Goal: Task Accomplishment & Management: Use online tool/utility

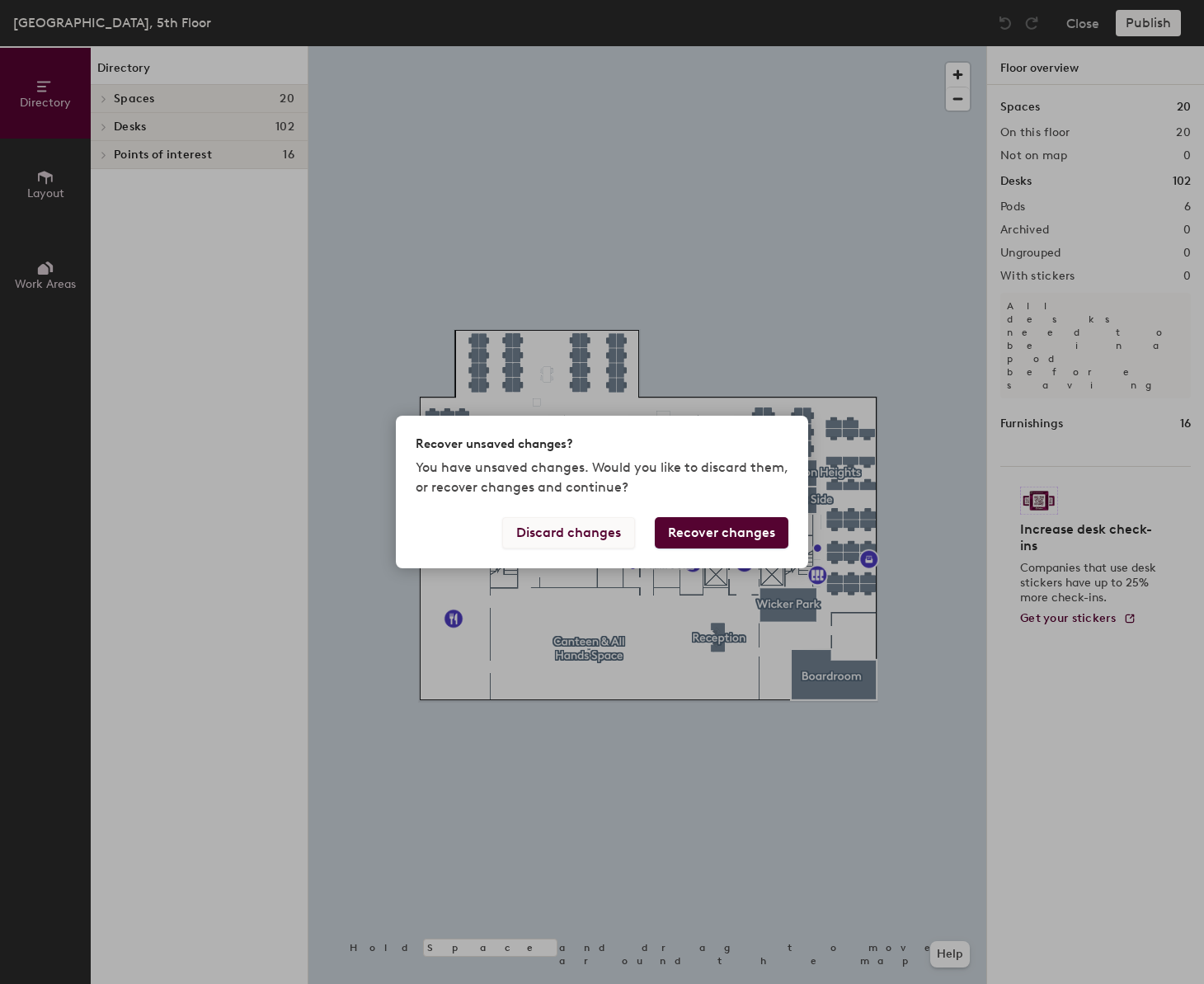
click at [580, 530] on button "Discard changes" at bounding box center [569, 532] width 133 height 31
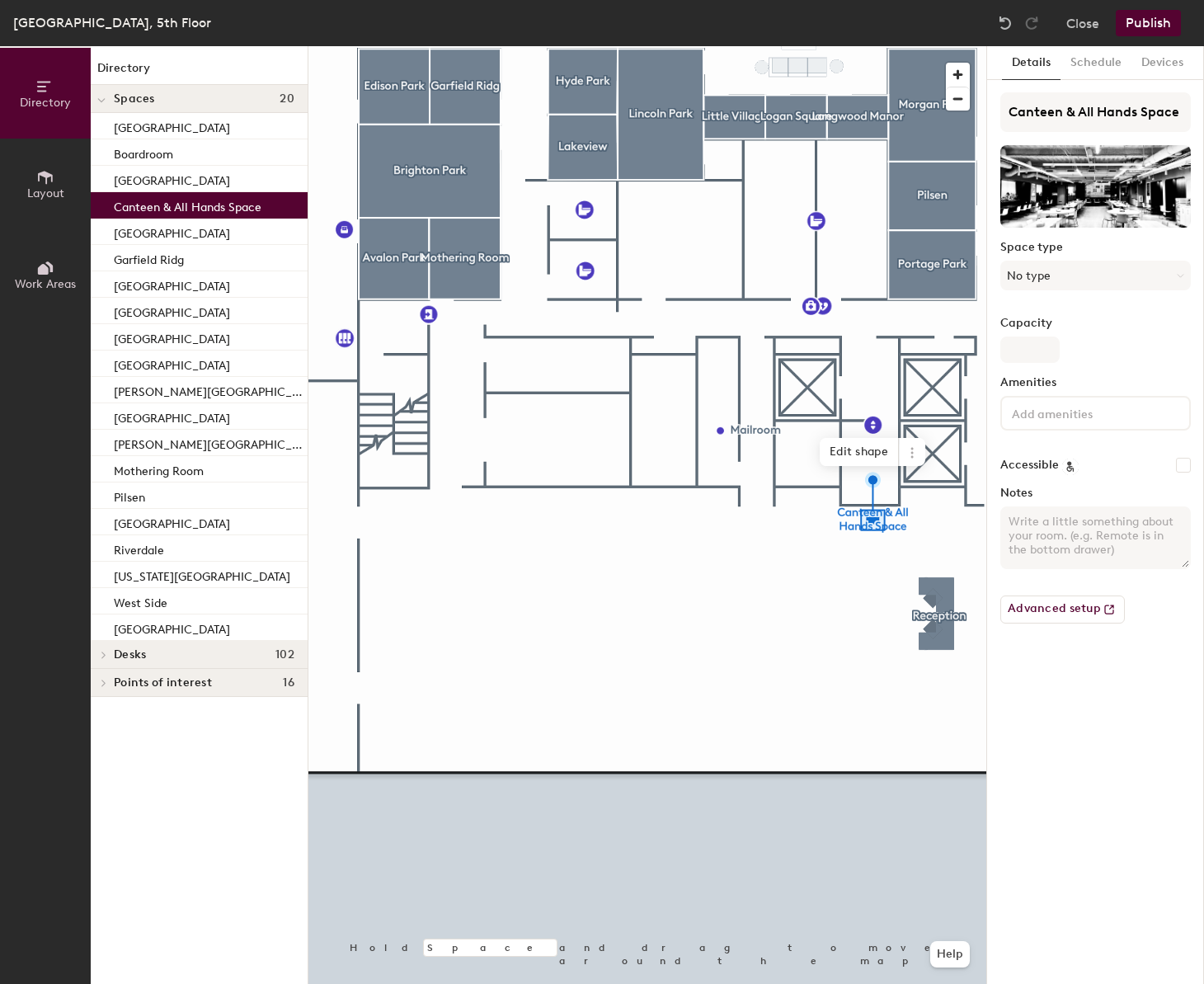
click at [31, 275] on button "Work Areas" at bounding box center [45, 274] width 91 height 91
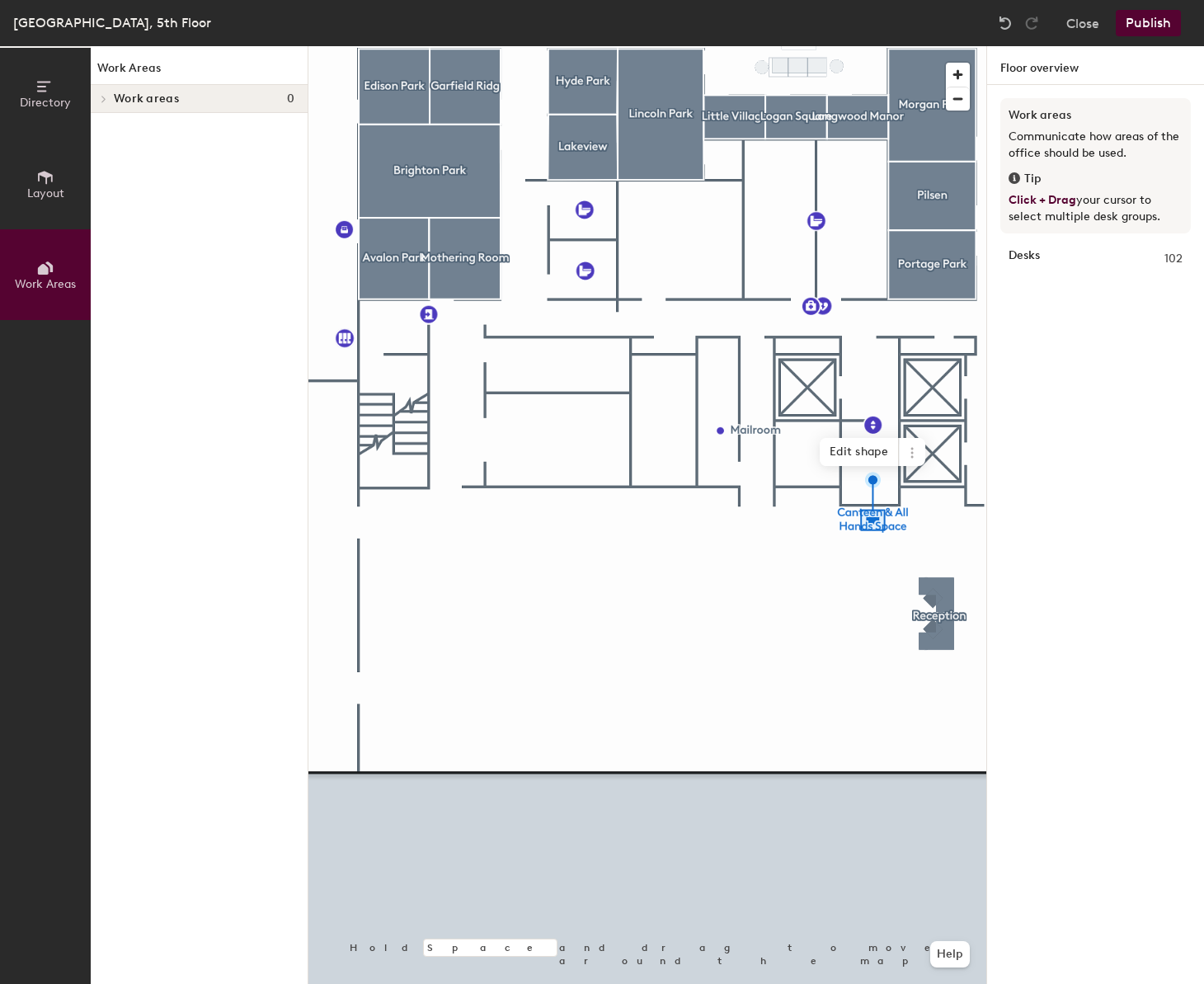
click at [44, 180] on icon at bounding box center [45, 176] width 18 height 18
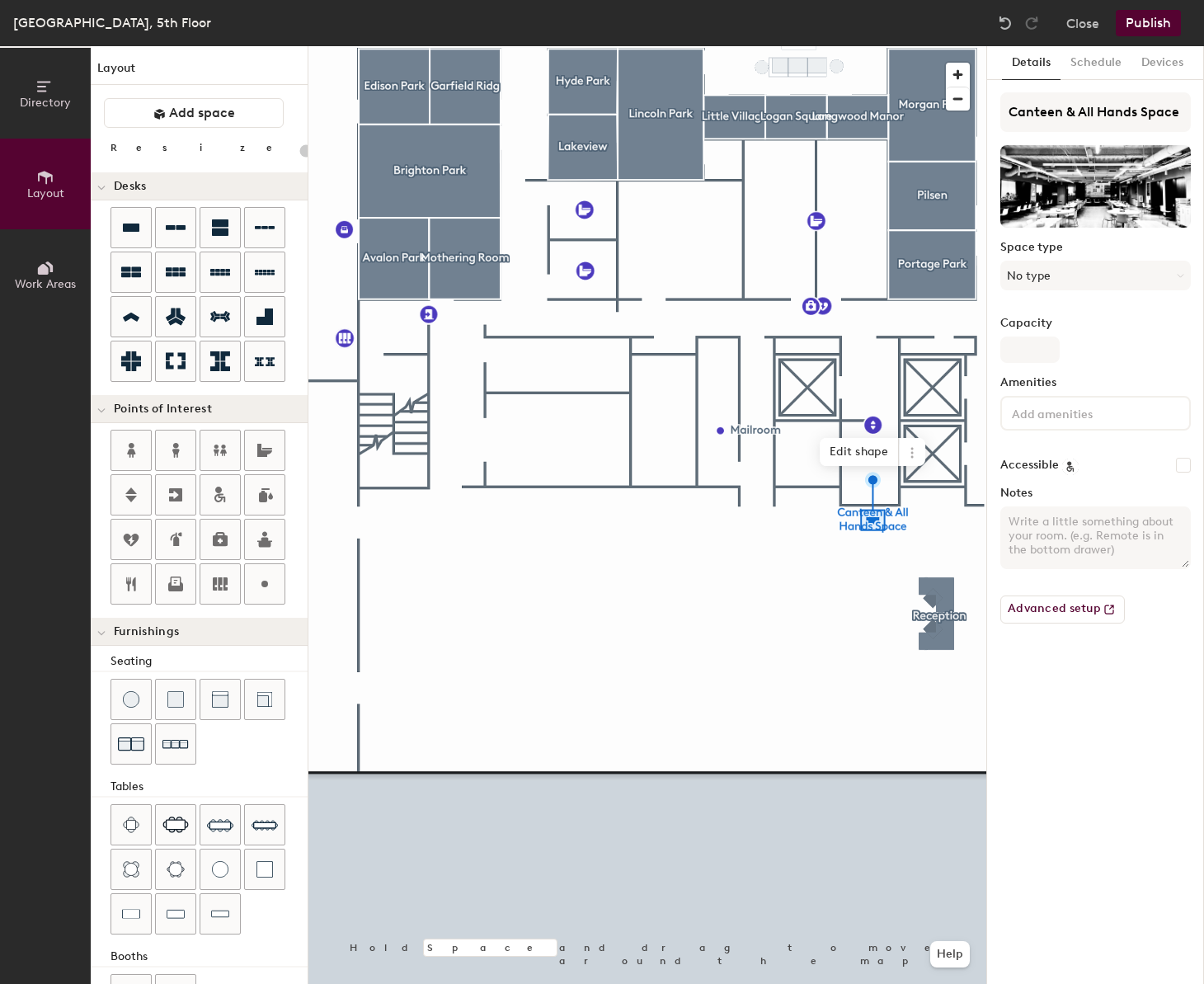
type input "20"
click at [463, 571] on div "Directory Layout Work Areas Layout Add space Resize Desks Points of Interest Fu…" at bounding box center [602, 515] width 1204 height 938
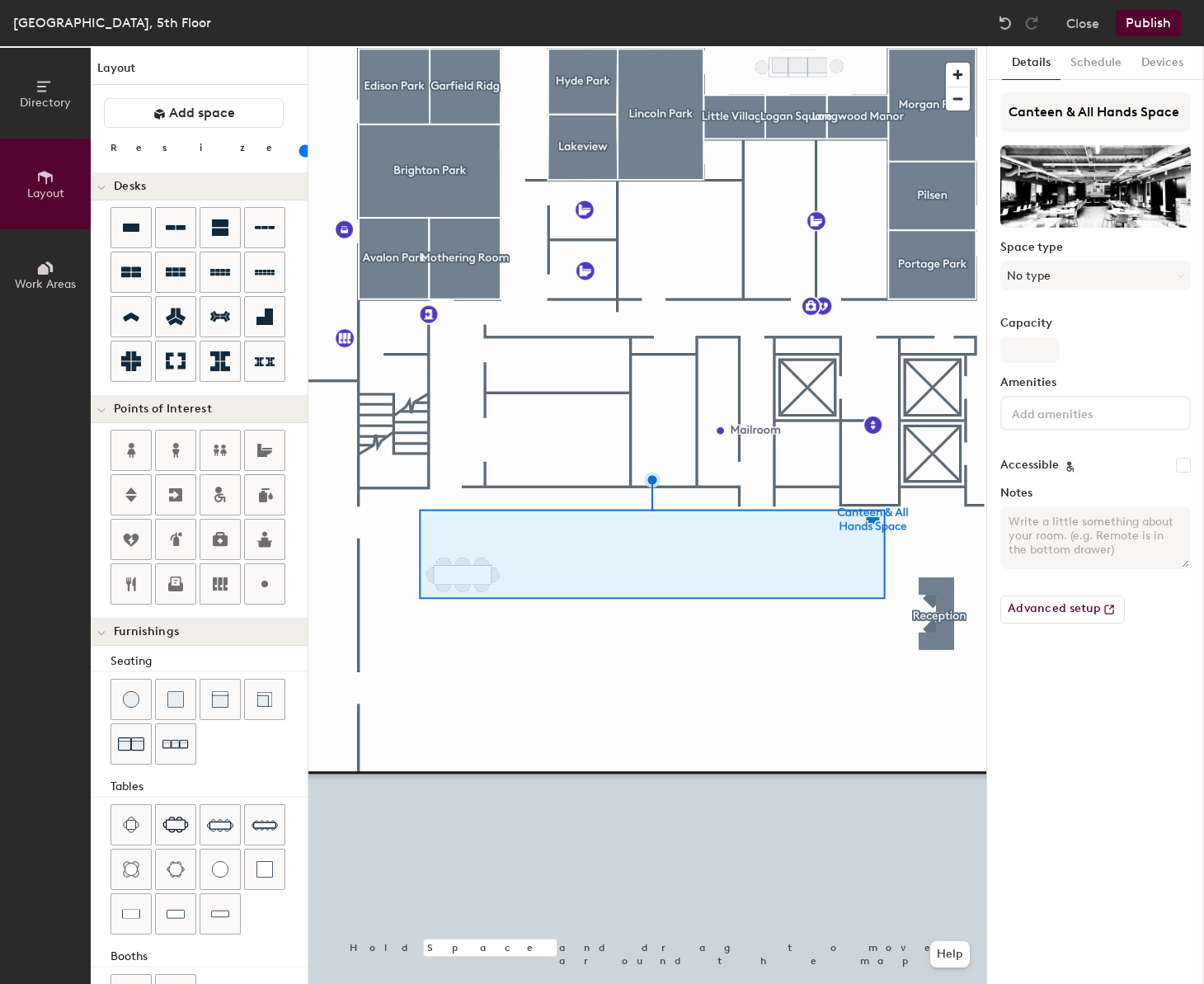
click at [584, 46] on div at bounding box center [648, 46] width 678 height 0
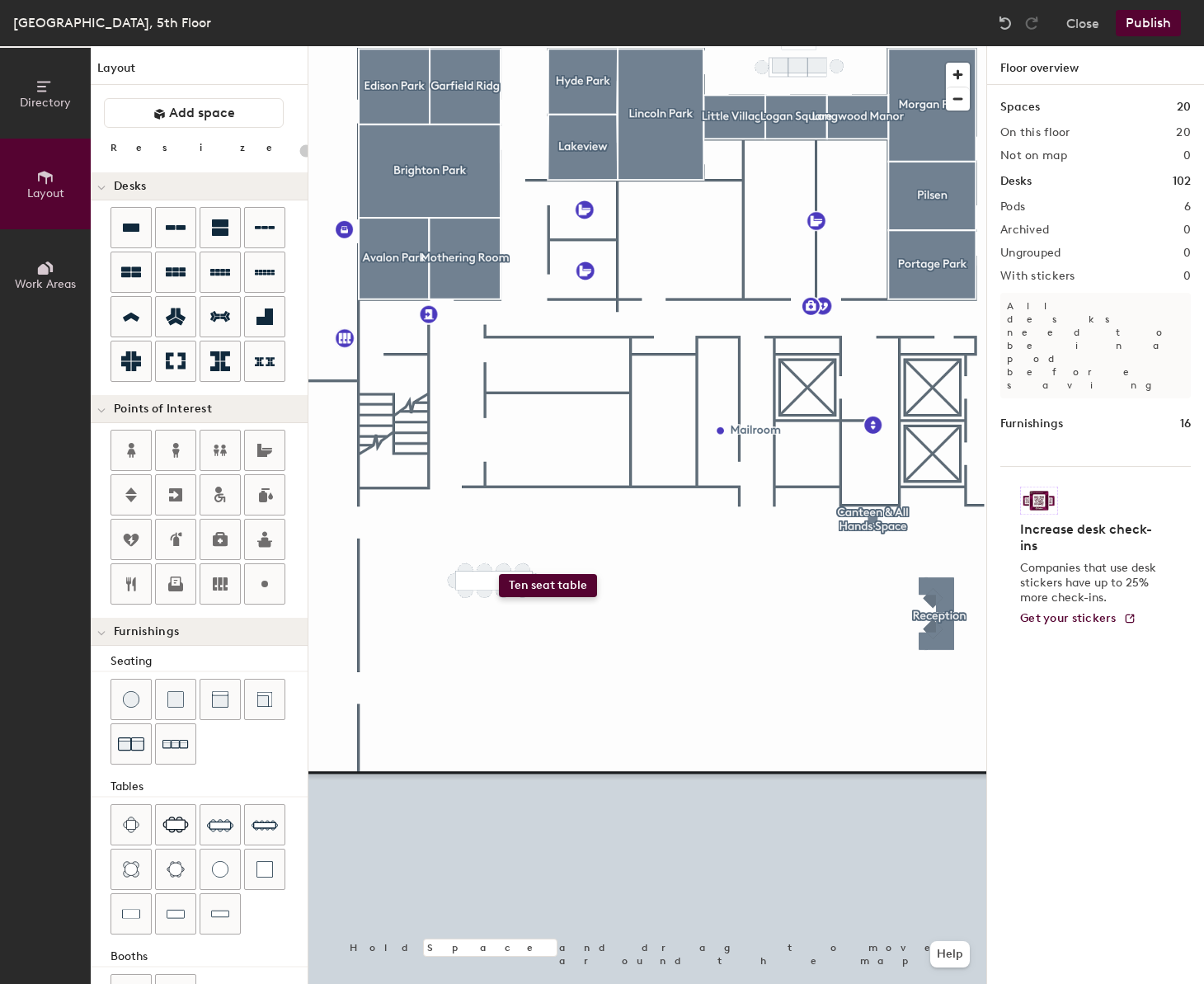
click at [499, 574] on div "Directory Layout Work Areas Layout Add space Resize Desks Points of Interest Fu…" at bounding box center [602, 515] width 1204 height 938
click at [586, 582] on div "Directory Layout Work Areas Layout Add space Resize Desks Points of Interest Fu…" at bounding box center [602, 515] width 1204 height 938
click at [522, 46] on div at bounding box center [648, 46] width 678 height 0
click at [573, 46] on div at bounding box center [648, 46] width 678 height 0
drag, startPoint x: 210, startPoint y: 834, endPoint x: 563, endPoint y: 578, distance: 436.1
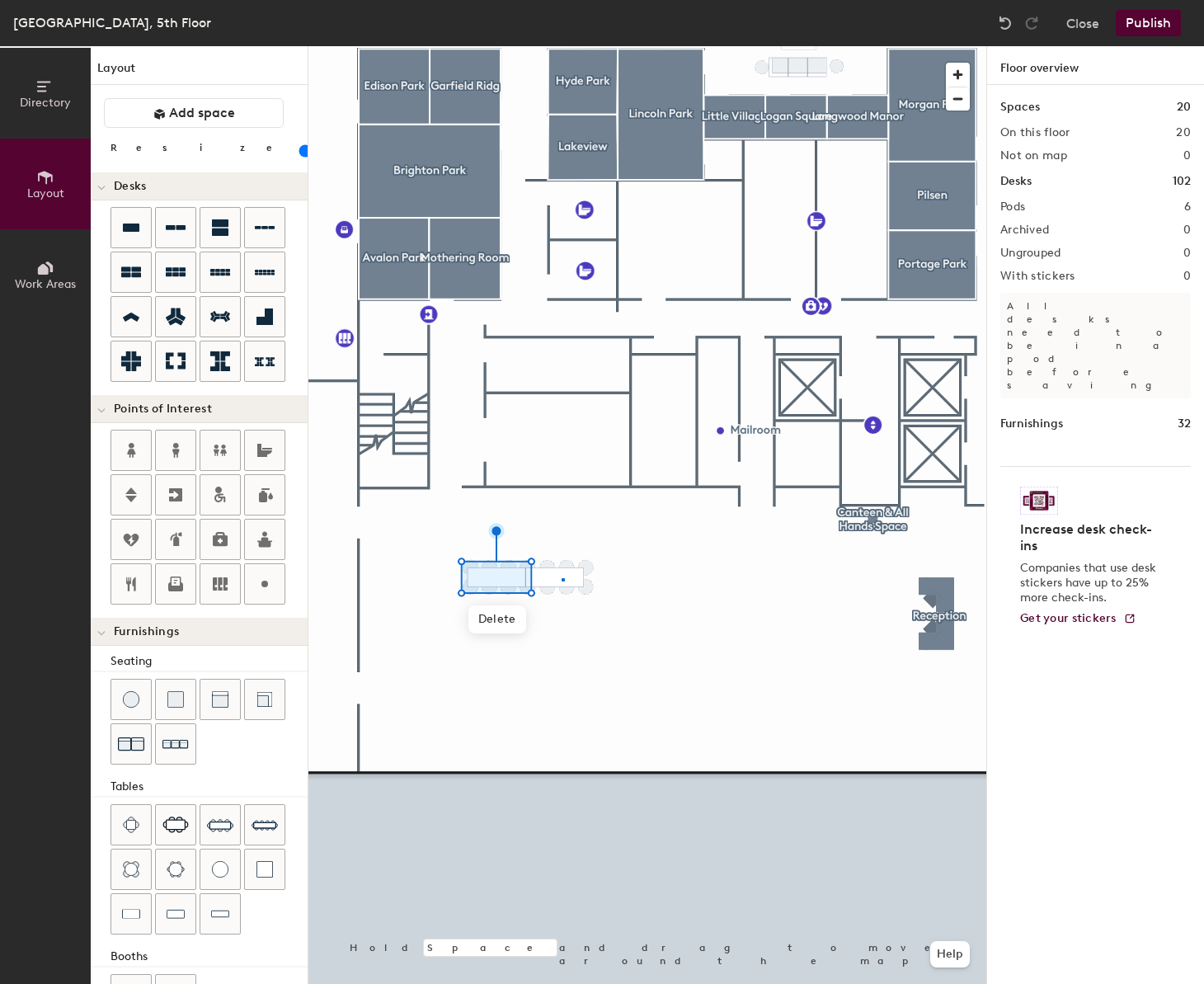
click at [563, 46] on div at bounding box center [648, 46] width 678 height 0
click at [494, 46] on div at bounding box center [648, 46] width 678 height 0
click at [558, 46] on div at bounding box center [648, 46] width 678 height 0
click at [556, 46] on div at bounding box center [648, 46] width 678 height 0
click at [568, 46] on div at bounding box center [648, 46] width 678 height 0
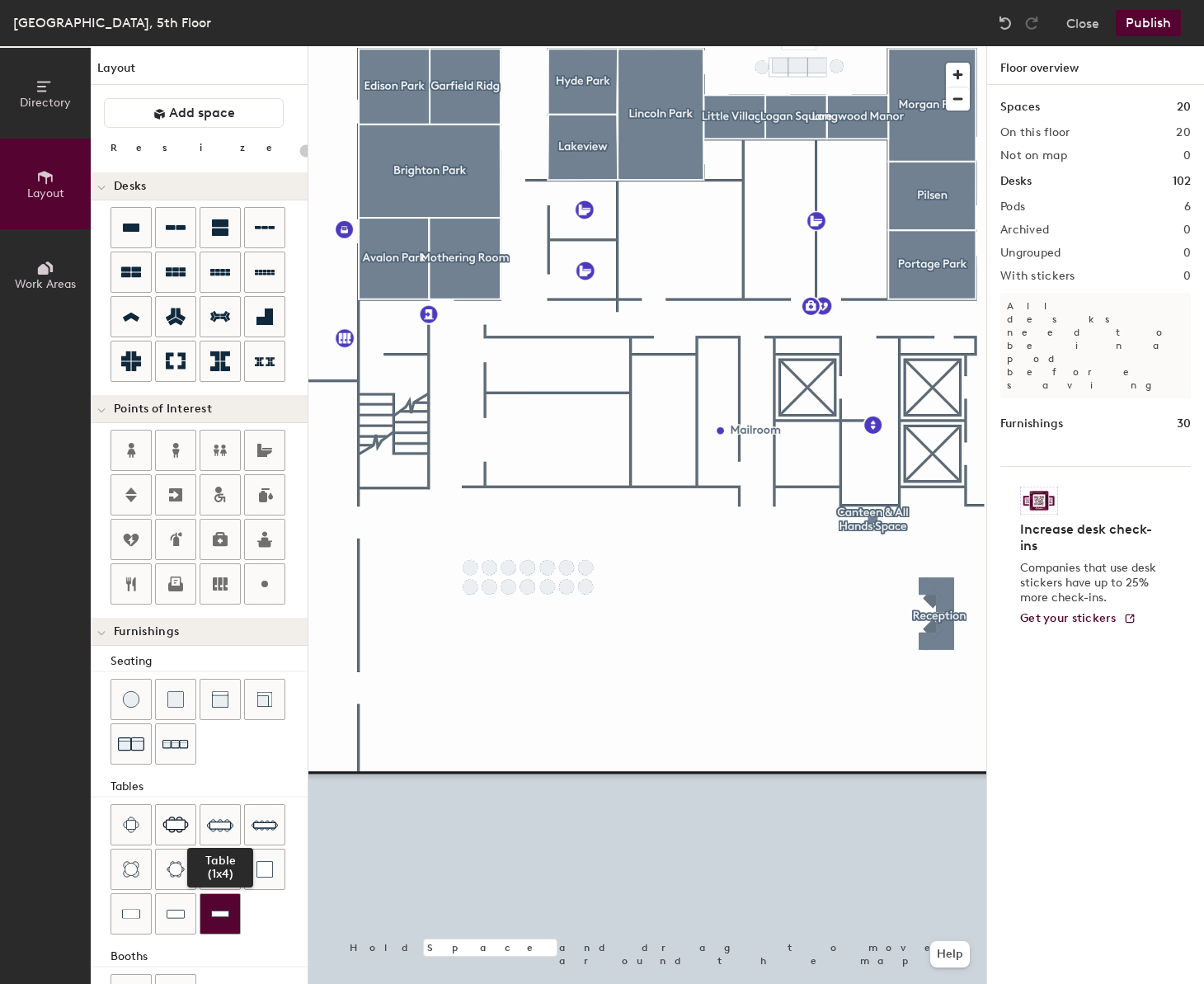
click at [215, 909] on img at bounding box center [220, 914] width 18 height 17
click at [521, 644] on div "Directory Layout Work Areas Layout Add space Resize Desks Points of Interest Fu…" at bounding box center [602, 515] width 1204 height 938
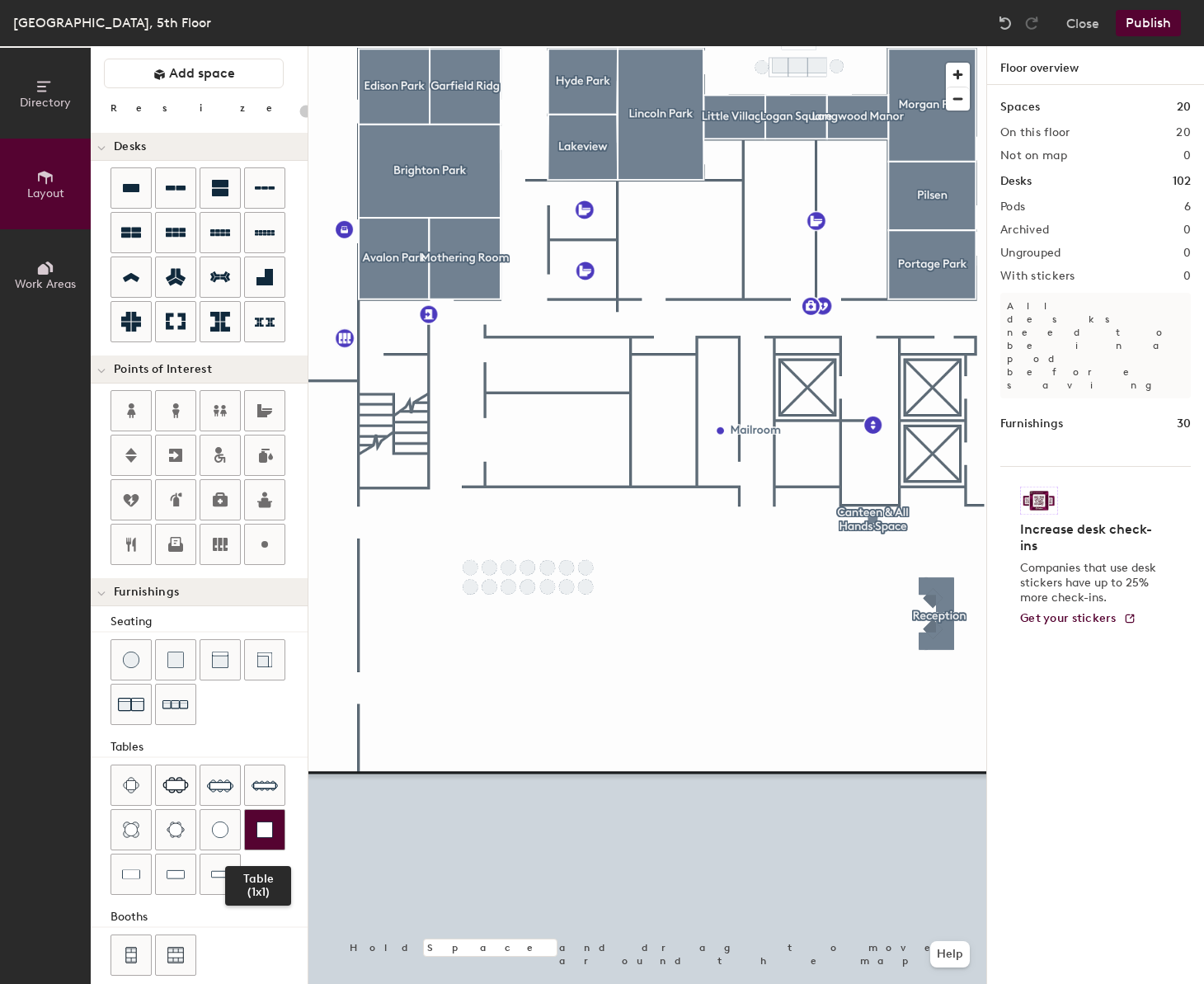
scroll to position [43, 0]
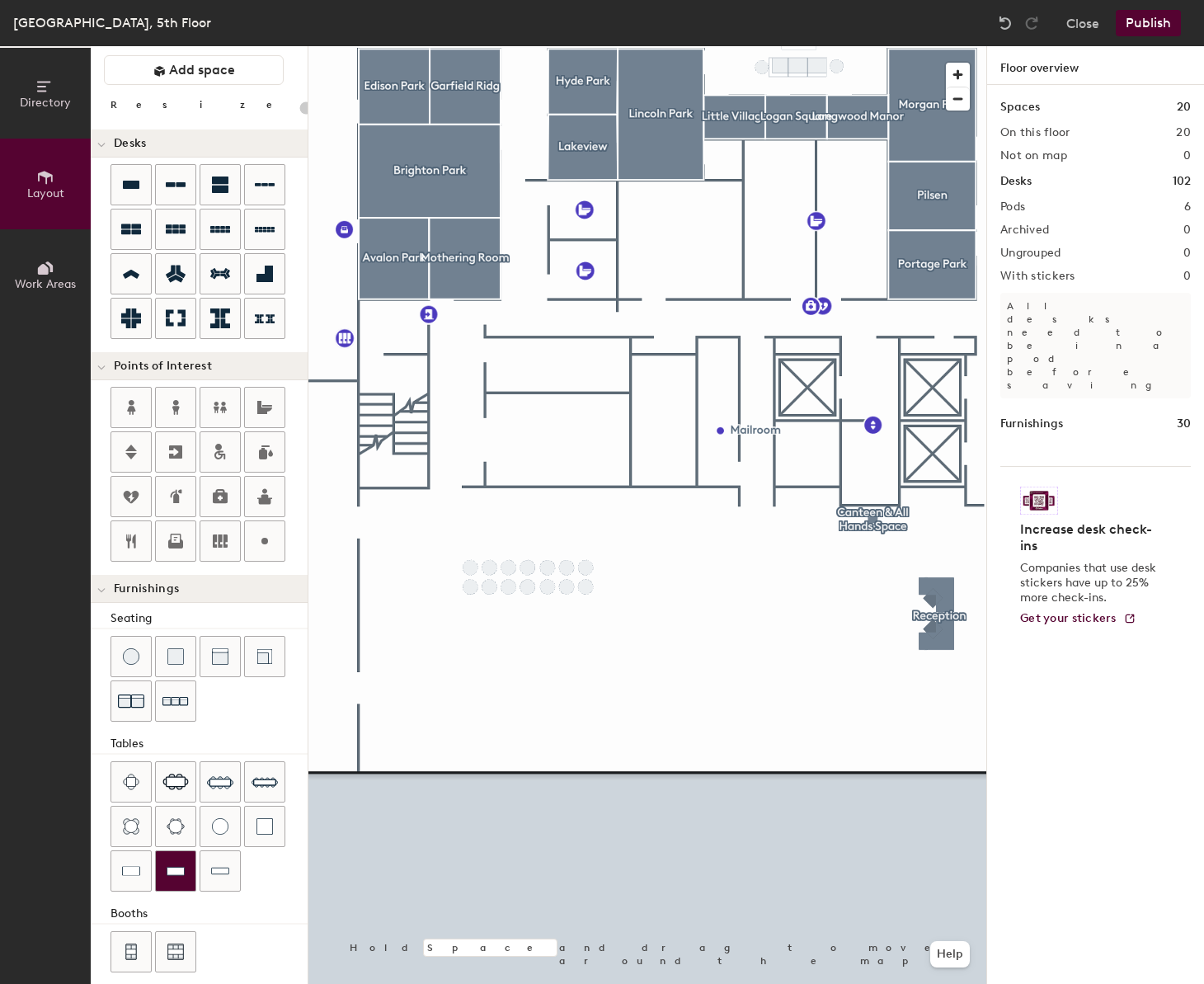
click at [175, 872] on img at bounding box center [175, 871] width 18 height 17
type input "40"
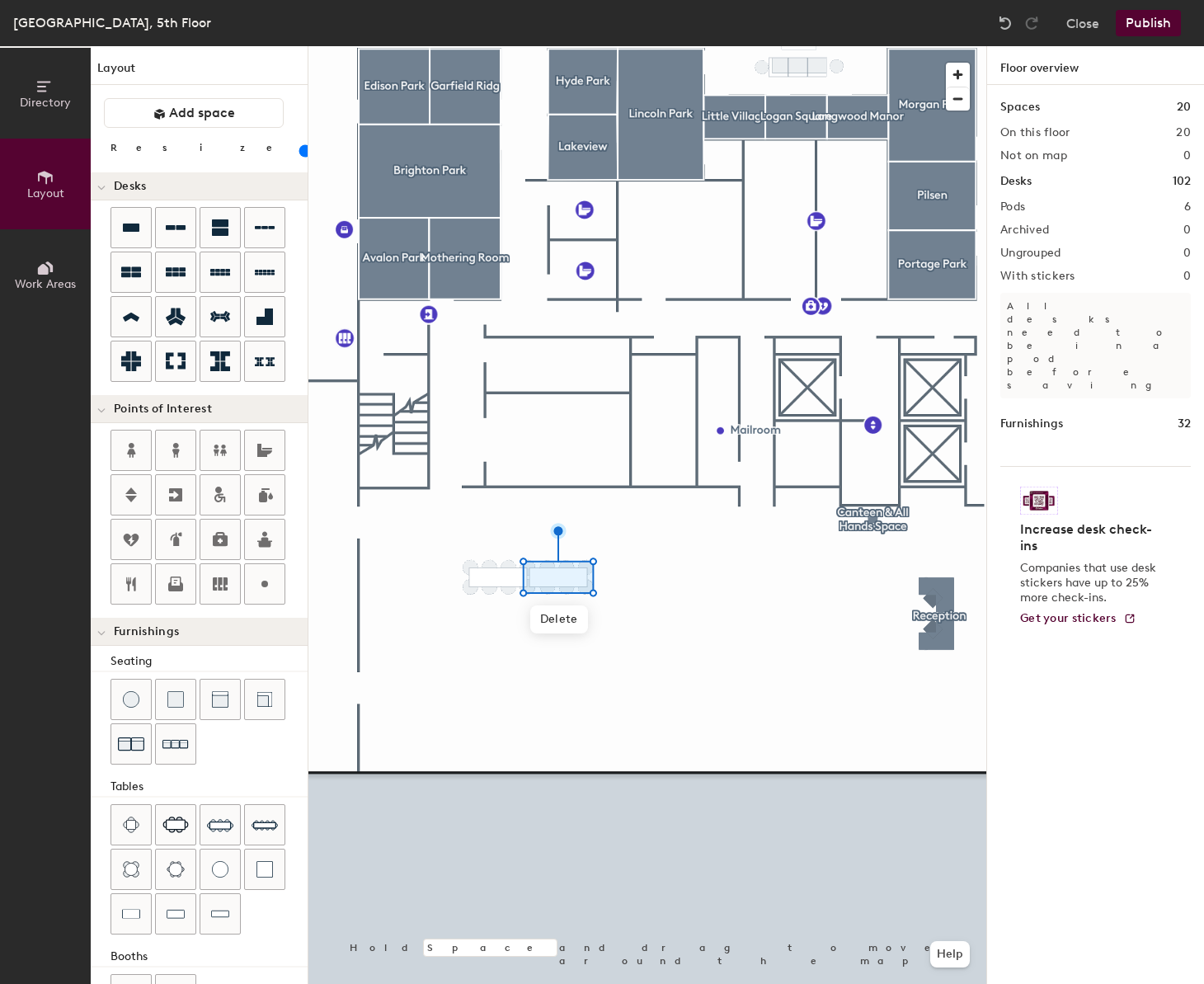
scroll to position [43, 0]
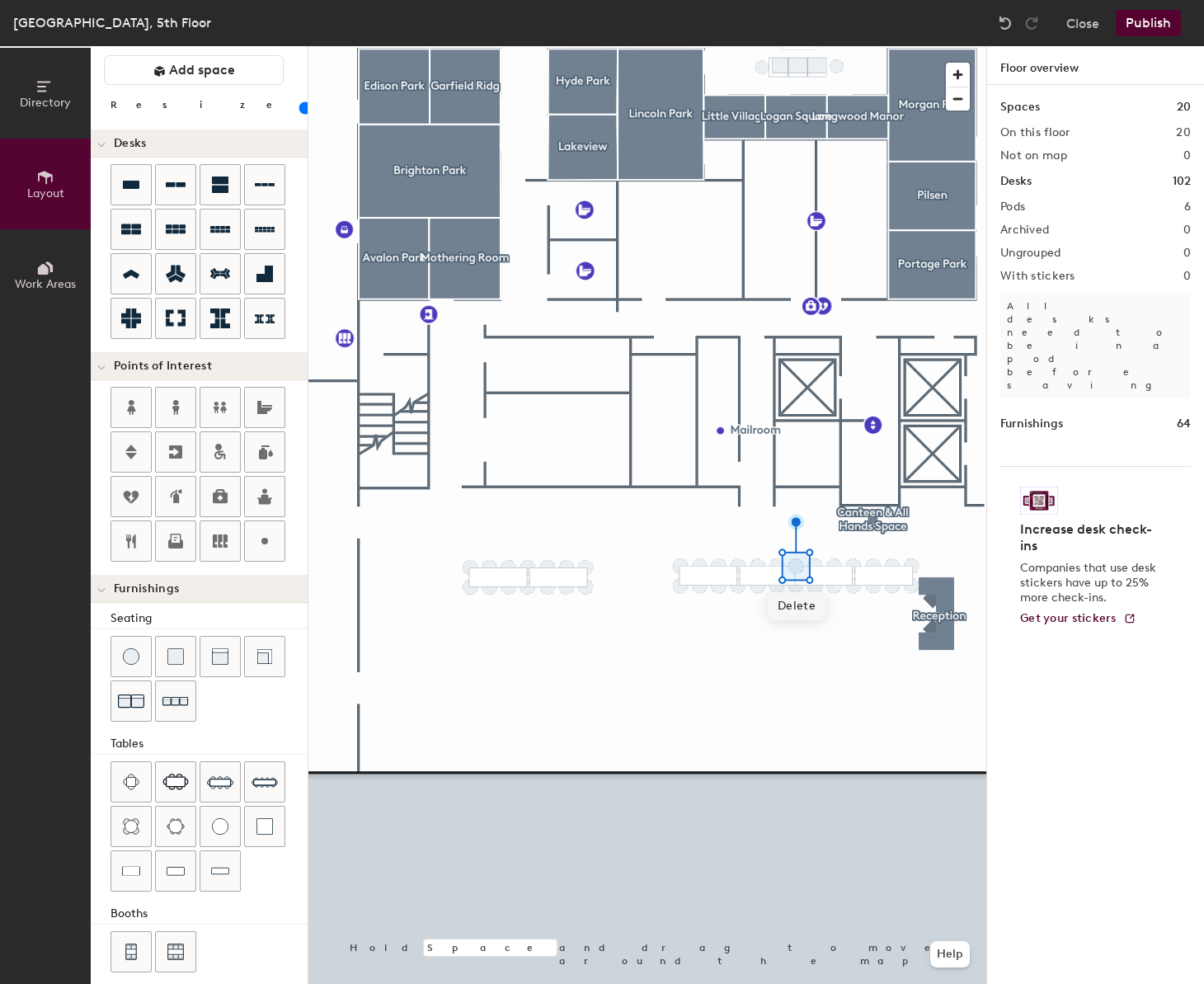
click at [784, 614] on span "Delete" at bounding box center [797, 606] width 58 height 28
click at [853, 46] on div at bounding box center [648, 46] width 678 height 0
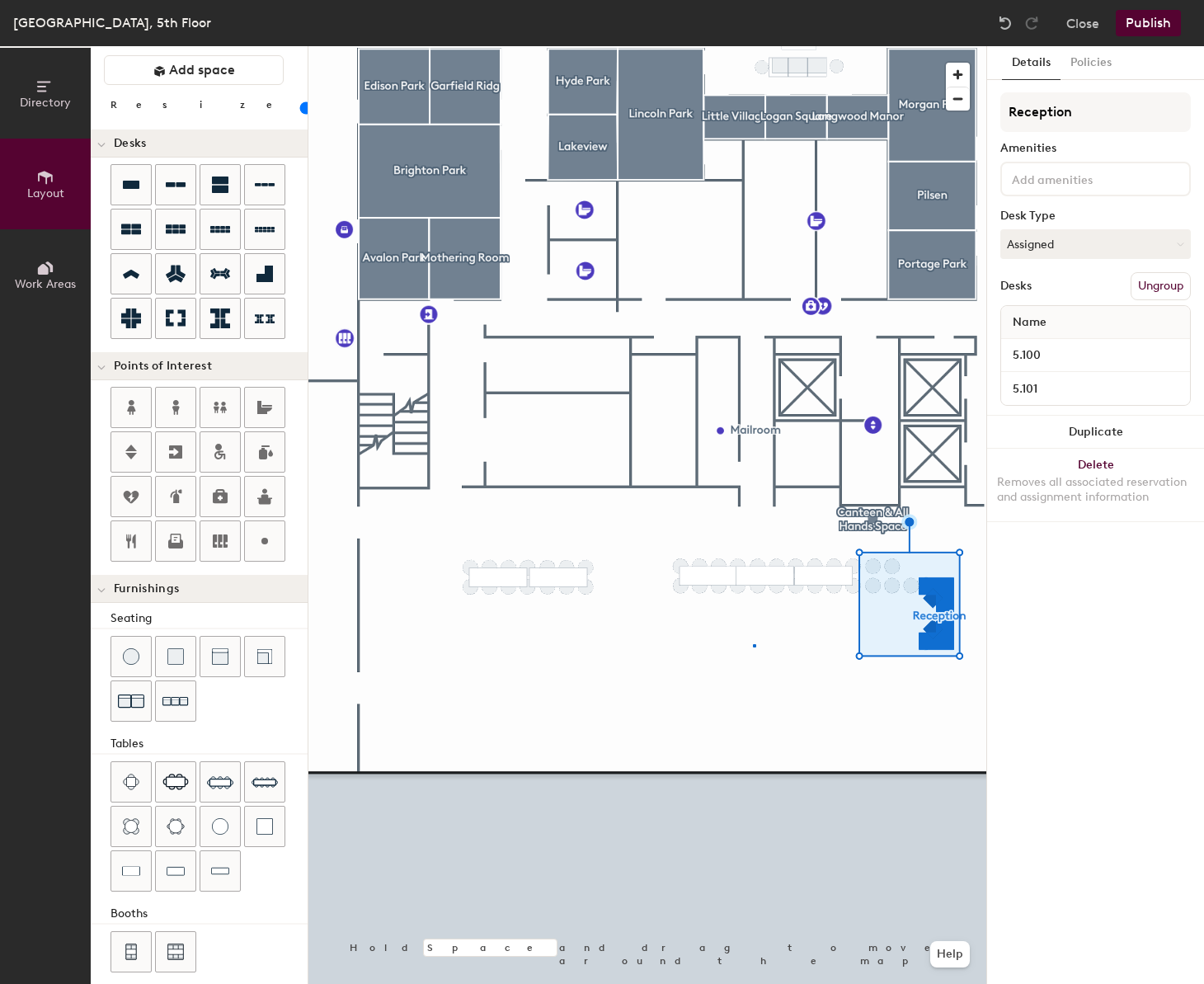
click at [754, 46] on div at bounding box center [648, 46] width 678 height 0
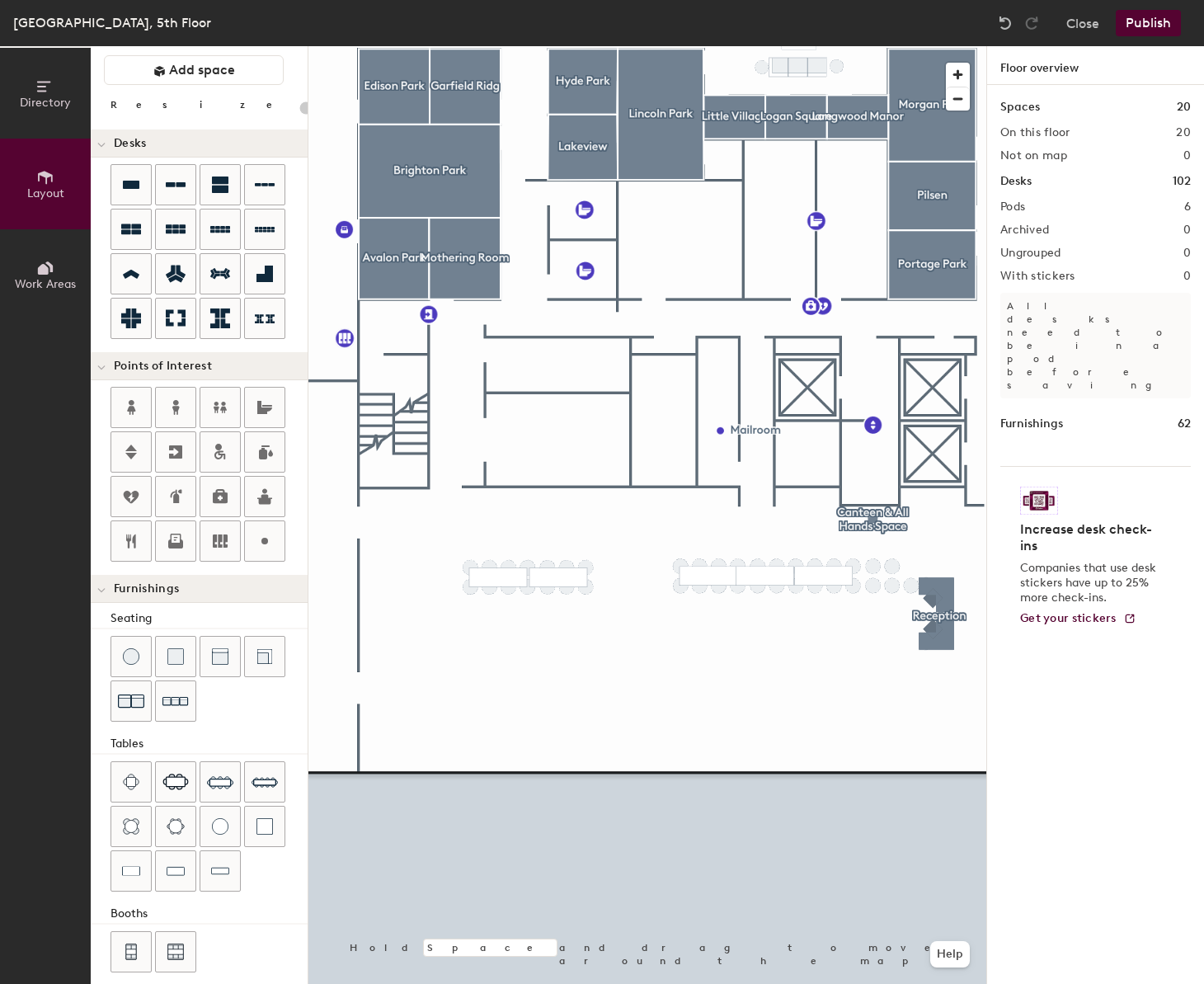
click at [867, 46] on div at bounding box center [648, 46] width 678 height 0
click at [788, 46] on div at bounding box center [648, 46] width 678 height 0
click at [633, 585] on div "Directory Layout Work Areas Layout Add space Resize Desks Points of Interest Fu…" at bounding box center [602, 515] width 1204 height 938
drag, startPoint x: 177, startPoint y: 830, endPoint x: 379, endPoint y: 629, distance: 285.0
click at [379, 46] on div at bounding box center [648, 46] width 678 height 0
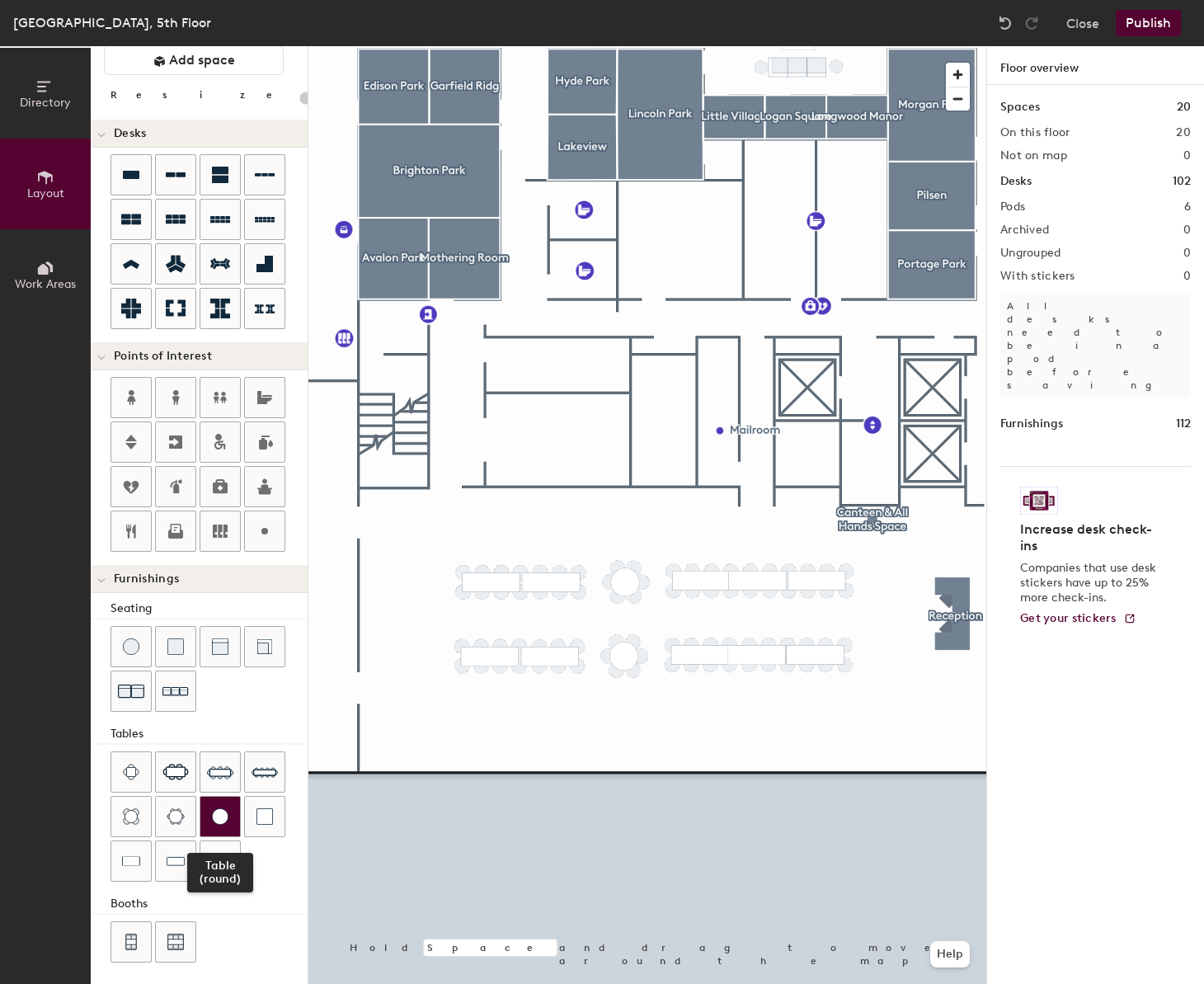
scroll to position [58, 0]
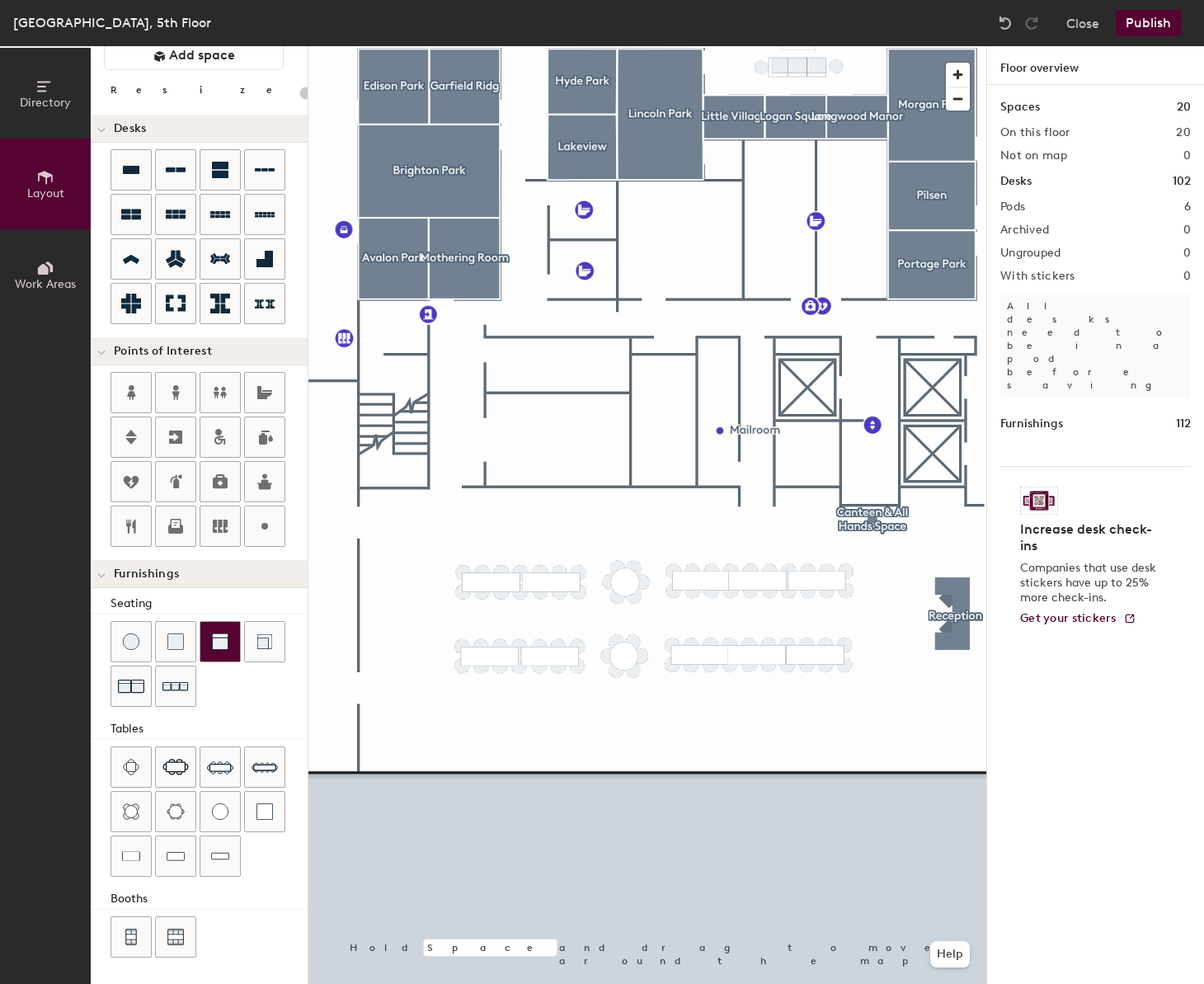
click at [226, 643] on img at bounding box center [221, 642] width 17 height 17
click at [416, 46] on div at bounding box center [648, 46] width 678 height 0
click at [399, 46] on div at bounding box center [648, 46] width 678 height 0
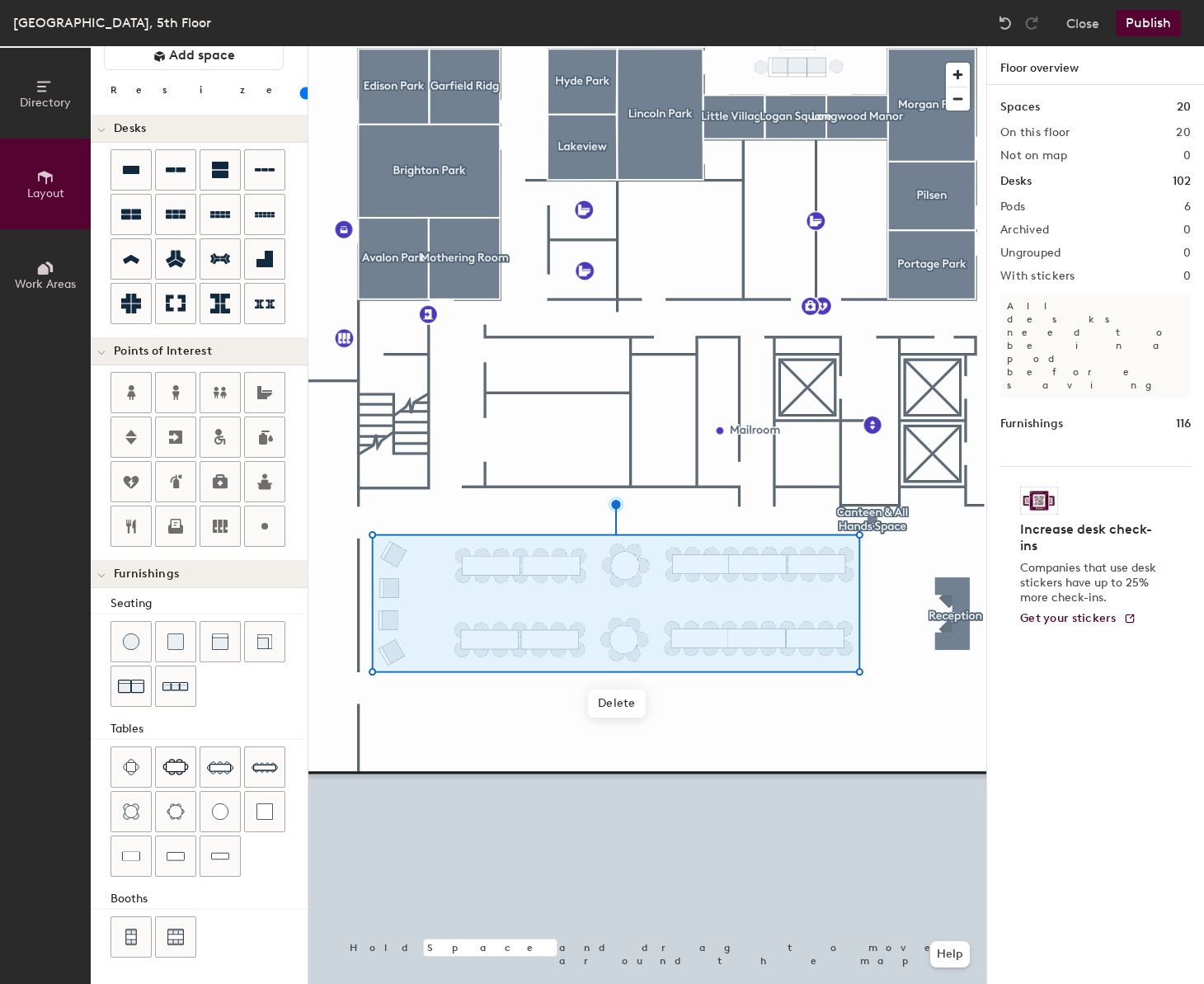
type input "20"
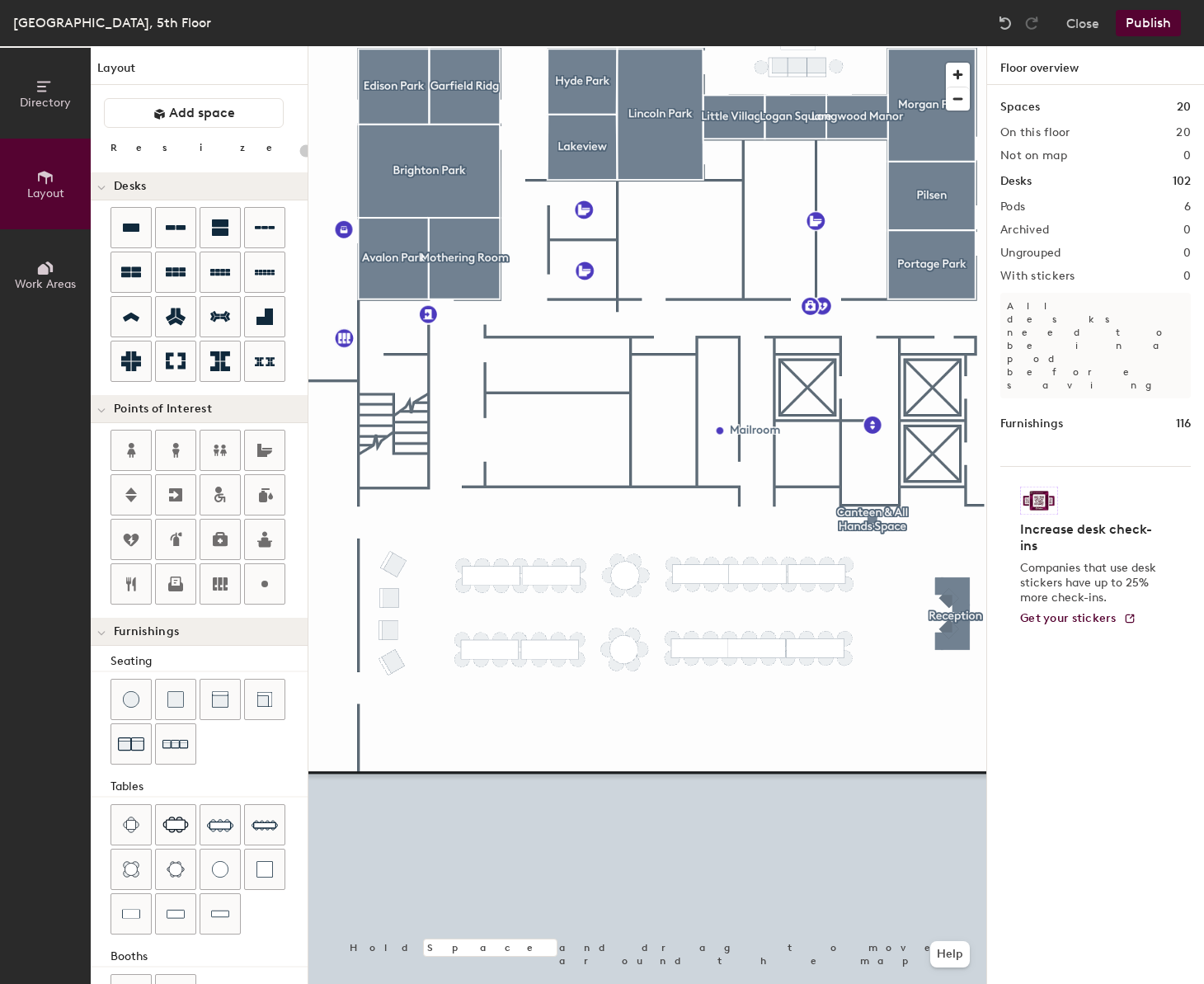
scroll to position [58, 0]
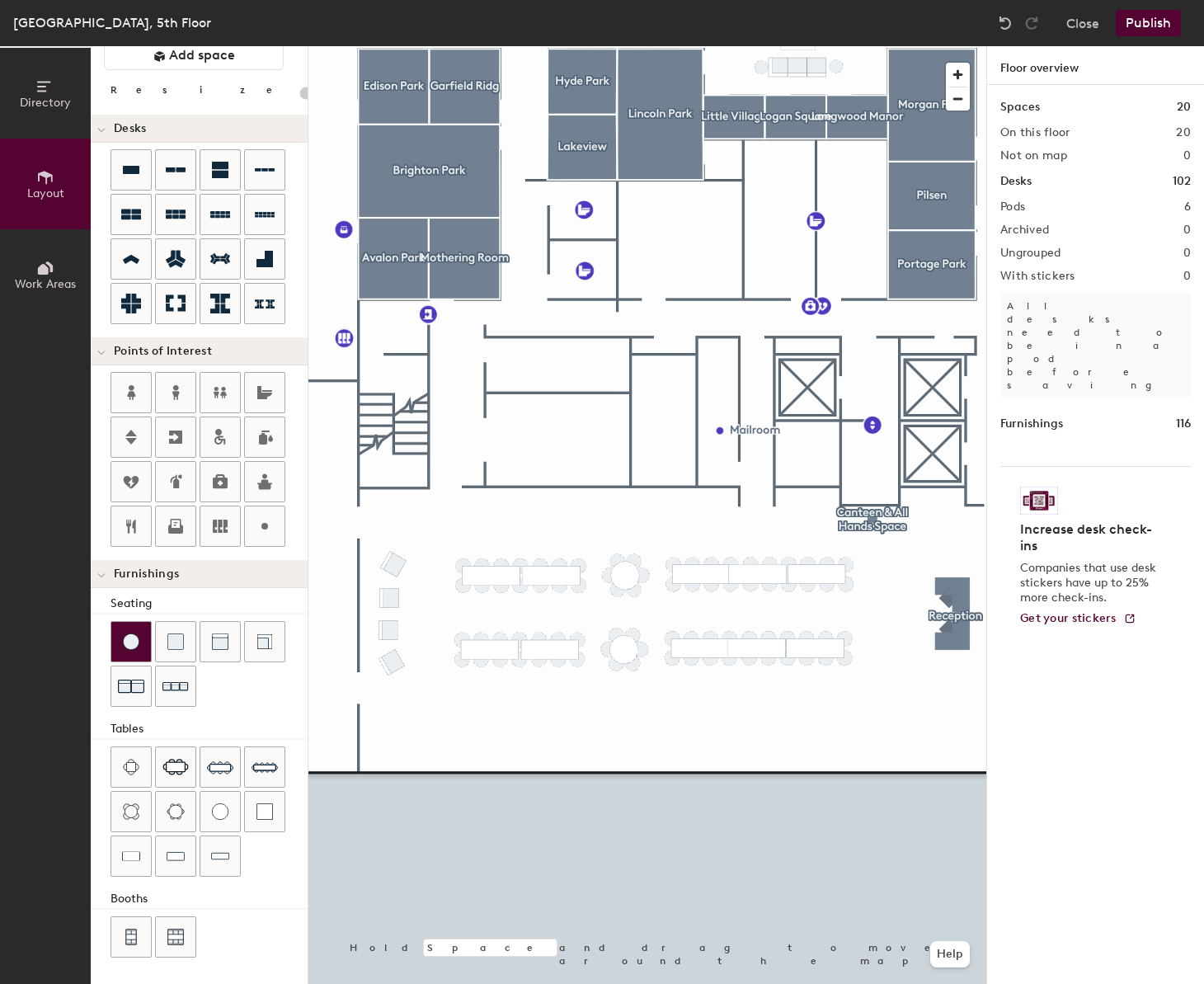
click at [138, 646] on img at bounding box center [131, 642] width 17 height 17
click at [222, 812] on img at bounding box center [221, 811] width 17 height 17
click at [496, 46] on div at bounding box center [648, 46] width 678 height 0
click at [534, 46] on div at bounding box center [648, 46] width 678 height 0
drag, startPoint x: 172, startPoint y: 638, endPoint x: 214, endPoint y: 617, distance: 47.0
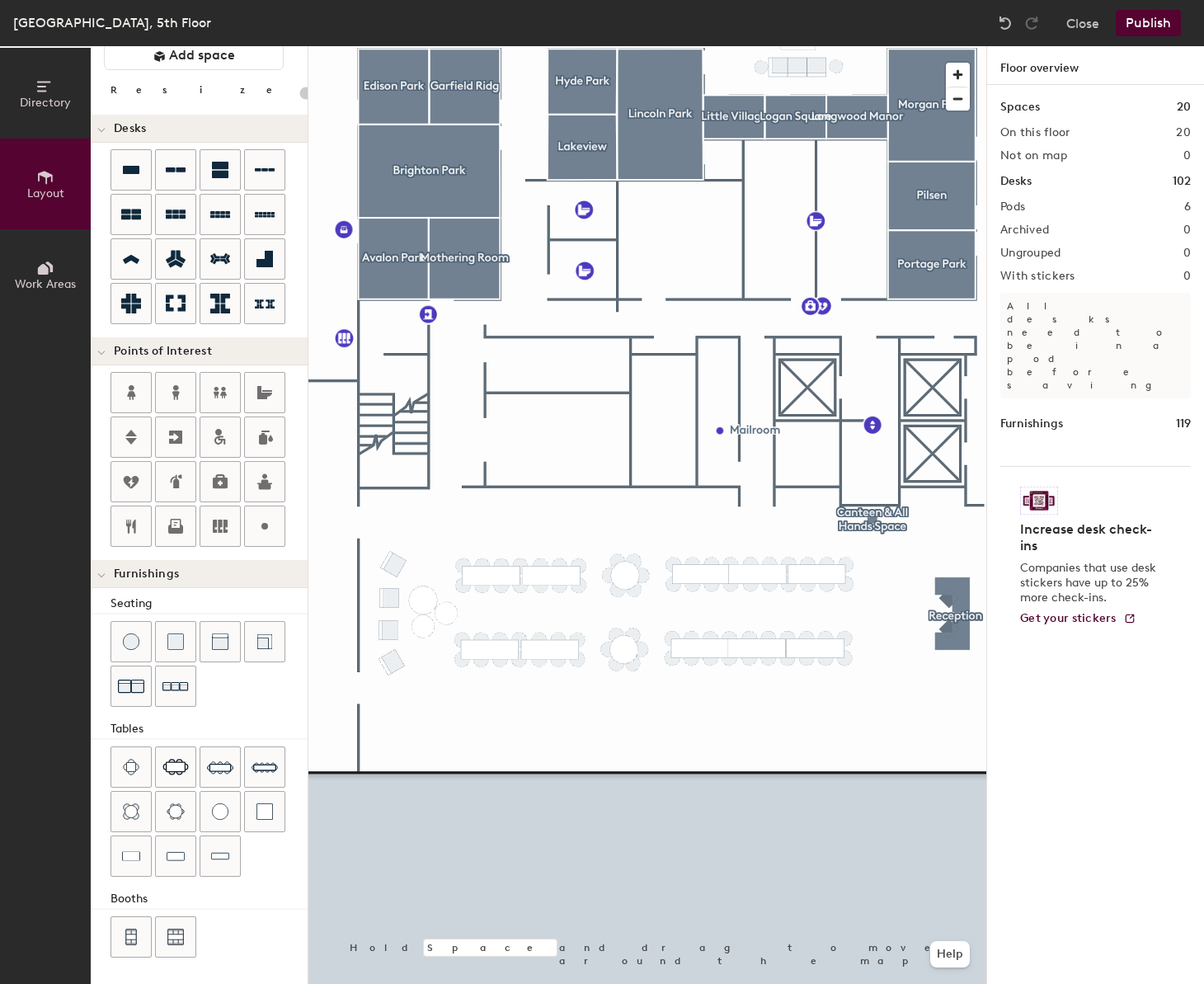
click at [172, 638] on img at bounding box center [175, 642] width 17 height 17
click at [146, 631] on div at bounding box center [131, 642] width 39 height 39
click at [419, 46] on div at bounding box center [648, 46] width 678 height 0
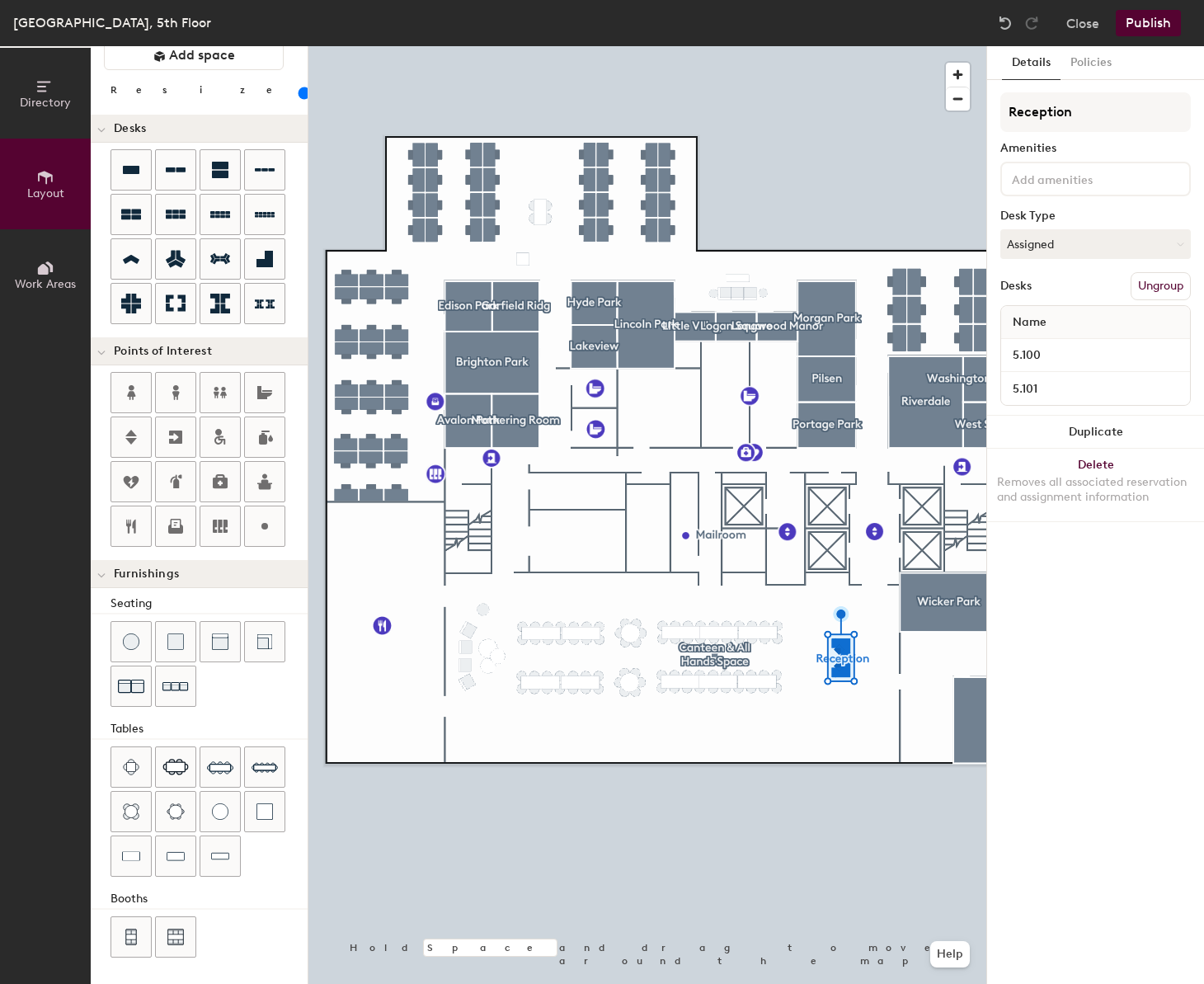
click at [760, 46] on div at bounding box center [648, 46] width 678 height 0
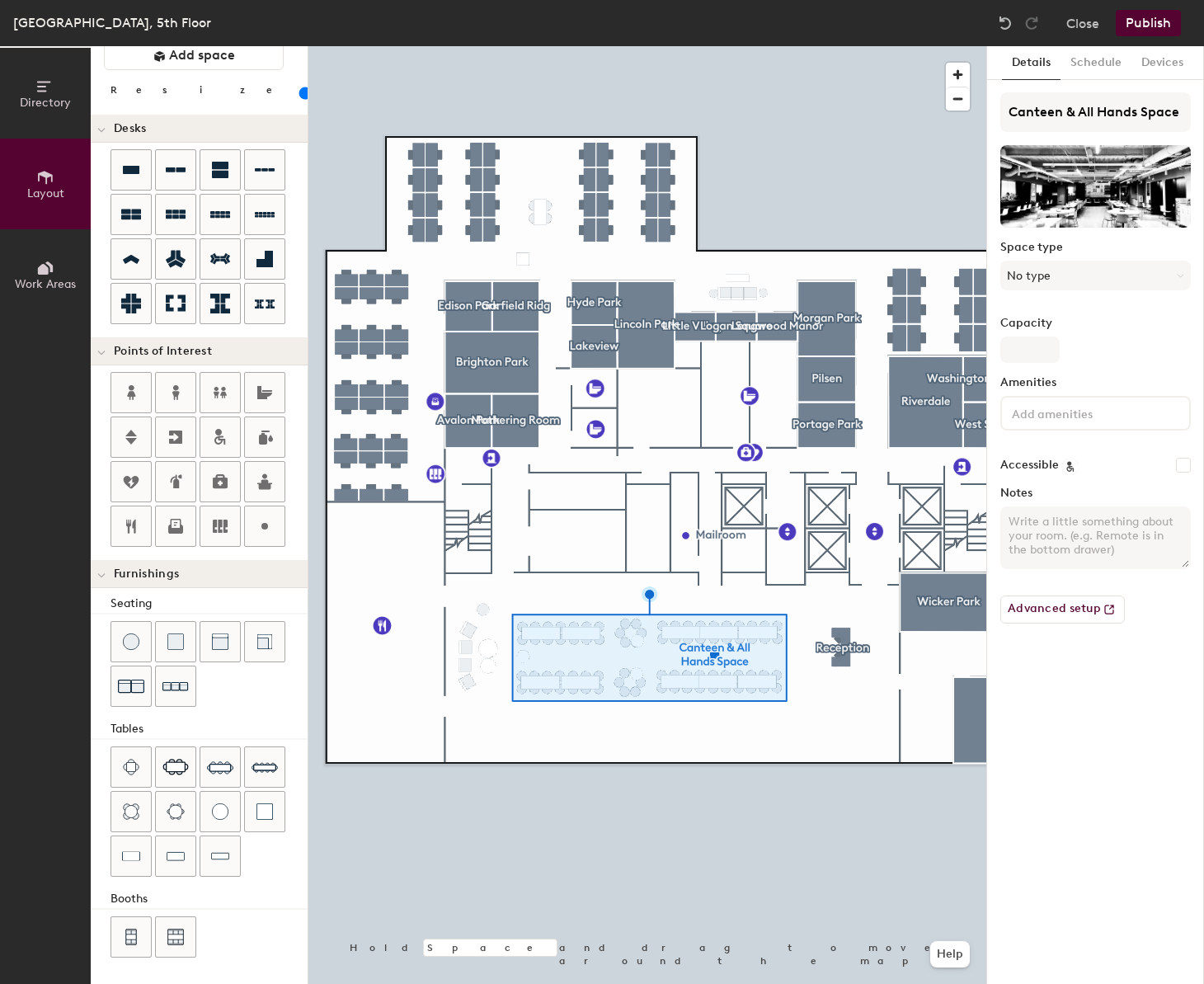
click at [299, 92] on input "range" at bounding box center [299, 93] width 0 height 13
click at [611, 46] on div at bounding box center [648, 46] width 678 height 0
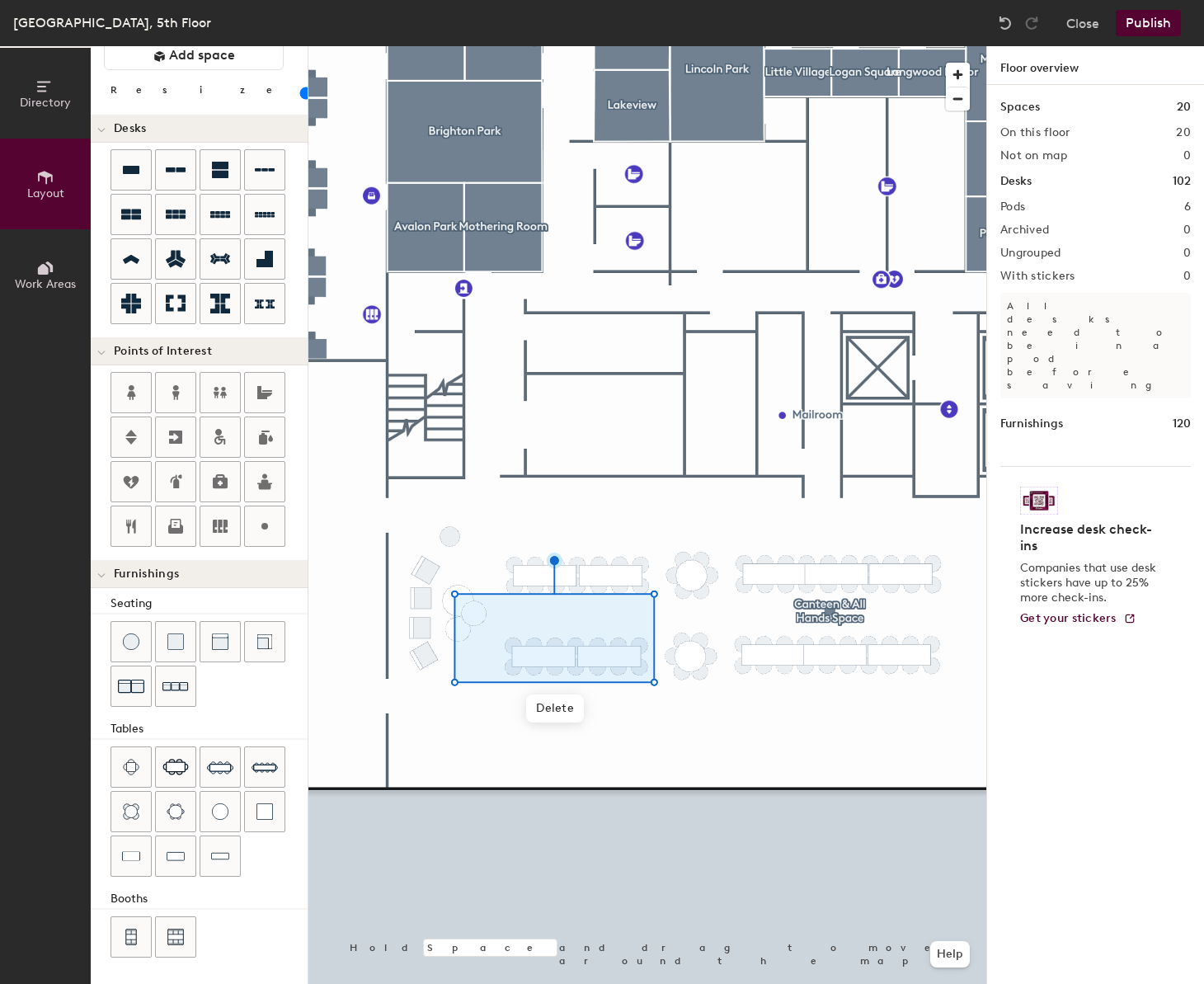
click at [480, 46] on div at bounding box center [648, 46] width 678 height 0
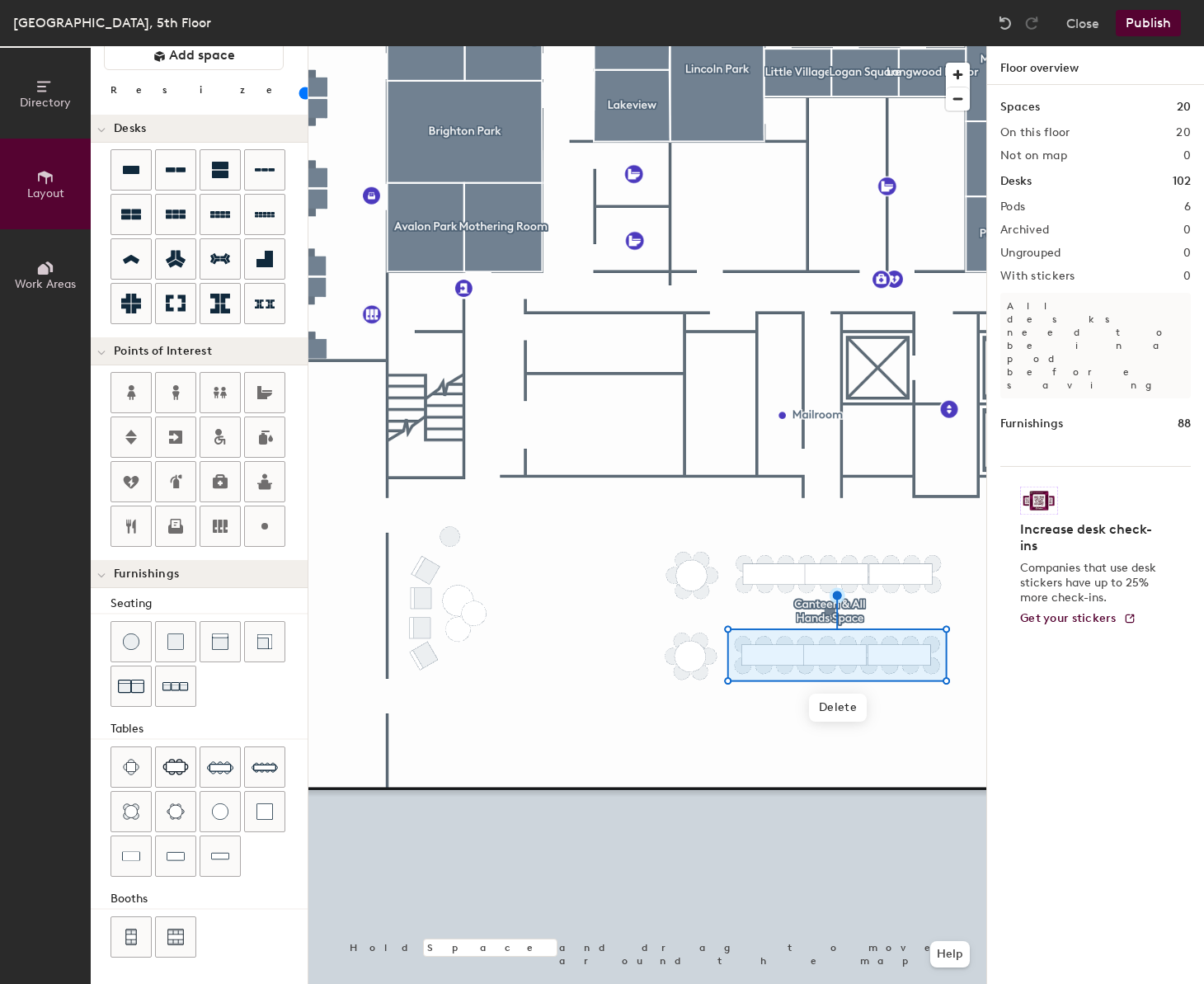
click at [833, 46] on div at bounding box center [648, 46] width 678 height 0
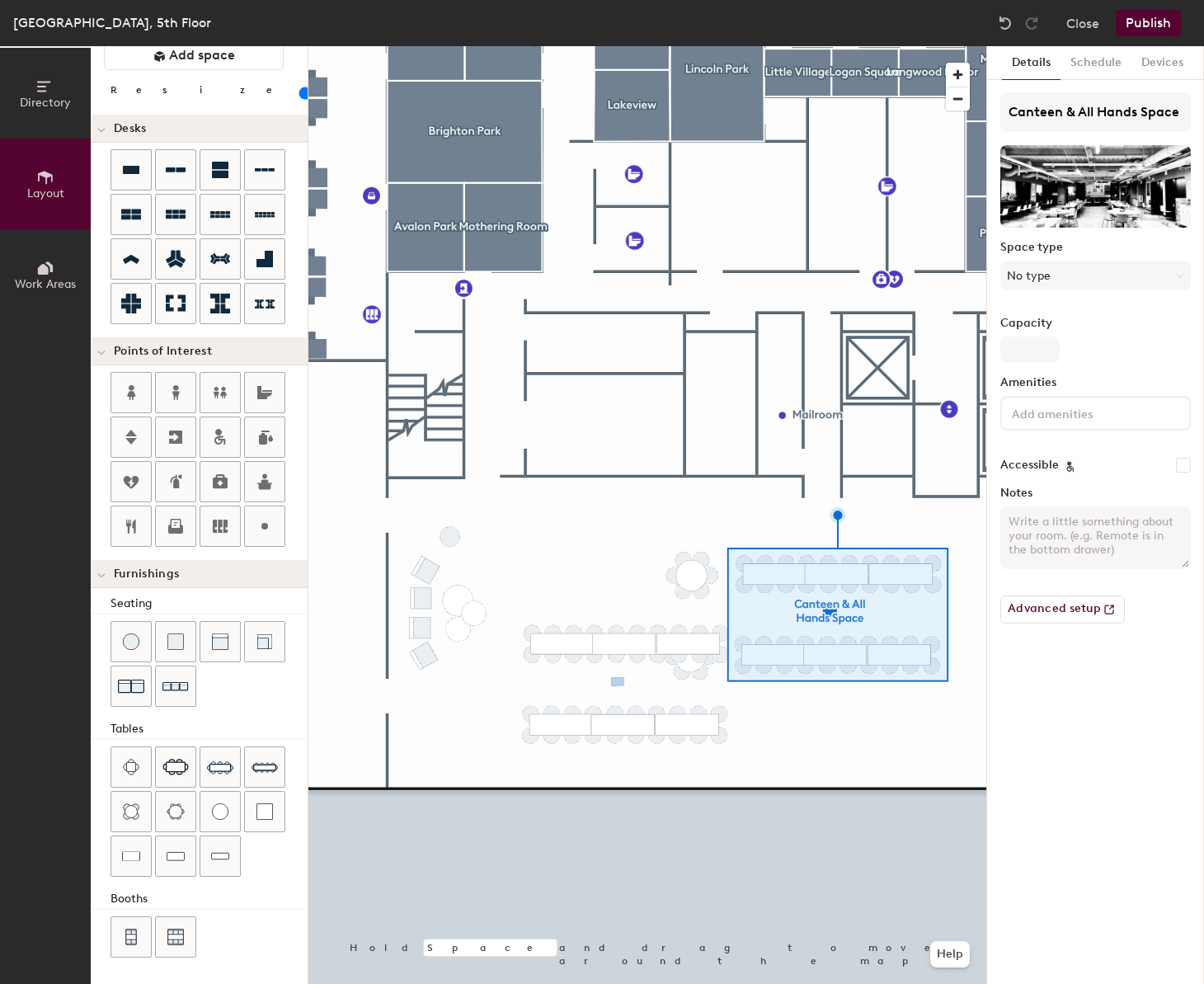
click at [500, 46] on div at bounding box center [648, 46] width 678 height 0
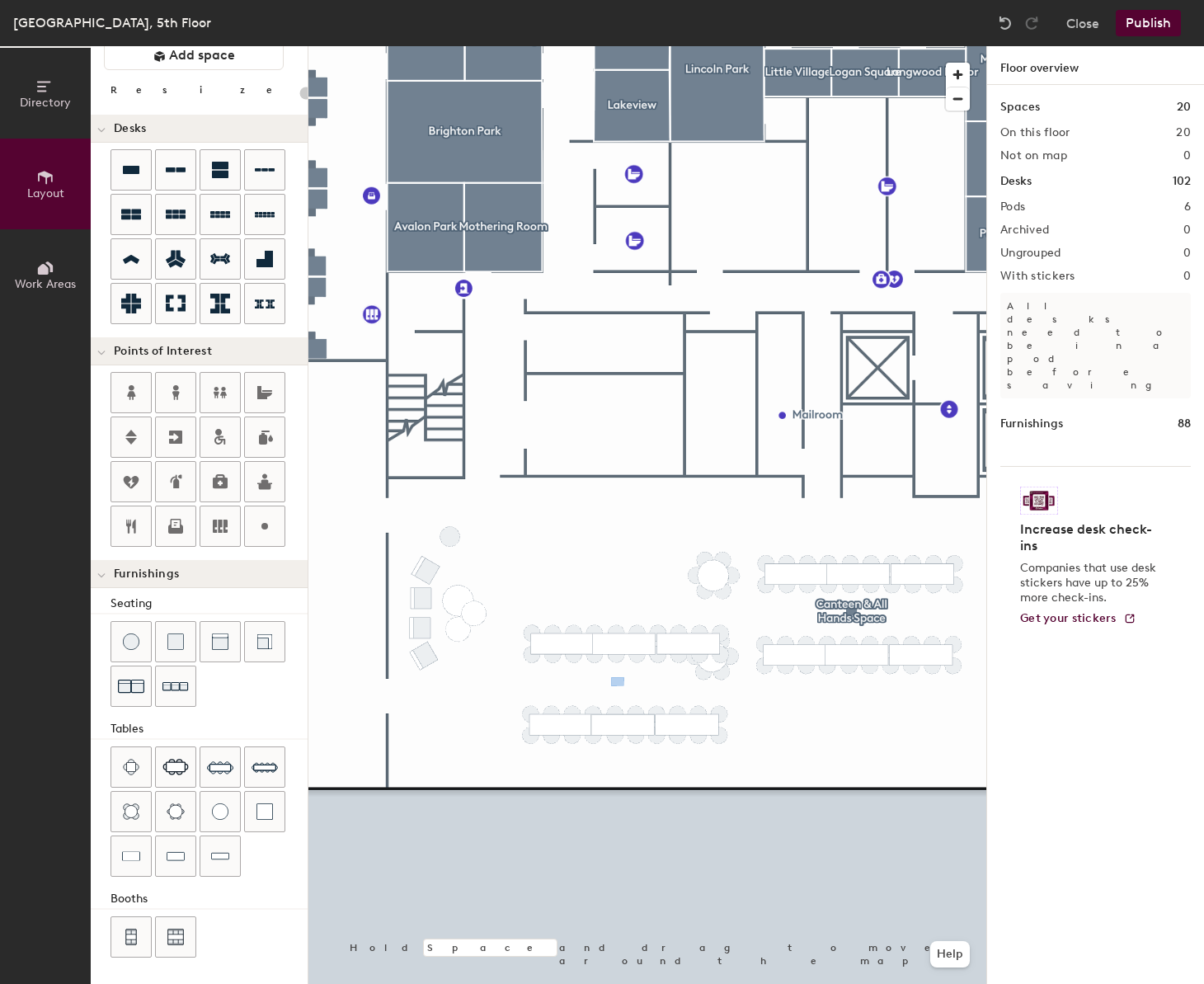
click at [1156, 13] on button "Publish" at bounding box center [1148, 23] width 65 height 26
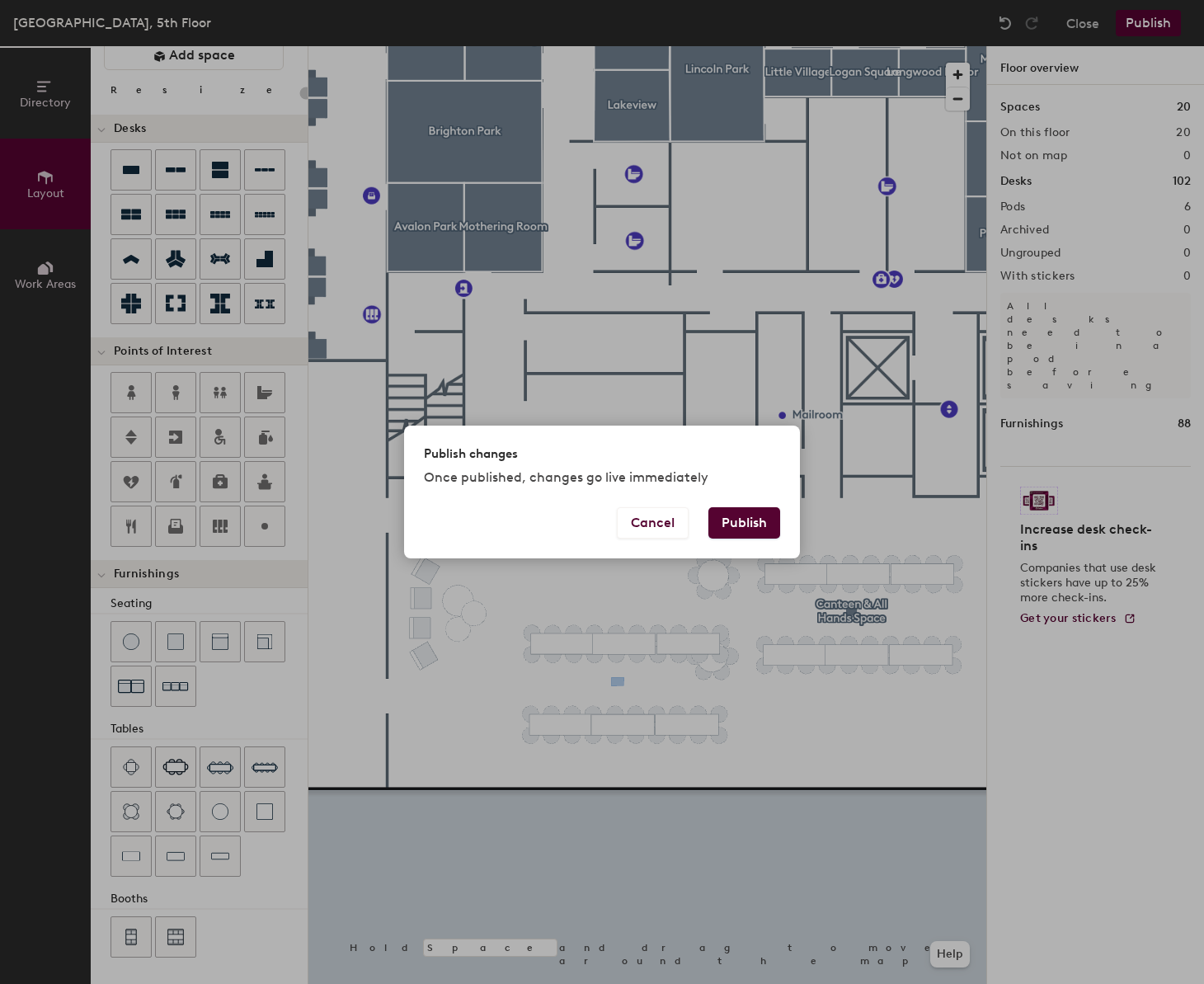
click at [747, 520] on button "Publish" at bounding box center [744, 522] width 71 height 31
type input "20"
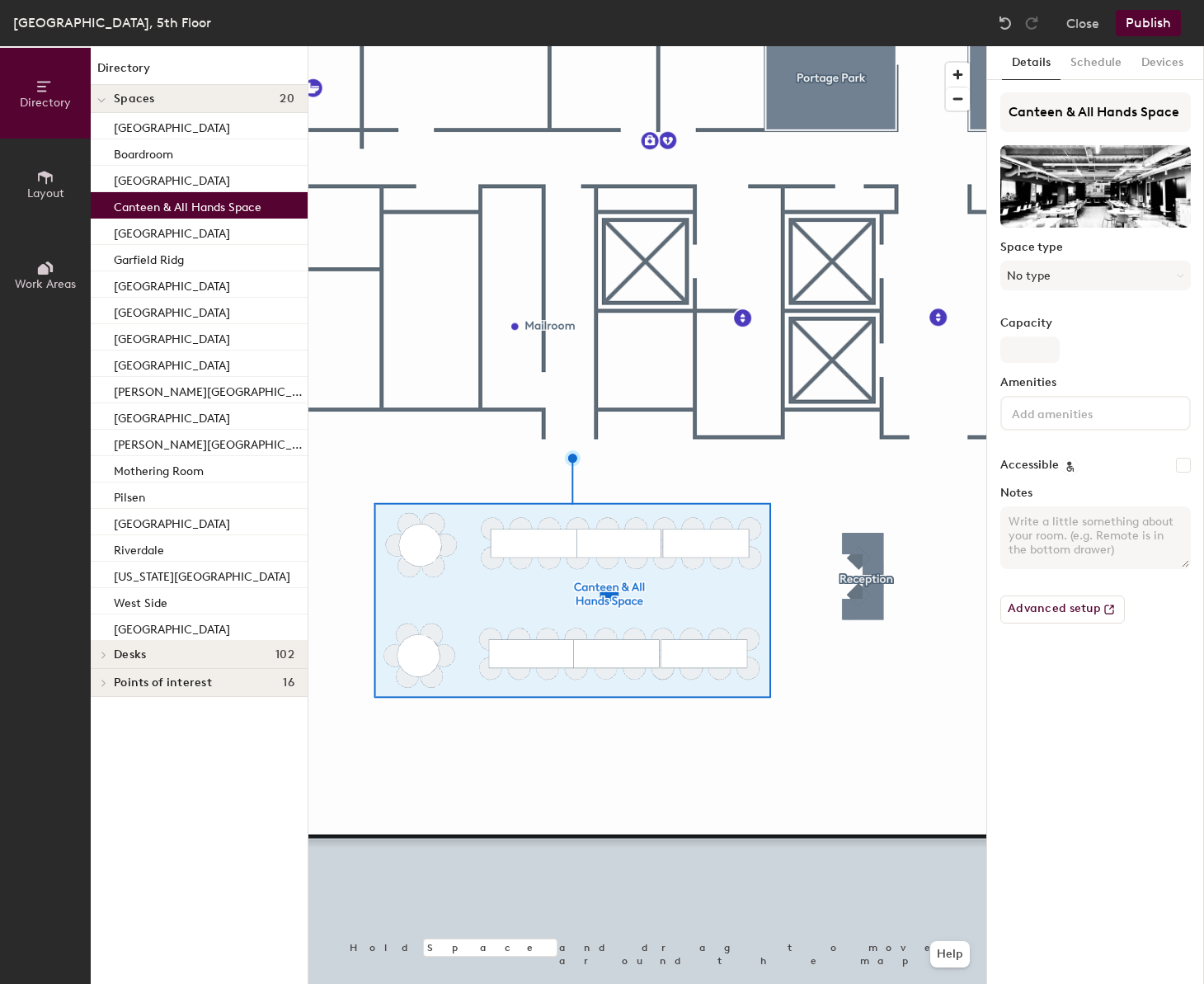
click at [39, 169] on icon at bounding box center [45, 176] width 18 height 18
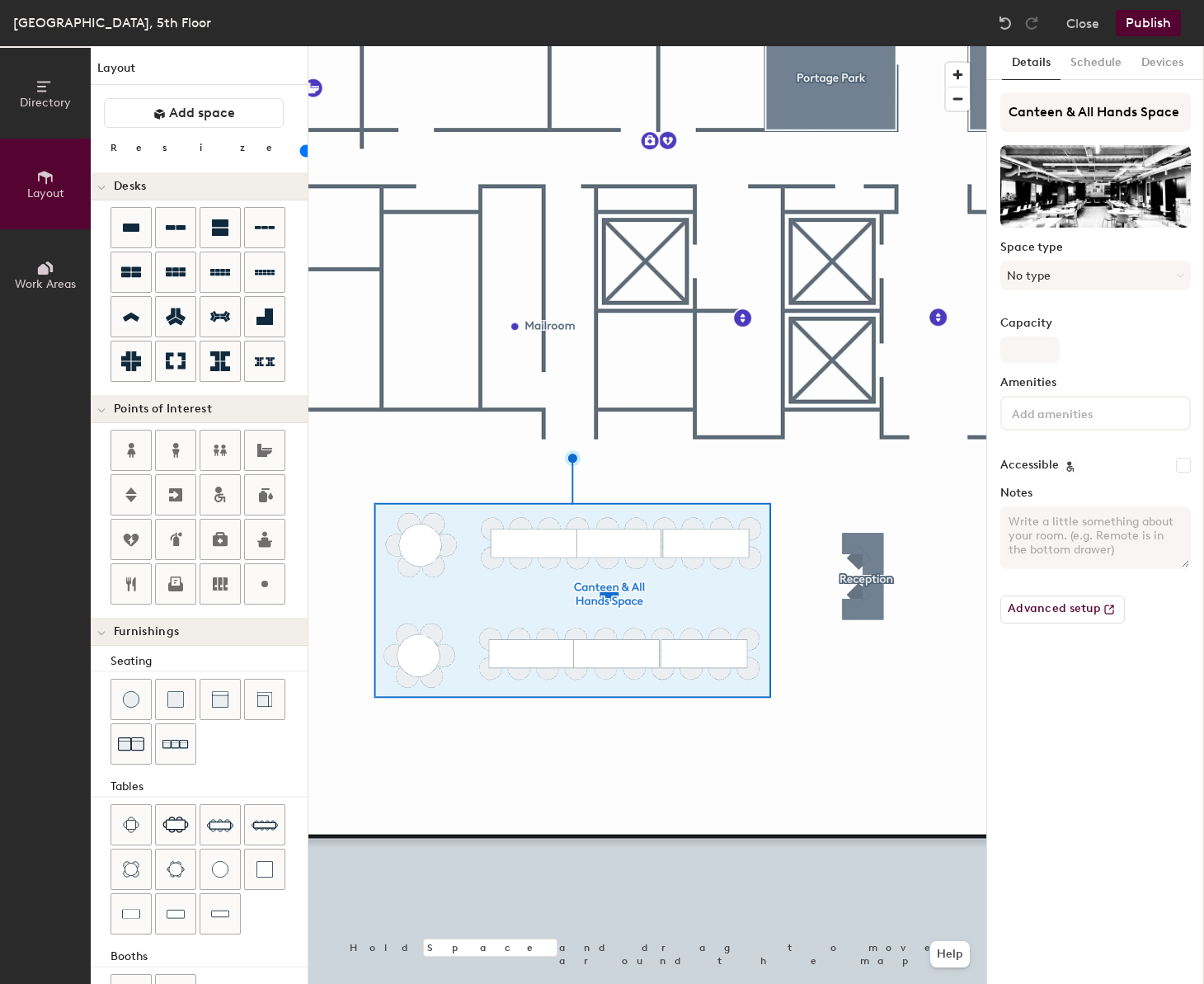
drag, startPoint x: 156, startPoint y: 154, endPoint x: 146, endPoint y: 154, distance: 10.0
click at [299, 154] on input "range" at bounding box center [299, 151] width 0 height 13
click at [556, 46] on div at bounding box center [648, 46] width 678 height 0
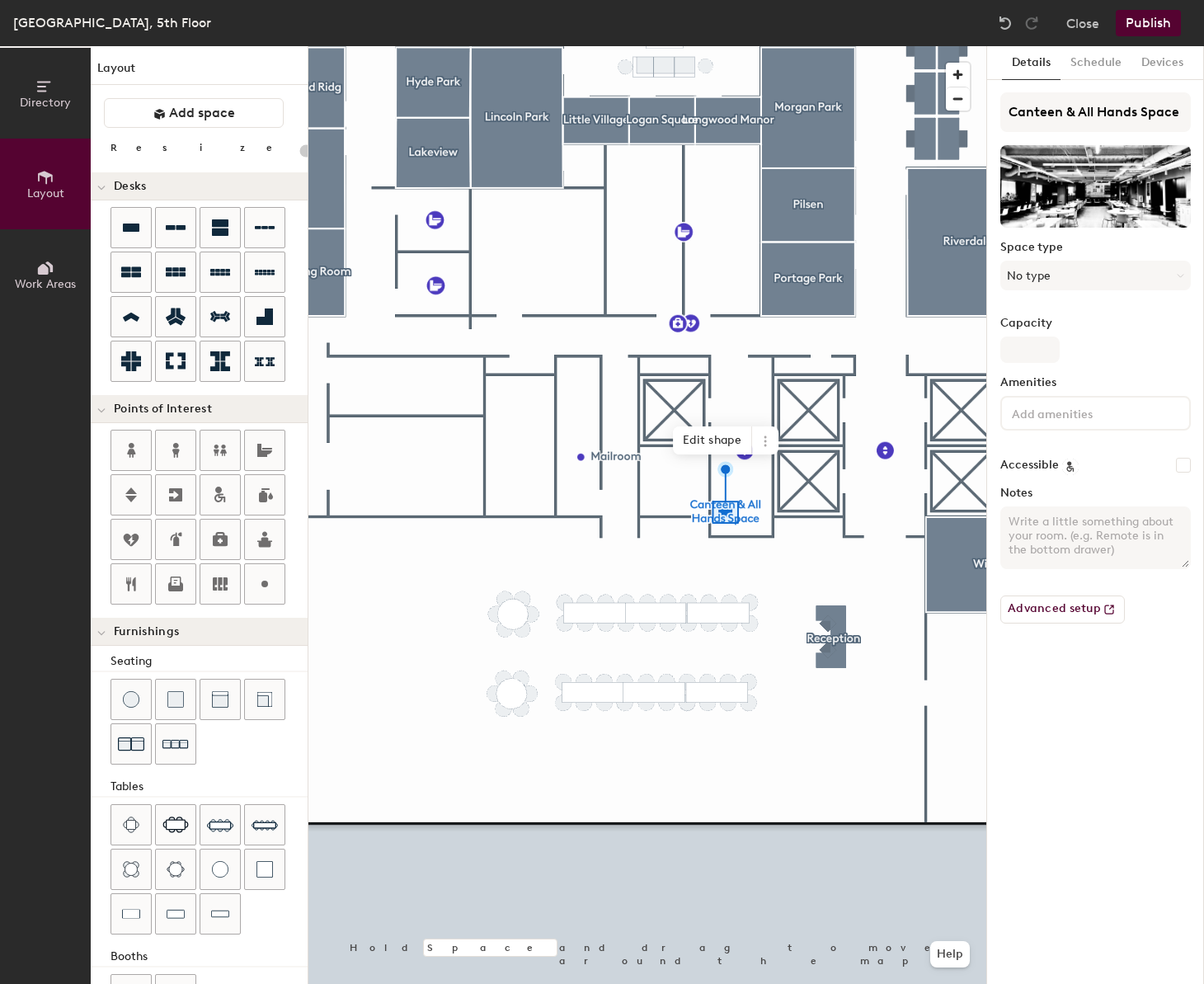
click at [606, 46] on div at bounding box center [648, 46] width 678 height 0
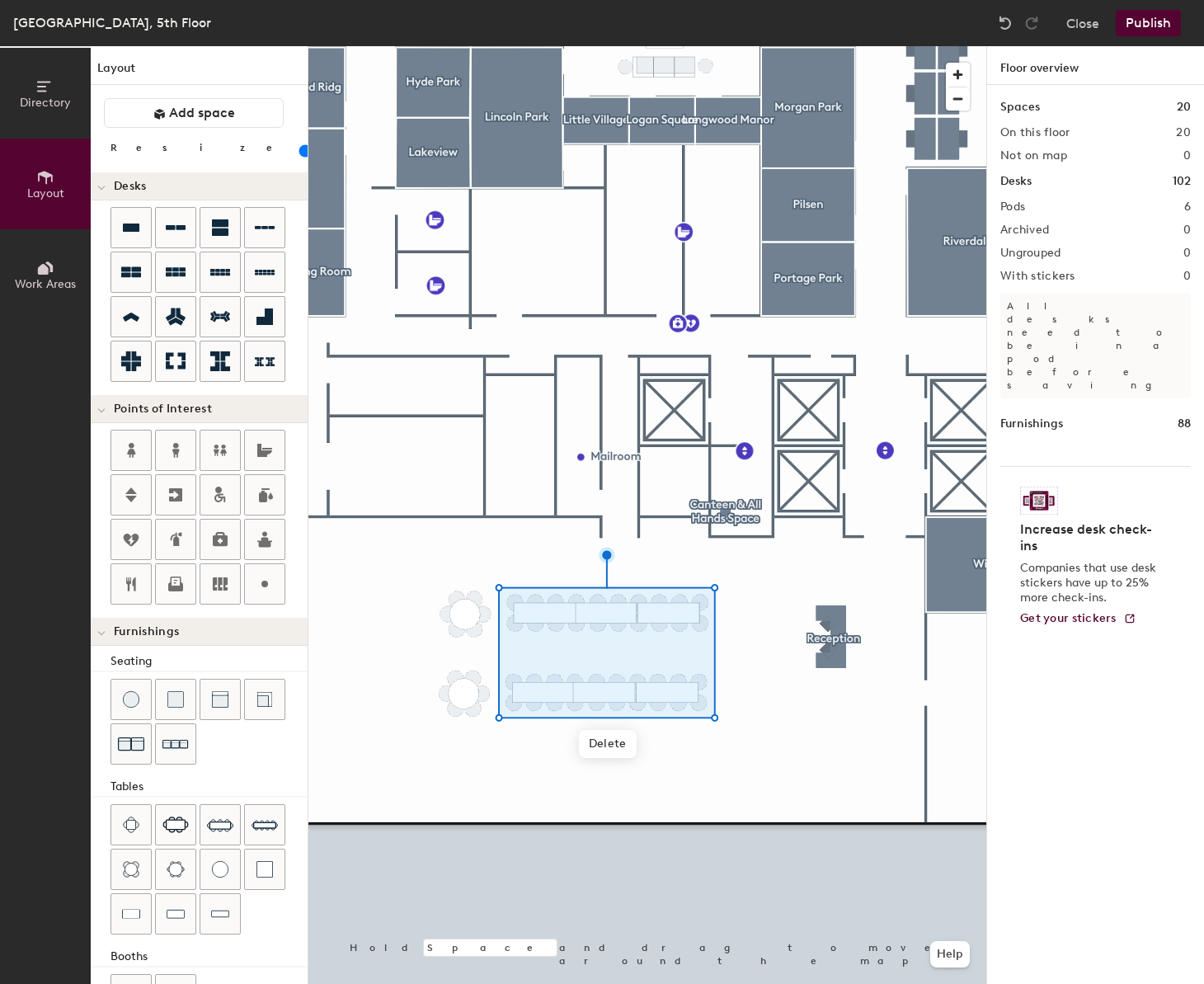
click at [744, 46] on div at bounding box center [648, 46] width 678 height 0
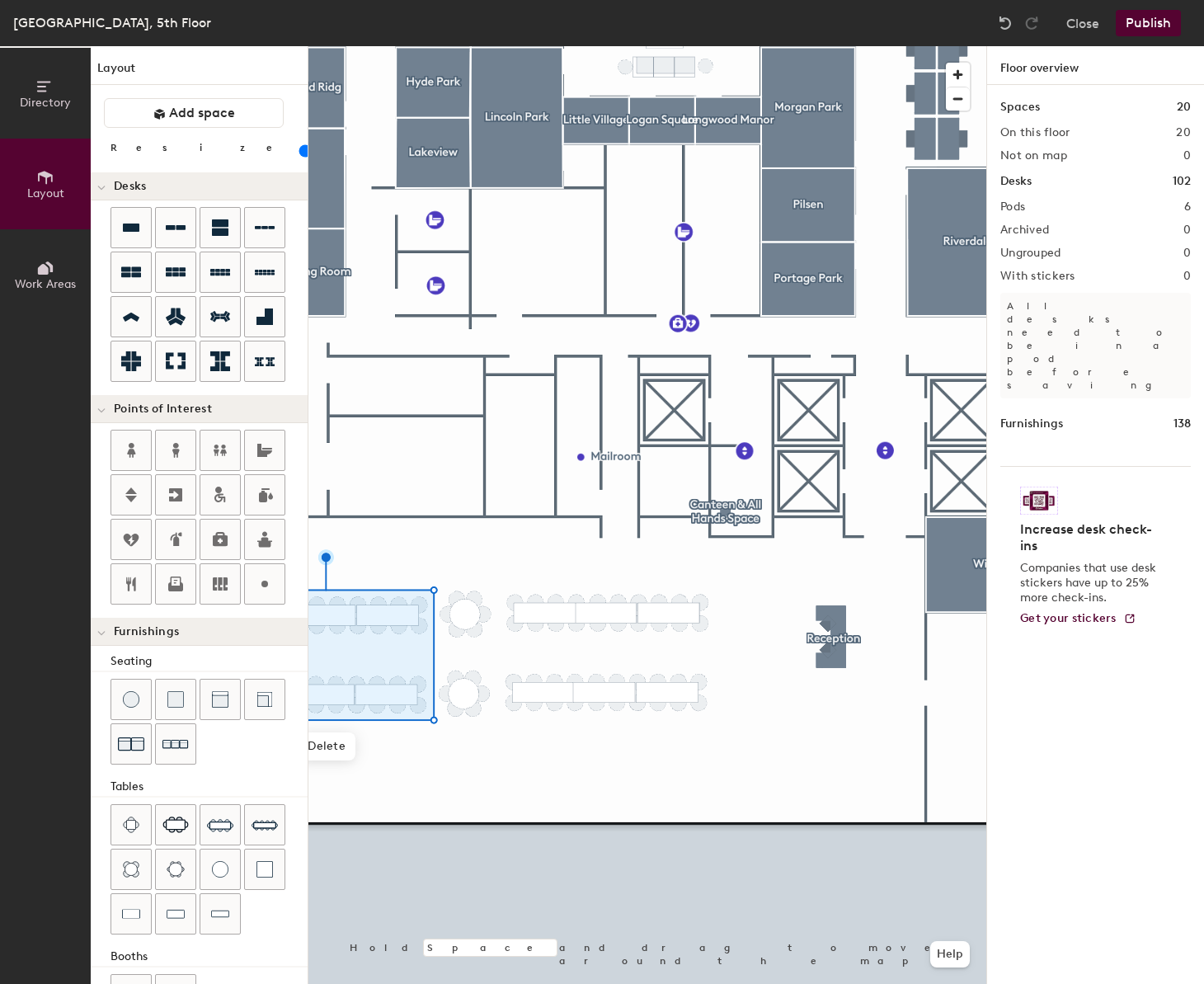
click at [582, 46] on div at bounding box center [648, 46] width 678 height 0
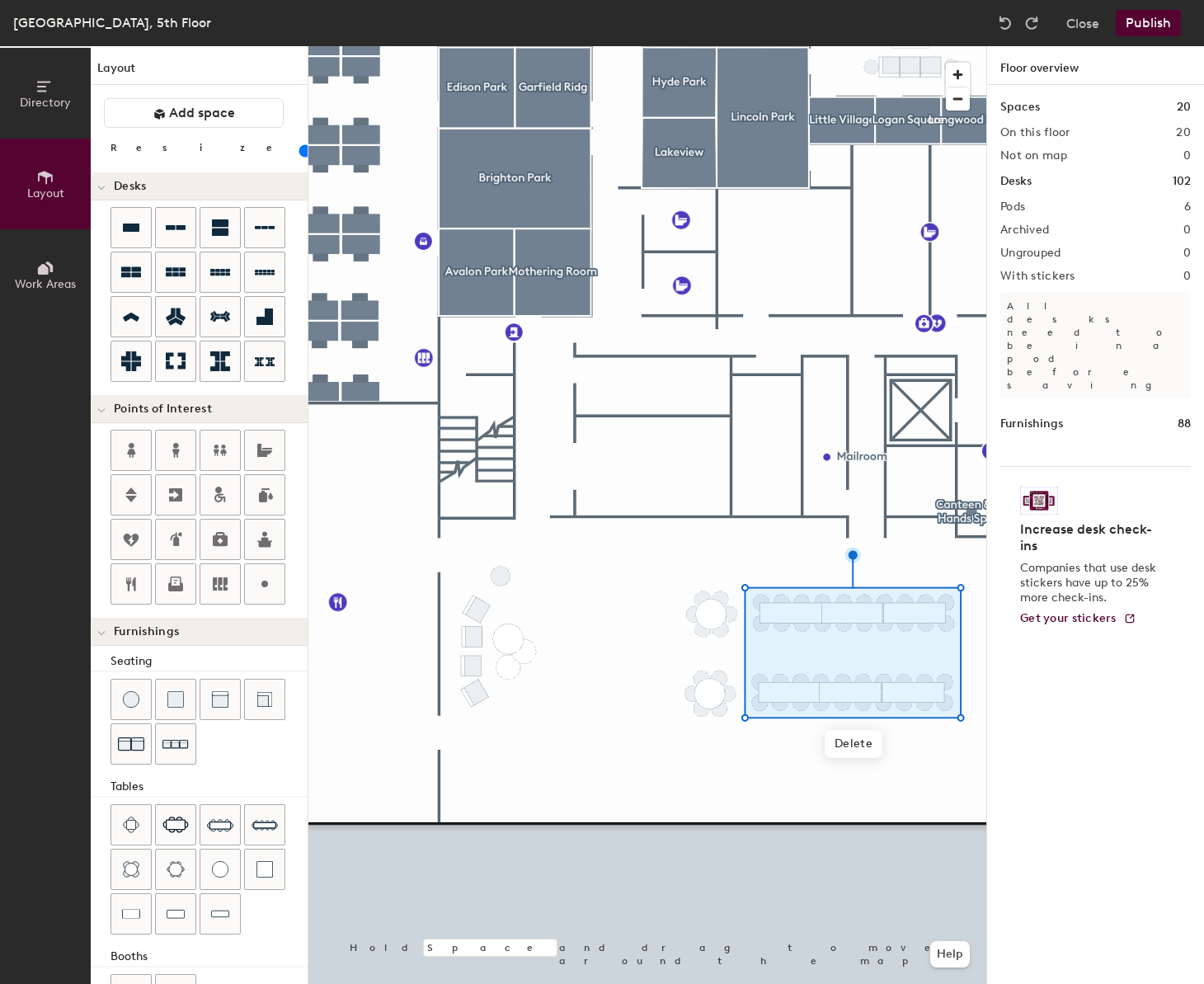
click at [587, 46] on div at bounding box center [648, 46] width 678 height 0
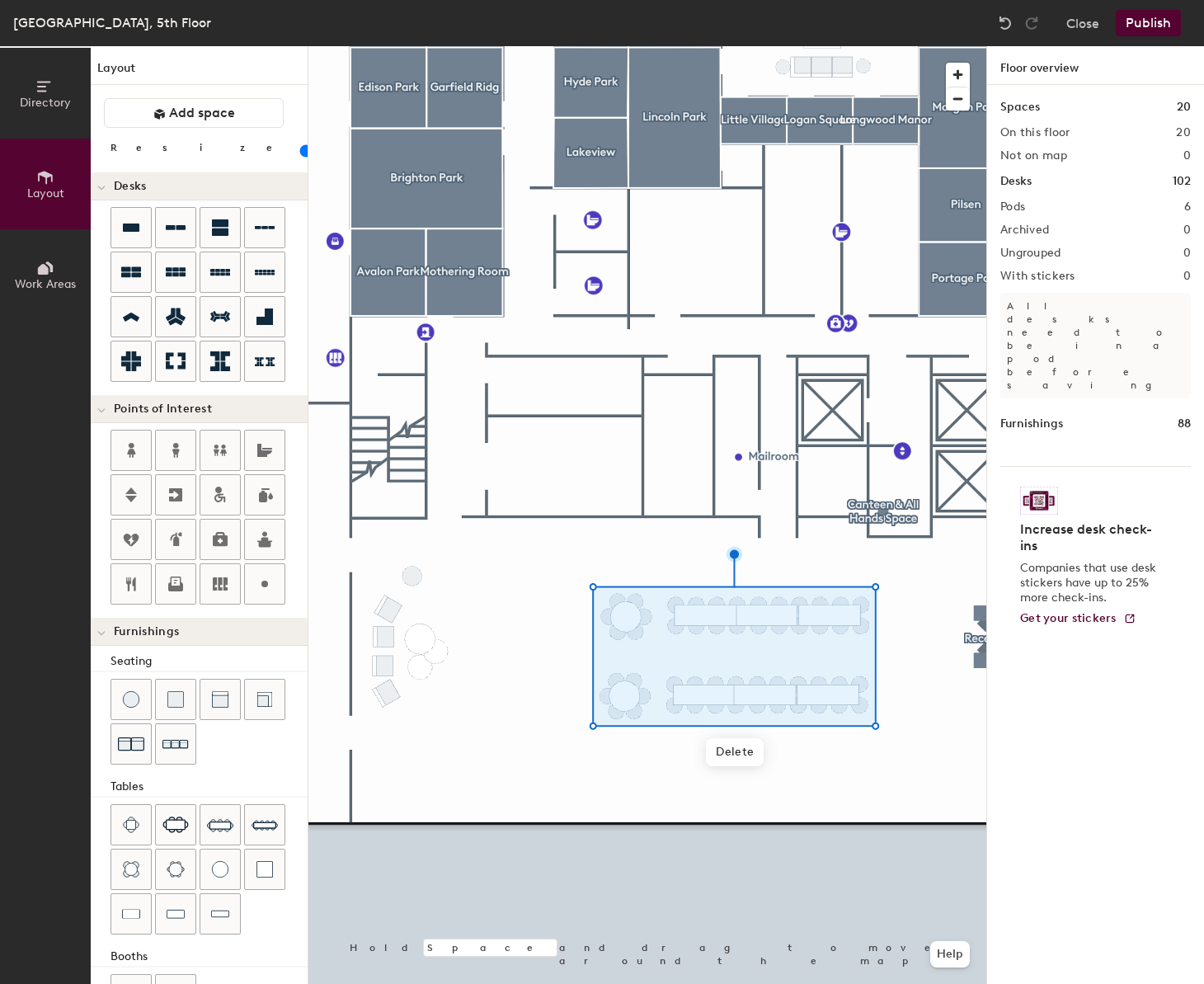
click at [380, 46] on div at bounding box center [648, 46] width 678 height 0
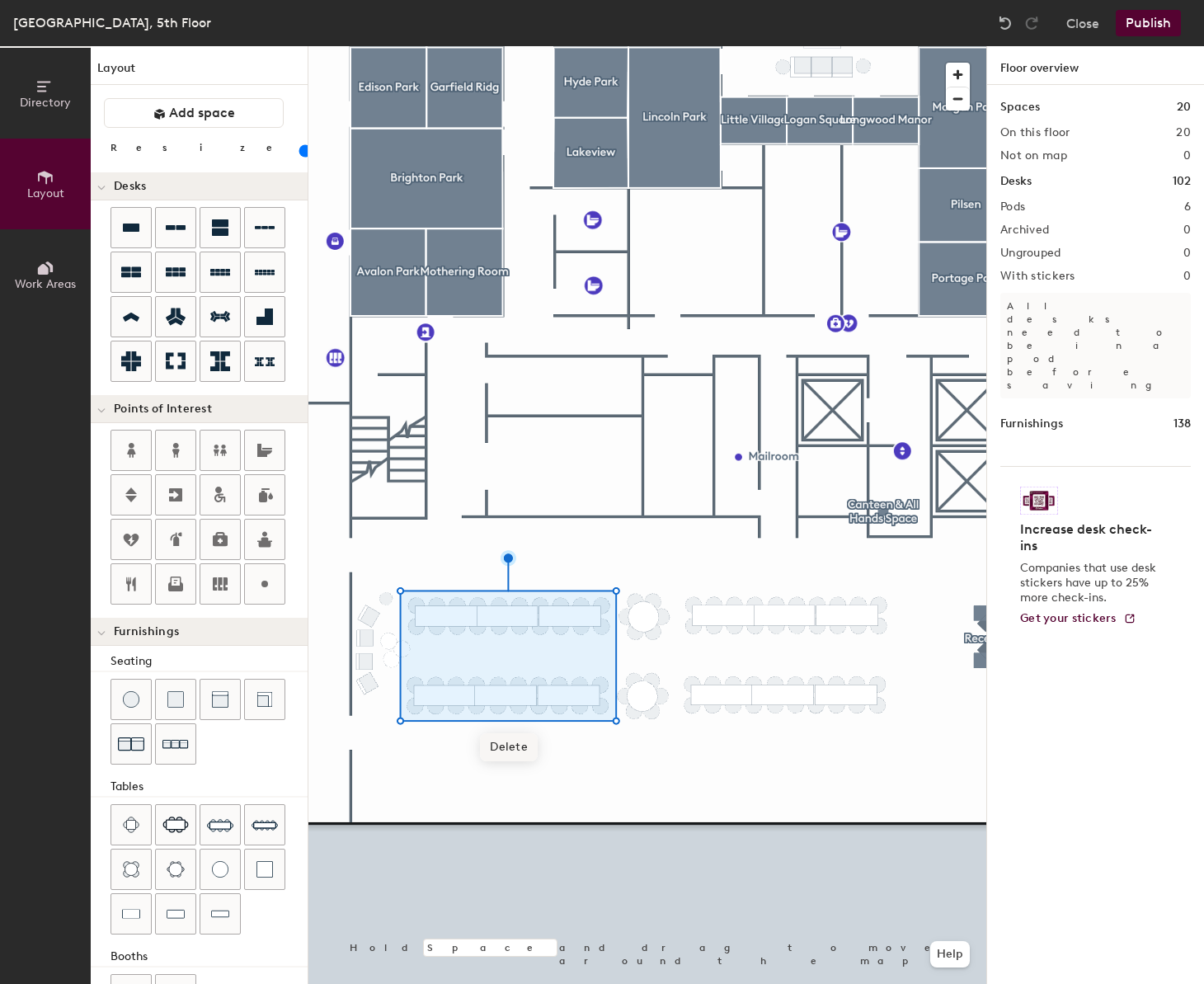
click at [515, 750] on span "Delete" at bounding box center [510, 748] width 58 height 28
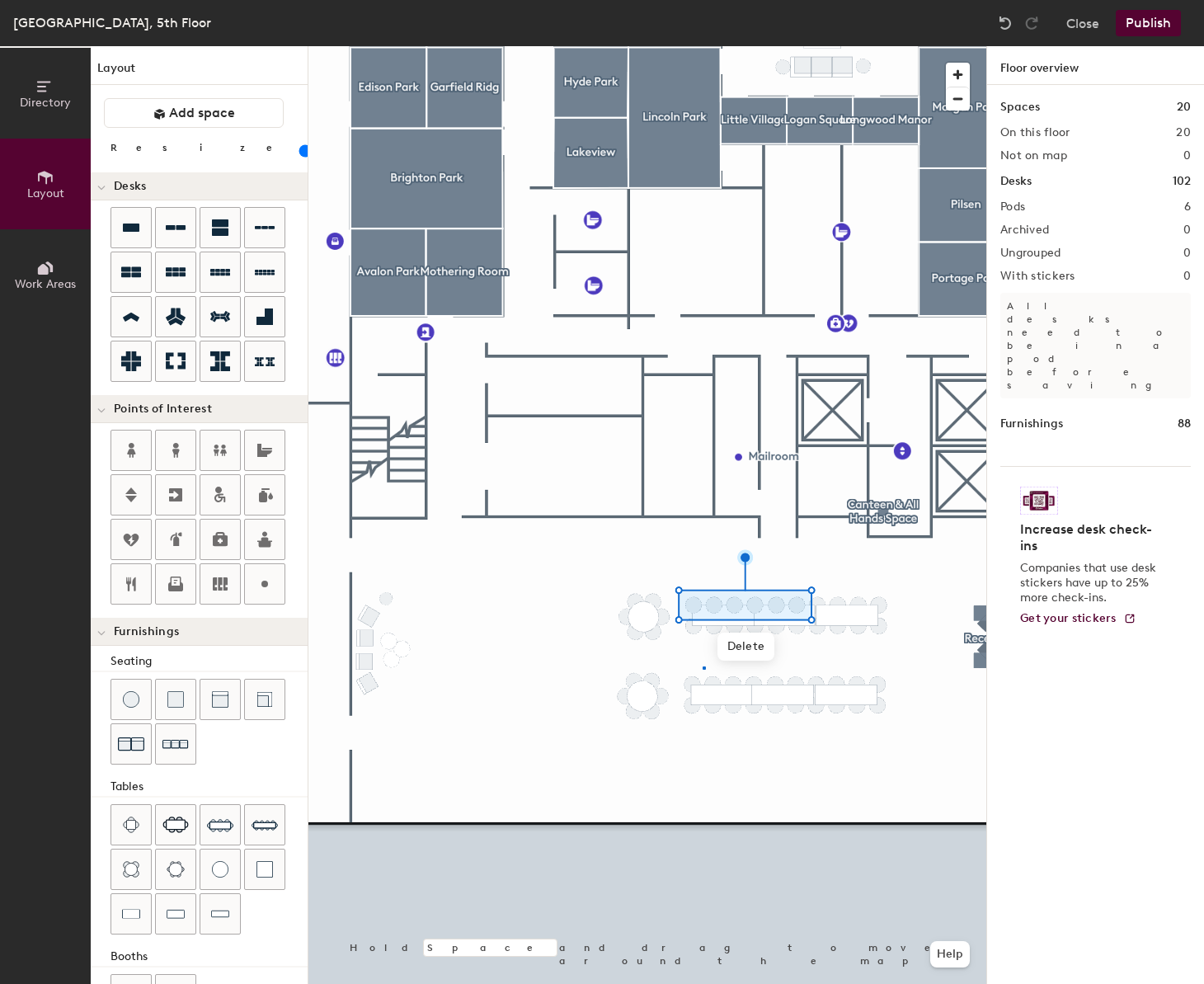
click at [704, 46] on div at bounding box center [648, 46] width 678 height 0
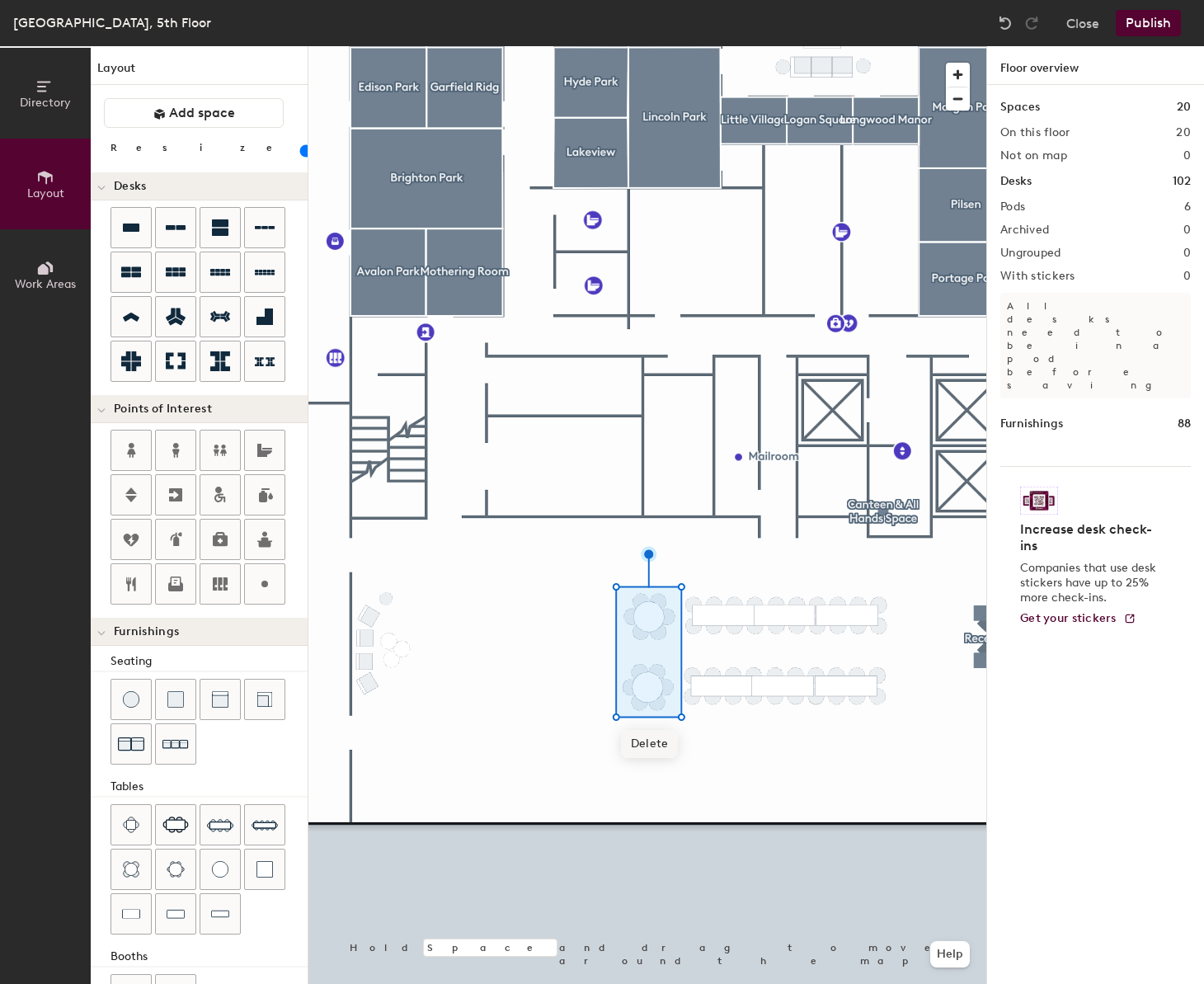
click at [672, 749] on span "Delete" at bounding box center [650, 744] width 58 height 28
click at [898, 46] on div at bounding box center [648, 46] width 678 height 0
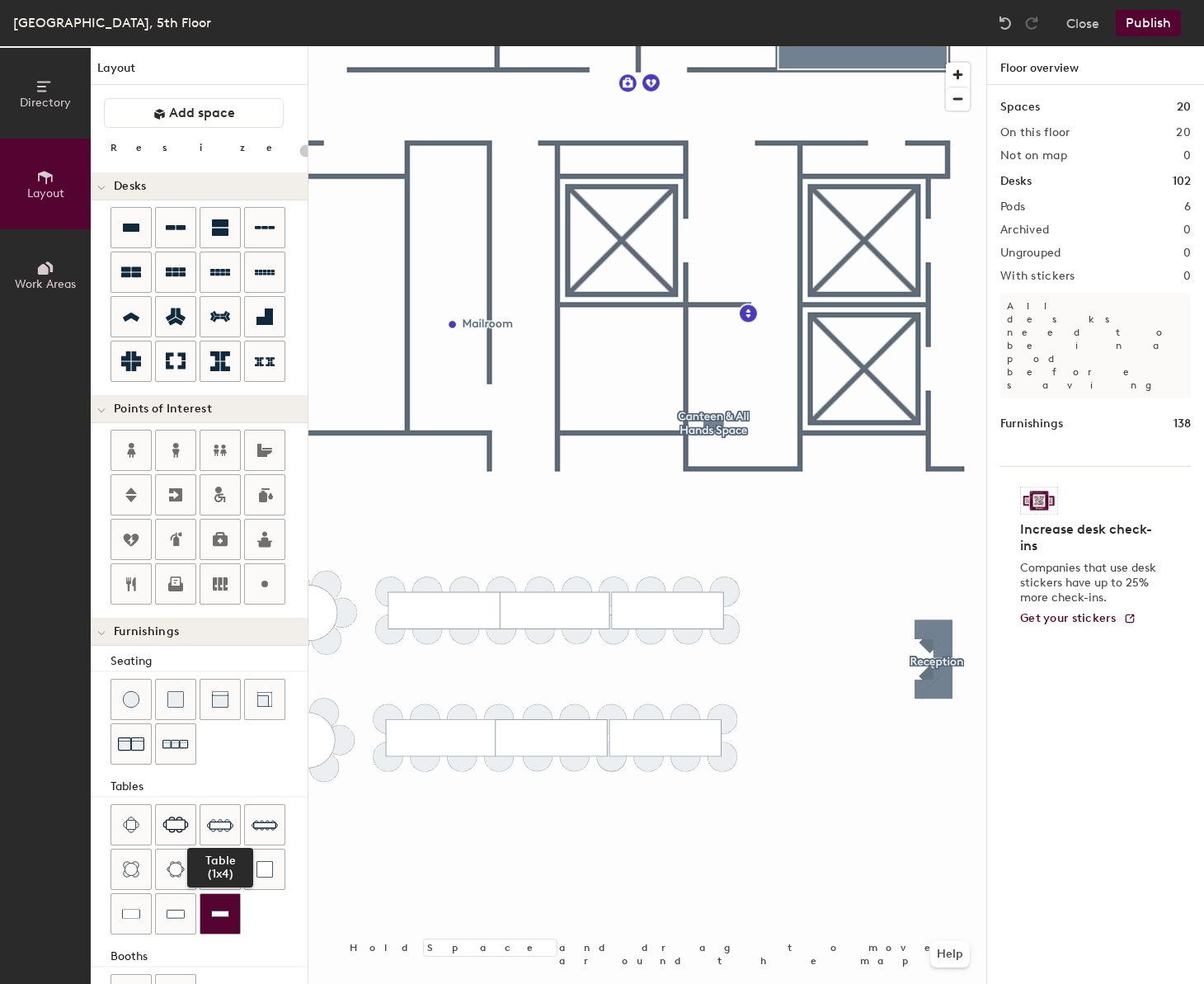
click at [219, 911] on img at bounding box center [220, 914] width 18 height 17
click at [221, 876] on img at bounding box center [221, 870] width 17 height 17
click at [1136, 642] on div "Directory Layout Work Areas Layout Add space Resize Desks Points of Interest Fu…" at bounding box center [602, 515] width 1204 height 938
click at [1032, 522] on h4 "Increase desk check-ins" at bounding box center [1090, 537] width 141 height 33
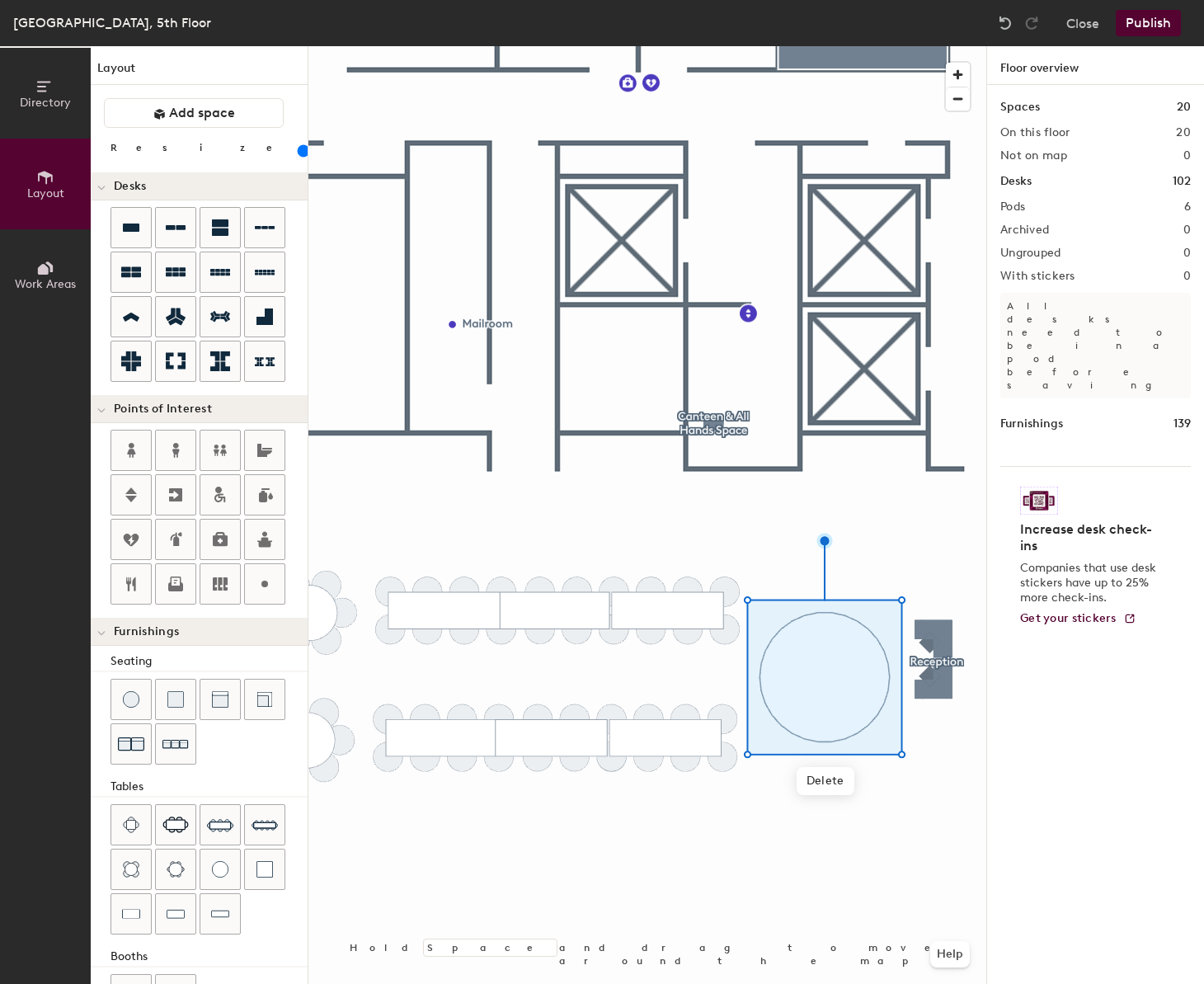
drag, startPoint x: 168, startPoint y: 151, endPoint x: 179, endPoint y: 155, distance: 11.7
type input "140"
click at [299, 155] on input "range" at bounding box center [299, 151] width 0 height 13
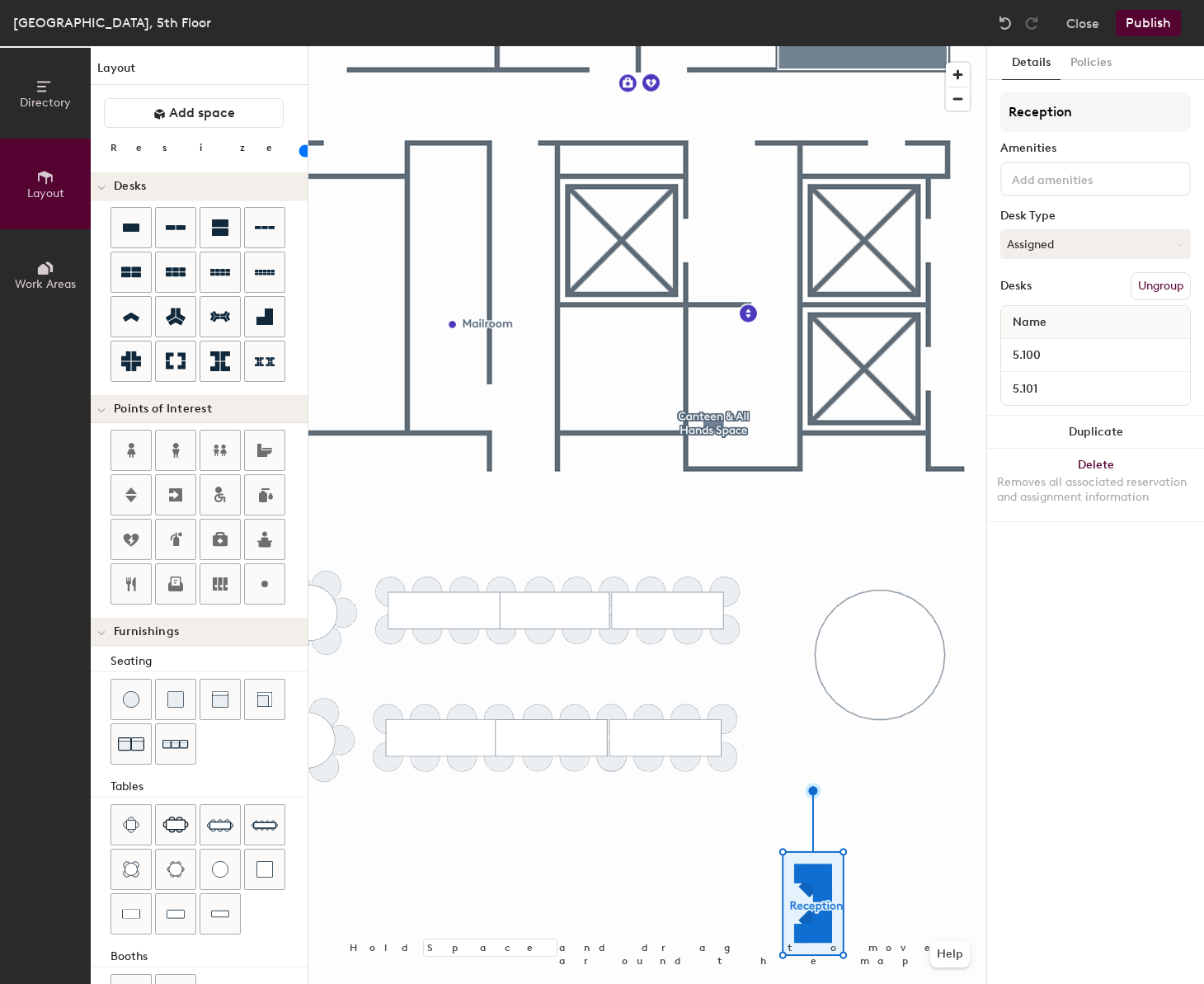
click at [894, 46] on div at bounding box center [648, 46] width 678 height 0
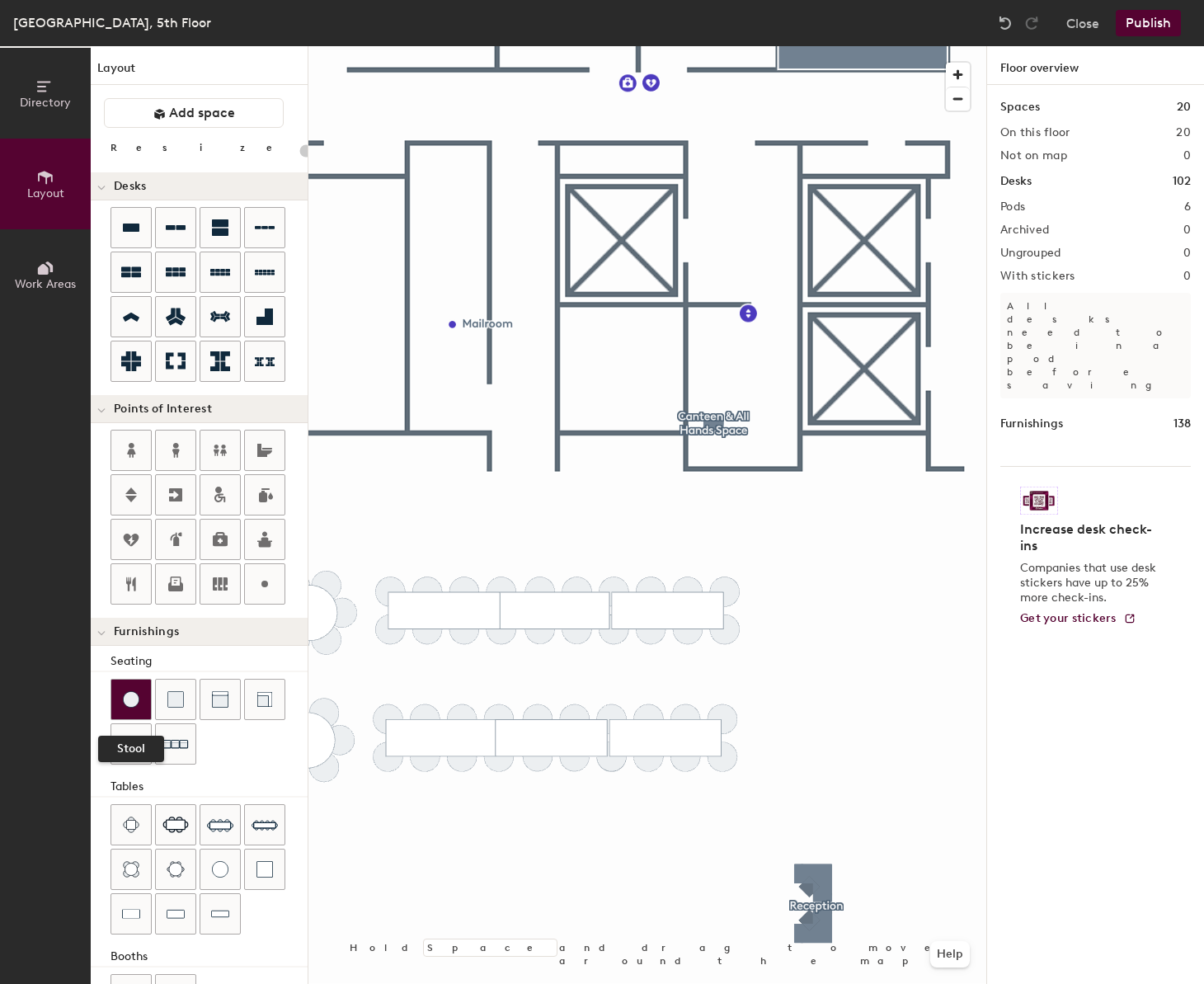
click at [120, 700] on div at bounding box center [131, 699] width 39 height 39
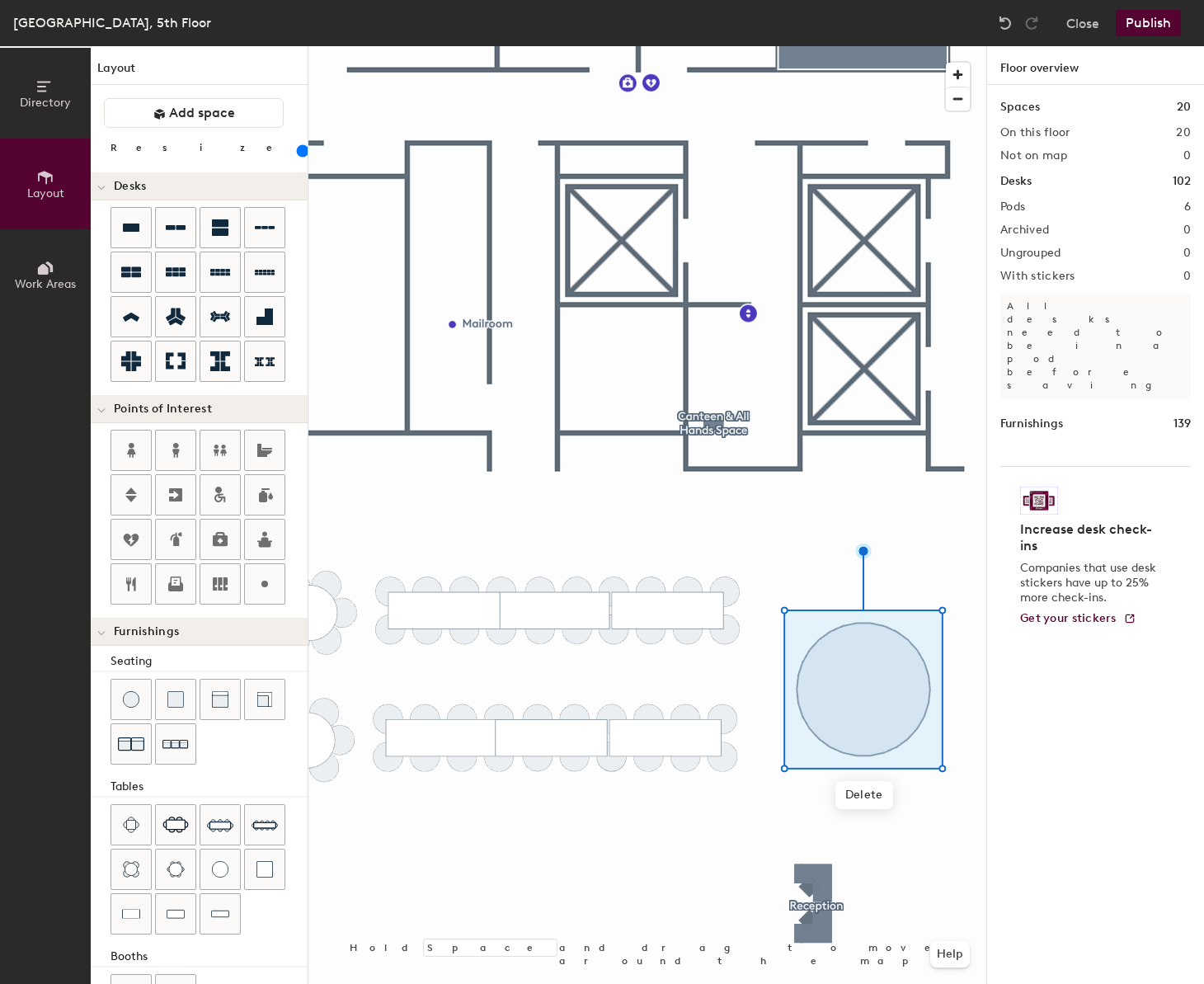
drag, startPoint x: 161, startPoint y: 152, endPoint x: 188, endPoint y: 159, distance: 27.9
click at [299, 158] on input "range" at bounding box center [299, 151] width 0 height 13
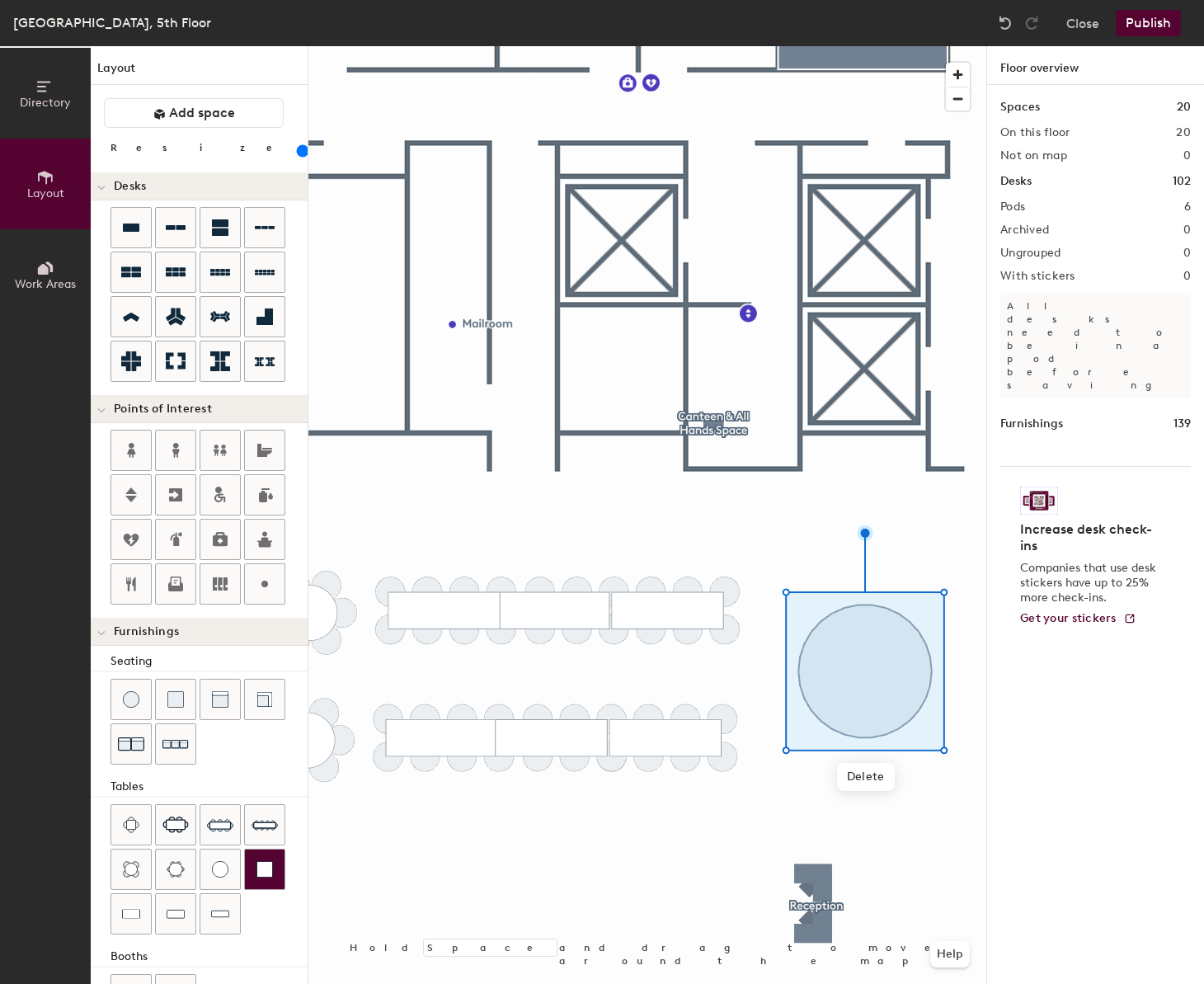
click at [266, 862] on img at bounding box center [265, 870] width 17 height 17
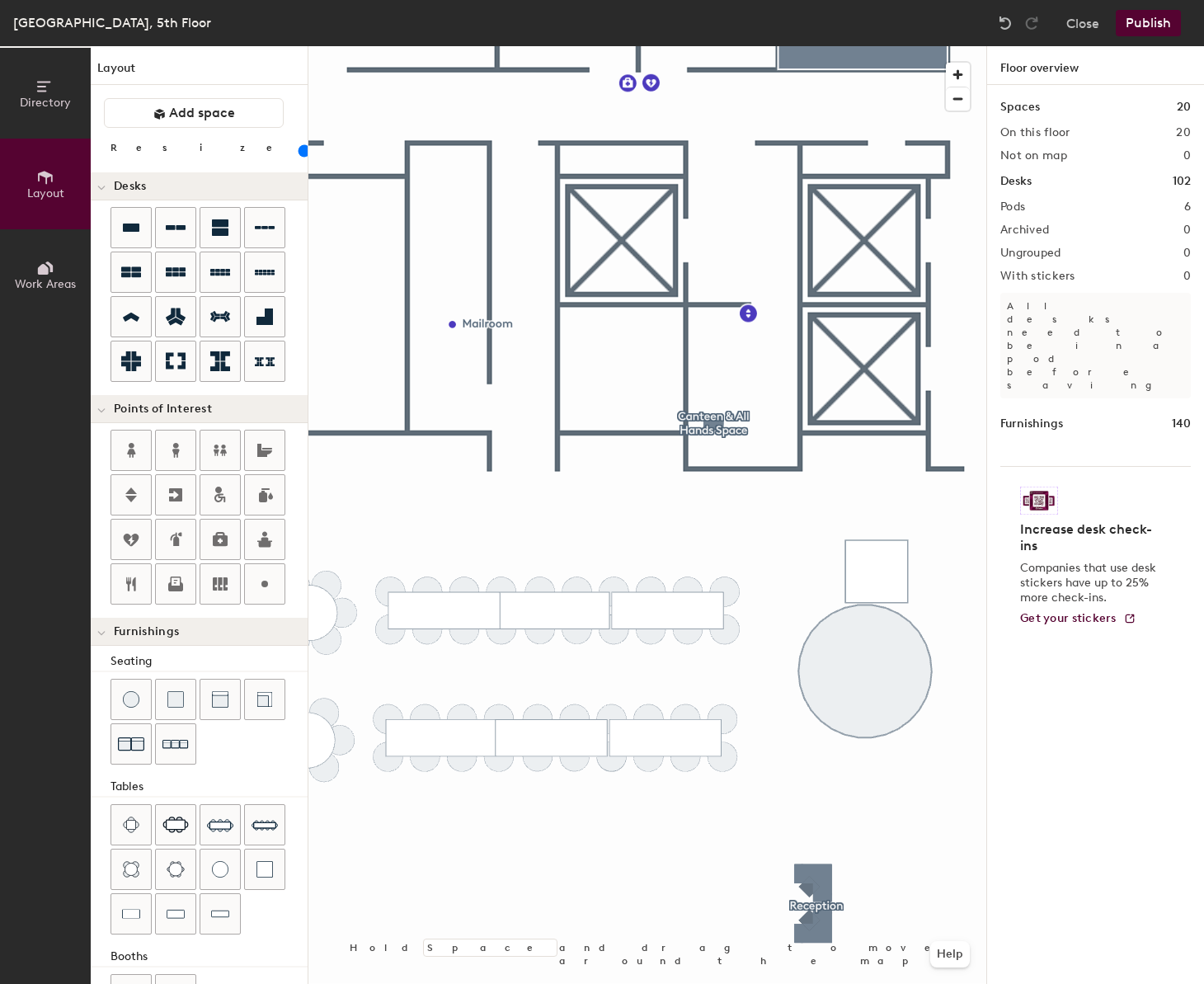
click at [1029, 735] on div "Directory Layout Work Areas Layout Add space Resize Desks Points of Interest Fu…" at bounding box center [602, 515] width 1204 height 938
click at [1011, 813] on div "Directory Layout Work Areas Layout Add space Resize Desks Points of Interest Fu…" at bounding box center [602, 515] width 1204 height 938
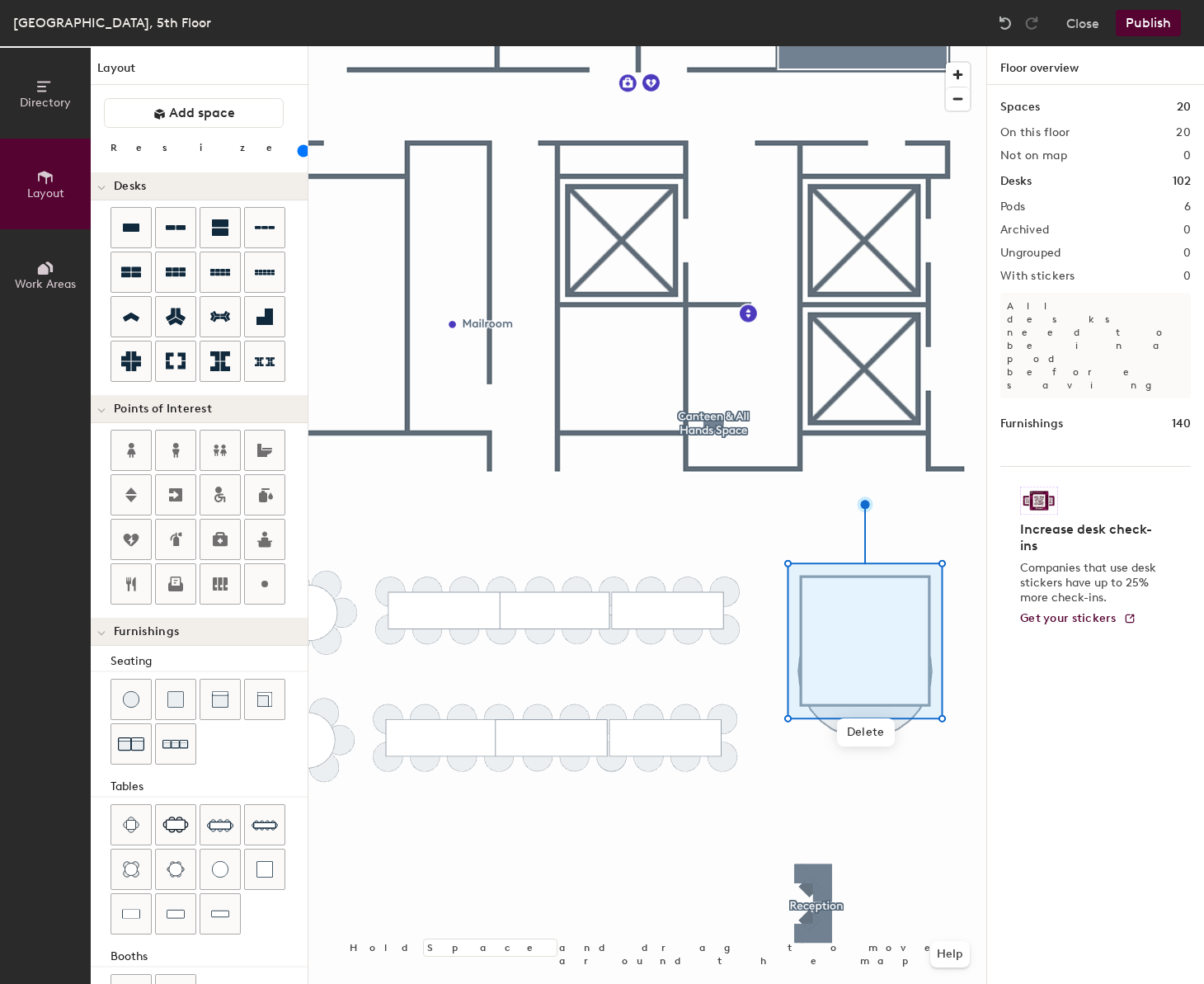
click at [299, 154] on input "range" at bounding box center [299, 151] width 0 height 13
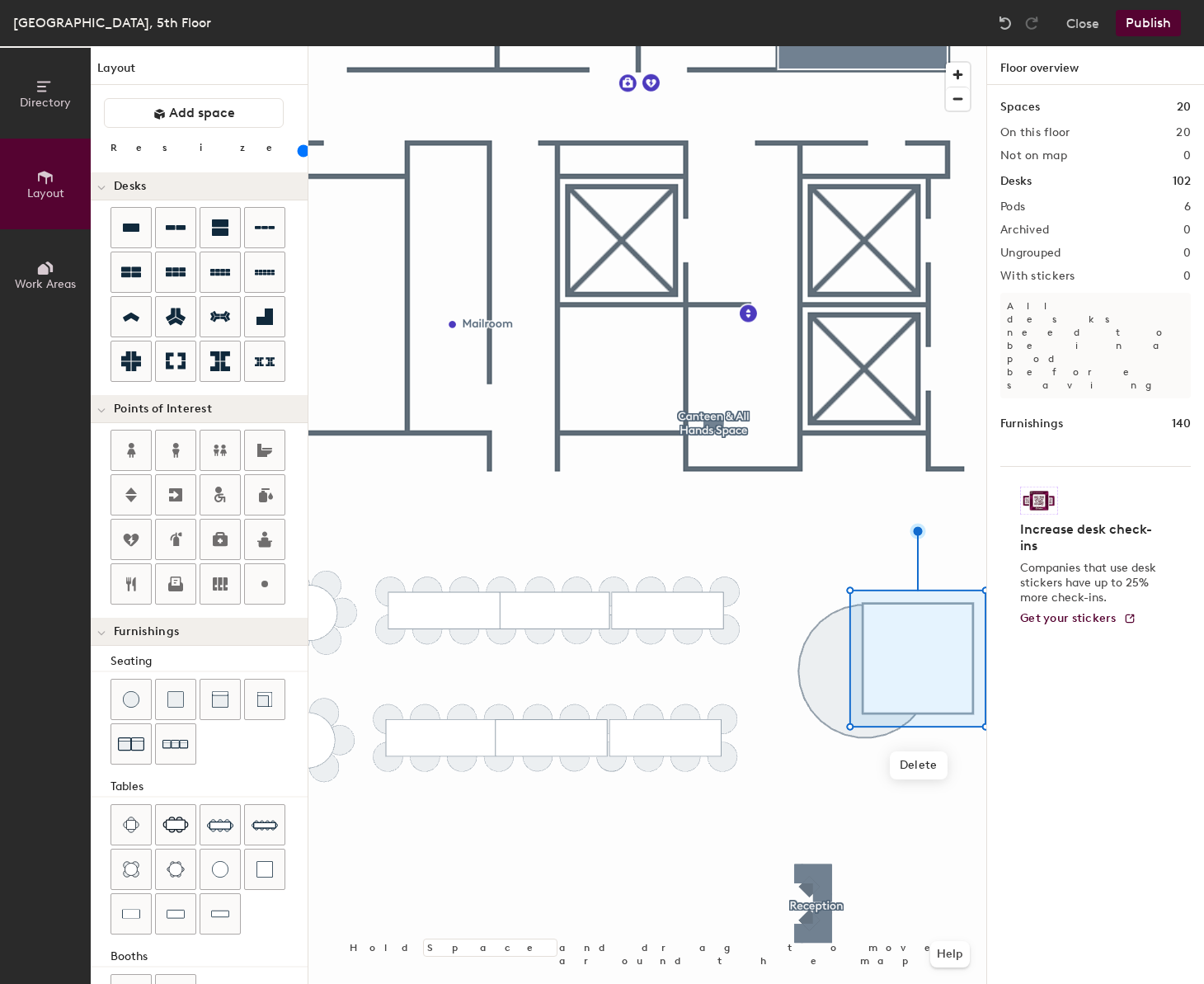
click at [299, 151] on input "range" at bounding box center [299, 151] width 0 height 13
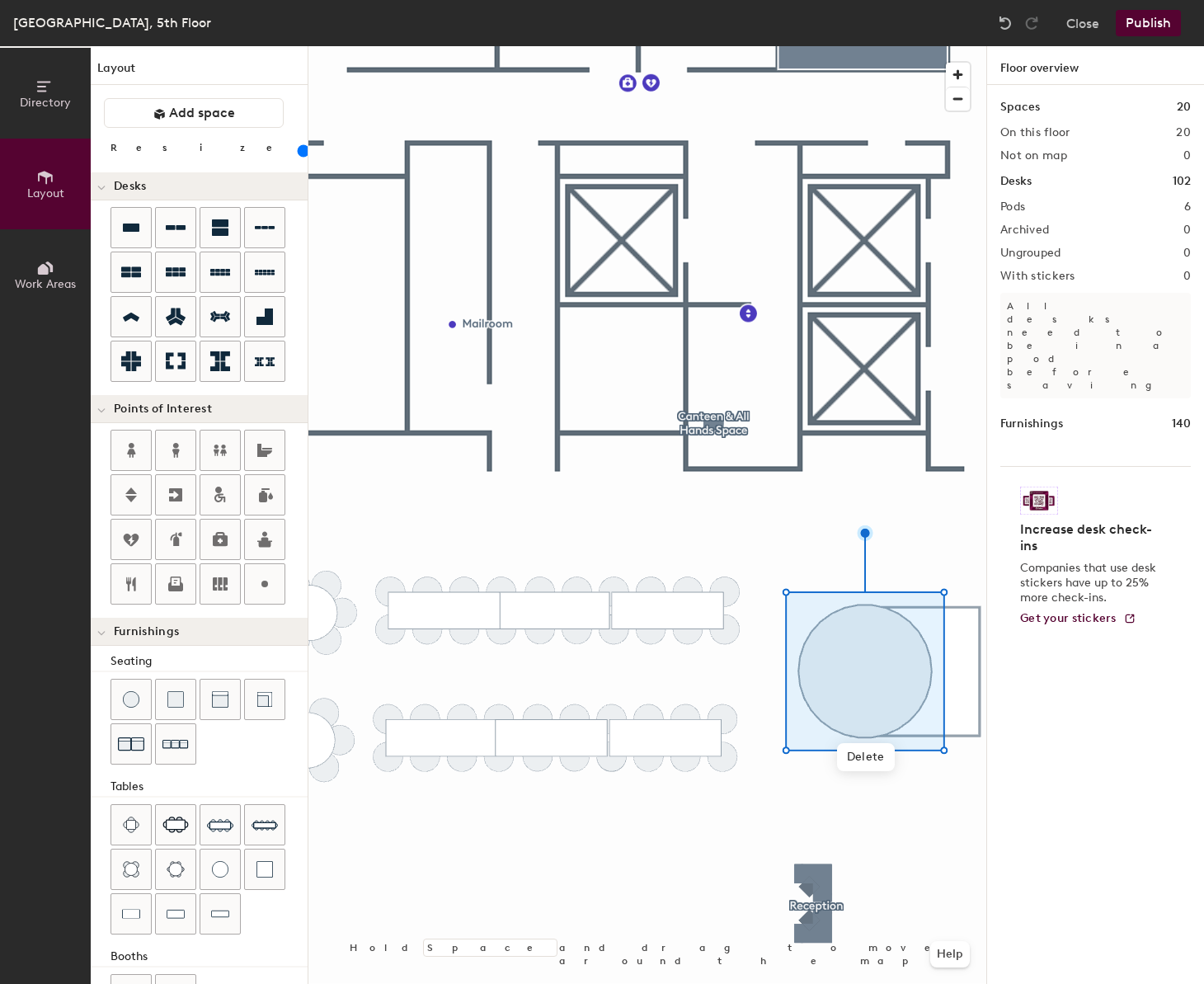
drag, startPoint x: 188, startPoint y: 152, endPoint x: 178, endPoint y: 153, distance: 10.0
click at [299, 153] on input "range" at bounding box center [299, 151] width 0 height 13
click at [722, 46] on div at bounding box center [648, 46] width 678 height 0
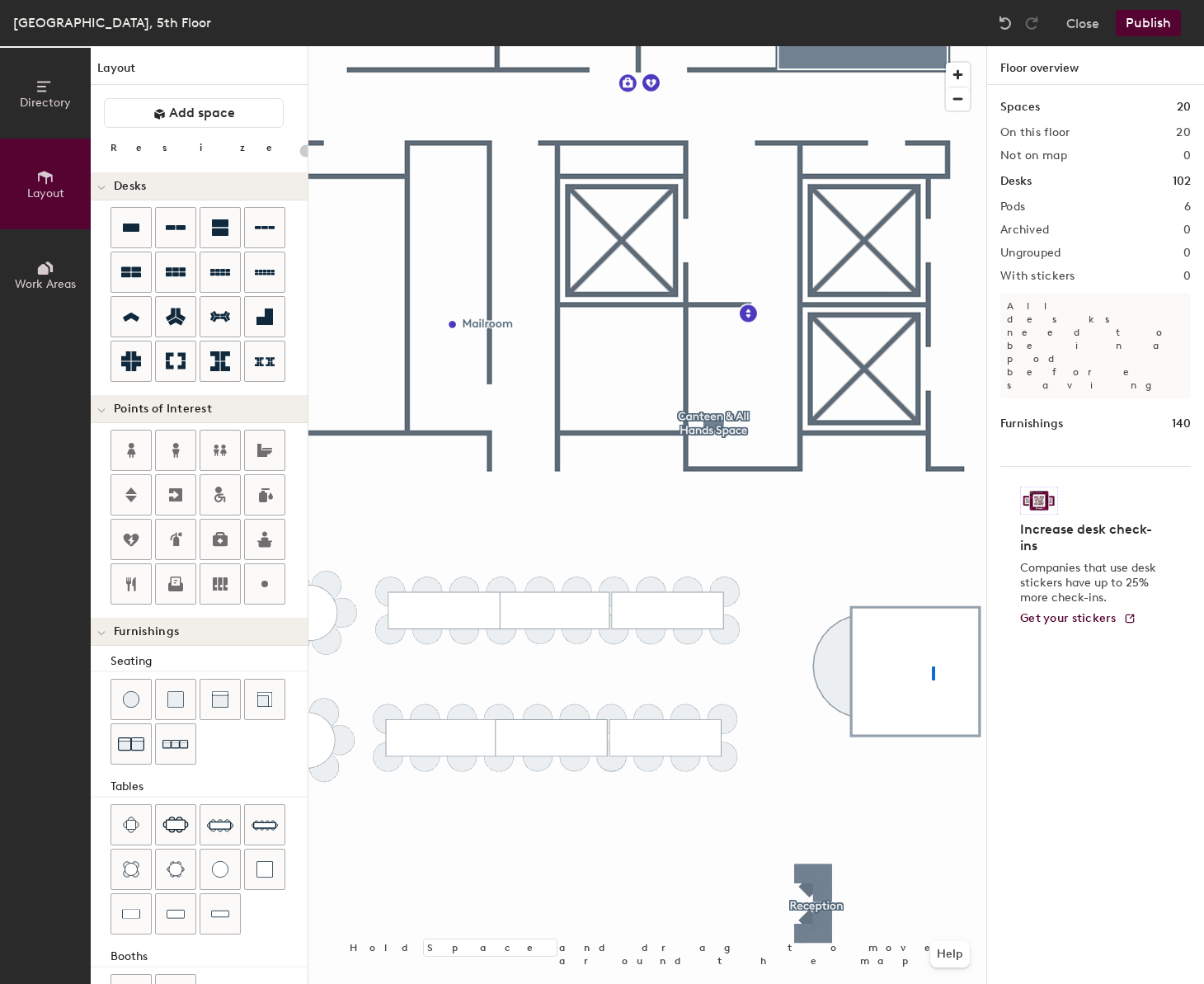
click at [932, 46] on div at bounding box center [648, 46] width 678 height 0
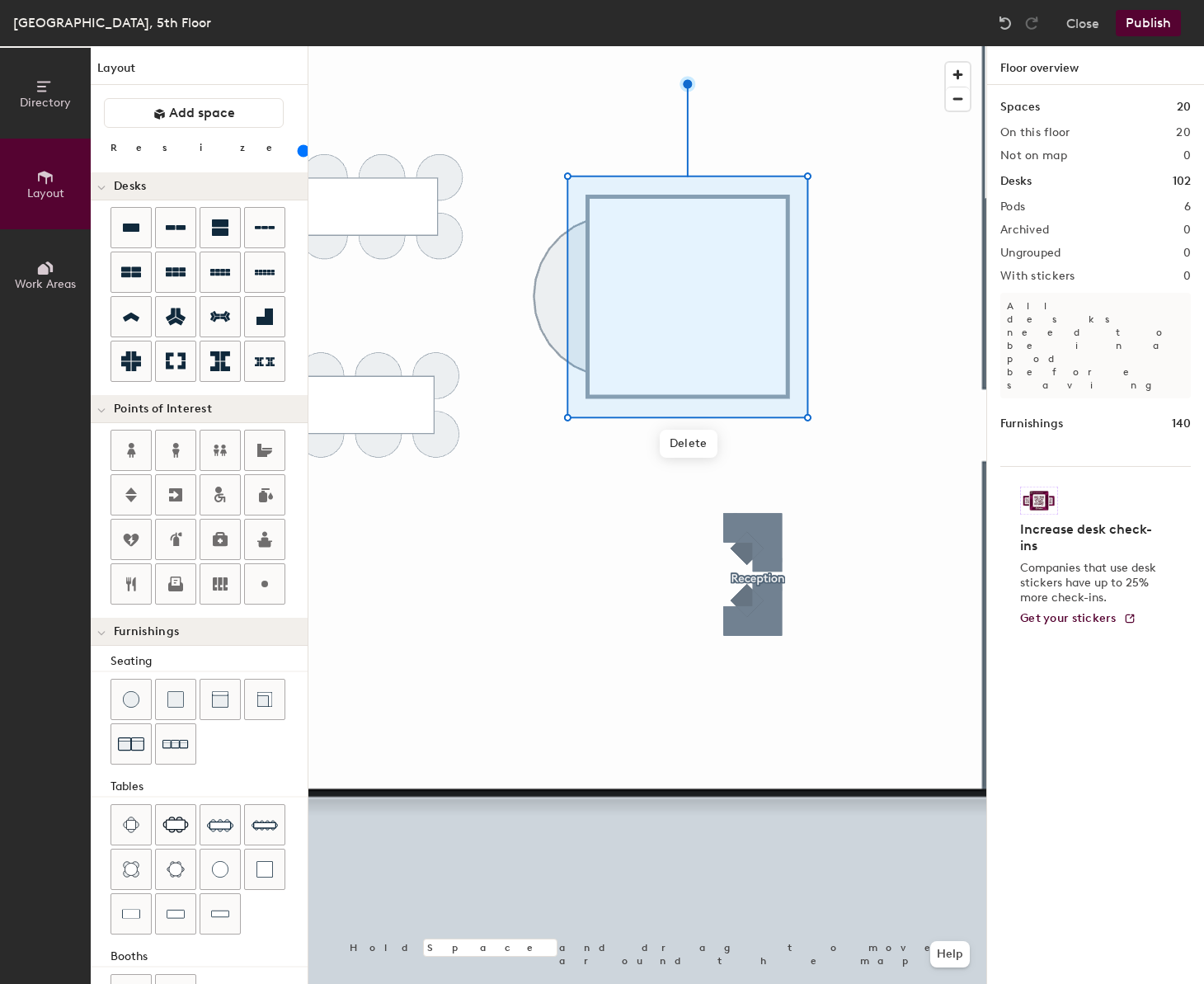
click at [621, 46] on div at bounding box center [648, 46] width 678 height 0
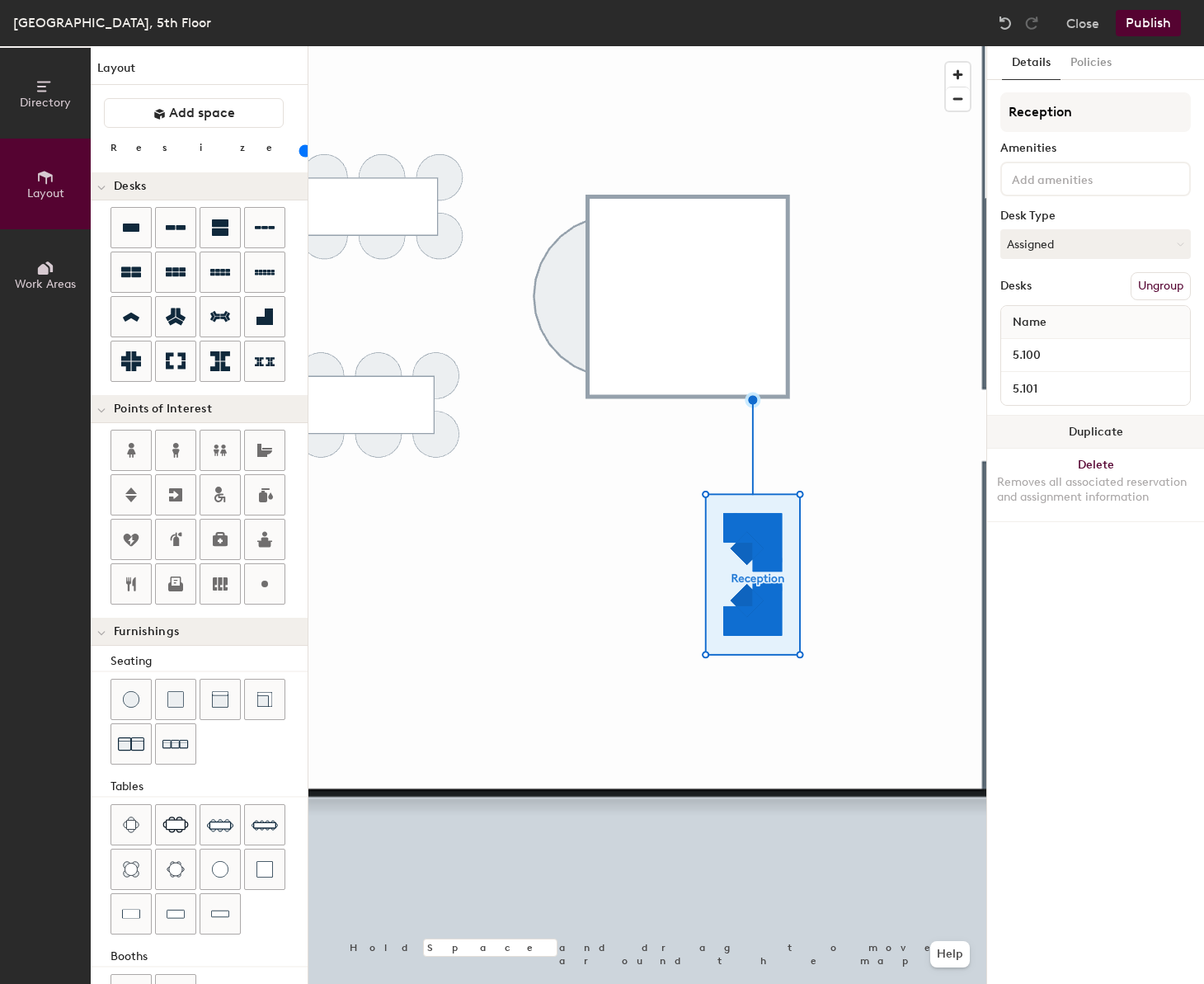
click at [1108, 431] on button "Duplicate" at bounding box center [1095, 431] width 217 height 33
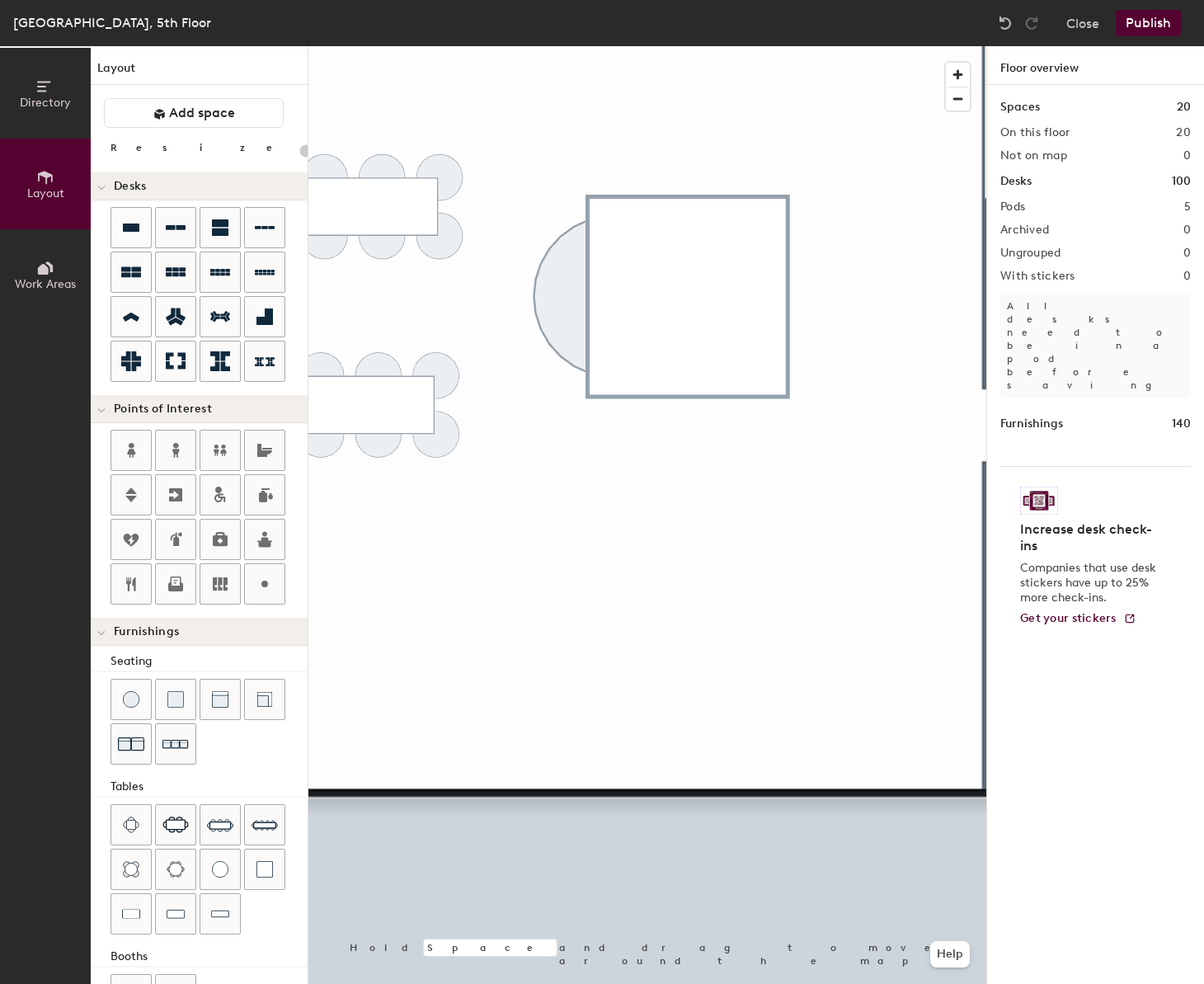
type input "20"
click at [165, 116] on icon at bounding box center [160, 114] width 12 height 12
click at [673, 46] on div at bounding box center [648, 46] width 678 height 0
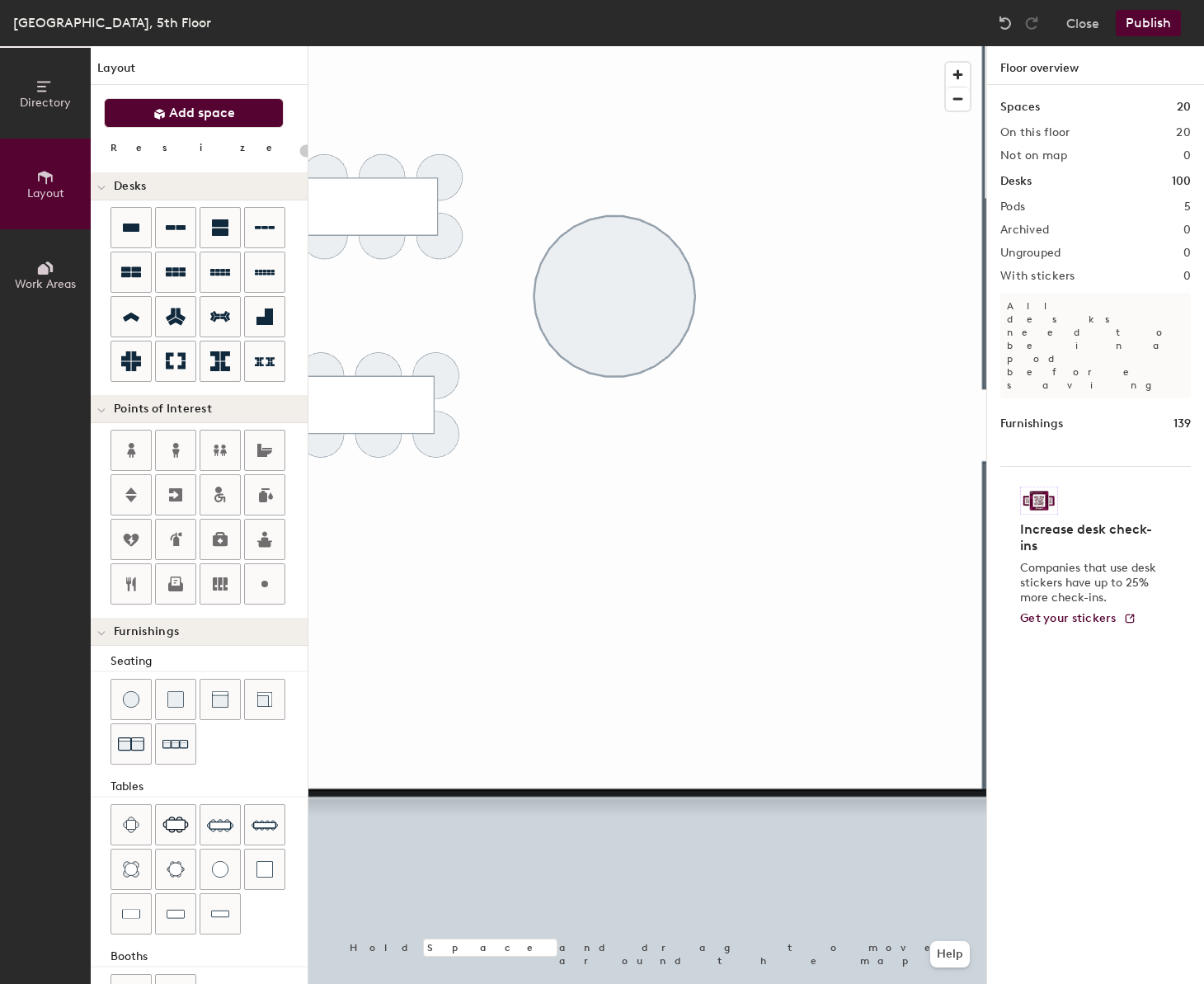
click at [208, 119] on span "Add space" at bounding box center [202, 114] width 66 height 17
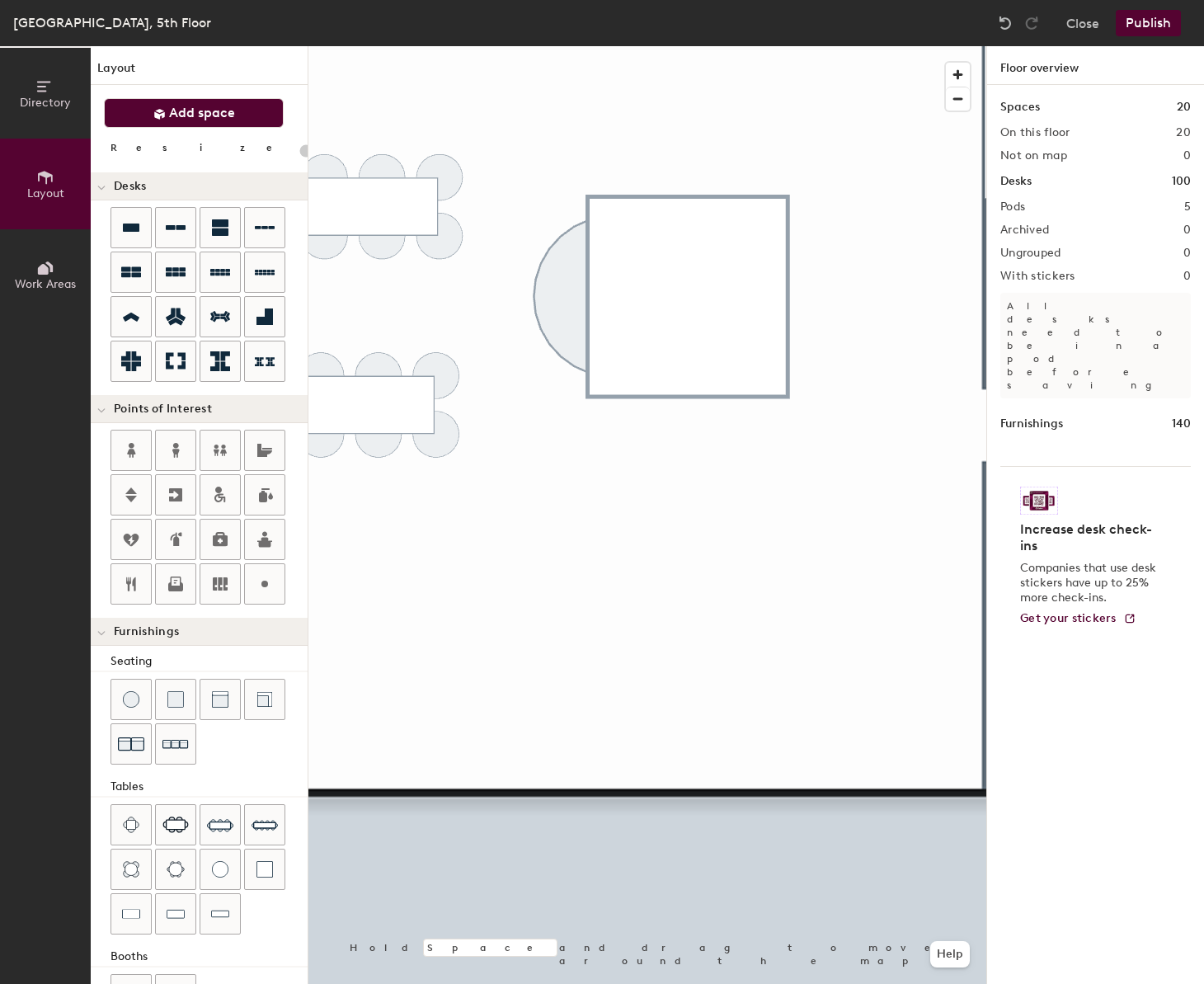
click at [197, 106] on span "Add space" at bounding box center [202, 114] width 66 height 17
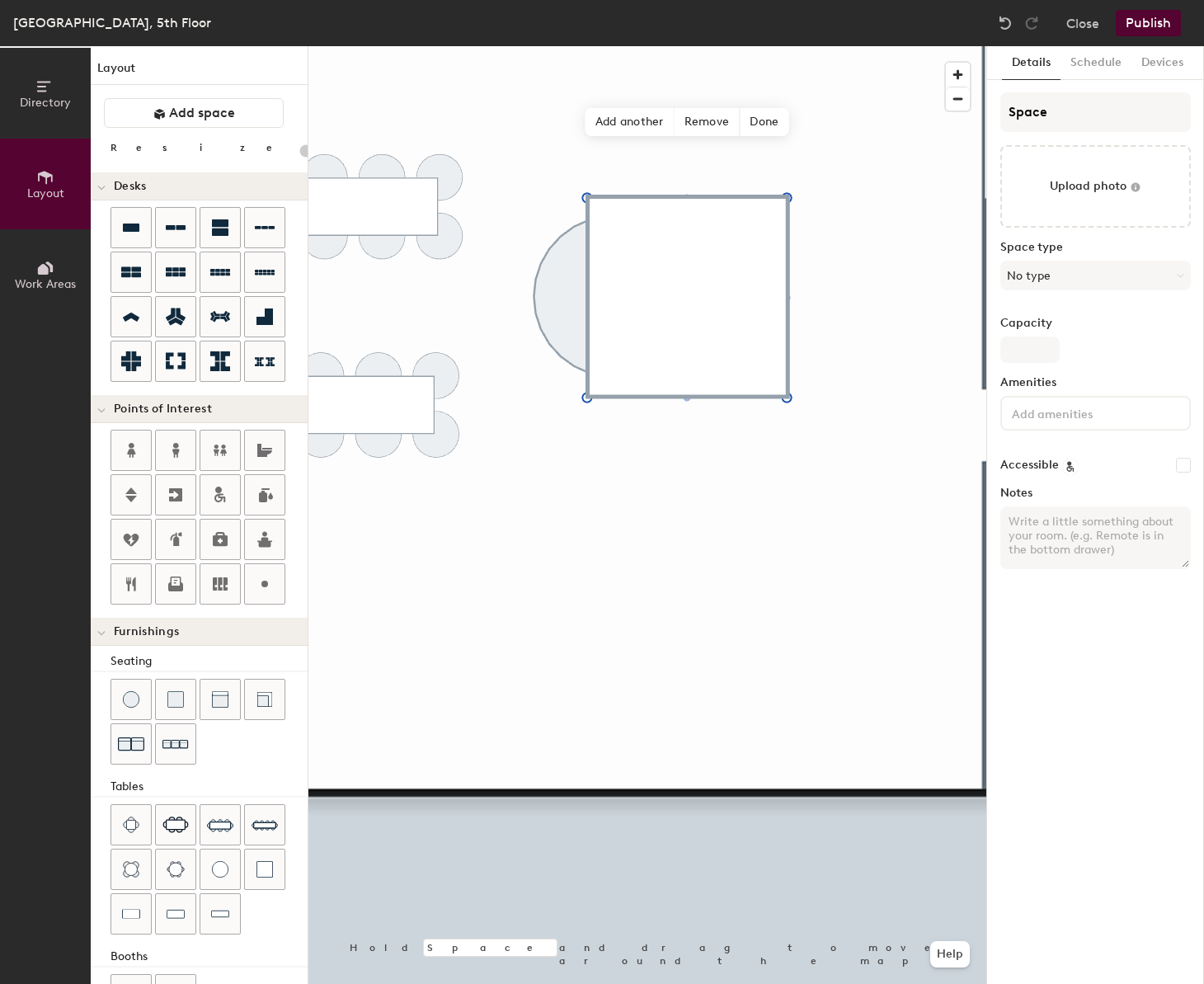
type input "20"
click at [1061, 120] on input "Space" at bounding box center [1095, 112] width 191 height 39
click at [1061, 119] on input "Space" at bounding box center [1095, 112] width 191 height 39
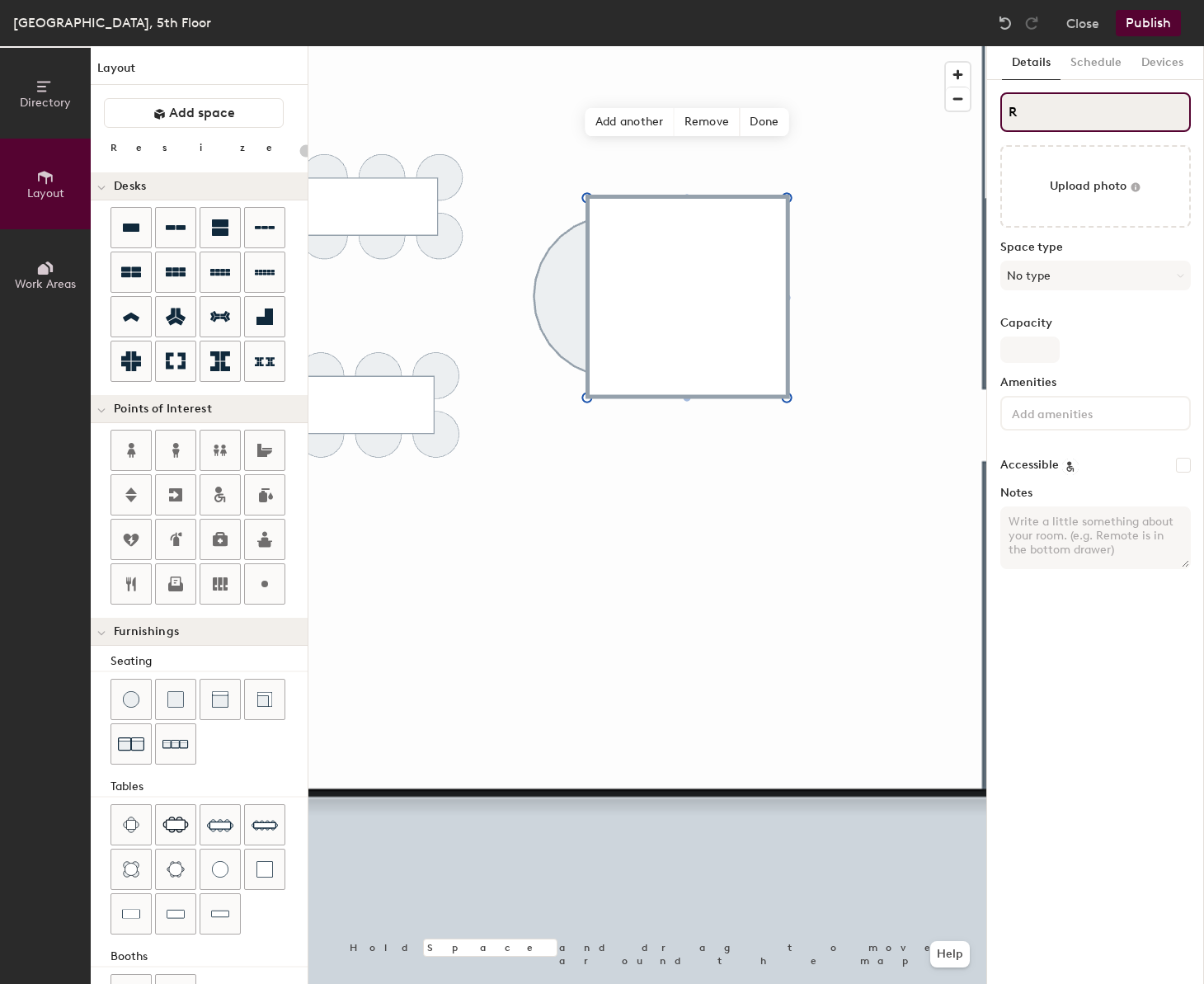
type input "Re"
type input "20"
type input "Rece"
type input "20"
type input "Recep"
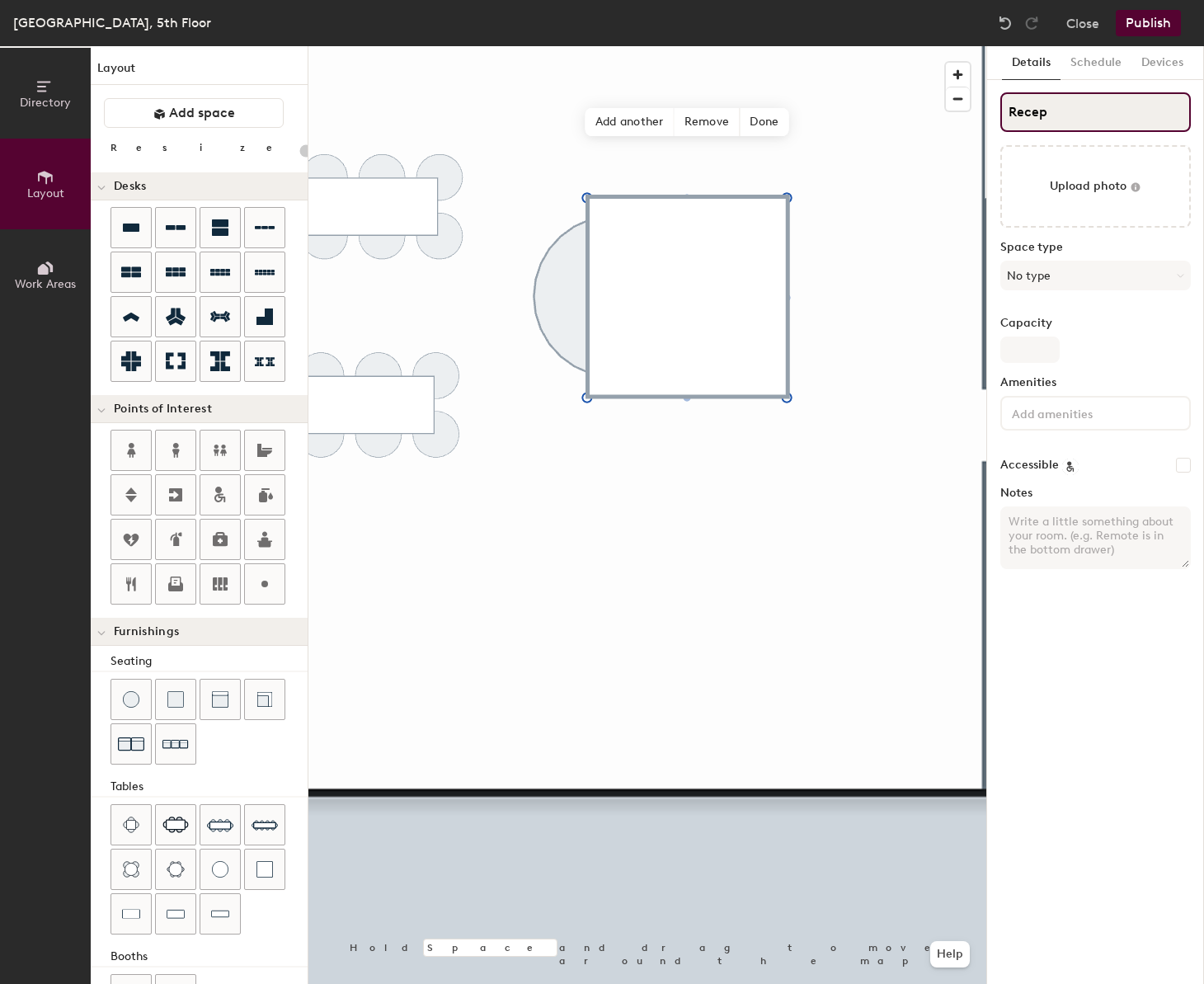
type input "20"
type input "Recep"
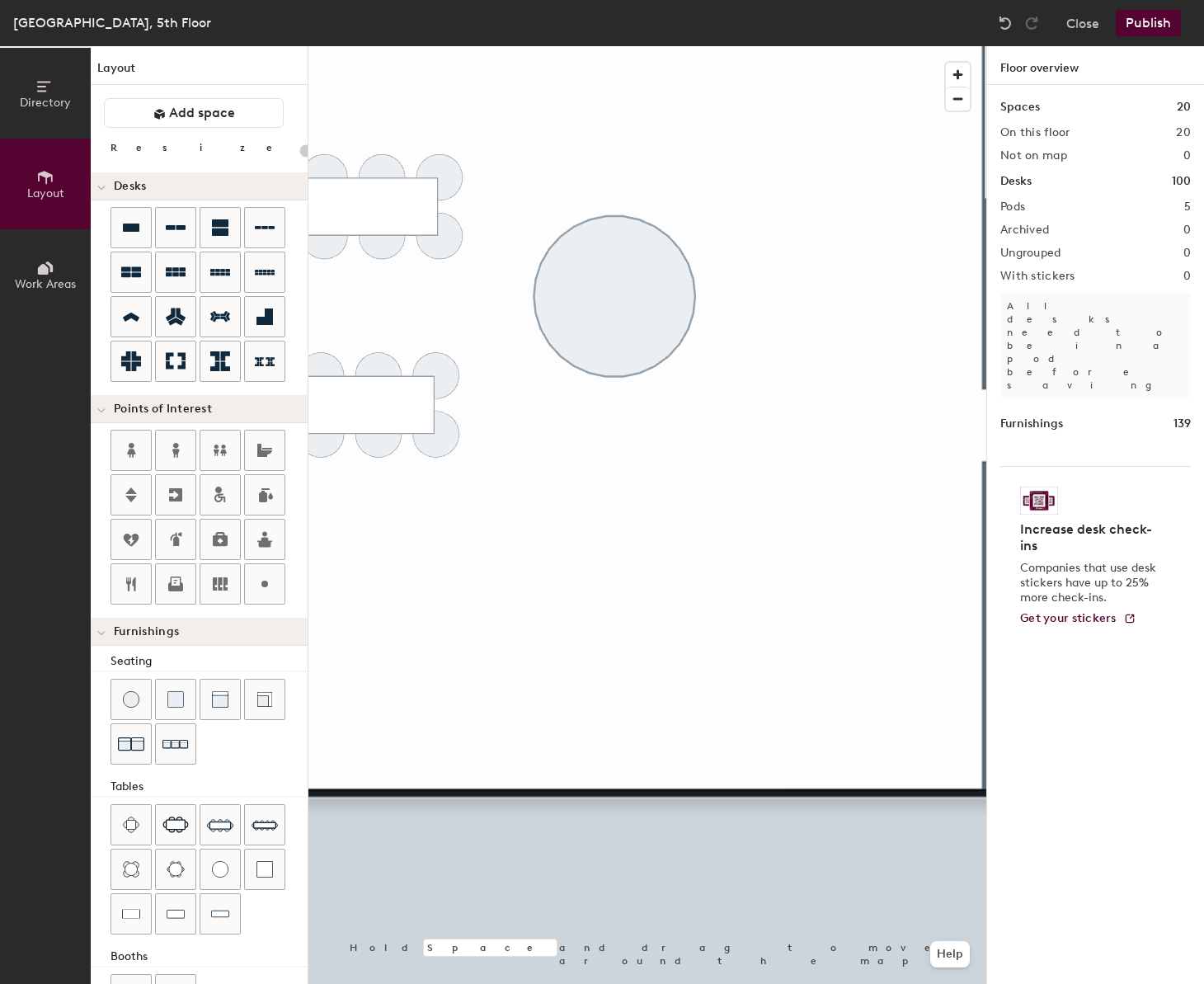
click at [669, 246] on div "Directory Layout Work Areas Layout Add space Resize Desks Points of Interest Fu…" at bounding box center [602, 515] width 1204 height 938
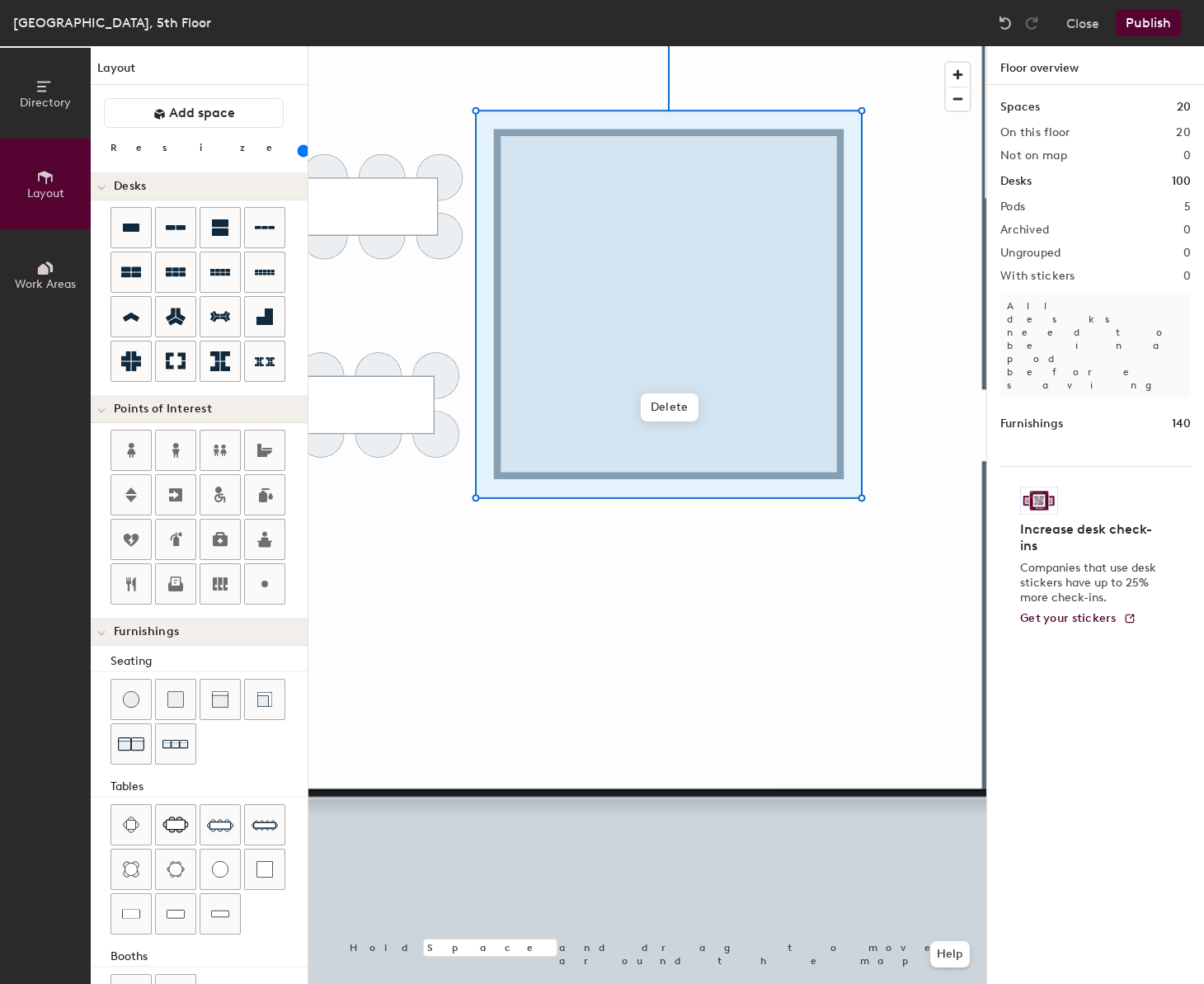
drag, startPoint x: 162, startPoint y: 149, endPoint x: 173, endPoint y: 154, distance: 12.1
click at [299, 154] on input "range" at bounding box center [299, 151] width 0 height 13
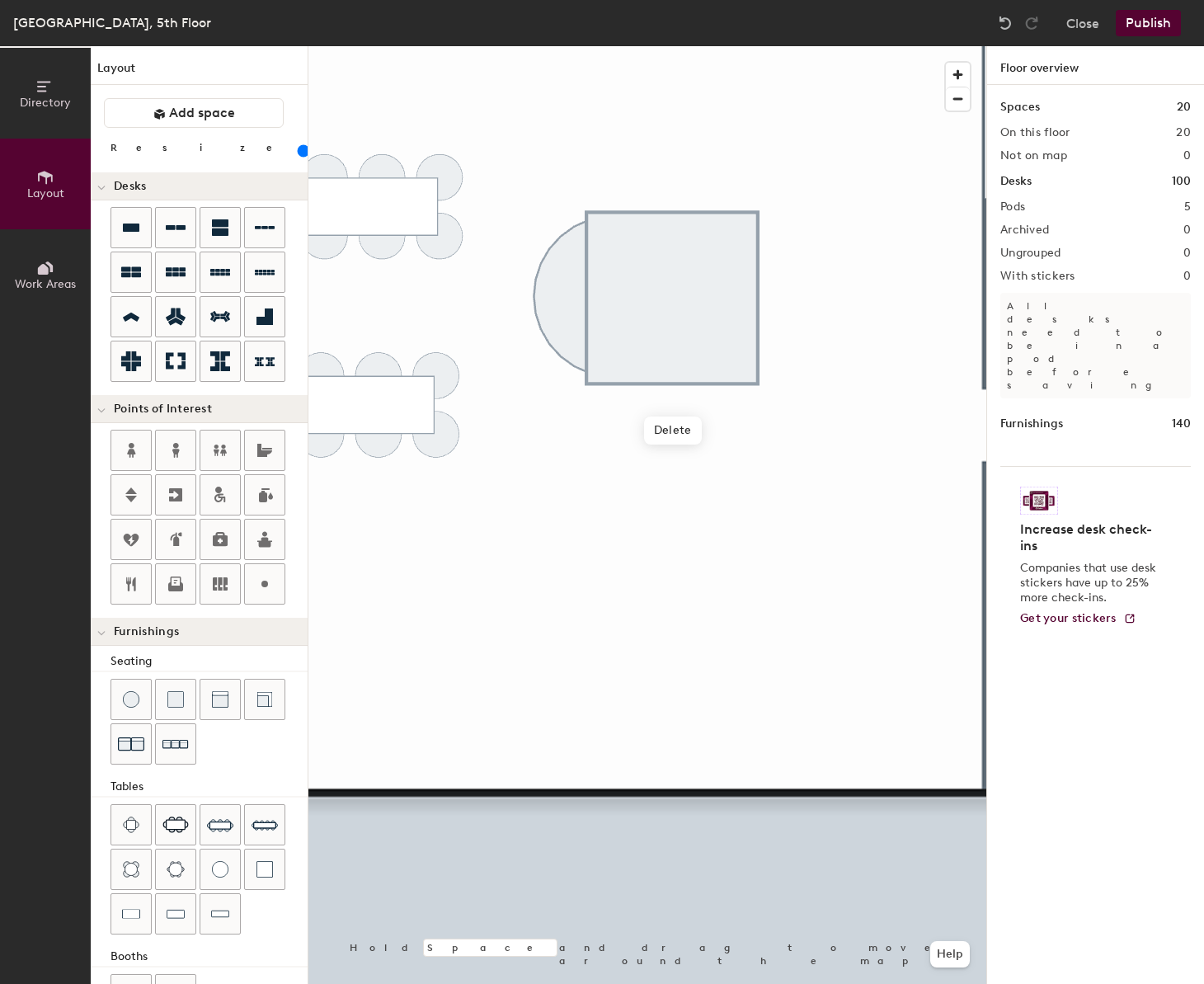
click at [593, 46] on div at bounding box center [648, 46] width 678 height 0
click at [208, 116] on span "Add space" at bounding box center [202, 114] width 66 height 17
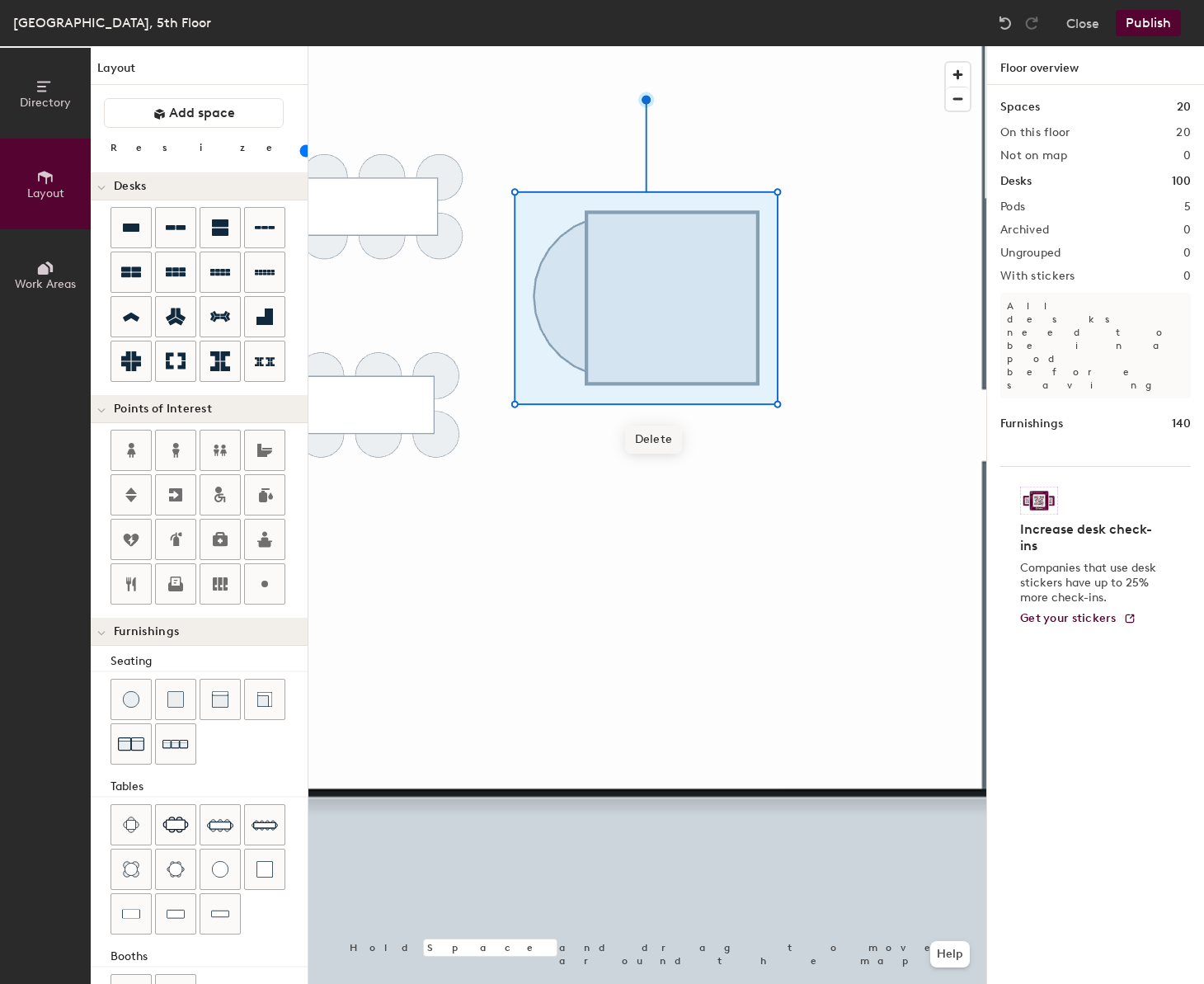
click at [556, 46] on div at bounding box center [648, 46] width 678 height 0
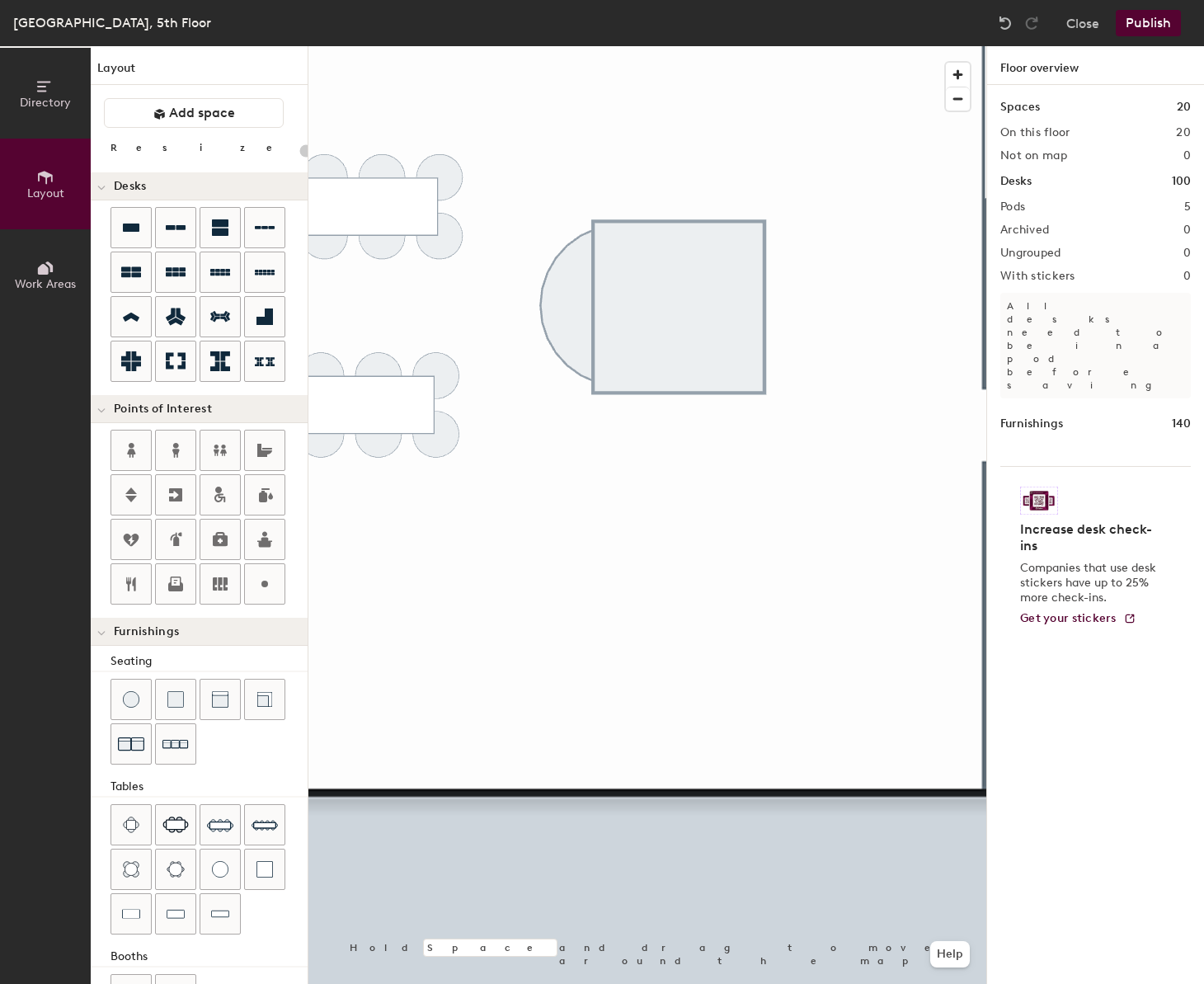
click at [523, 242] on div "Directory Layout Work Areas Layout Add space Resize Desks Points of Interest Fu…" at bounding box center [602, 515] width 1204 height 938
drag, startPoint x: 160, startPoint y: 153, endPoint x: 152, endPoint y: 152, distance: 8.1
click at [299, 152] on input "range" at bounding box center [299, 151] width 0 height 13
drag, startPoint x: 119, startPoint y: 706, endPoint x: 127, endPoint y: 694, distance: 14.4
click at [119, 706] on div at bounding box center [131, 699] width 39 height 39
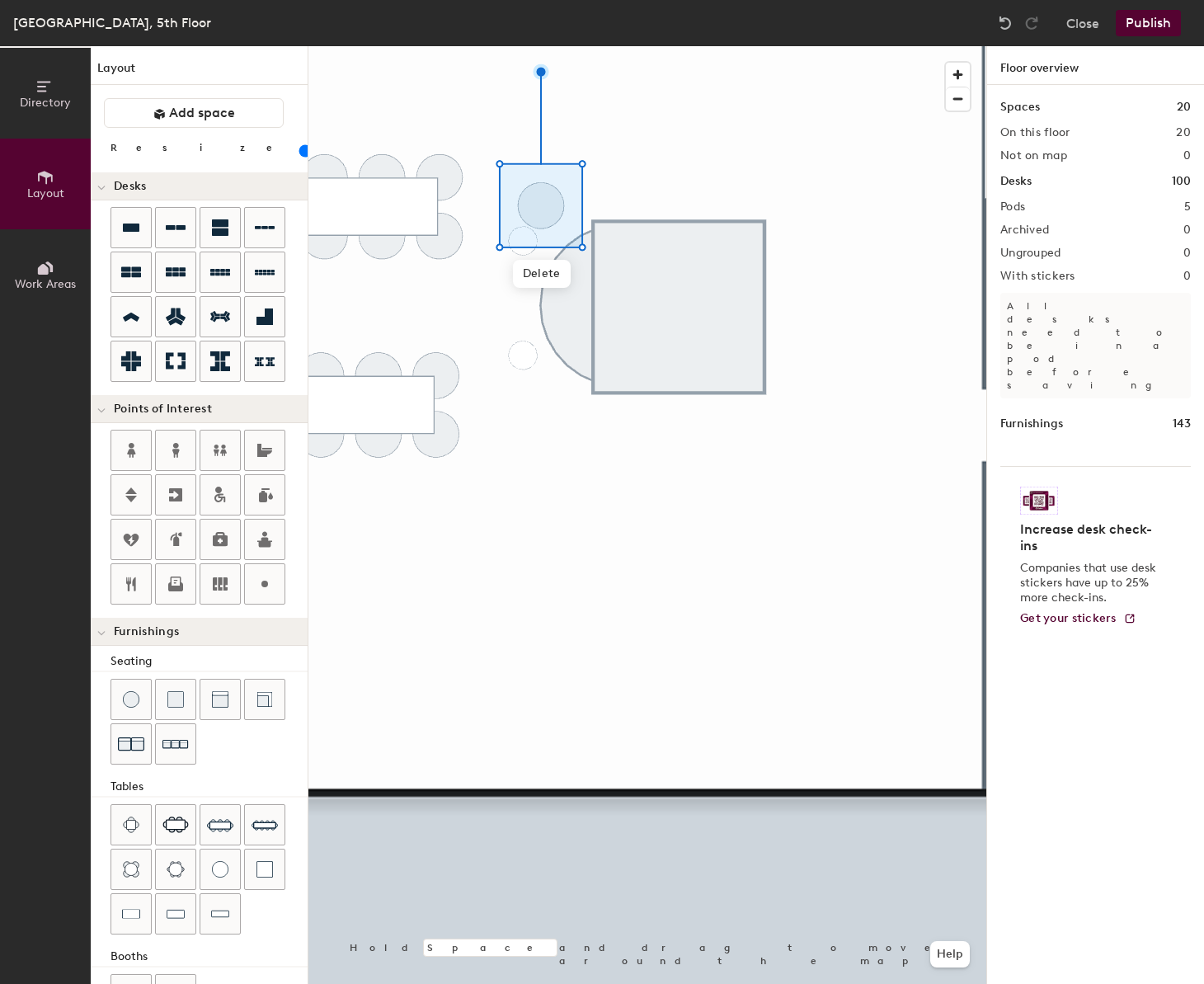
click at [299, 152] on input "range" at bounding box center [299, 151] width 0 height 13
click at [299, 151] on input "range" at bounding box center [299, 151] width 0 height 13
click at [634, 46] on div at bounding box center [648, 46] width 678 height 0
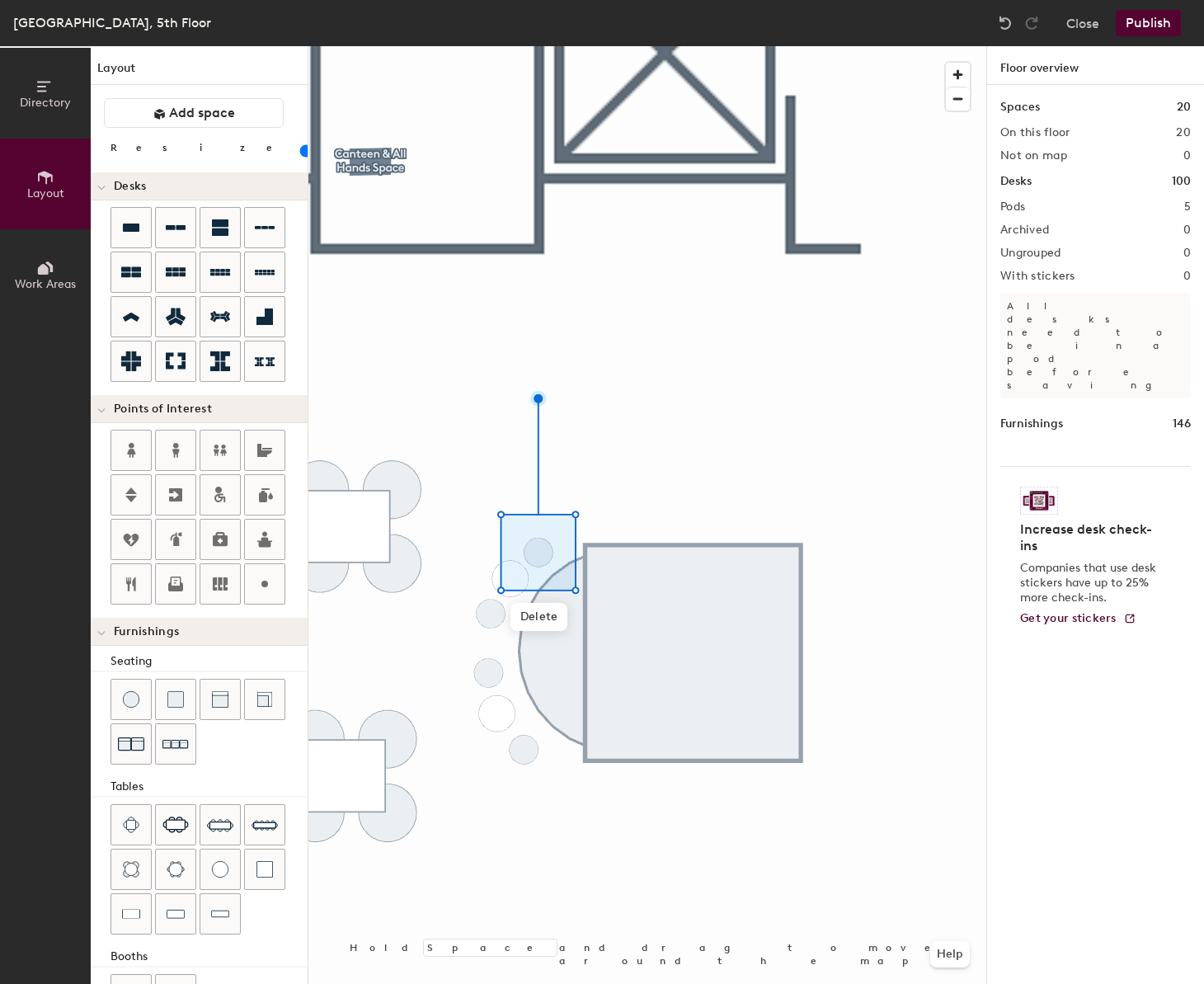
click at [489, 46] on div at bounding box center [648, 46] width 678 height 0
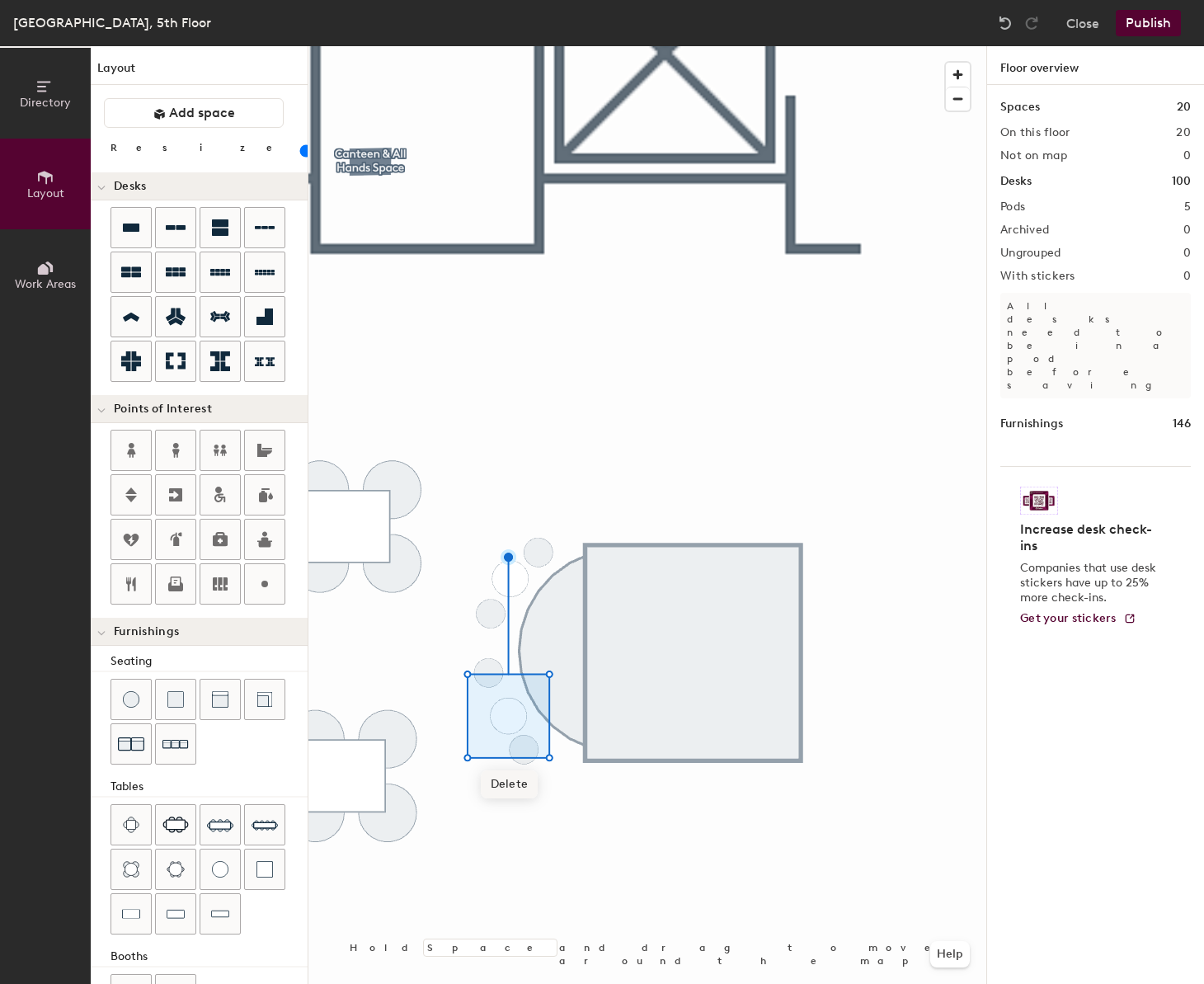
click at [529, 780] on span "Delete" at bounding box center [511, 784] width 58 height 28
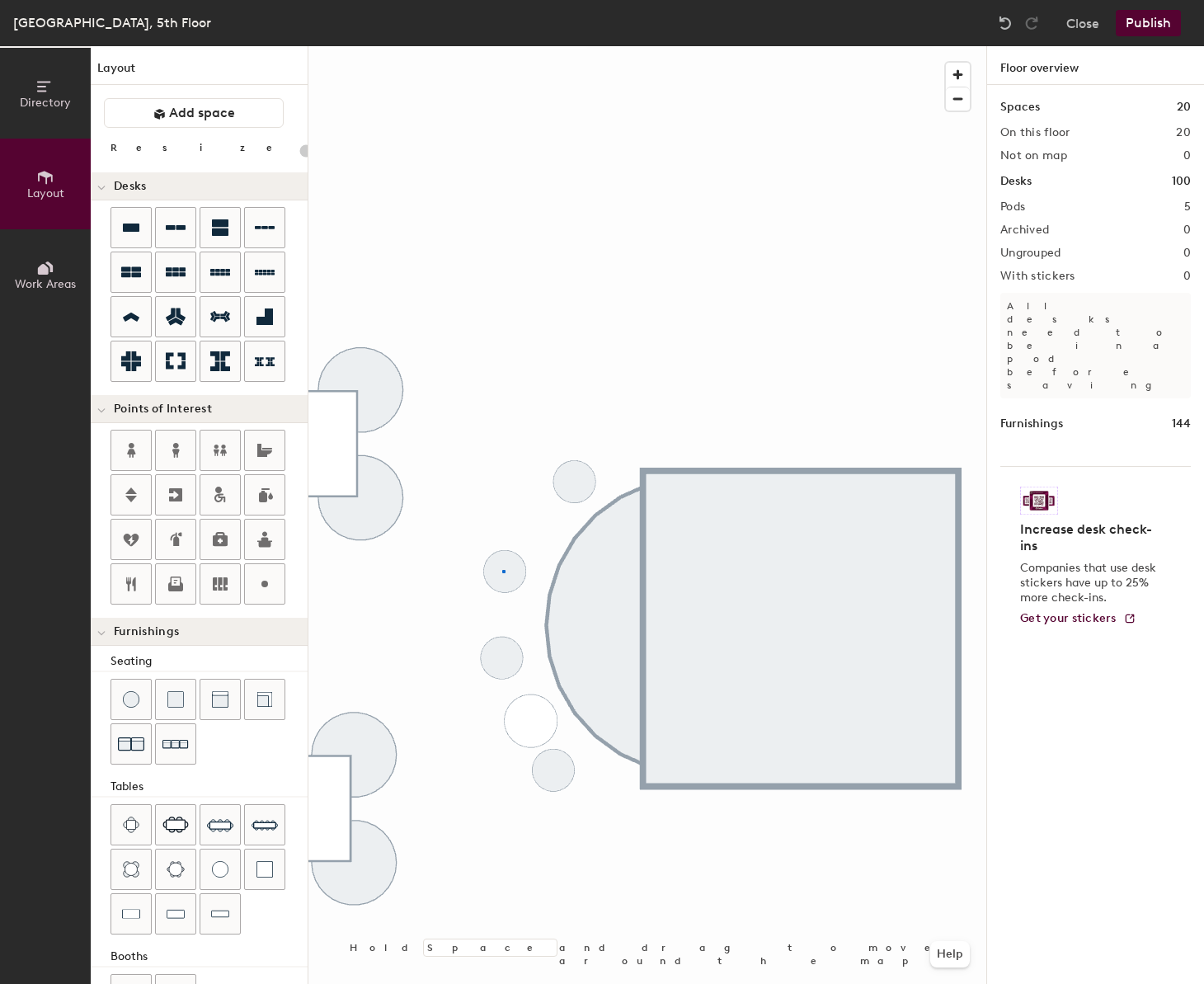
click at [501, 46] on div at bounding box center [648, 46] width 678 height 0
click at [524, 46] on div at bounding box center [648, 46] width 678 height 0
click at [220, 868] on img at bounding box center [221, 870] width 17 height 17
click at [136, 702] on img at bounding box center [131, 700] width 17 height 17
click at [133, 711] on div at bounding box center [131, 699] width 39 height 39
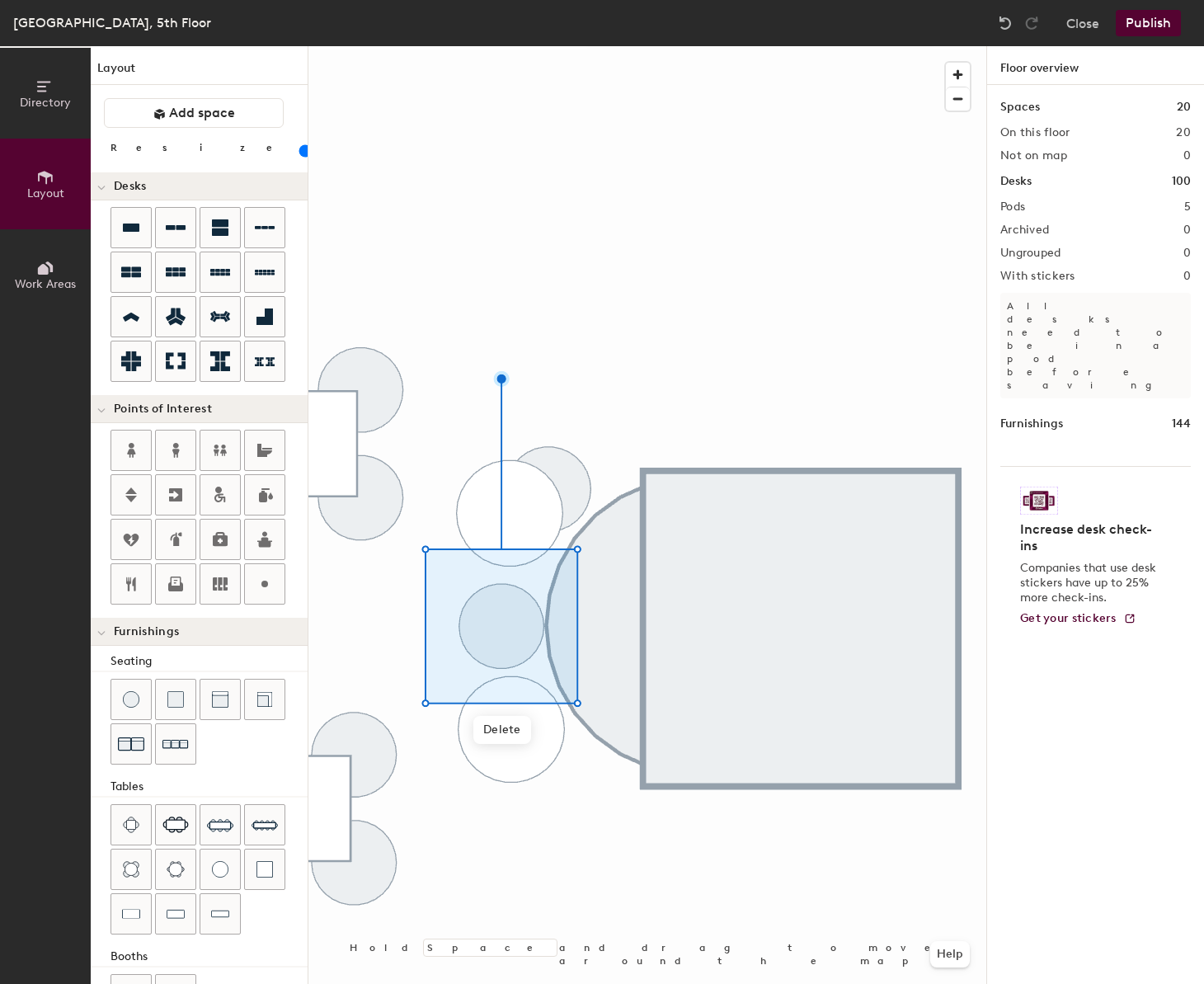
click at [372, 46] on div at bounding box center [648, 46] width 678 height 0
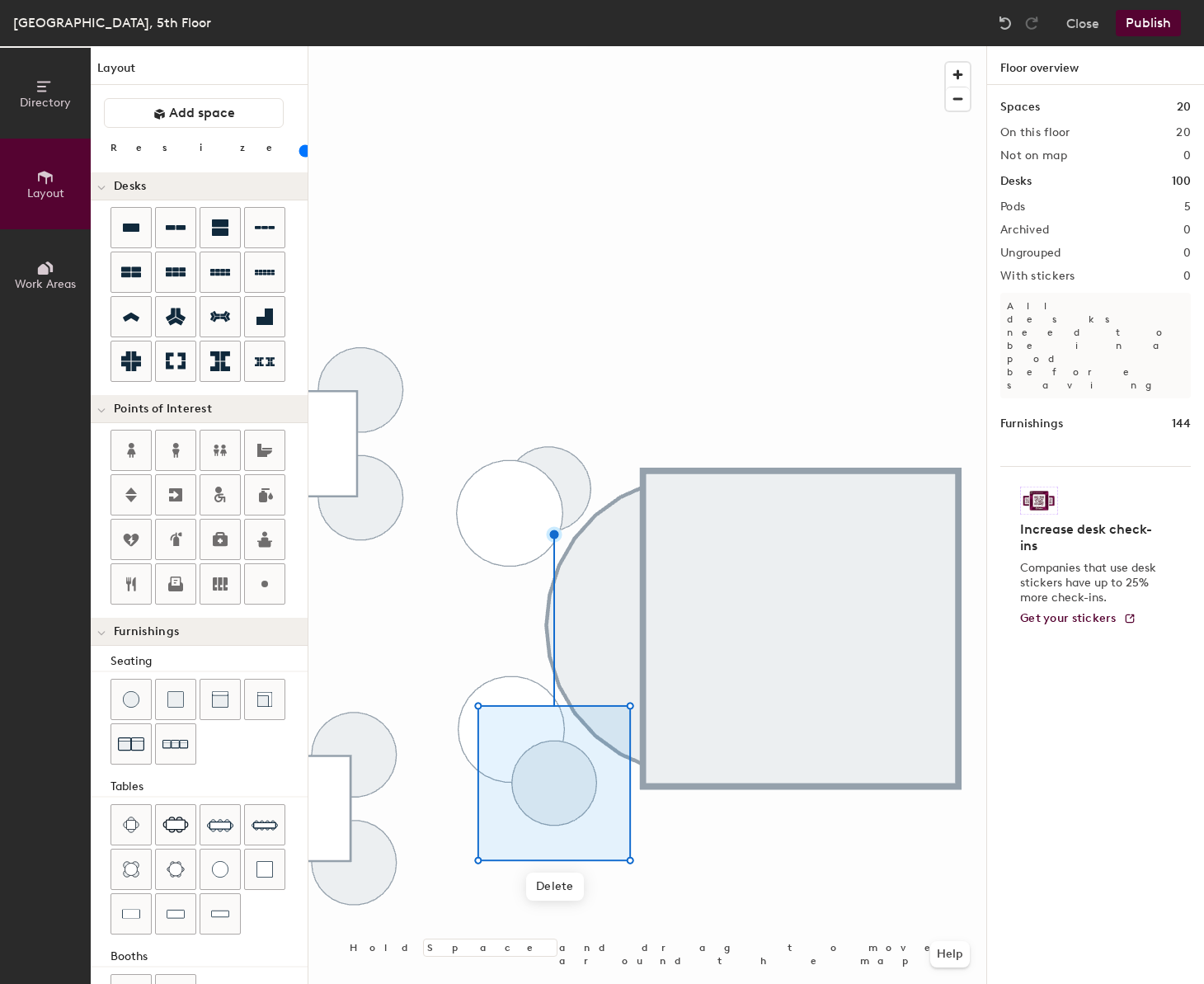
click at [499, 46] on div at bounding box center [648, 46] width 678 height 0
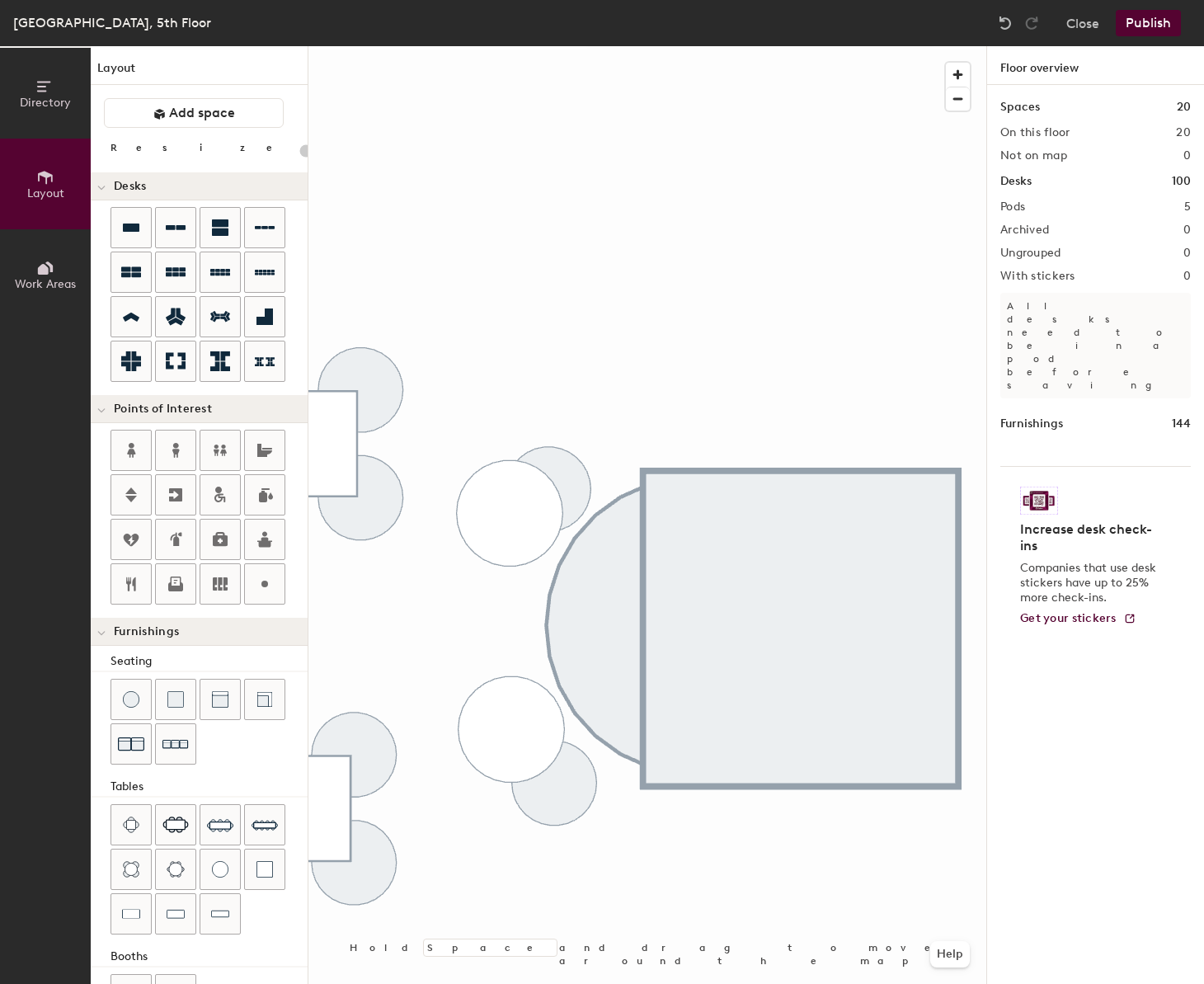
click at [575, 46] on div at bounding box center [648, 46] width 678 height 0
click at [115, 700] on div at bounding box center [131, 699] width 39 height 39
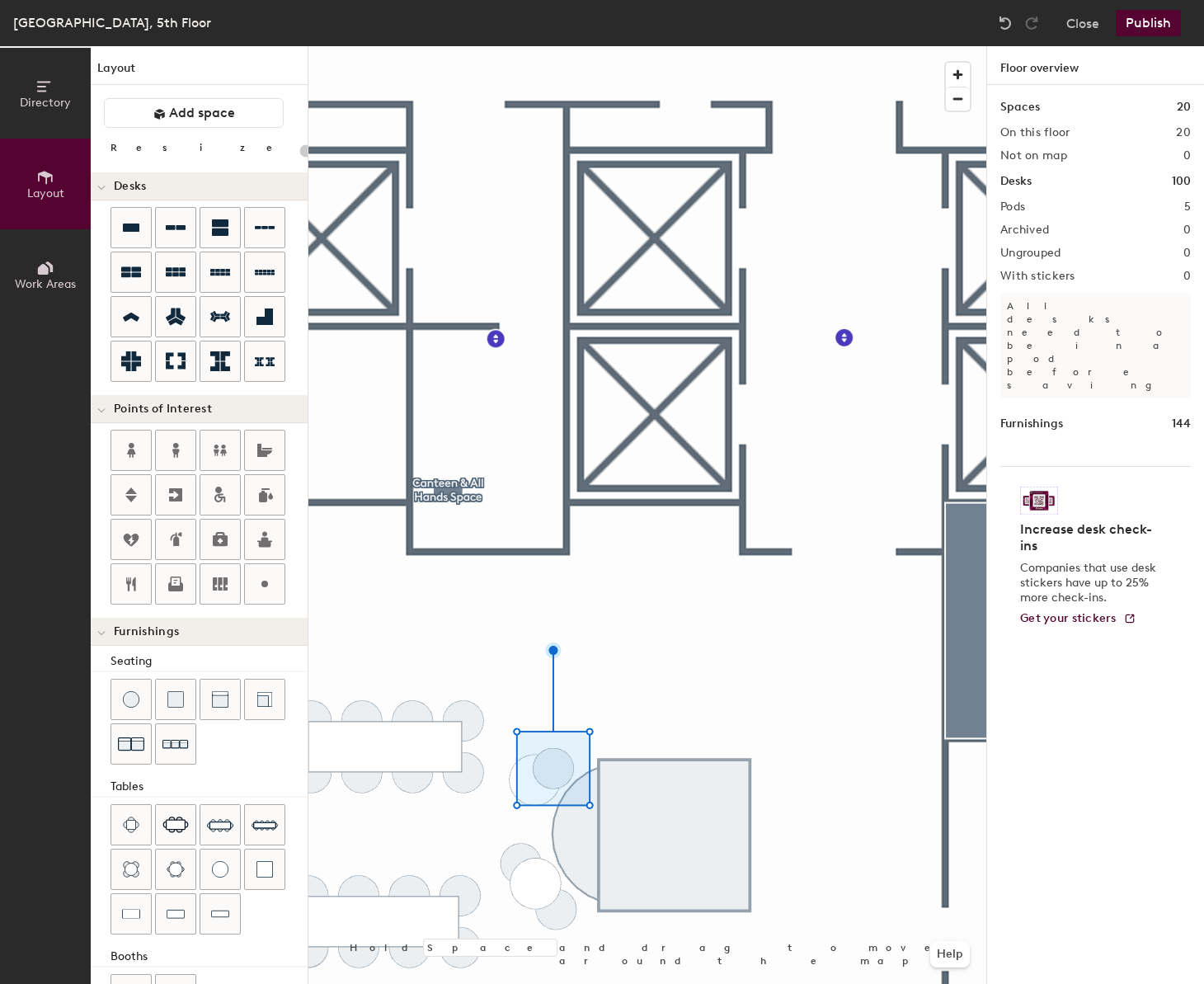
click at [537, 46] on div at bounding box center [648, 46] width 678 height 0
click at [526, 46] on div at bounding box center [648, 46] width 678 height 0
click at [177, 865] on img at bounding box center [175, 870] width 18 height 17
click at [124, 855] on div at bounding box center [131, 869] width 39 height 39
type input "20"
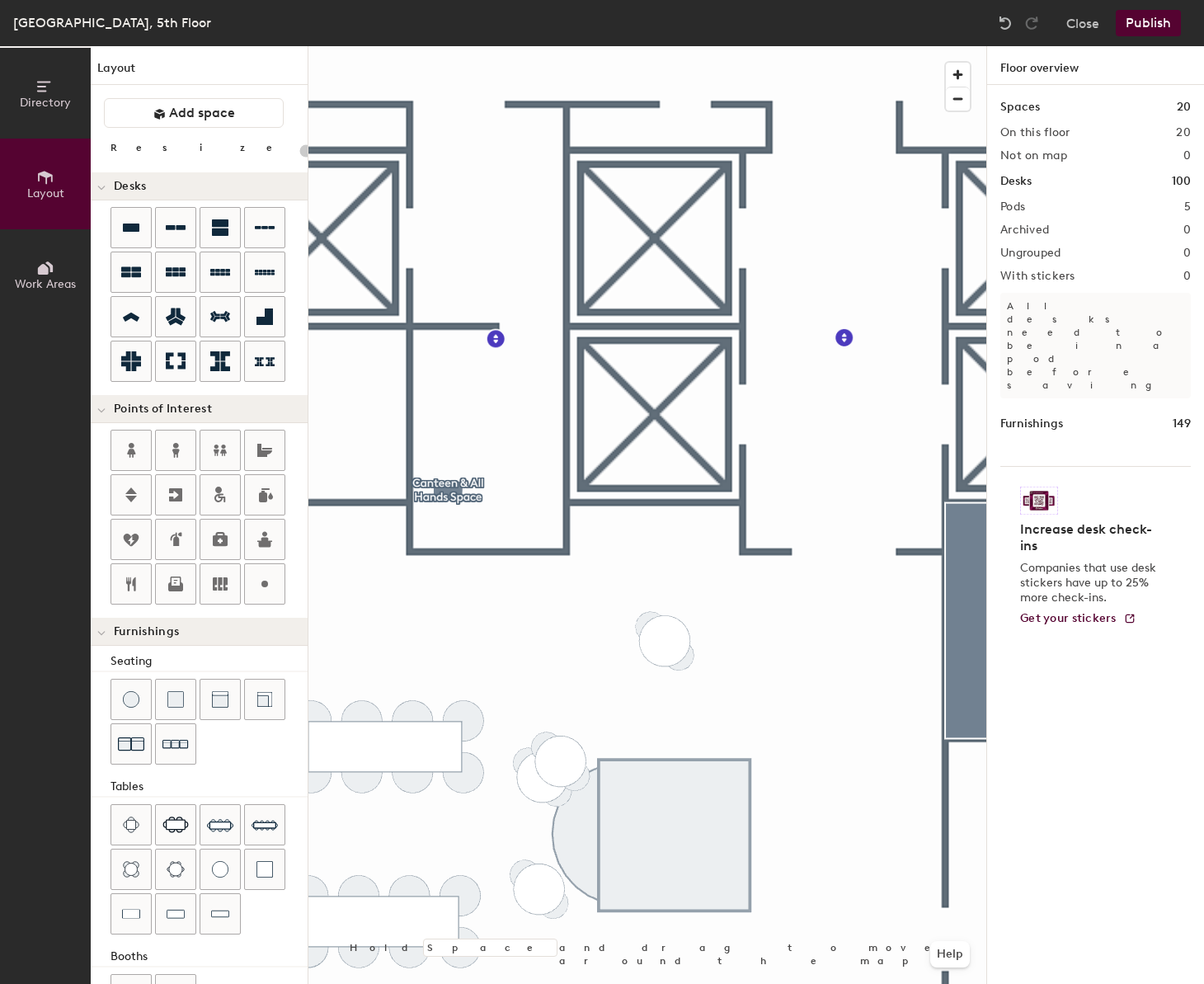
click at [516, 46] on div at bounding box center [648, 46] width 678 height 0
click at [512, 809] on span "Delete" at bounding box center [530, 821] width 58 height 28
click at [520, 809] on span "Delete" at bounding box center [530, 821] width 58 height 28
click at [480, 46] on div at bounding box center [648, 46] width 678 height 0
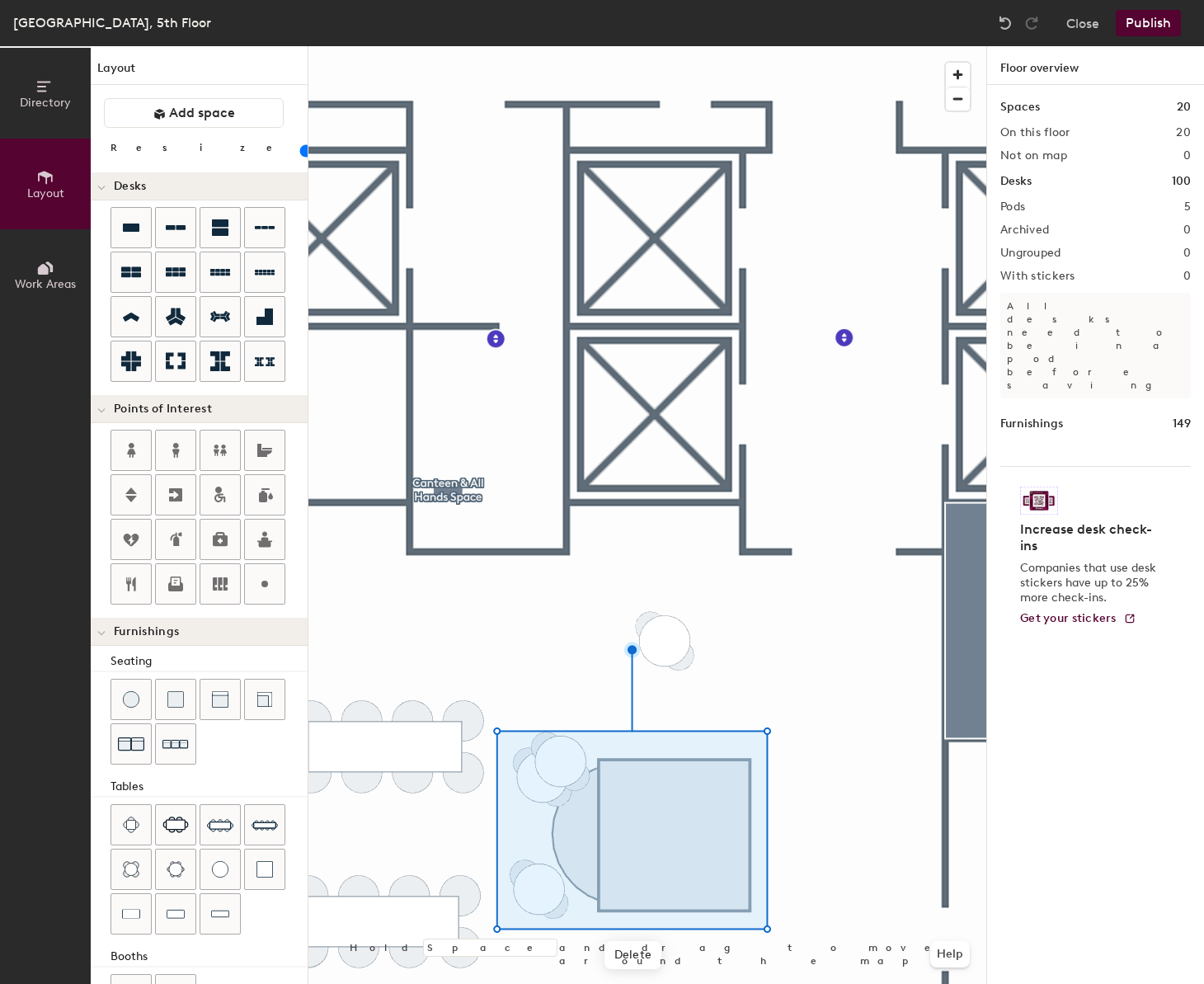
click at [480, 46] on div at bounding box center [648, 46] width 678 height 0
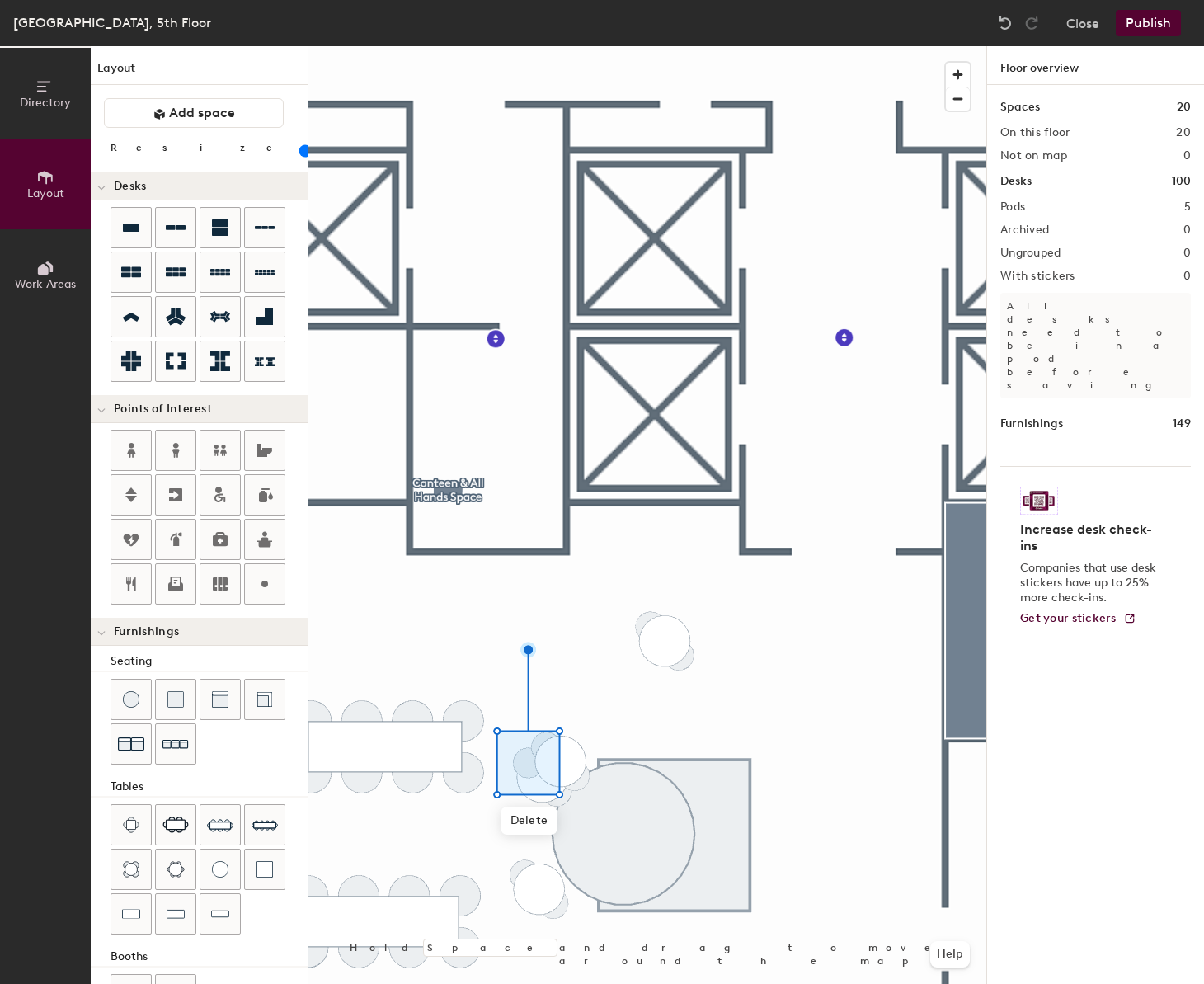
click at [471, 46] on div at bounding box center [648, 46] width 678 height 0
click at [546, 845] on span "Delete" at bounding box center [544, 850] width 58 height 28
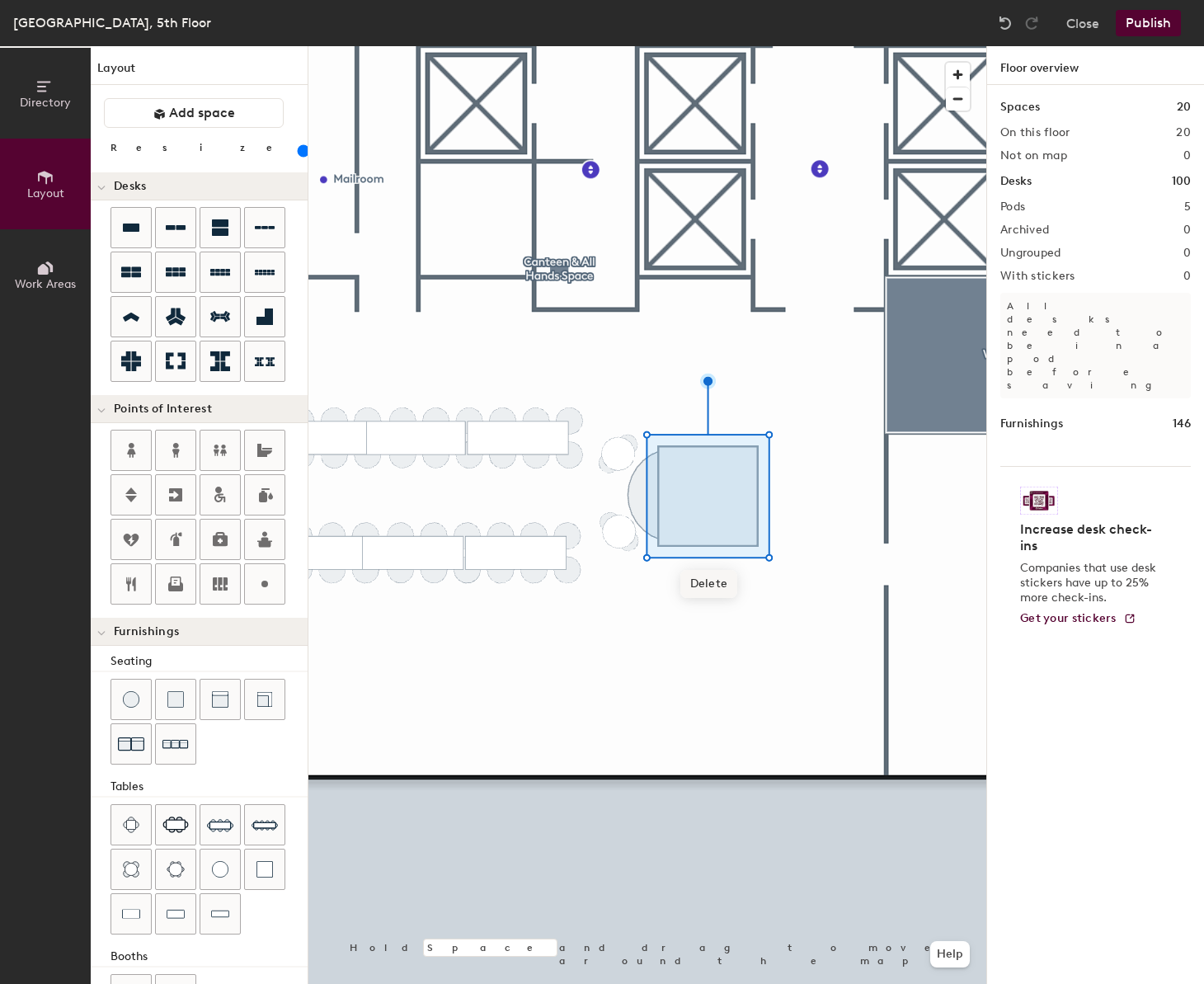
click at [656, 46] on div at bounding box center [648, 46] width 678 height 0
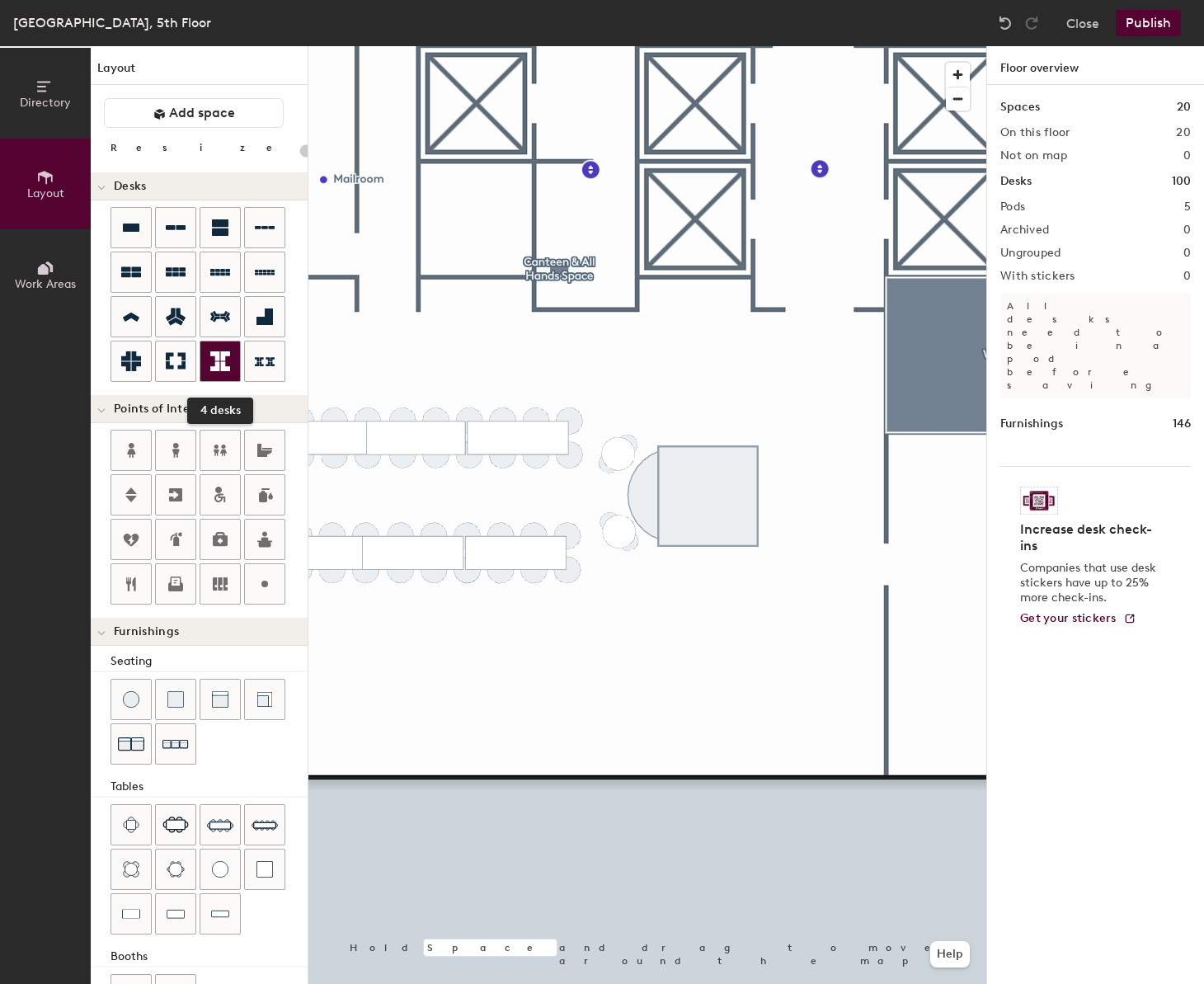
click at [222, 371] on icon at bounding box center [220, 360] width 20 height 20
click at [726, 492] on div "Directory Layout Work Areas Layout Add space Resize Desks Points of Interest Fu…" at bounding box center [602, 515] width 1204 height 938
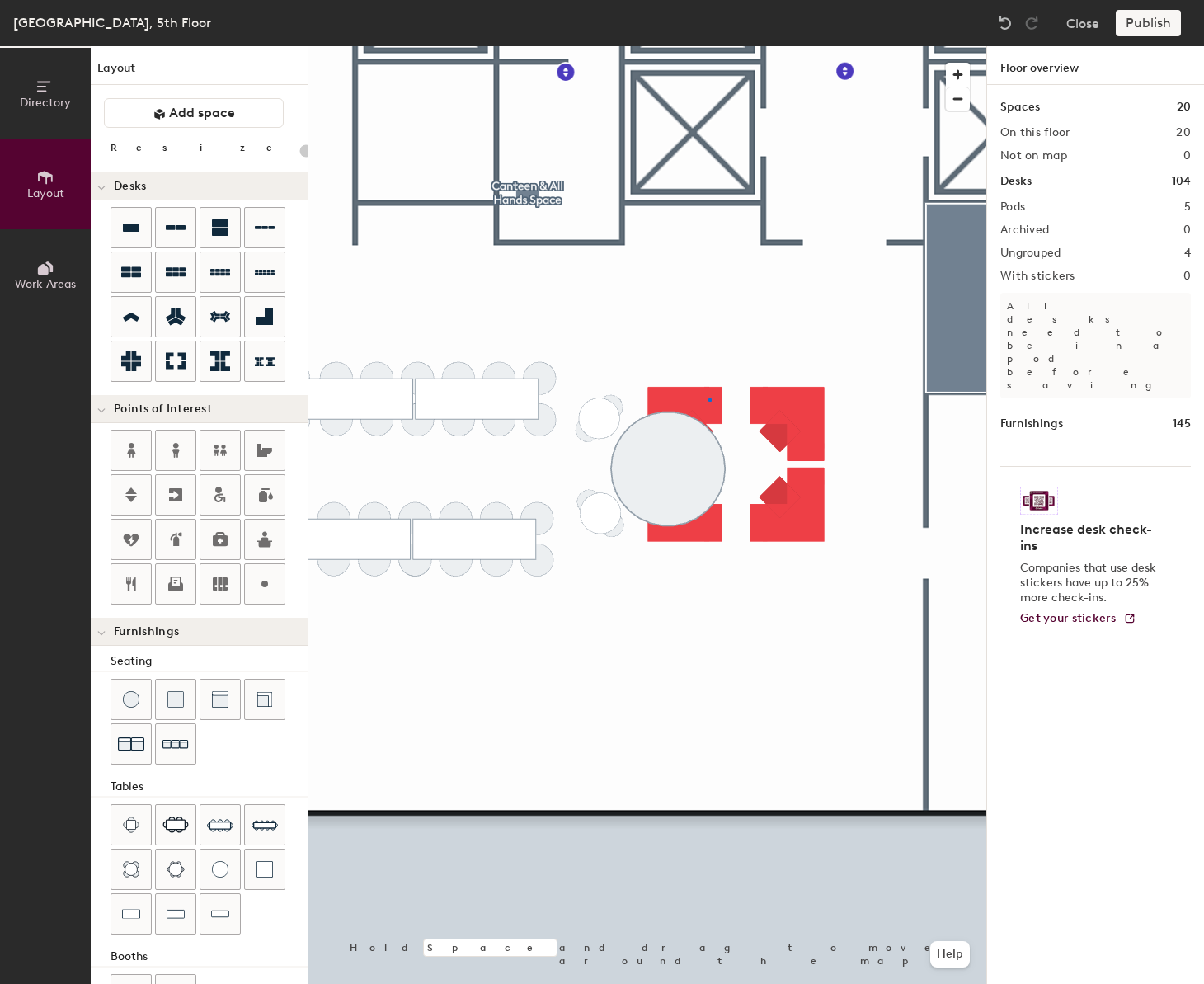
drag, startPoint x: 175, startPoint y: 358, endPoint x: 299, endPoint y: 374, distance: 125.0
click at [709, 46] on div at bounding box center [648, 46] width 678 height 0
type input "100"
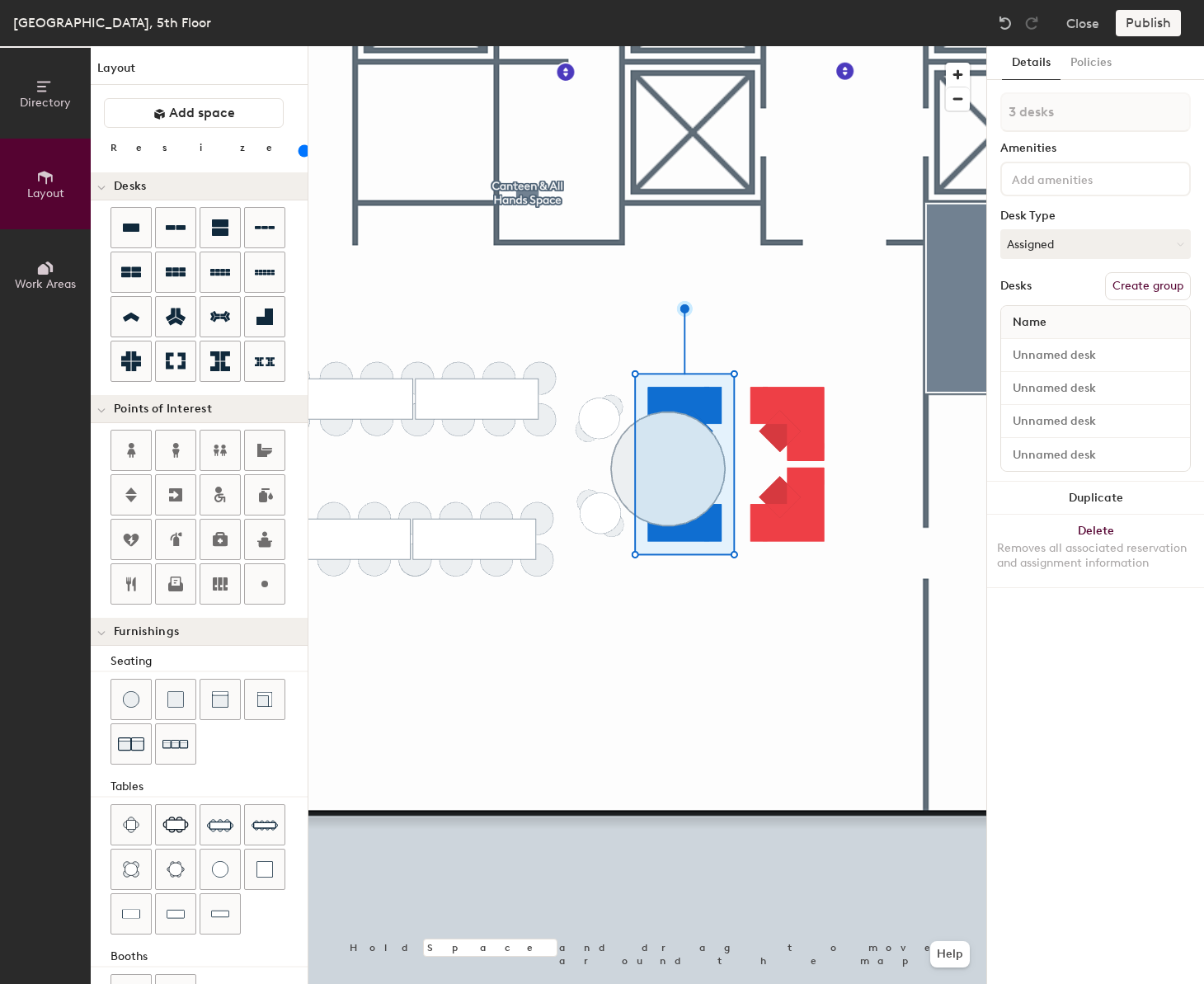
type input "4 desks"
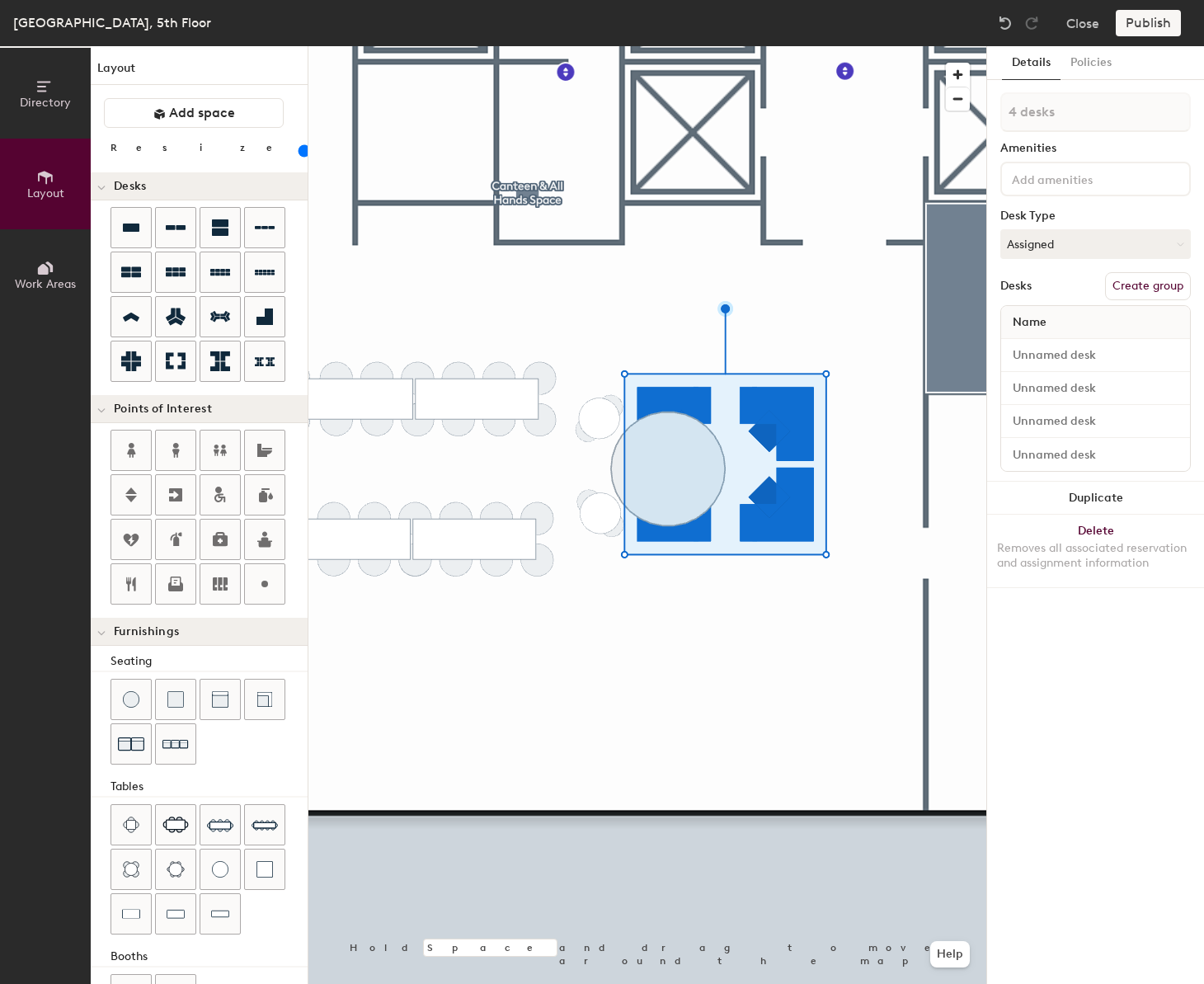
click at [693, 46] on div at bounding box center [648, 46] width 678 height 0
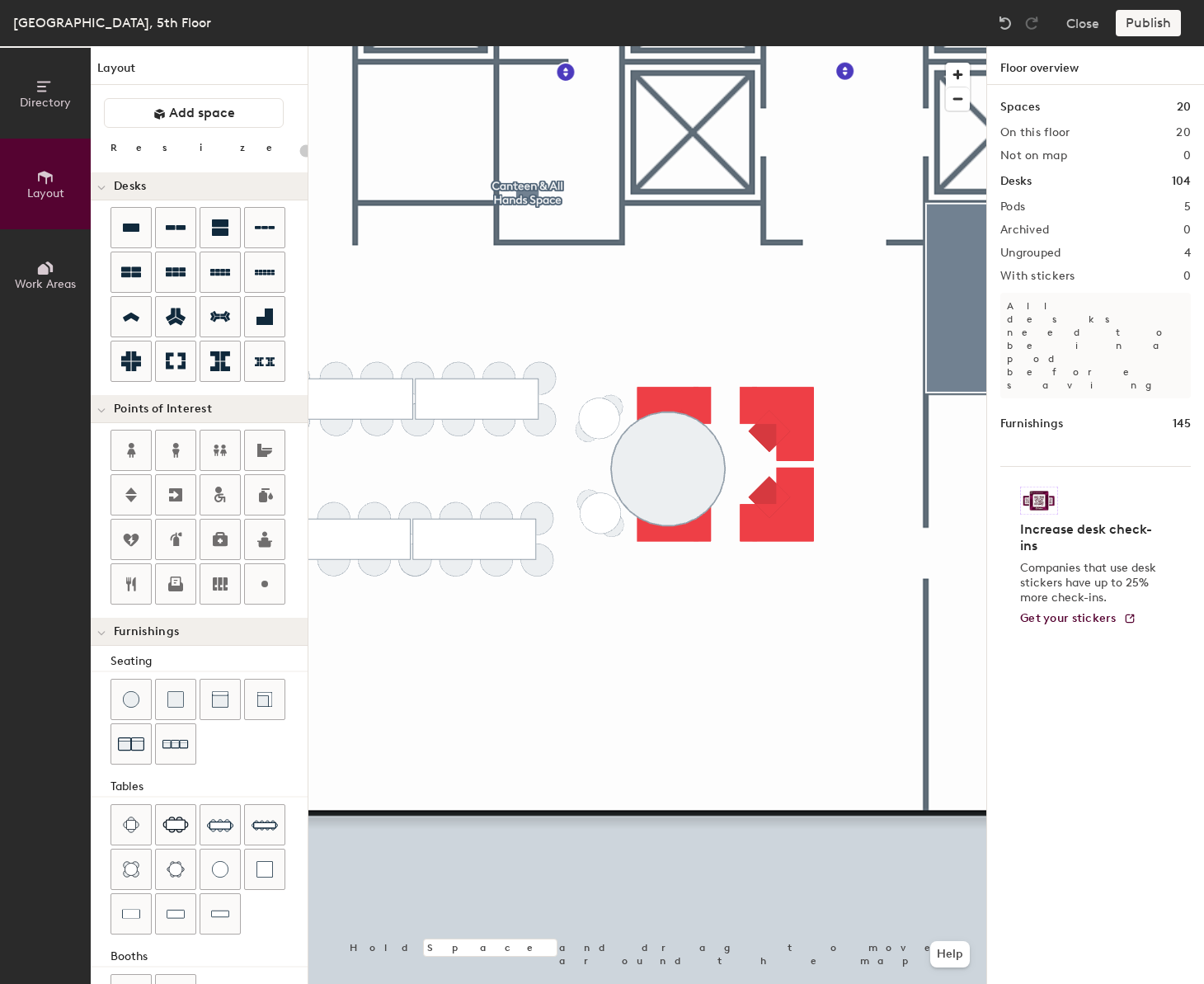
click at [699, 46] on div at bounding box center [648, 46] width 678 height 0
type input "100"
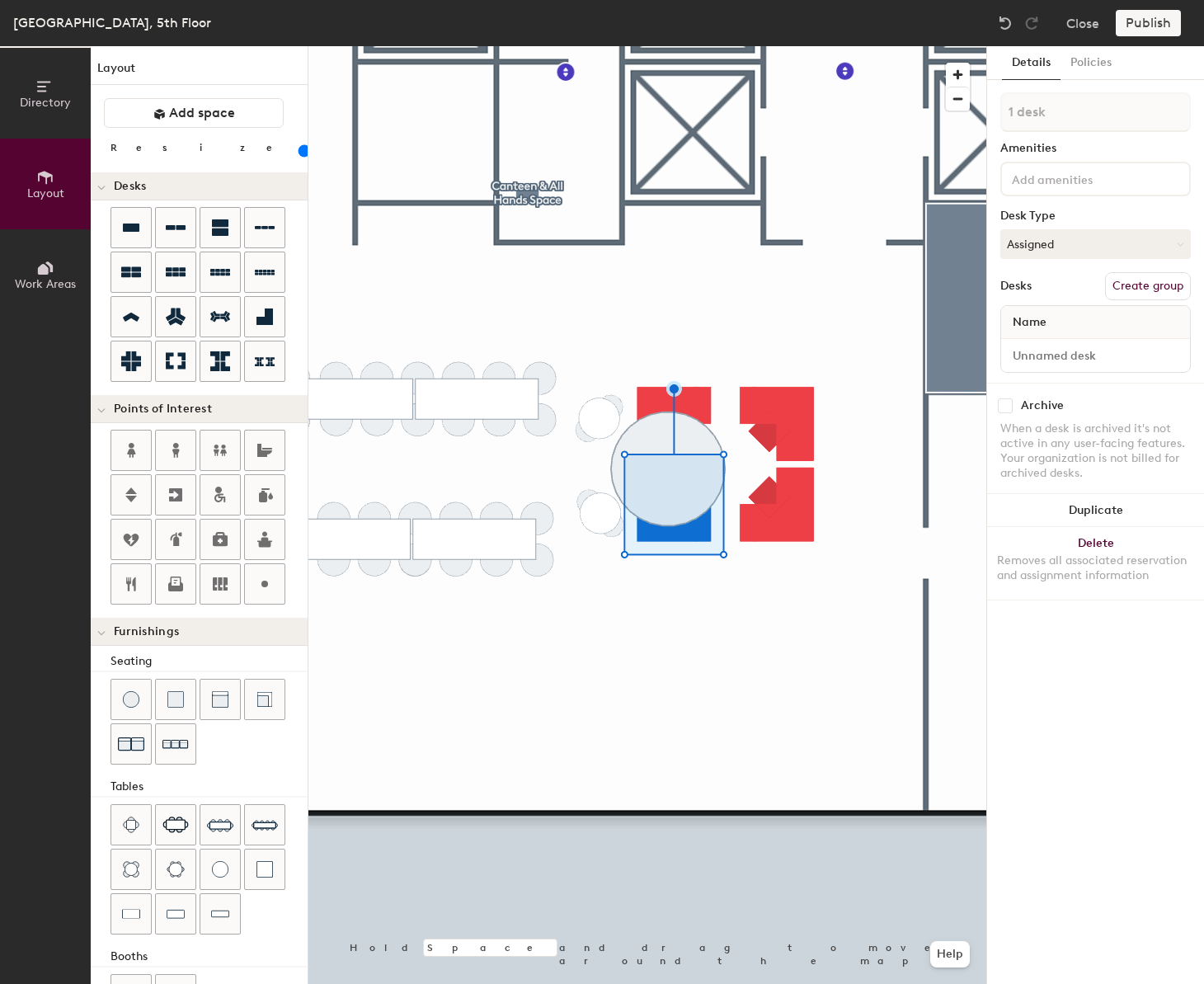
type input "2 desks"
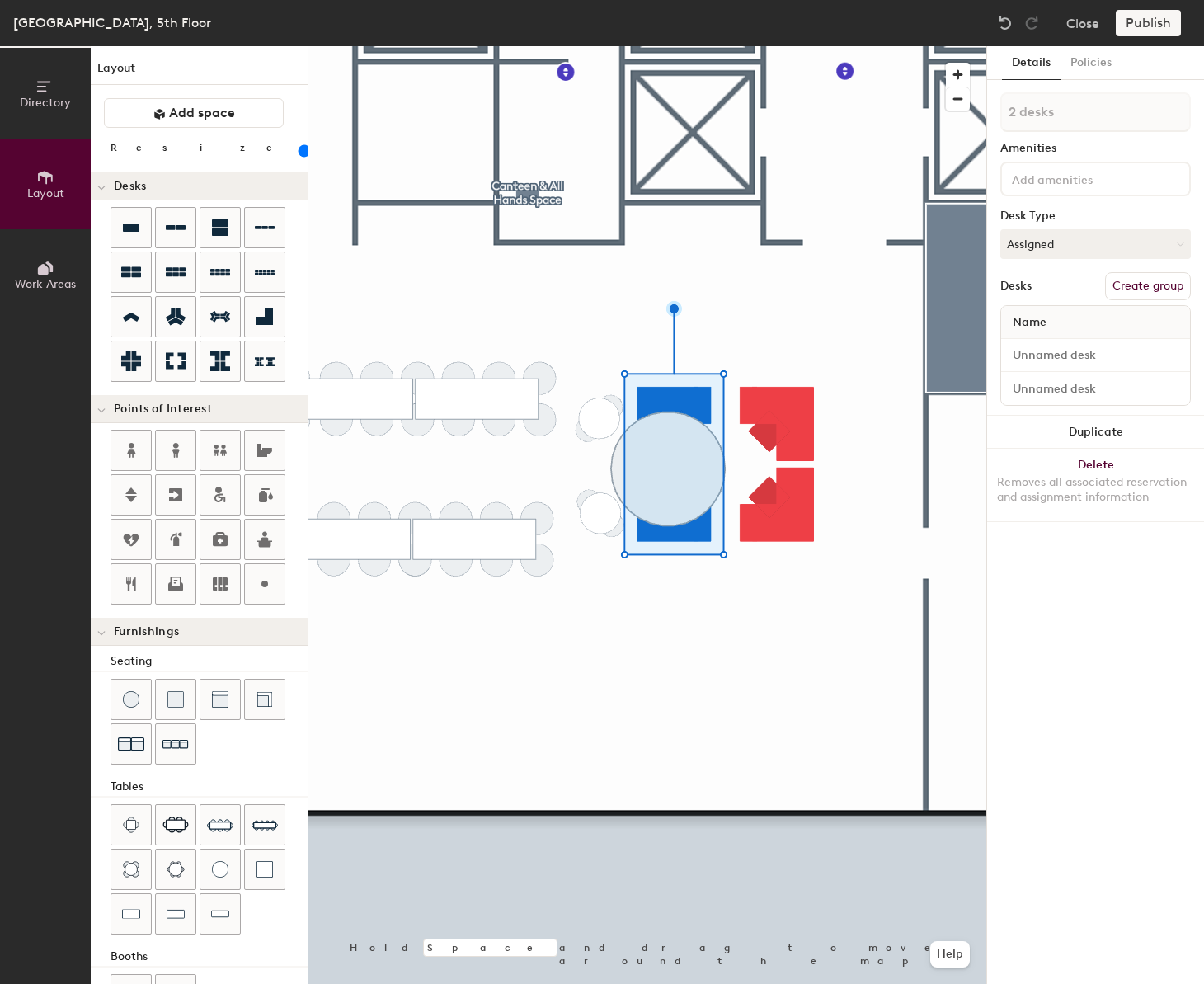
click at [1152, 290] on button "Create group" at bounding box center [1148, 286] width 85 height 28
click at [1077, 116] on input "Pod 6" at bounding box center [1095, 112] width 191 height 39
click at [1074, 115] on input "Pod 6" at bounding box center [1095, 112] width 191 height 39
click at [1074, 115] on input "Pod 6" at bounding box center [1095, 112] width 191 height 39
click at [1076, 115] on input "Pod 6" at bounding box center [1095, 112] width 191 height 39
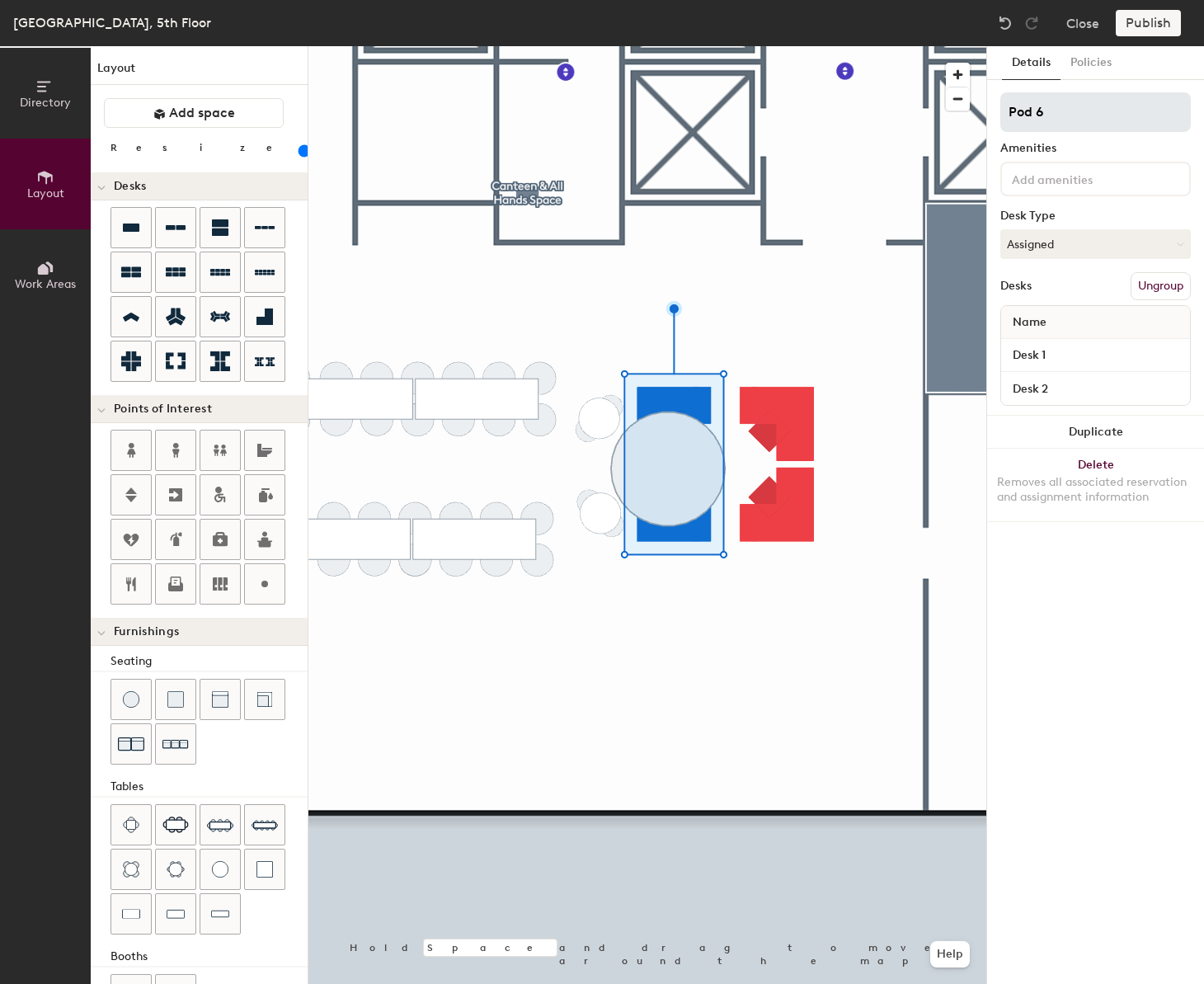
click at [1076, 115] on input "Pod 6" at bounding box center [1095, 112] width 191 height 39
type input "Reception"
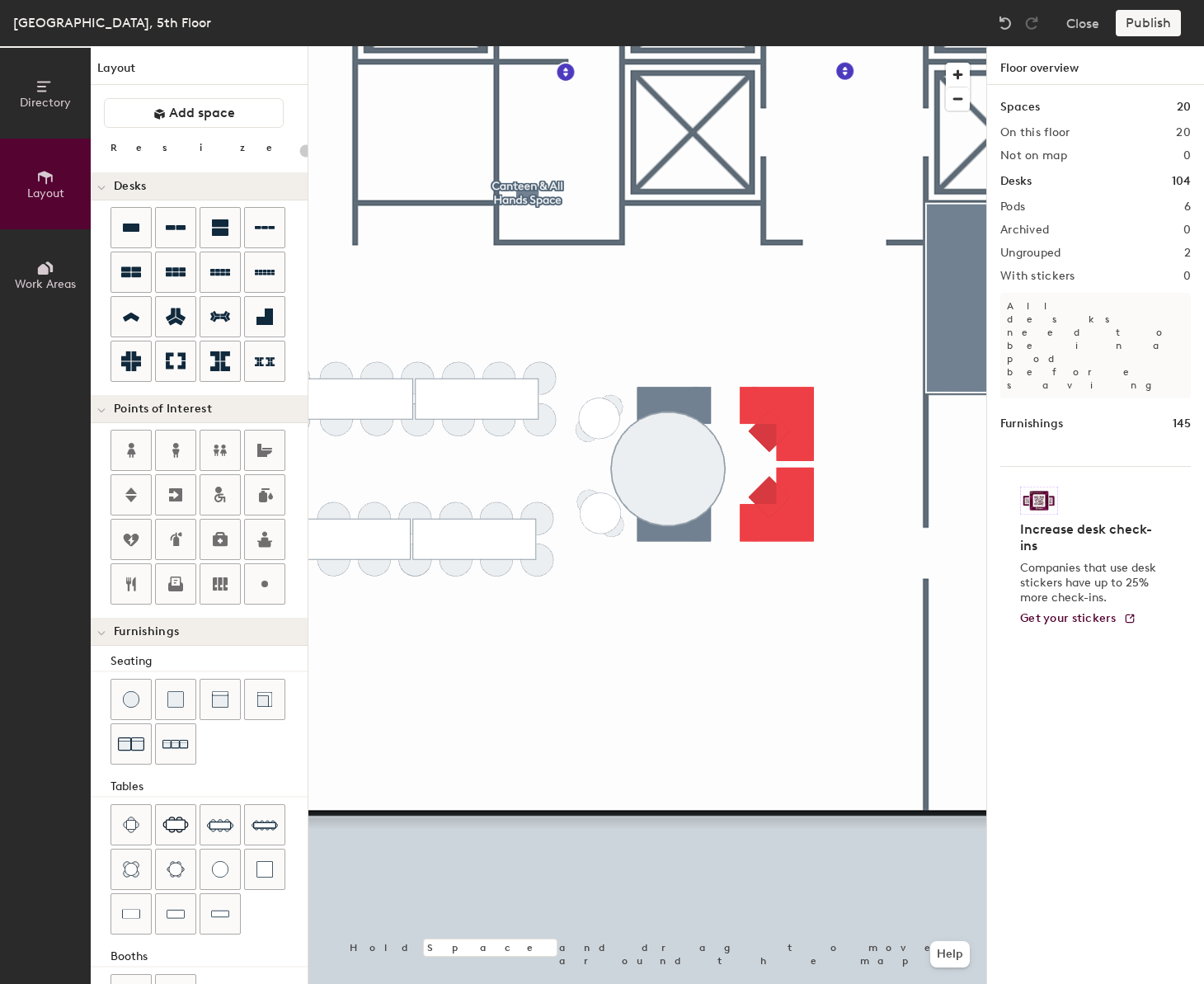
type input "100"
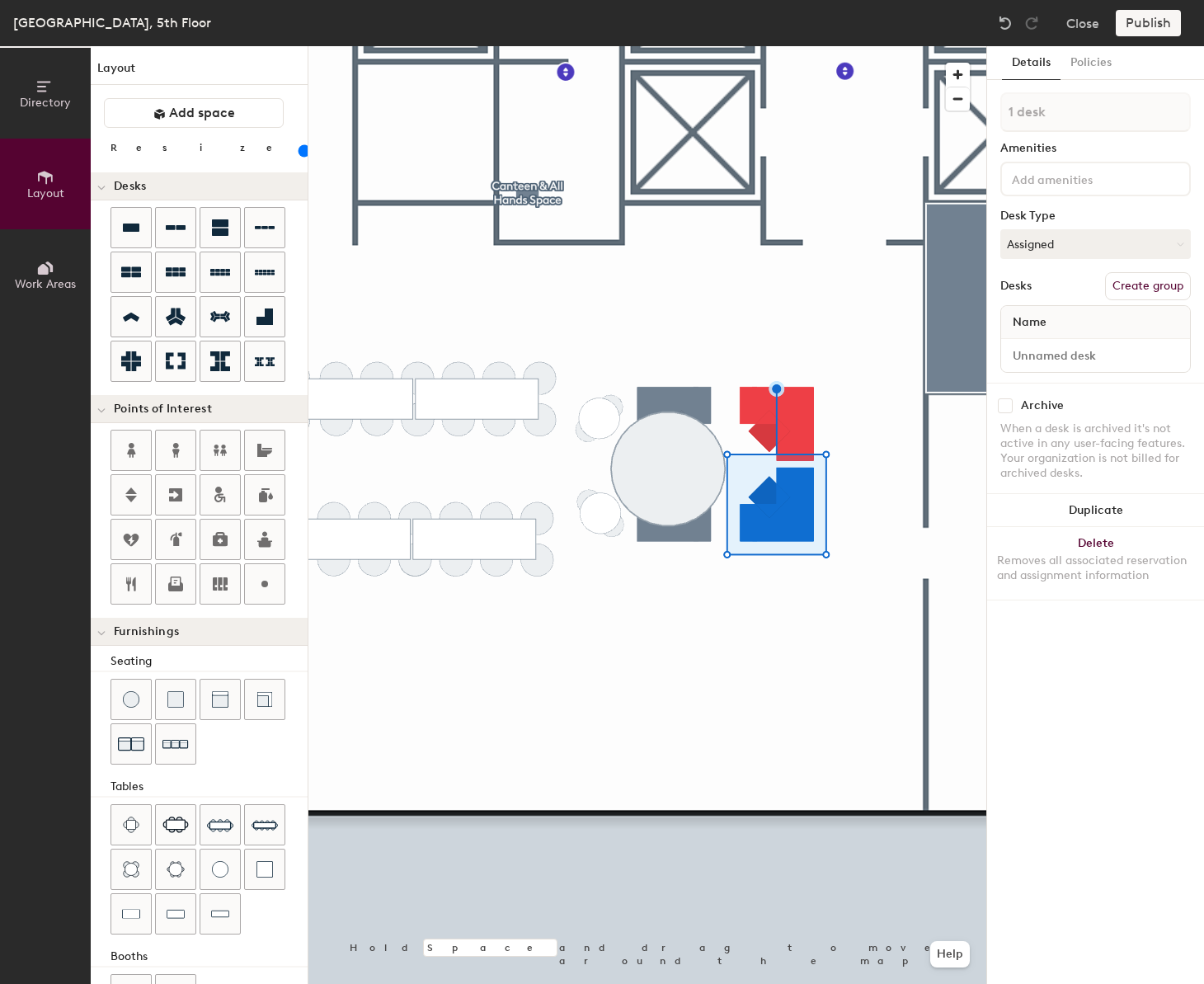
type input "2 desks"
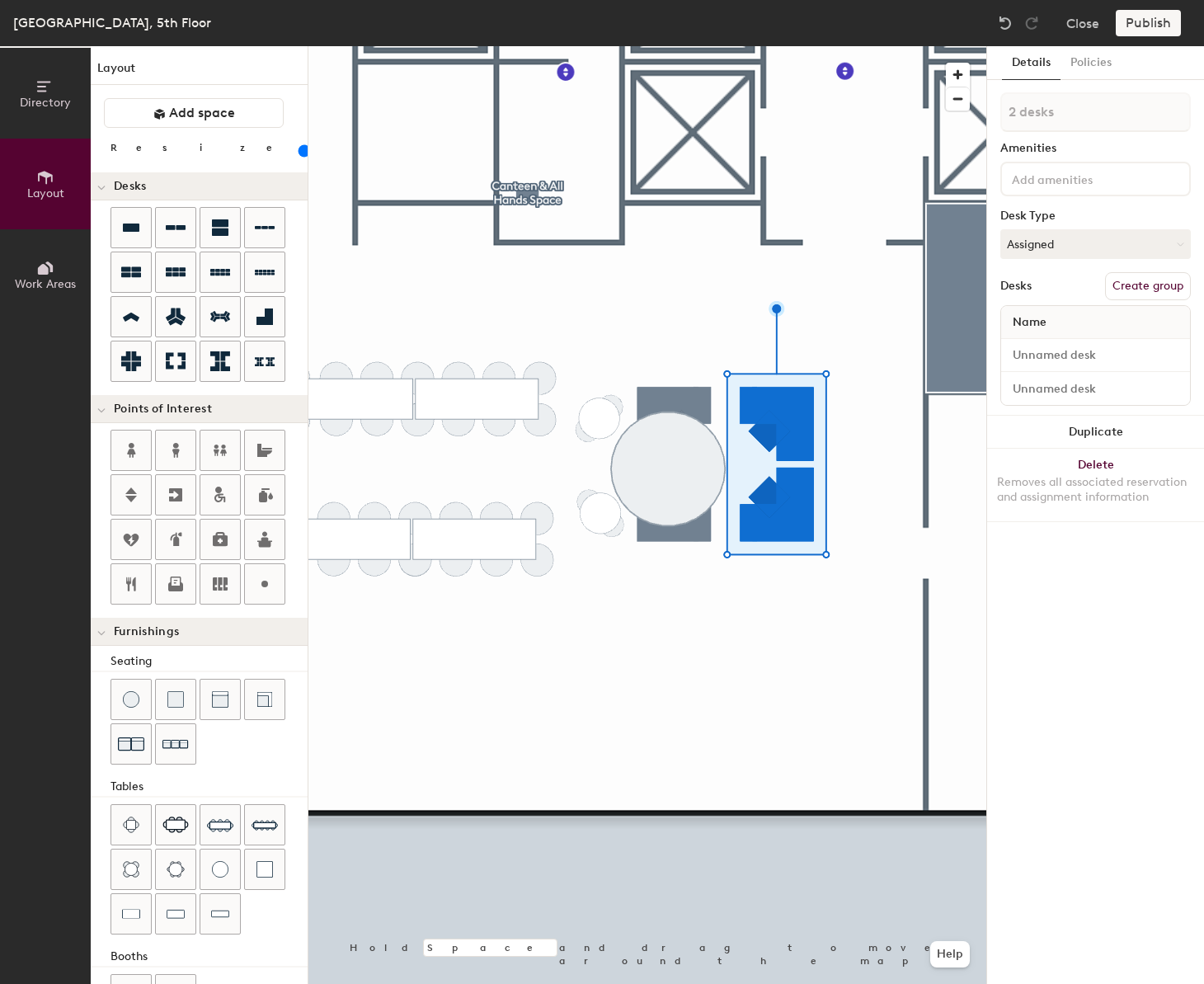
click at [1132, 293] on button "Create group" at bounding box center [1148, 286] width 85 height 28
click at [1107, 116] on input "Pod 7" at bounding box center [1095, 112] width 191 height 39
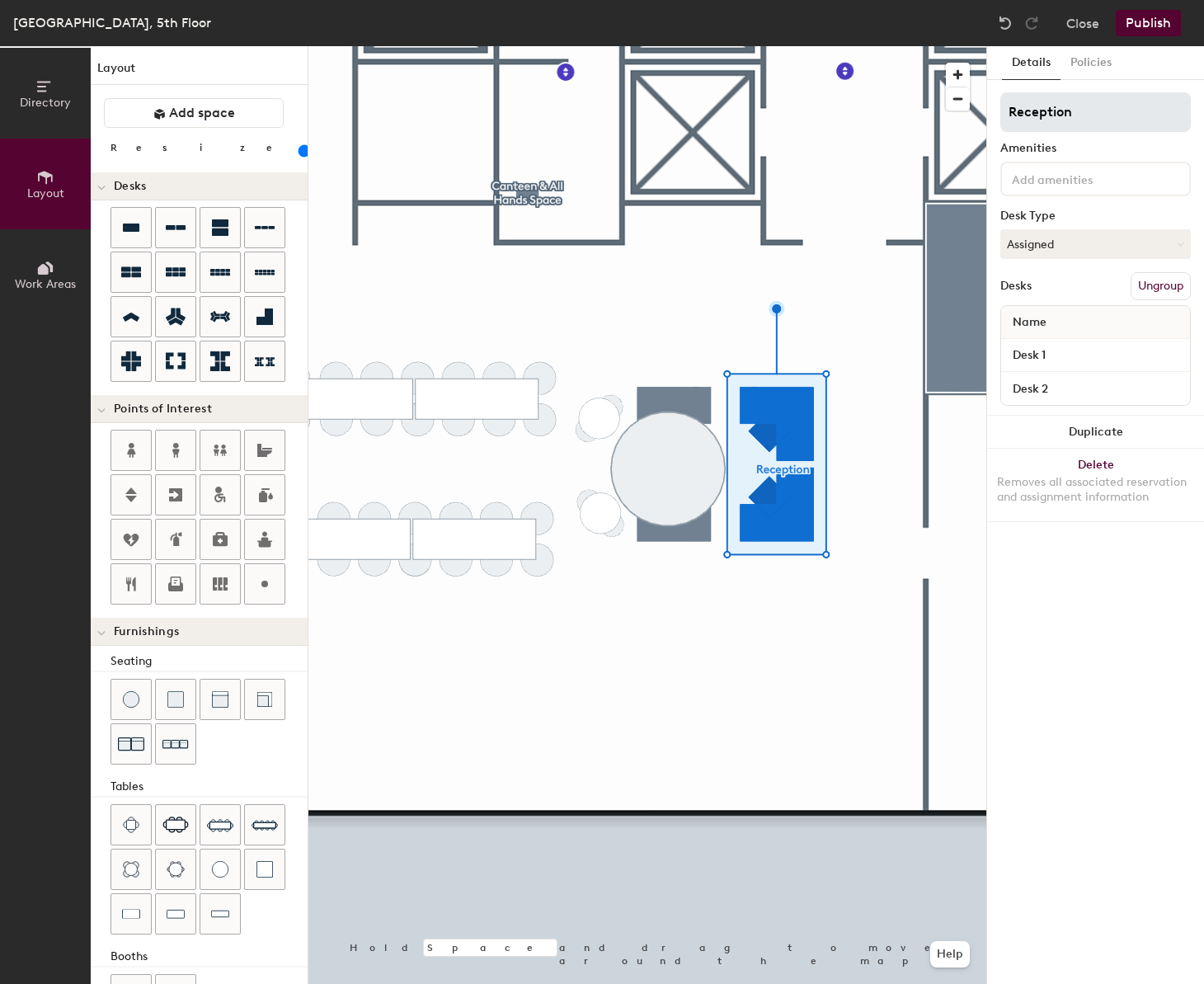
type input "Reception"
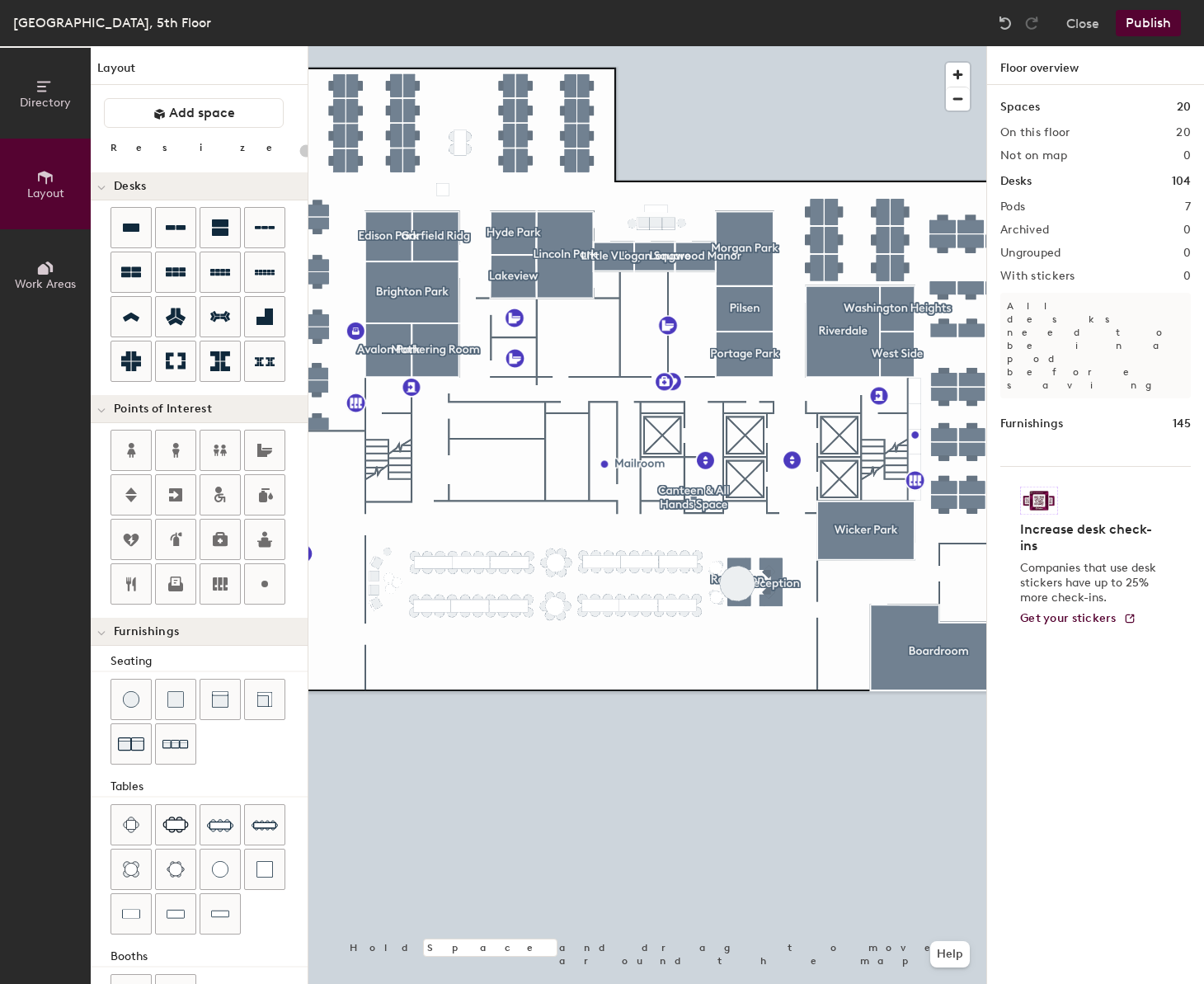
click at [700, 46] on div at bounding box center [648, 46] width 678 height 0
type input "100"
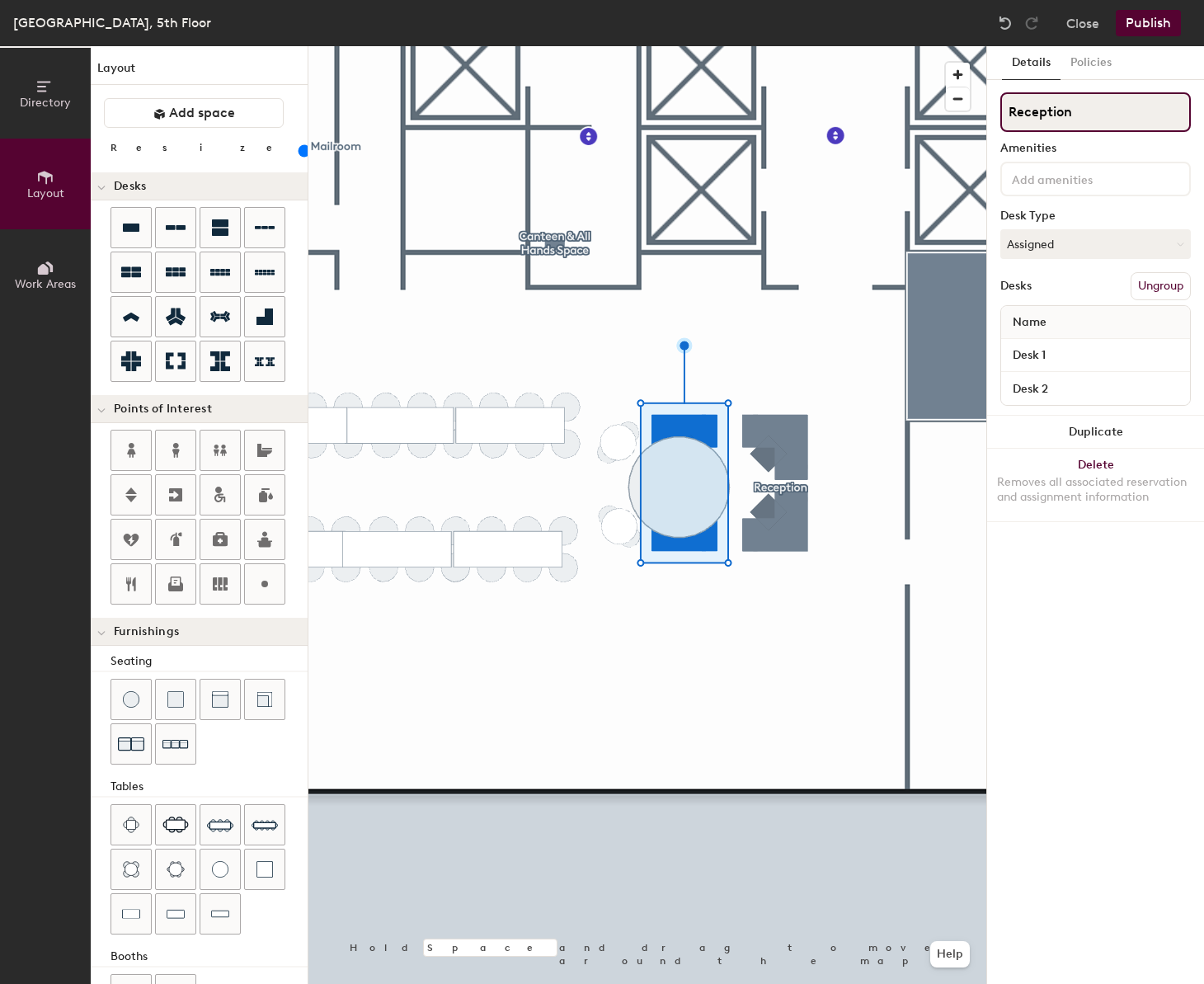
click at [1066, 109] on input "Reception" at bounding box center [1095, 112] width 191 height 39
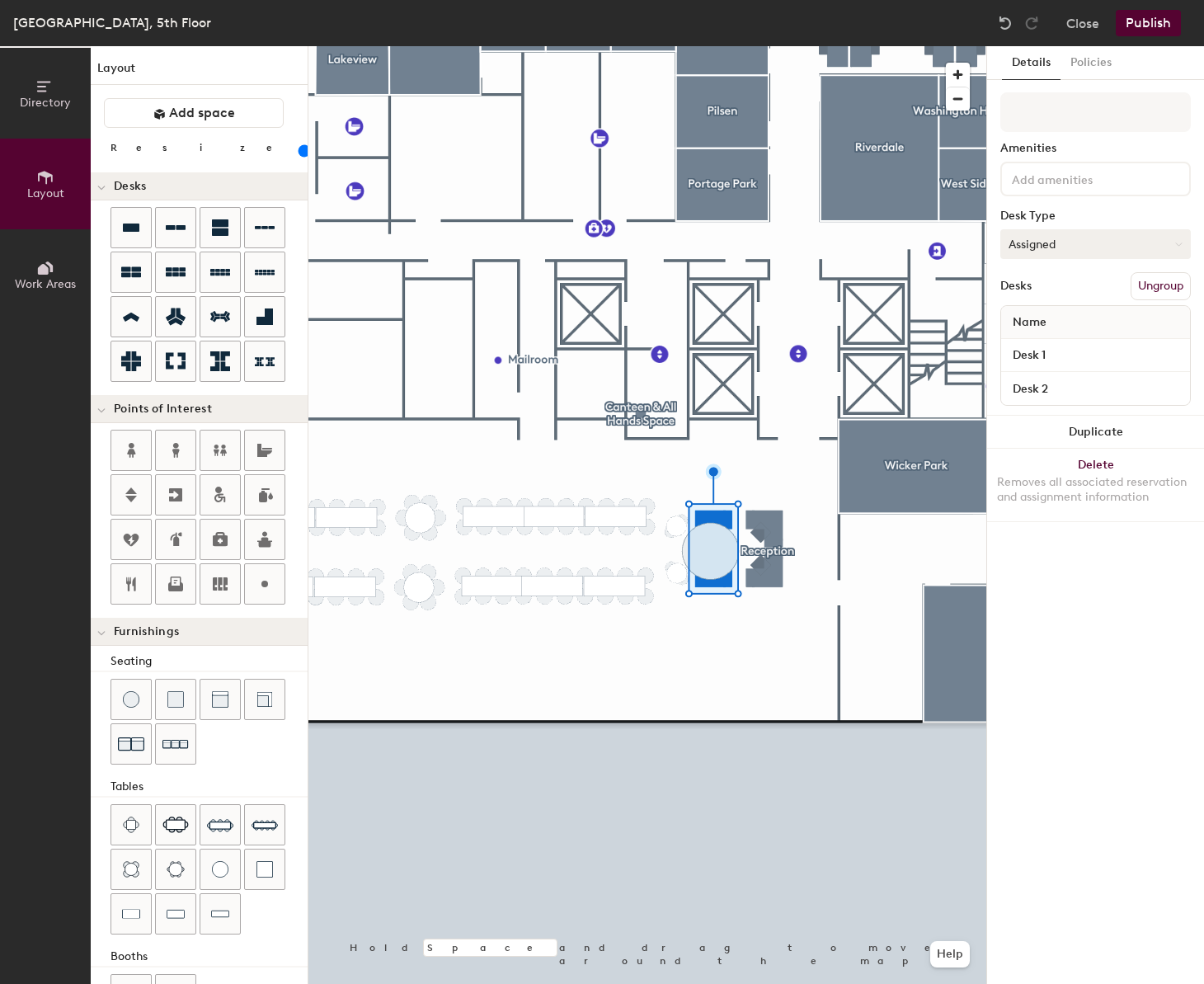
click at [1158, 235] on button "Assigned" at bounding box center [1095, 244] width 191 height 30
click at [680, 46] on div at bounding box center [648, 46] width 678 height 0
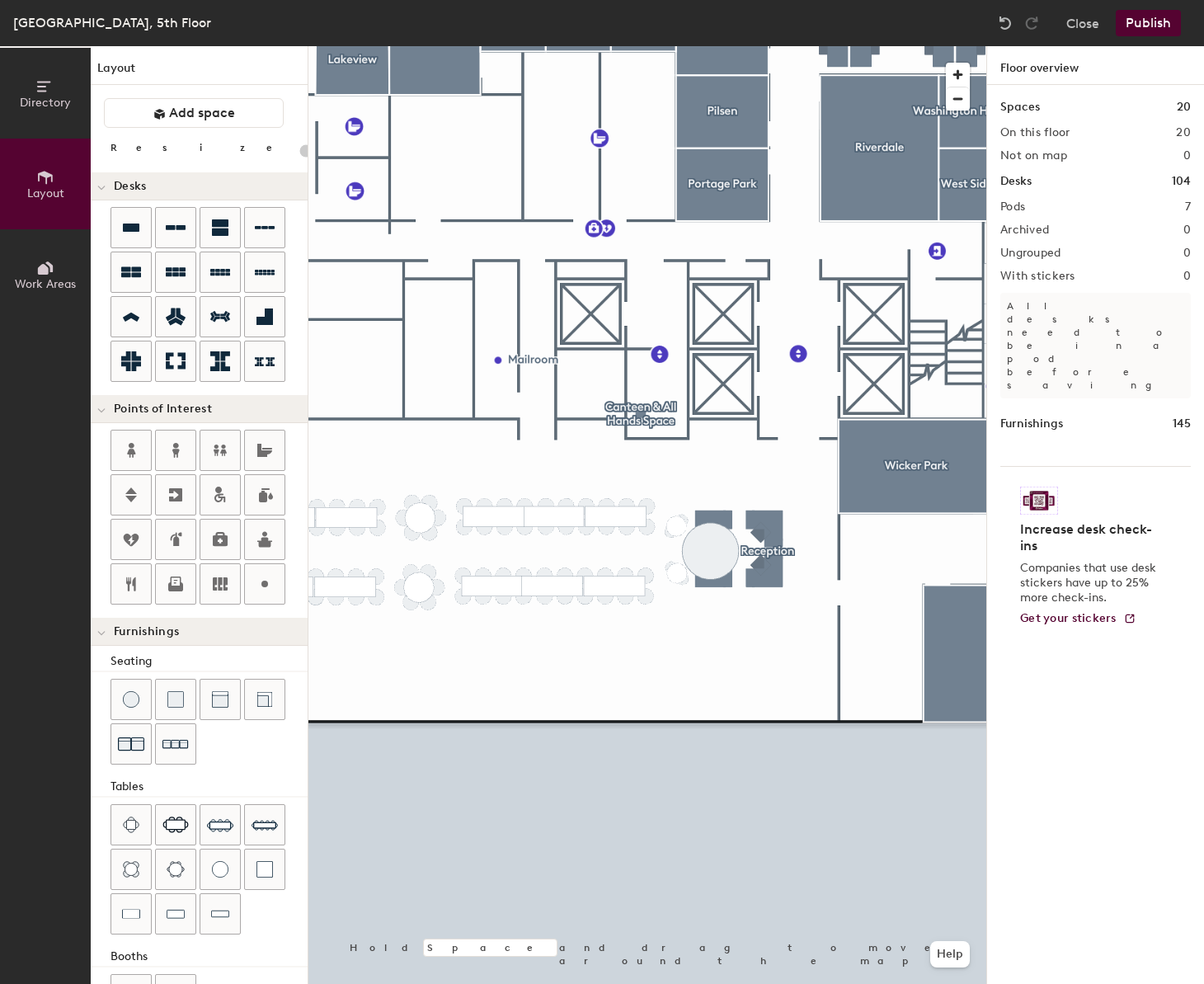
click at [638, 46] on div at bounding box center [648, 46] width 678 height 0
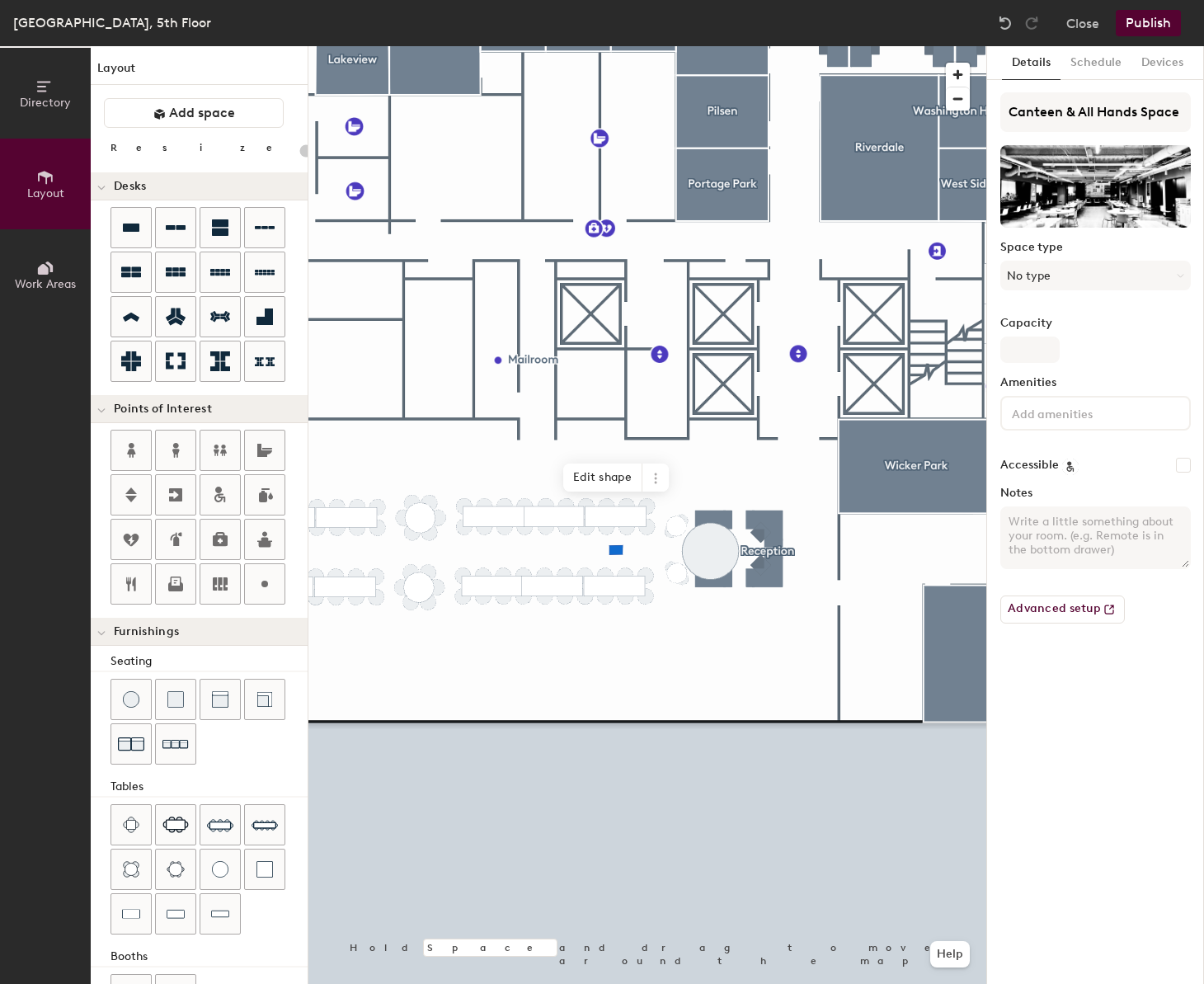
click at [597, 46] on div at bounding box center [648, 46] width 678 height 0
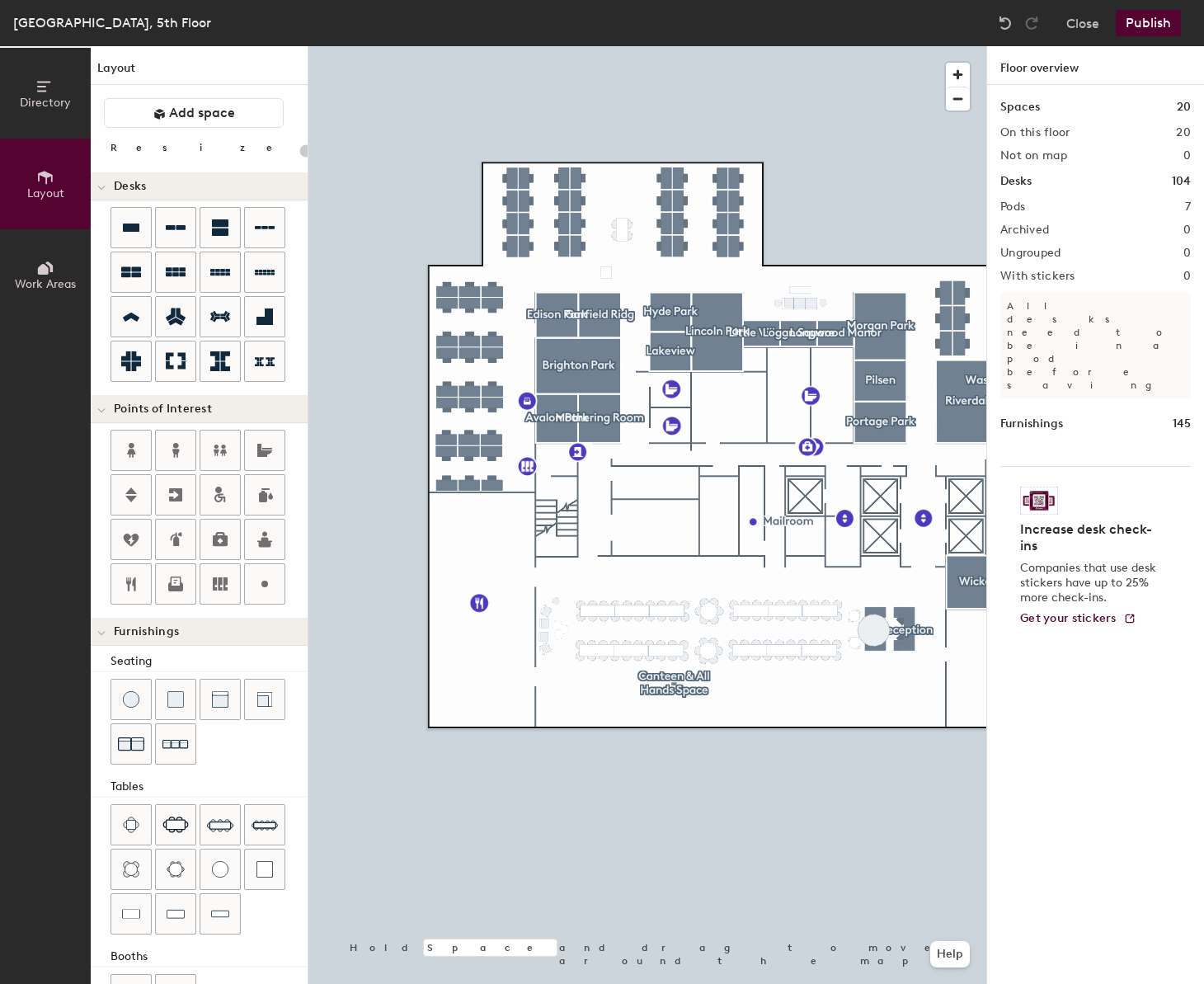
click at [1142, 31] on button "Publish" at bounding box center [1148, 23] width 65 height 26
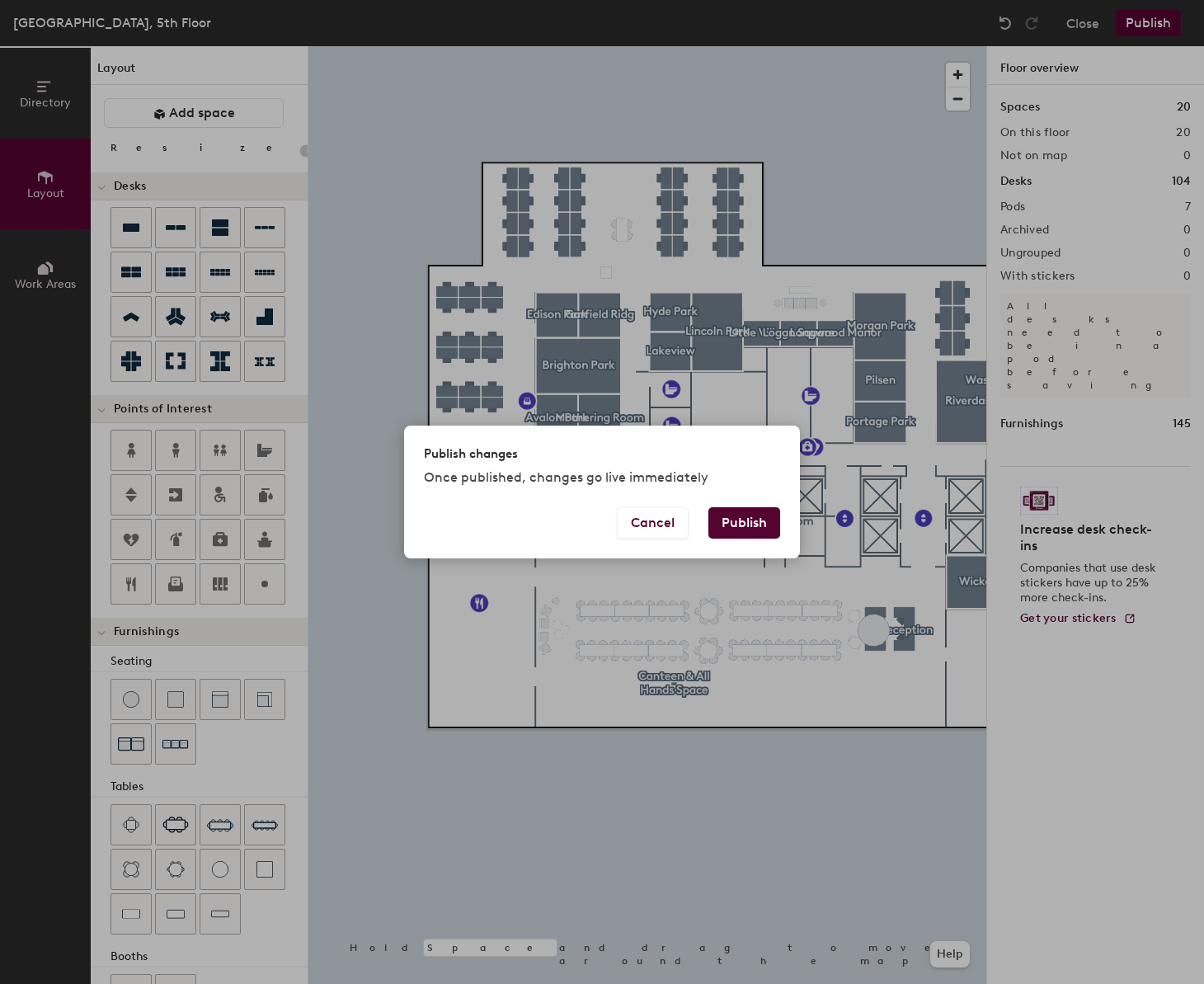
click at [757, 522] on button "Publish" at bounding box center [744, 522] width 71 height 31
type input "20"
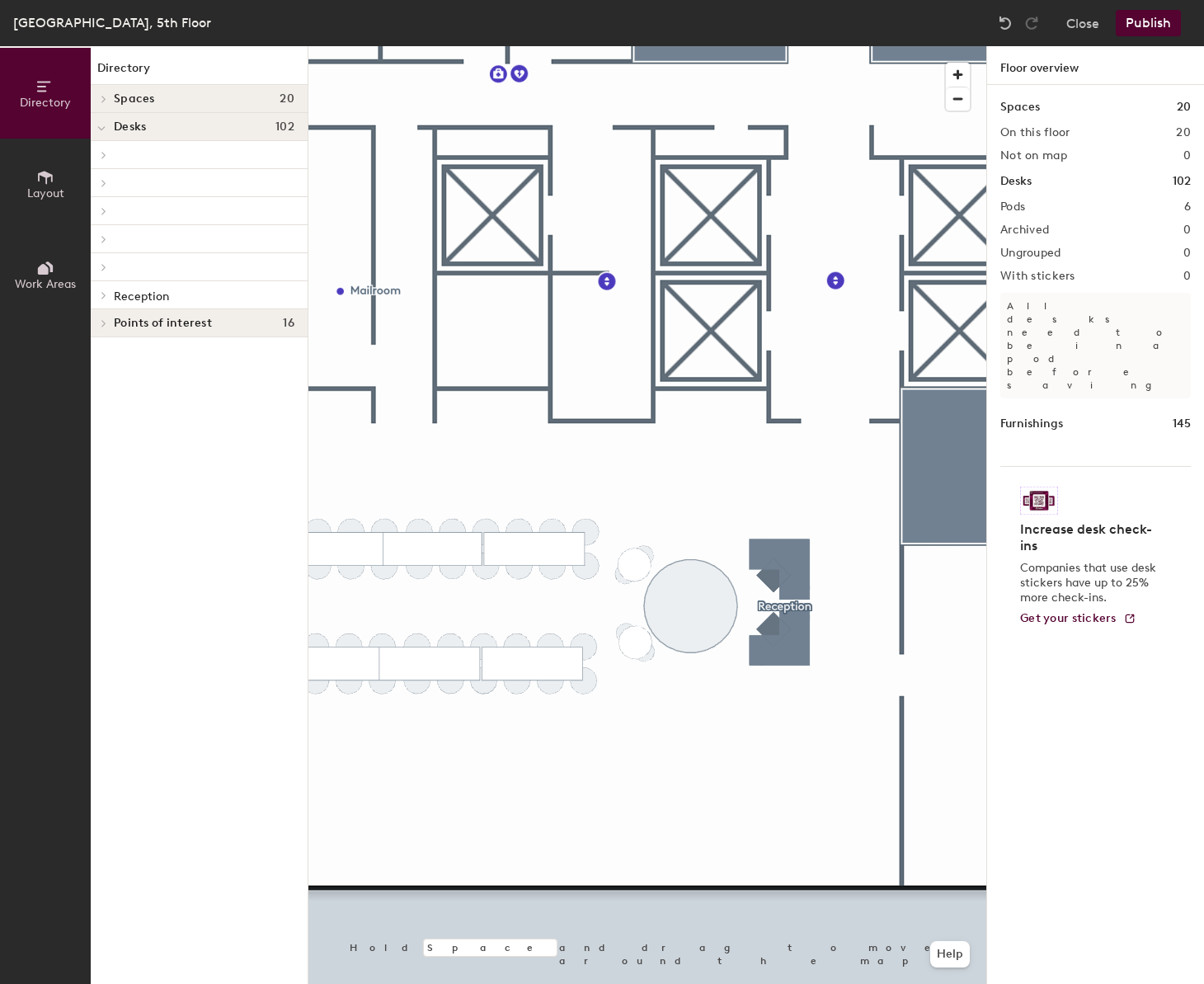
click at [38, 267] on icon at bounding box center [45, 267] width 18 height 18
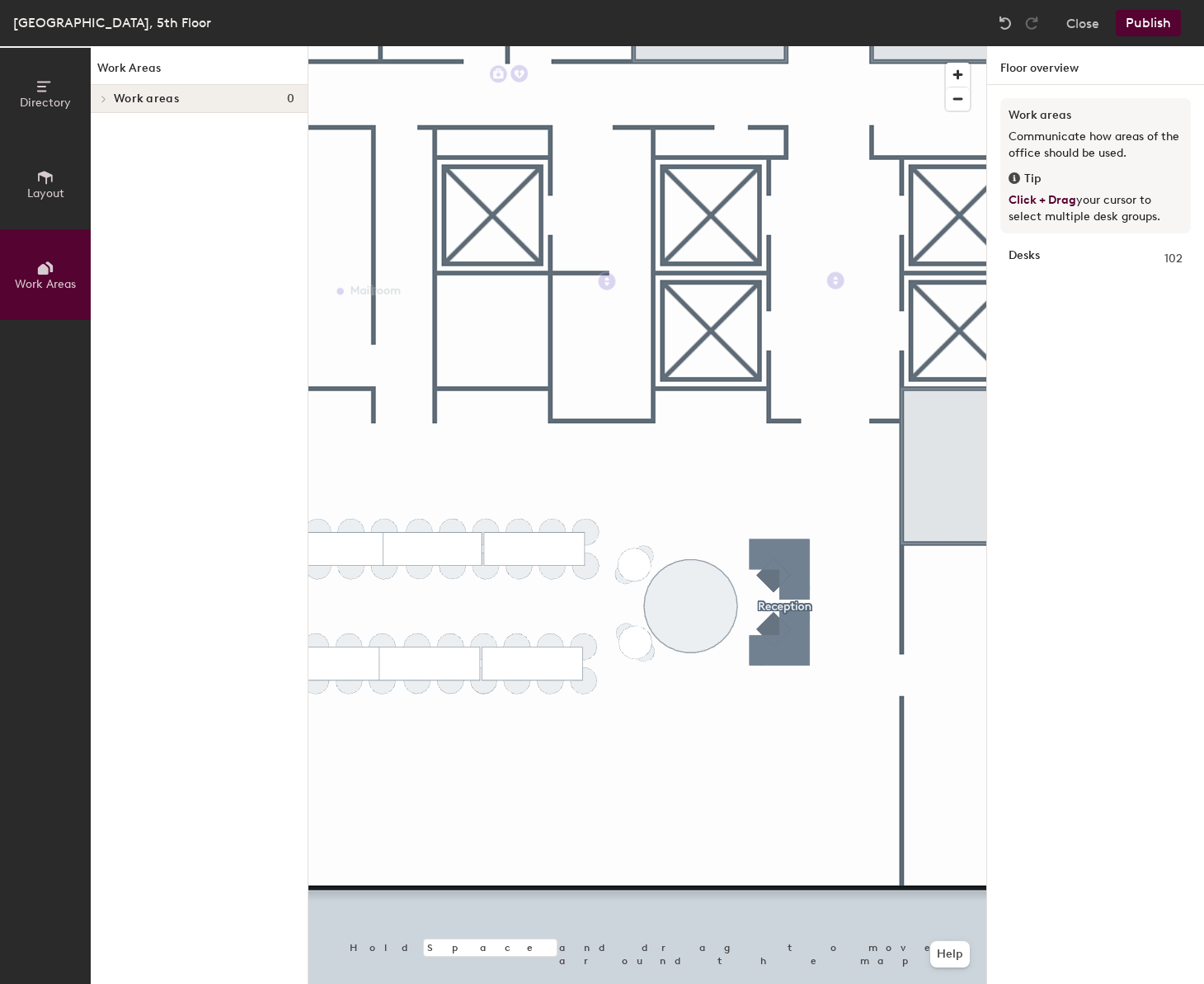
click at [39, 191] on span "Layout" at bounding box center [46, 193] width 38 height 14
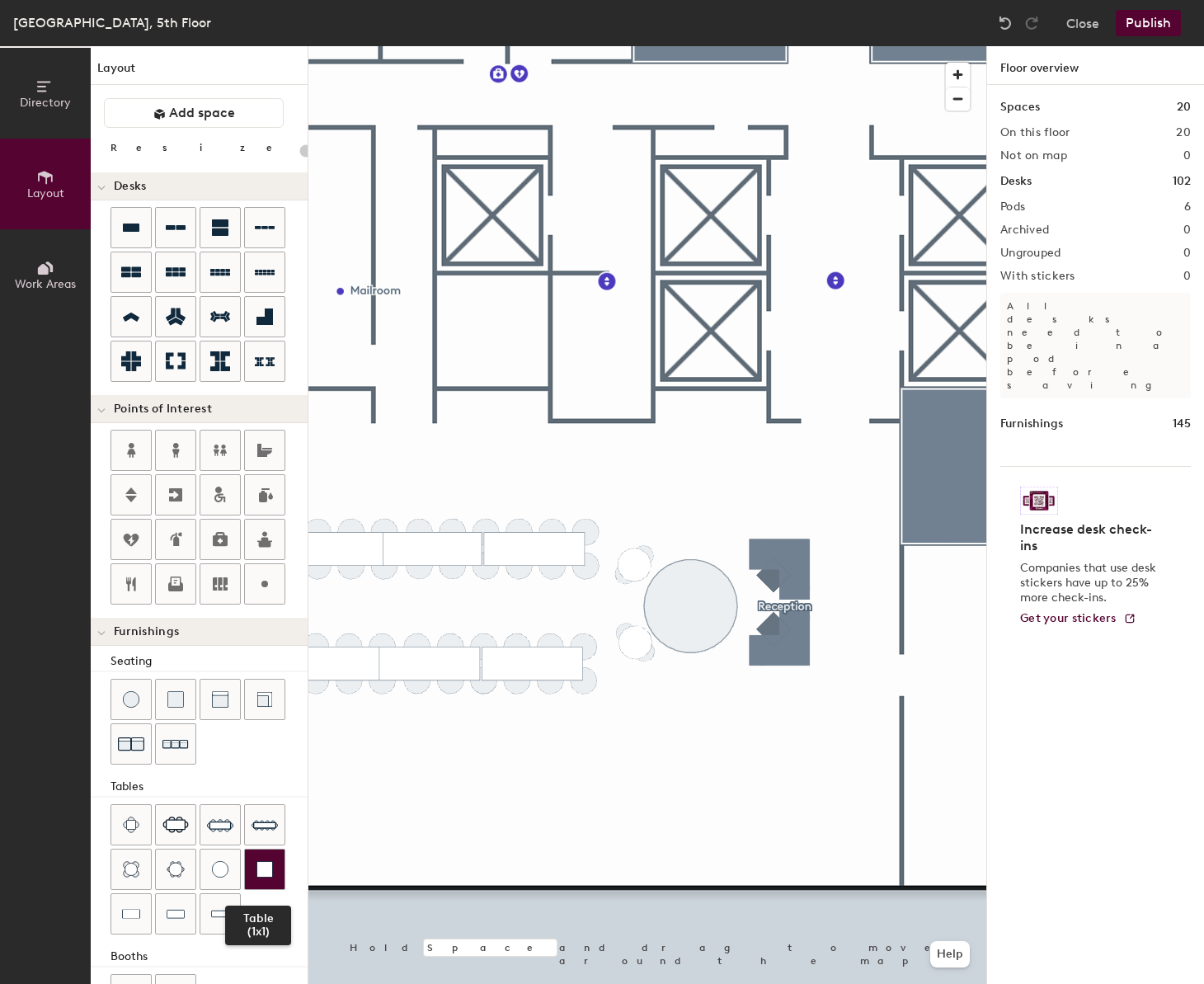
click at [269, 874] on img at bounding box center [265, 870] width 17 height 17
drag, startPoint x: 160, startPoint y: 153, endPoint x: 175, endPoint y: 154, distance: 15.0
click at [299, 154] on input "range" at bounding box center [299, 151] width 0 height 13
click at [1143, 20] on button "Publish" at bounding box center [1148, 23] width 65 height 26
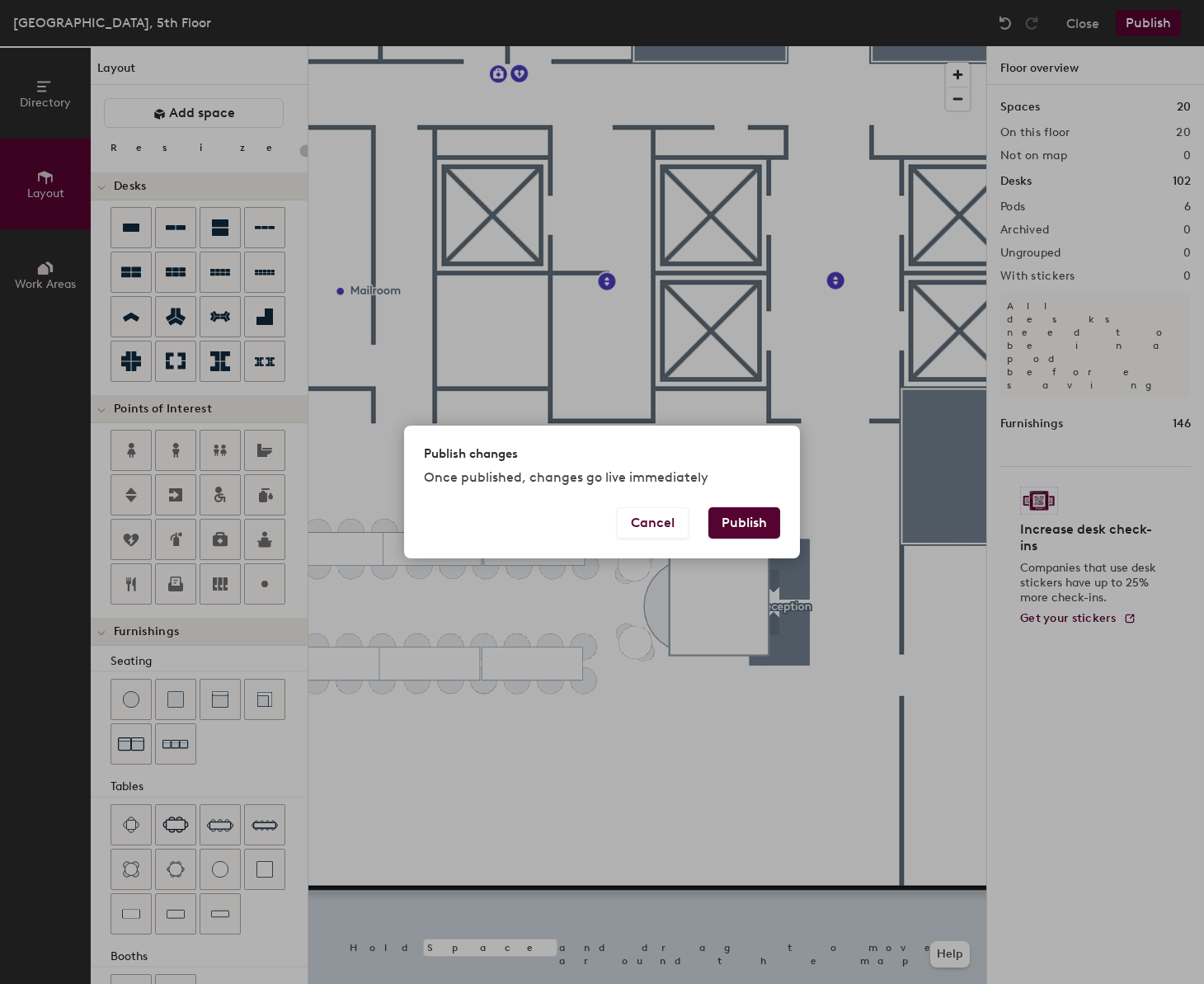
click at [747, 526] on button "Publish" at bounding box center [744, 522] width 71 height 31
type input "20"
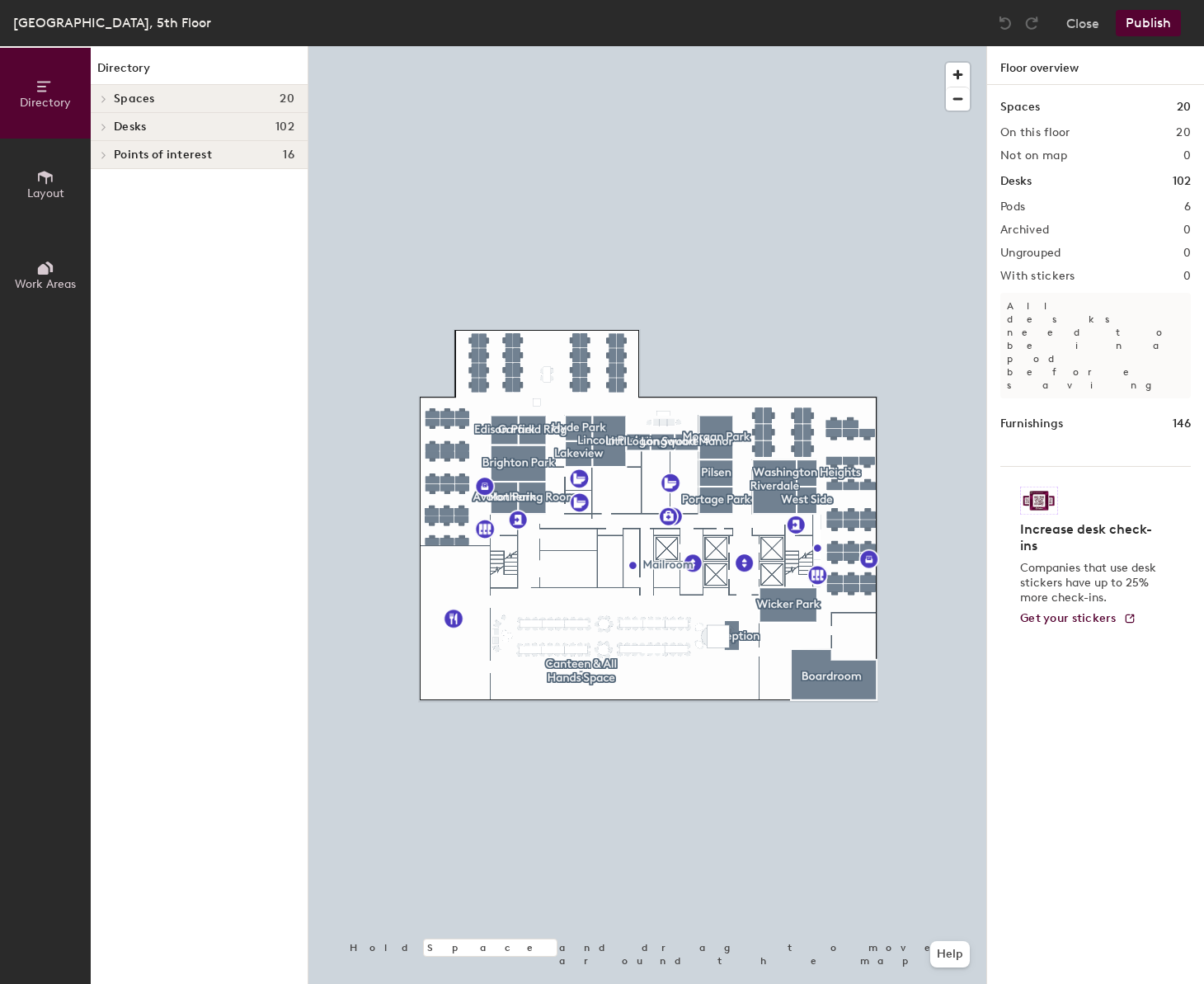
click at [789, 46] on div at bounding box center [648, 46] width 678 height 0
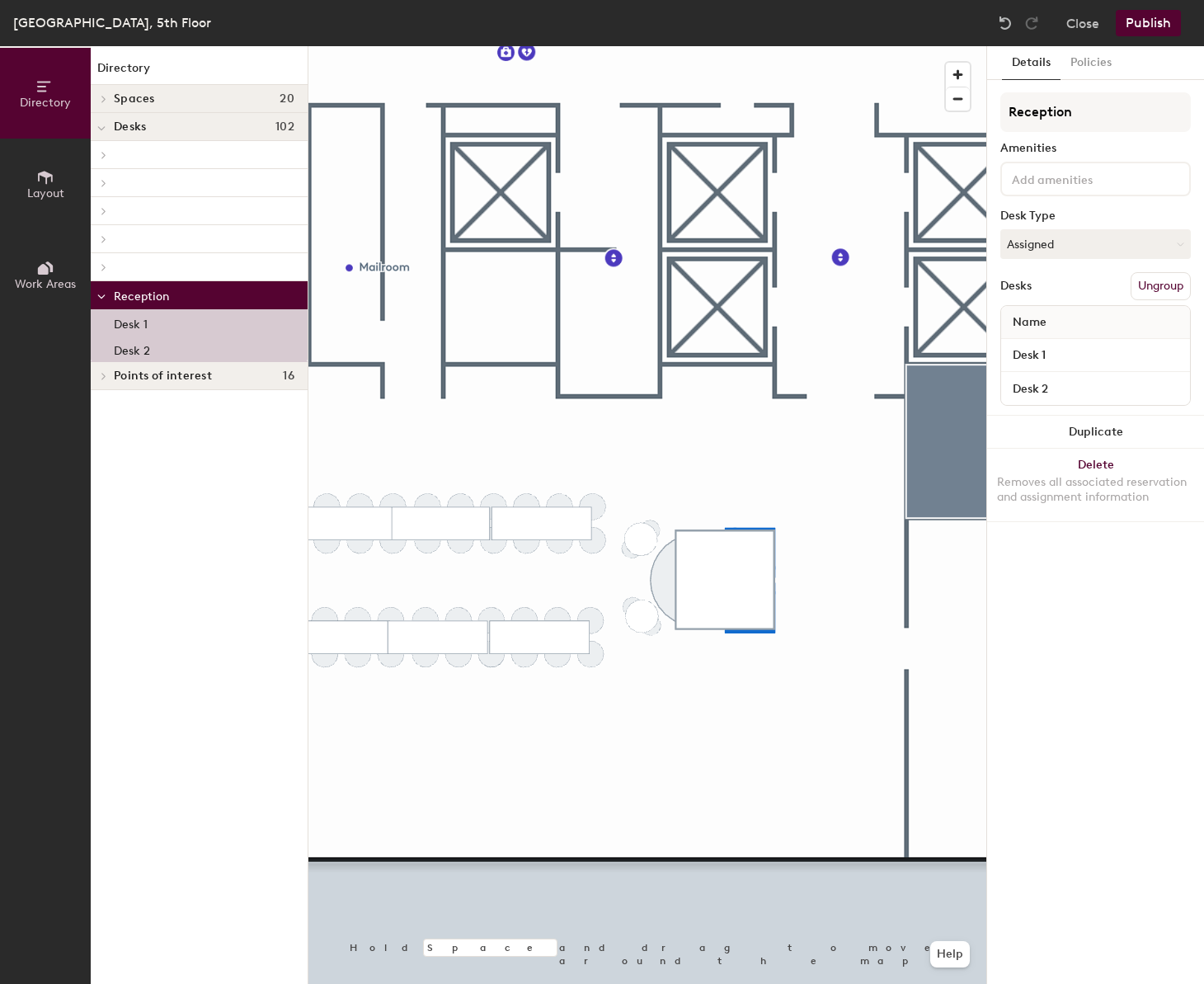
click at [744, 46] on div at bounding box center [648, 46] width 678 height 0
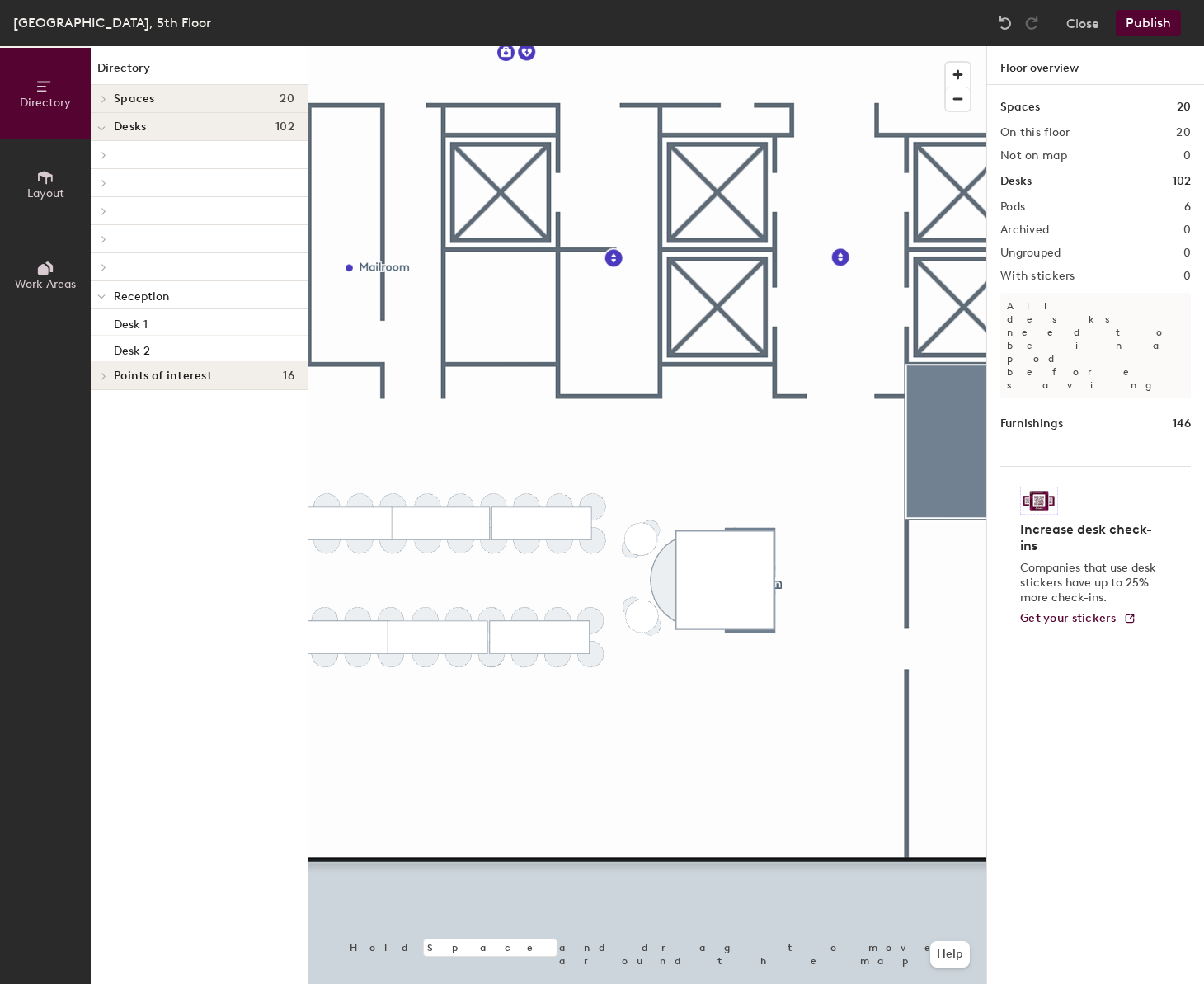
click at [1143, 34] on button "Publish" at bounding box center [1148, 23] width 65 height 26
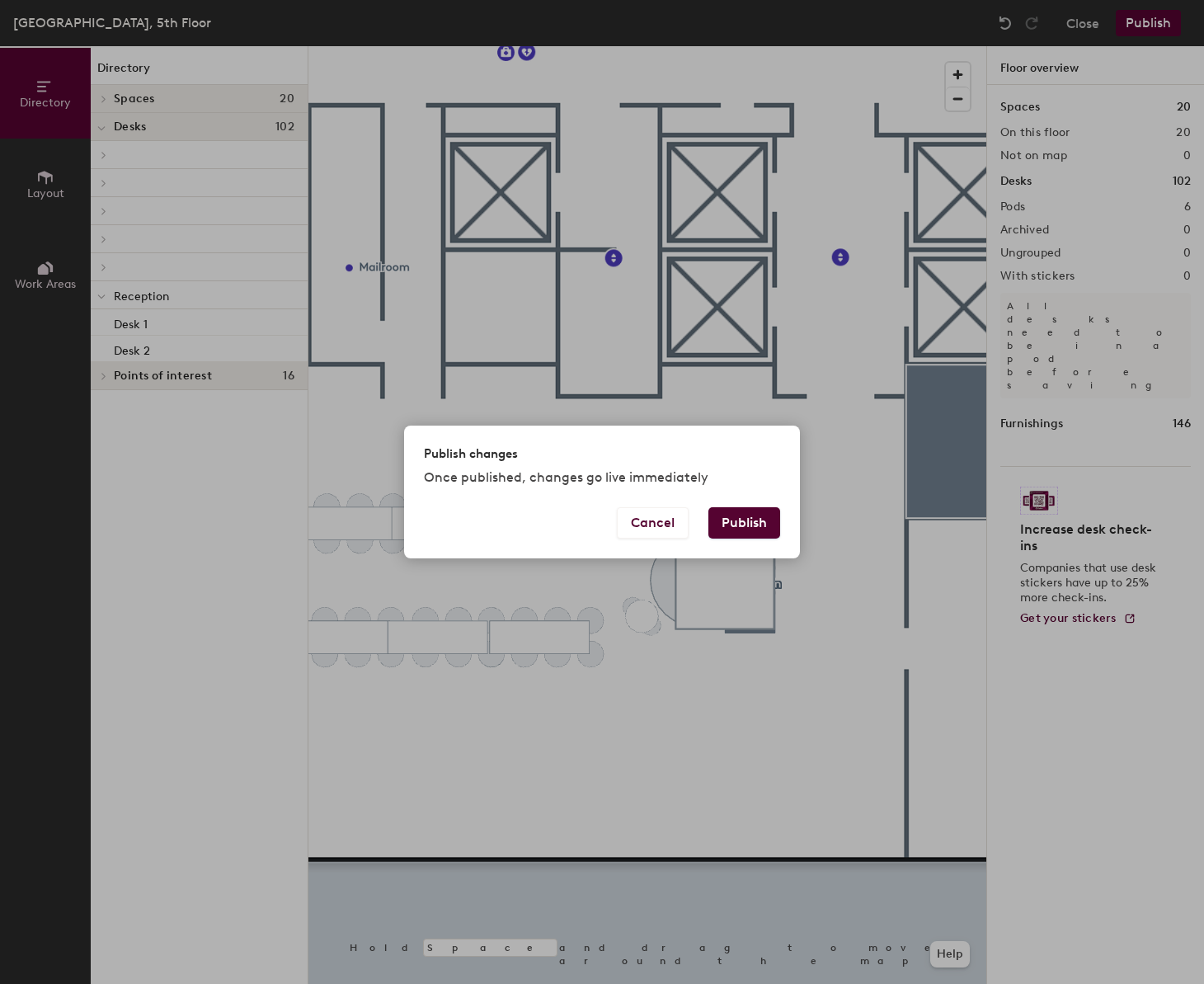
click at [728, 522] on button "Publish" at bounding box center [744, 522] width 71 height 31
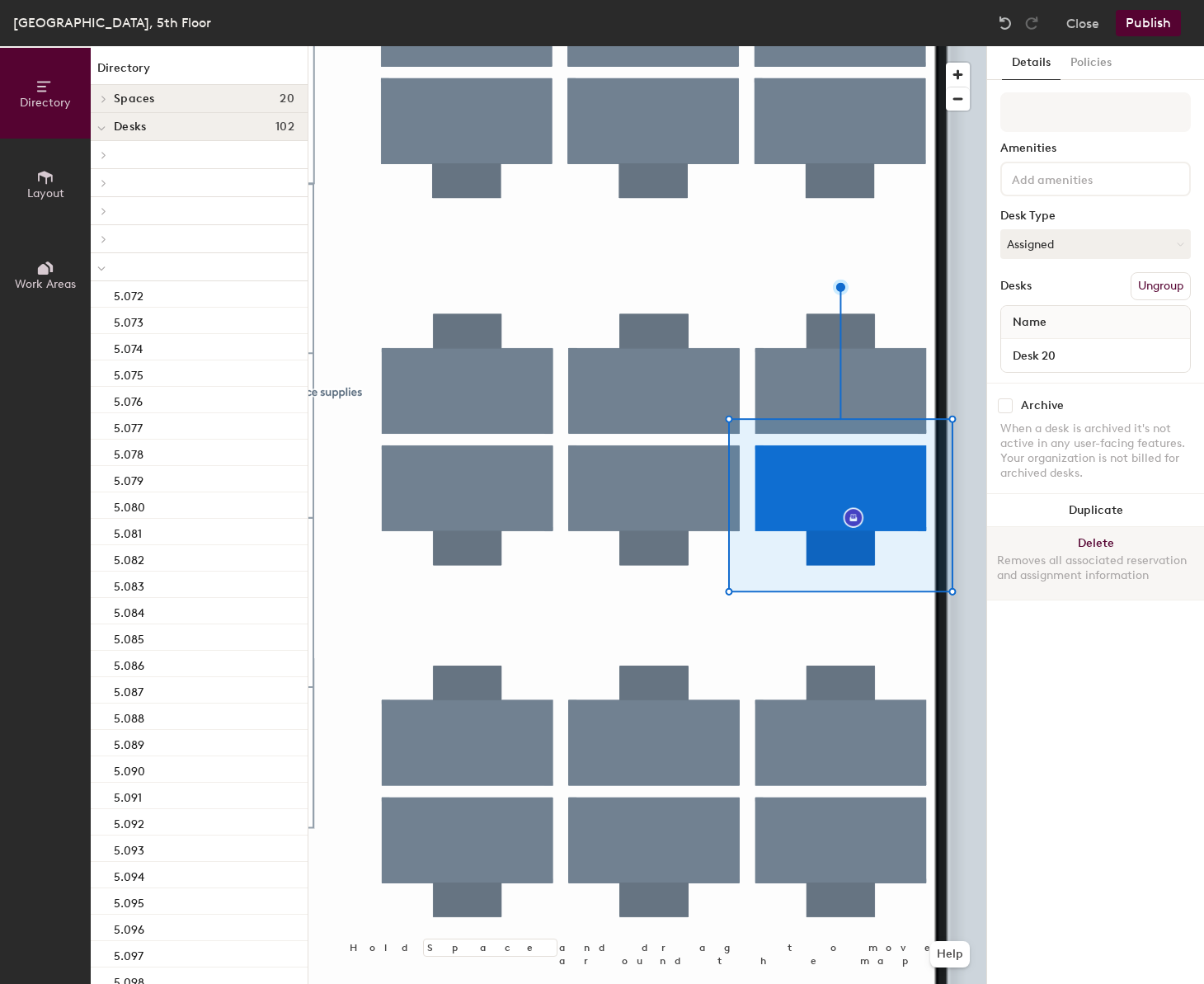
click at [1117, 543] on button "Delete Removes all associated reservation and assignment information" at bounding box center [1095, 563] width 217 height 72
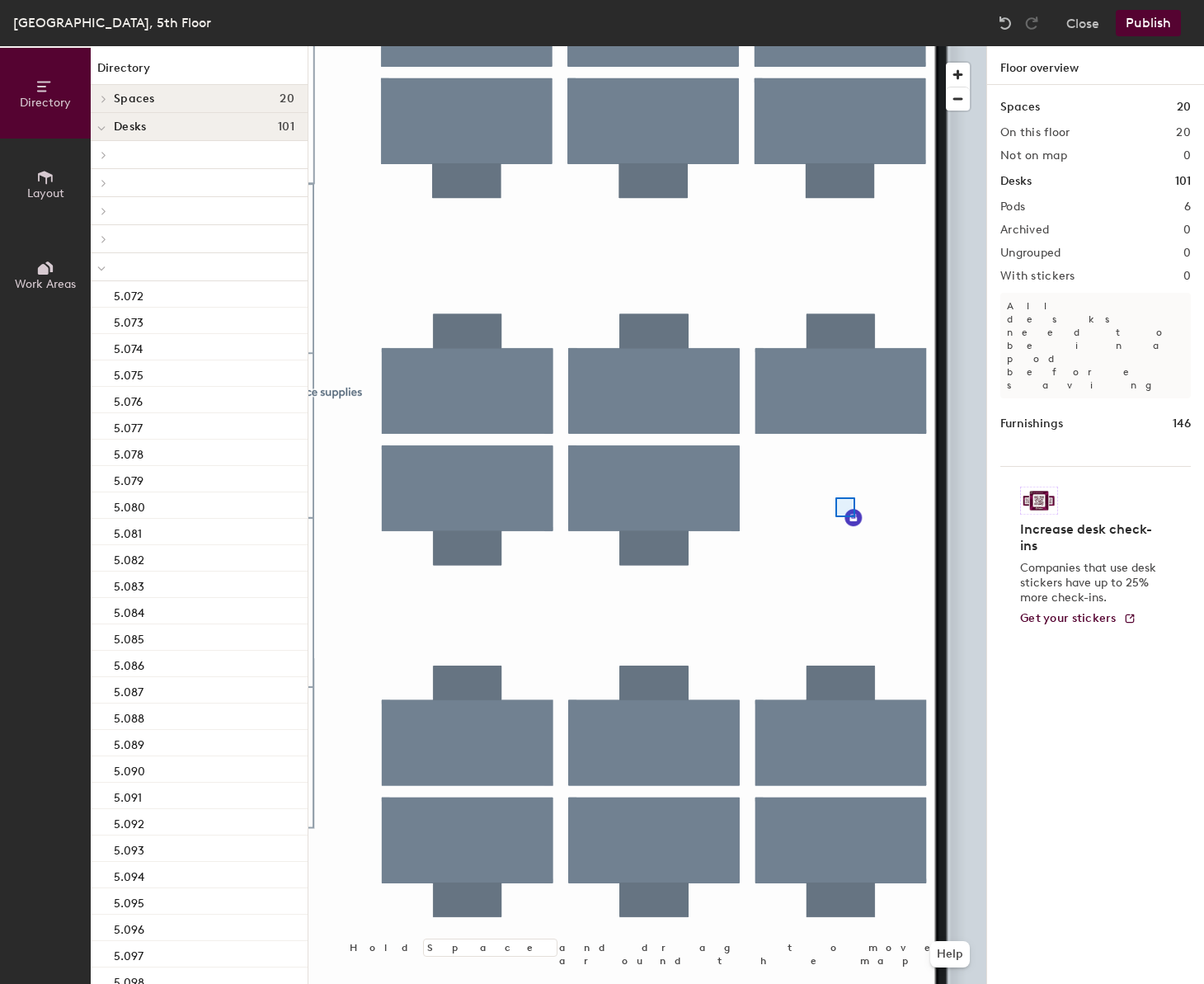
click at [836, 46] on div at bounding box center [648, 46] width 678 height 0
click at [760, 46] on div at bounding box center [648, 46] width 678 height 0
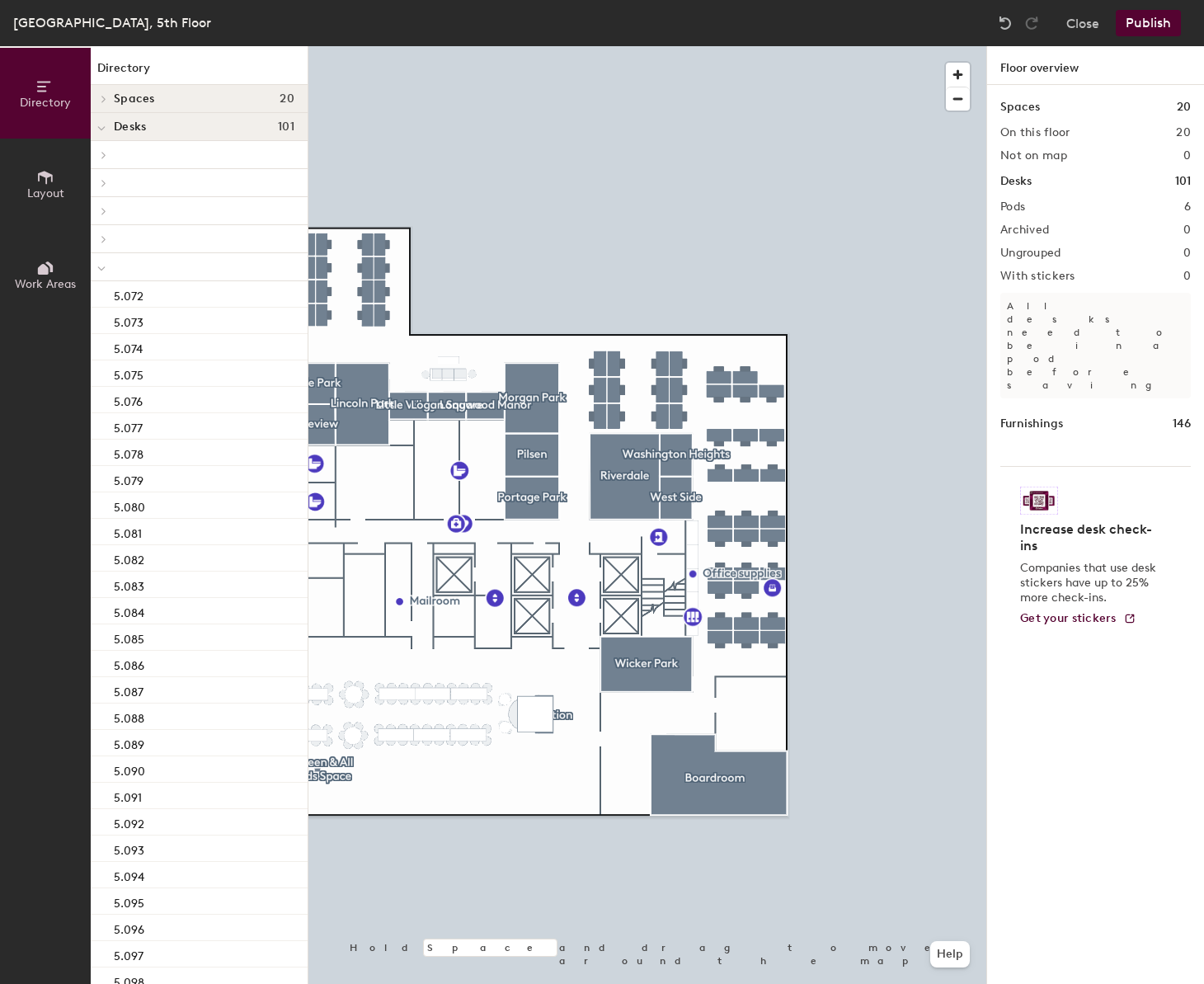
click at [1150, 23] on button "Publish" at bounding box center [1148, 23] width 65 height 26
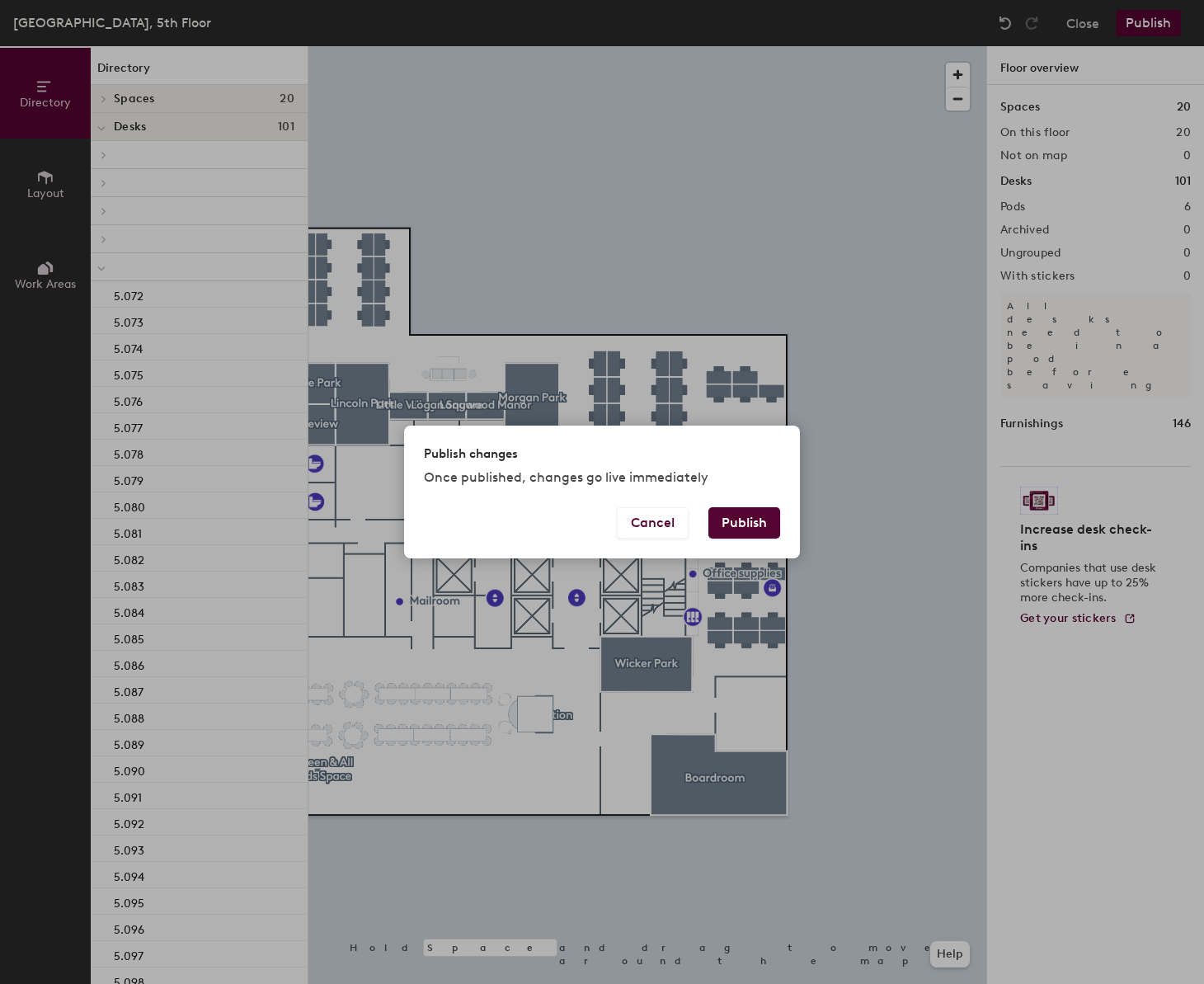
click at [754, 520] on button "Publish" at bounding box center [744, 522] width 71 height 31
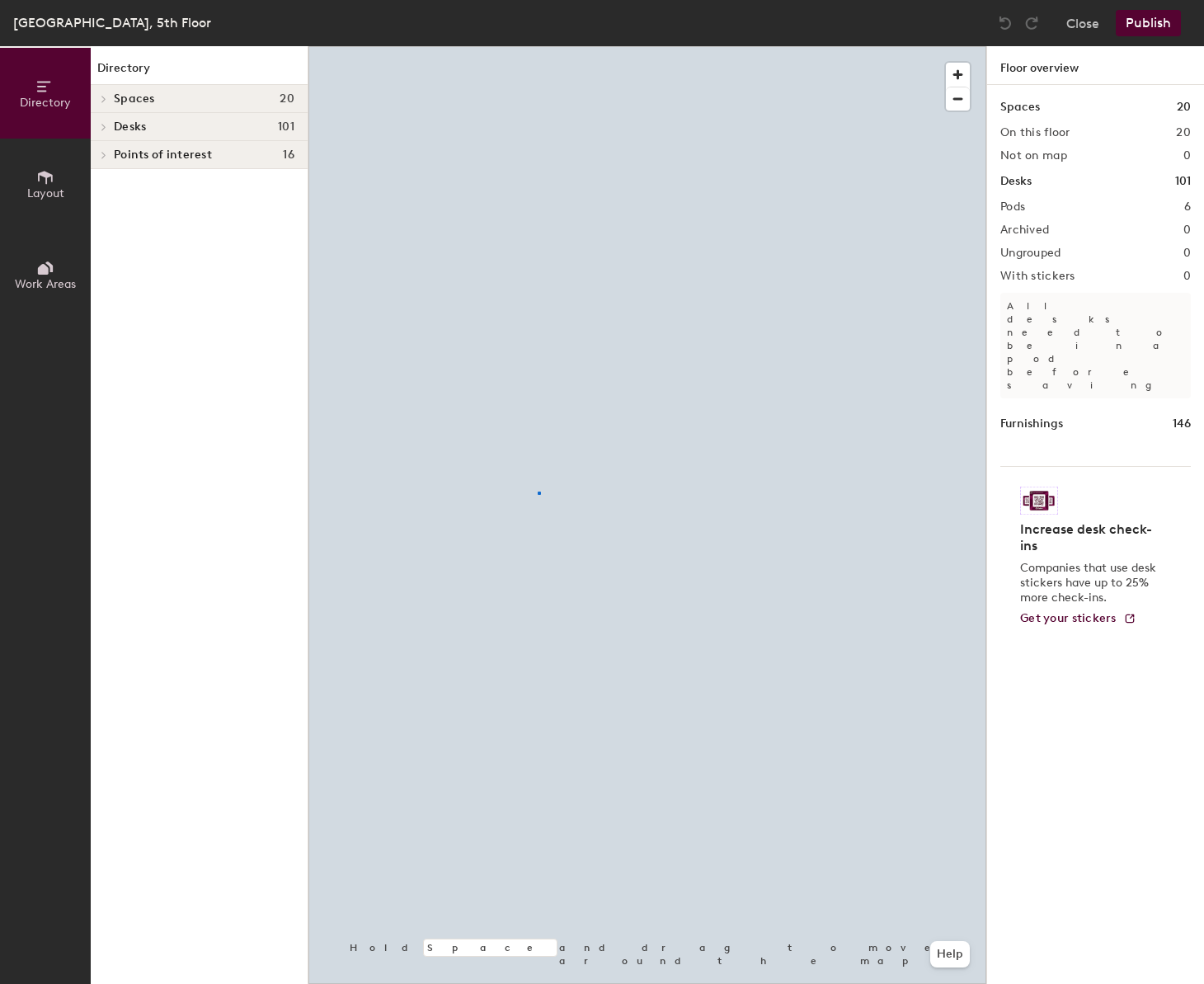
click at [539, 46] on div at bounding box center [648, 46] width 678 height 0
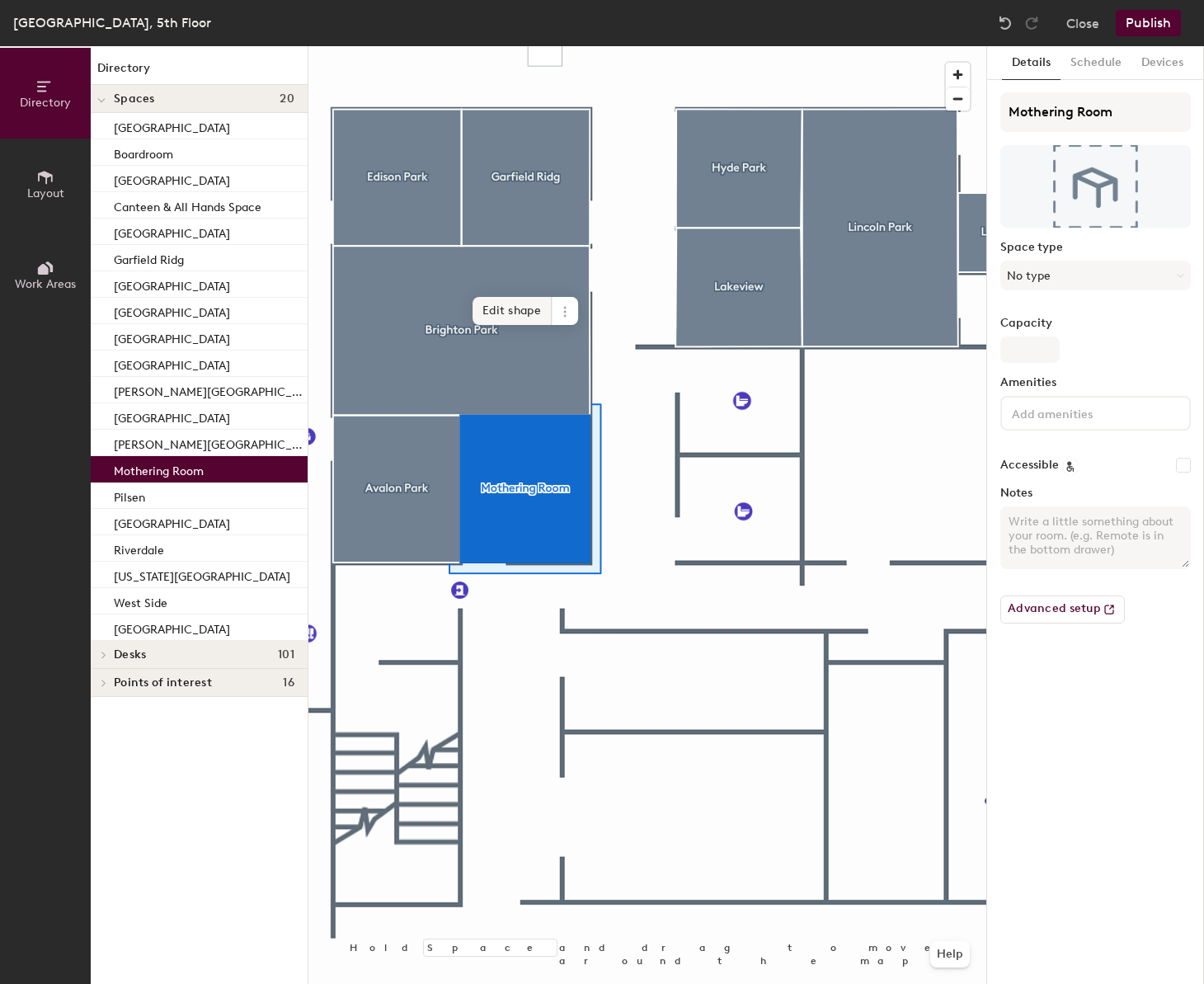
click at [516, 301] on span "Edit shape" at bounding box center [512, 310] width 79 height 28
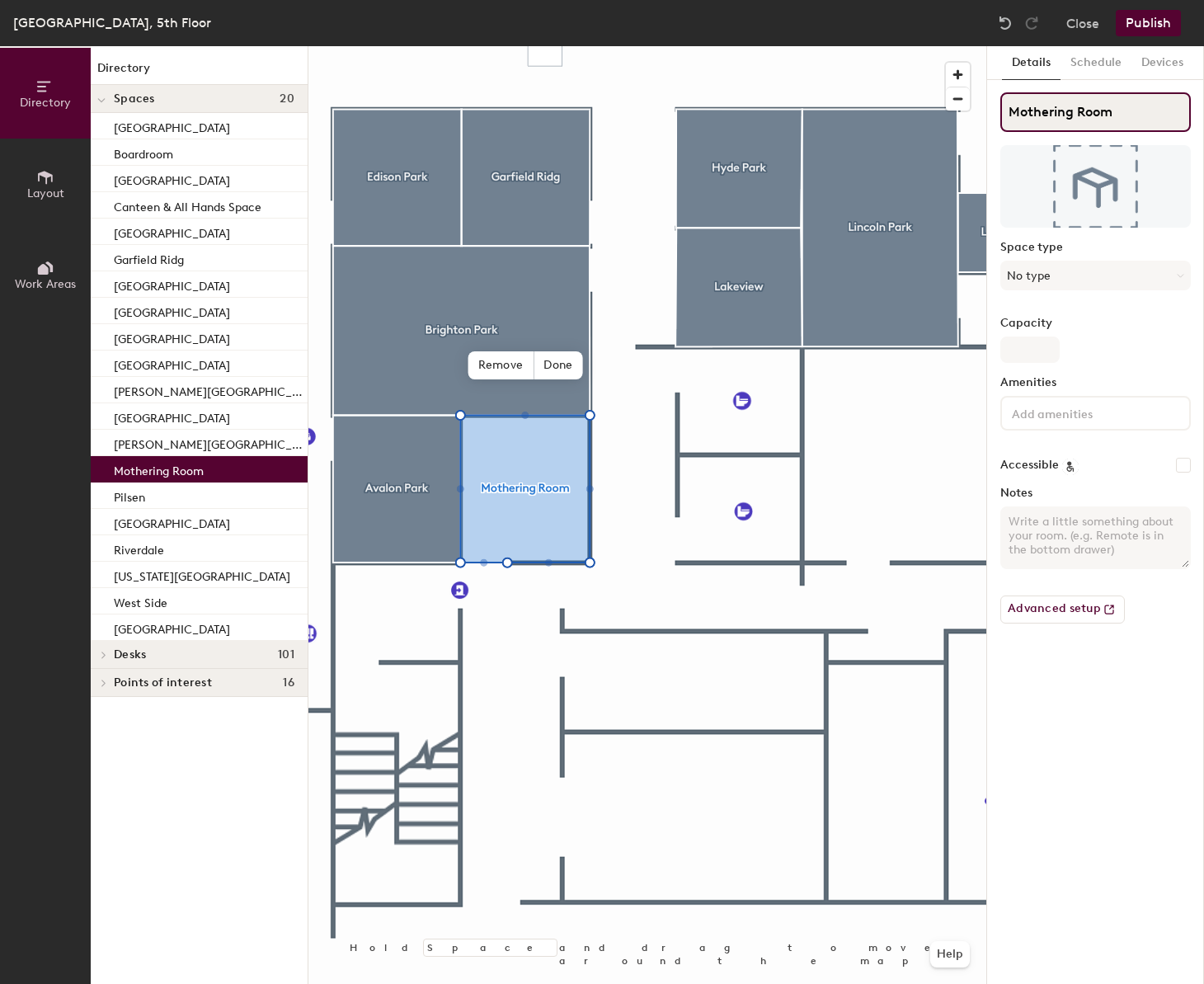
click at [1118, 119] on input "Mothering Room" at bounding box center [1095, 112] width 191 height 39
type input "Nursing Room"
click at [1125, 27] on button "Publish" at bounding box center [1148, 23] width 65 height 26
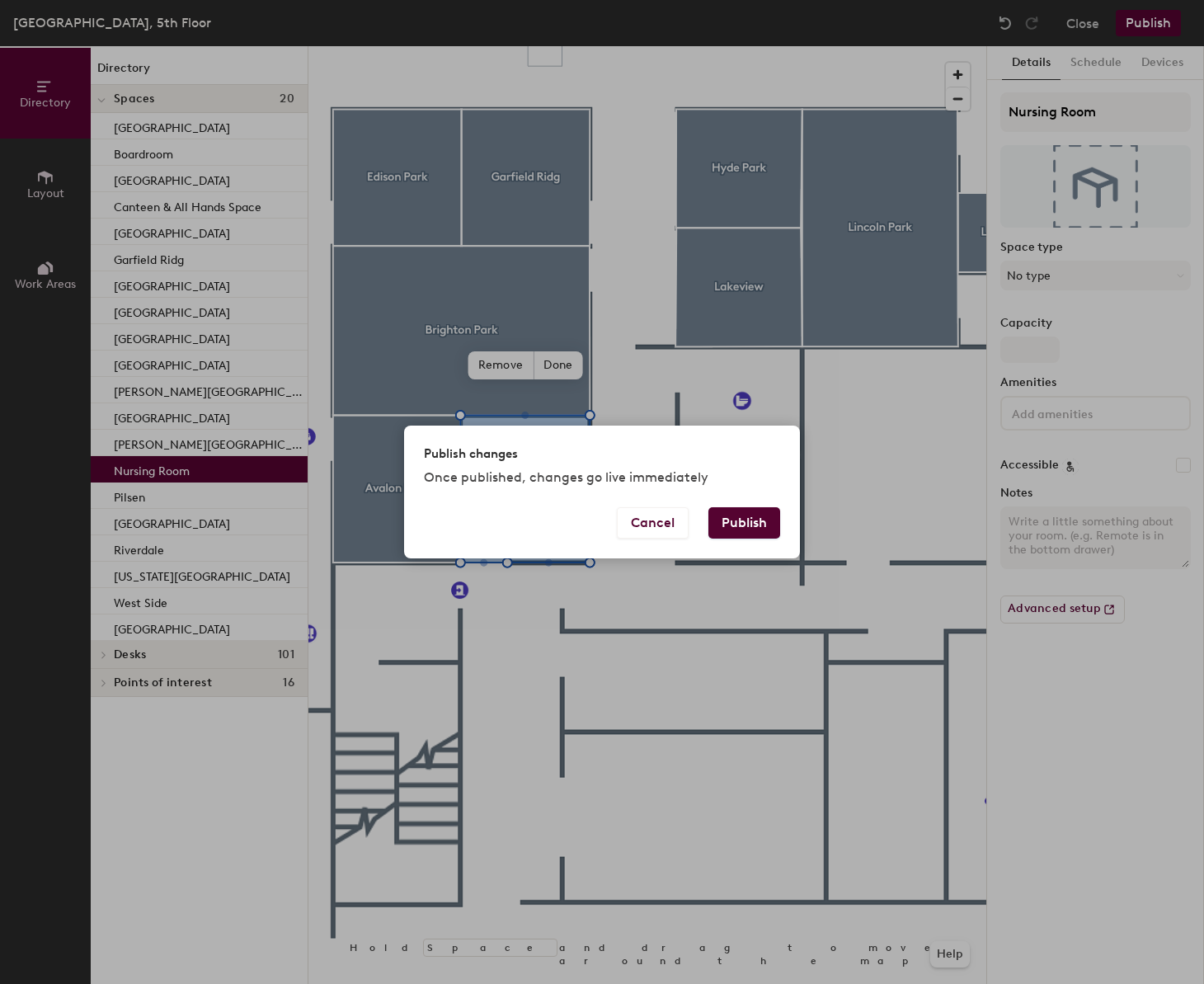
click at [761, 518] on button "Publish" at bounding box center [744, 522] width 71 height 31
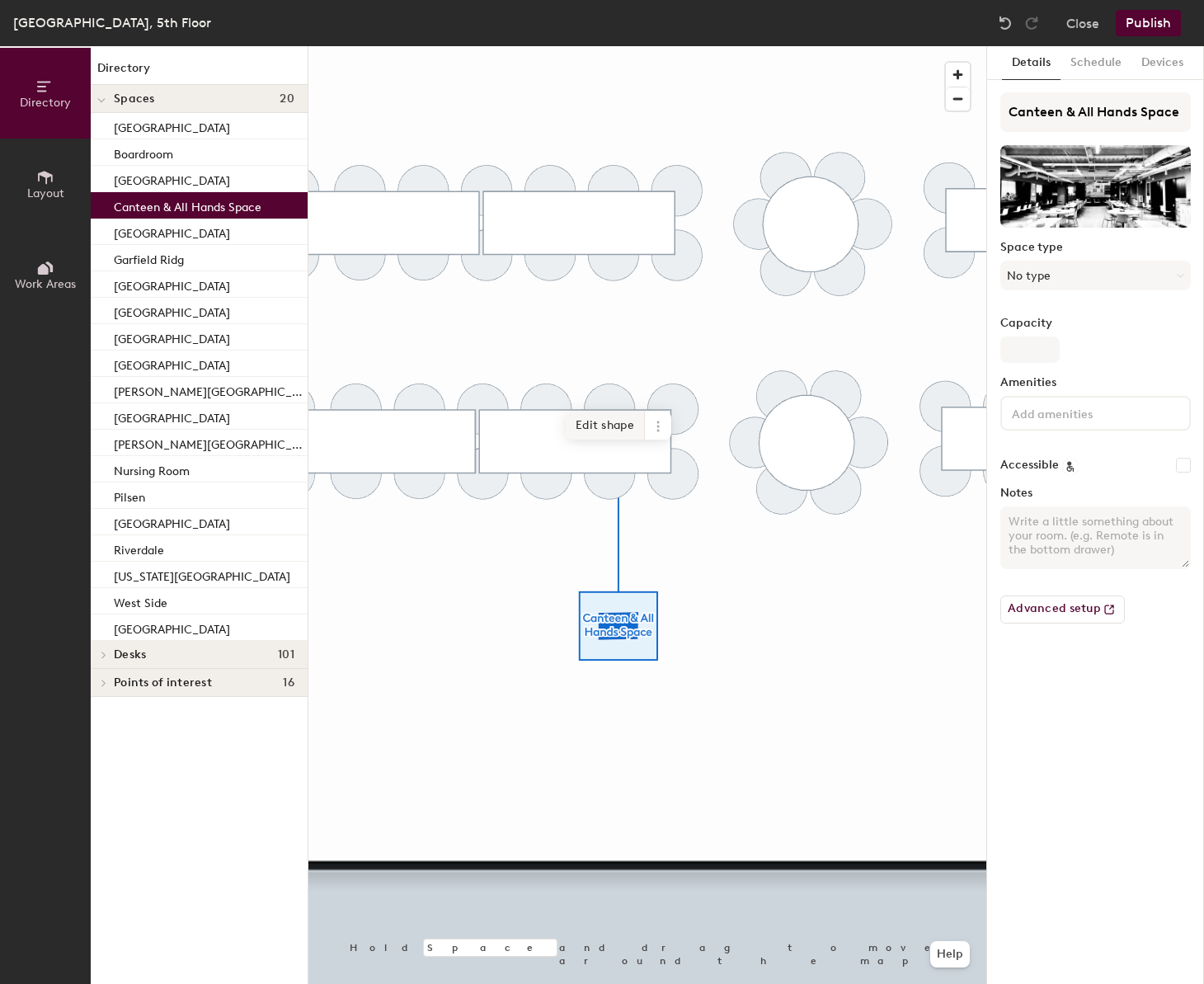
click at [618, 426] on span "Edit shape" at bounding box center [605, 426] width 79 height 28
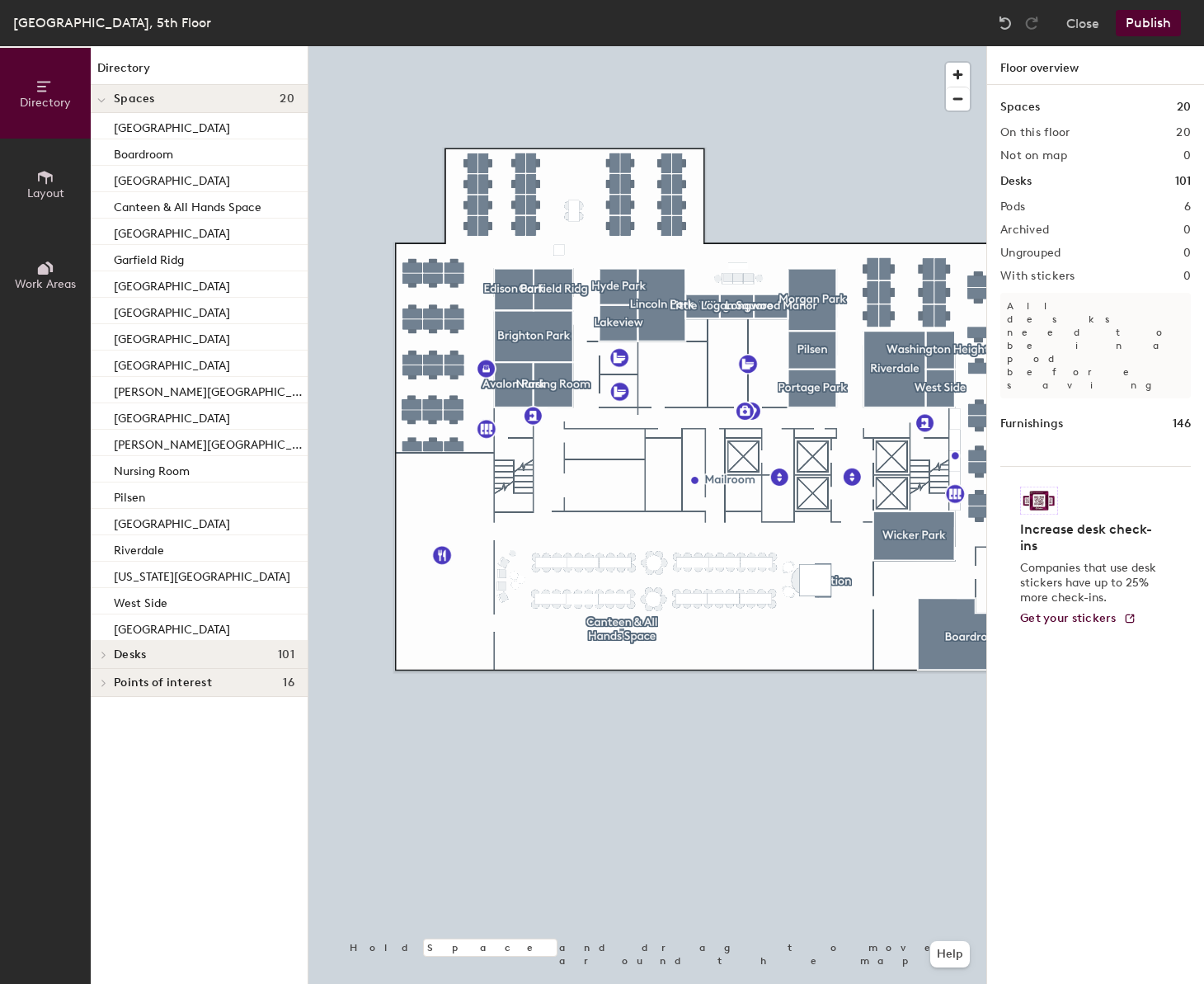
click at [624, 46] on div at bounding box center [648, 46] width 678 height 0
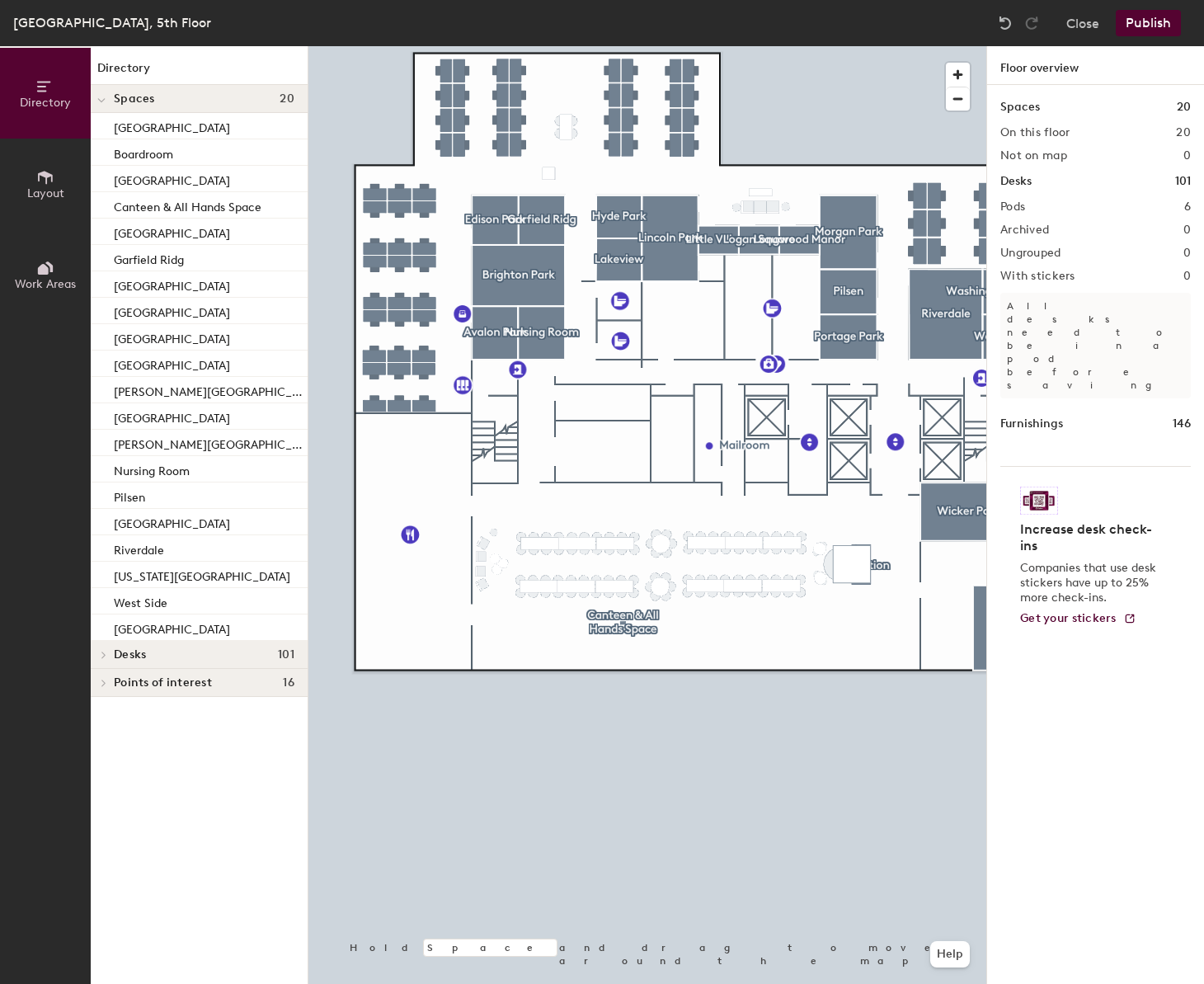
click at [44, 277] on span "Work Areas" at bounding box center [45, 283] width 61 height 14
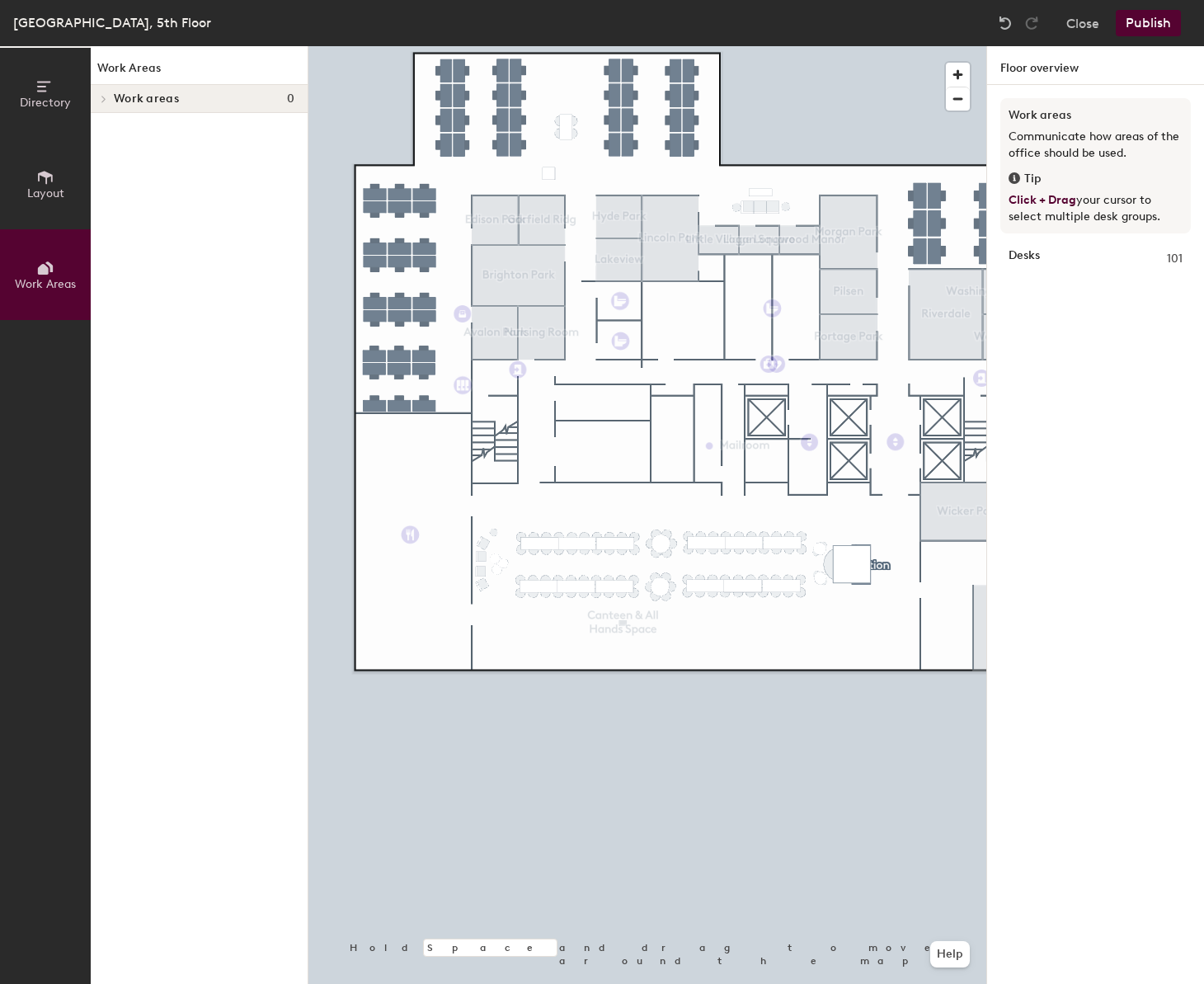
click at [34, 178] on button "Layout" at bounding box center [45, 184] width 91 height 91
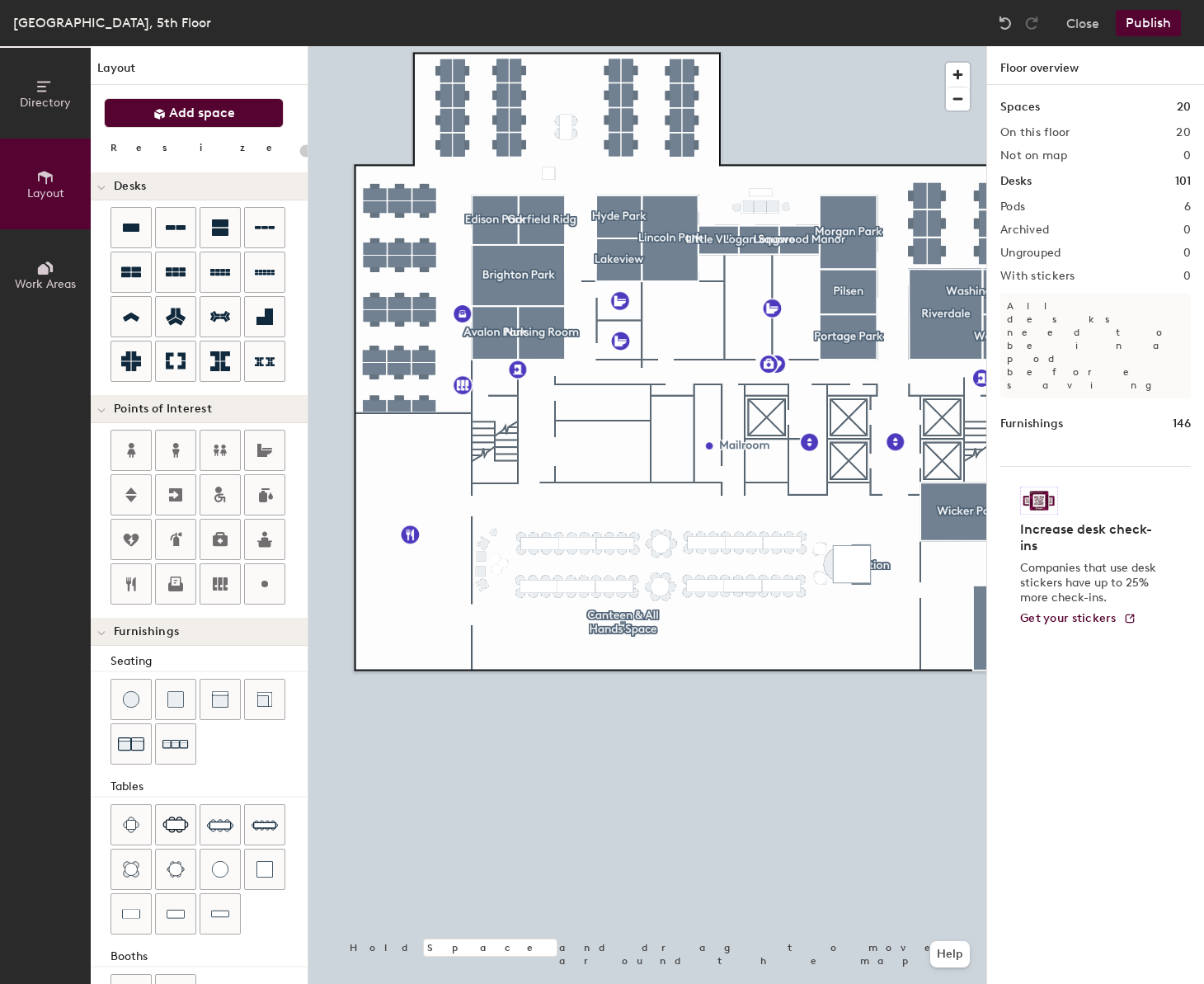
drag, startPoint x: 140, startPoint y: 106, endPoint x: 157, endPoint y: 116, distance: 19.7
click at [140, 106] on button "Add space" at bounding box center [194, 114] width 180 height 30
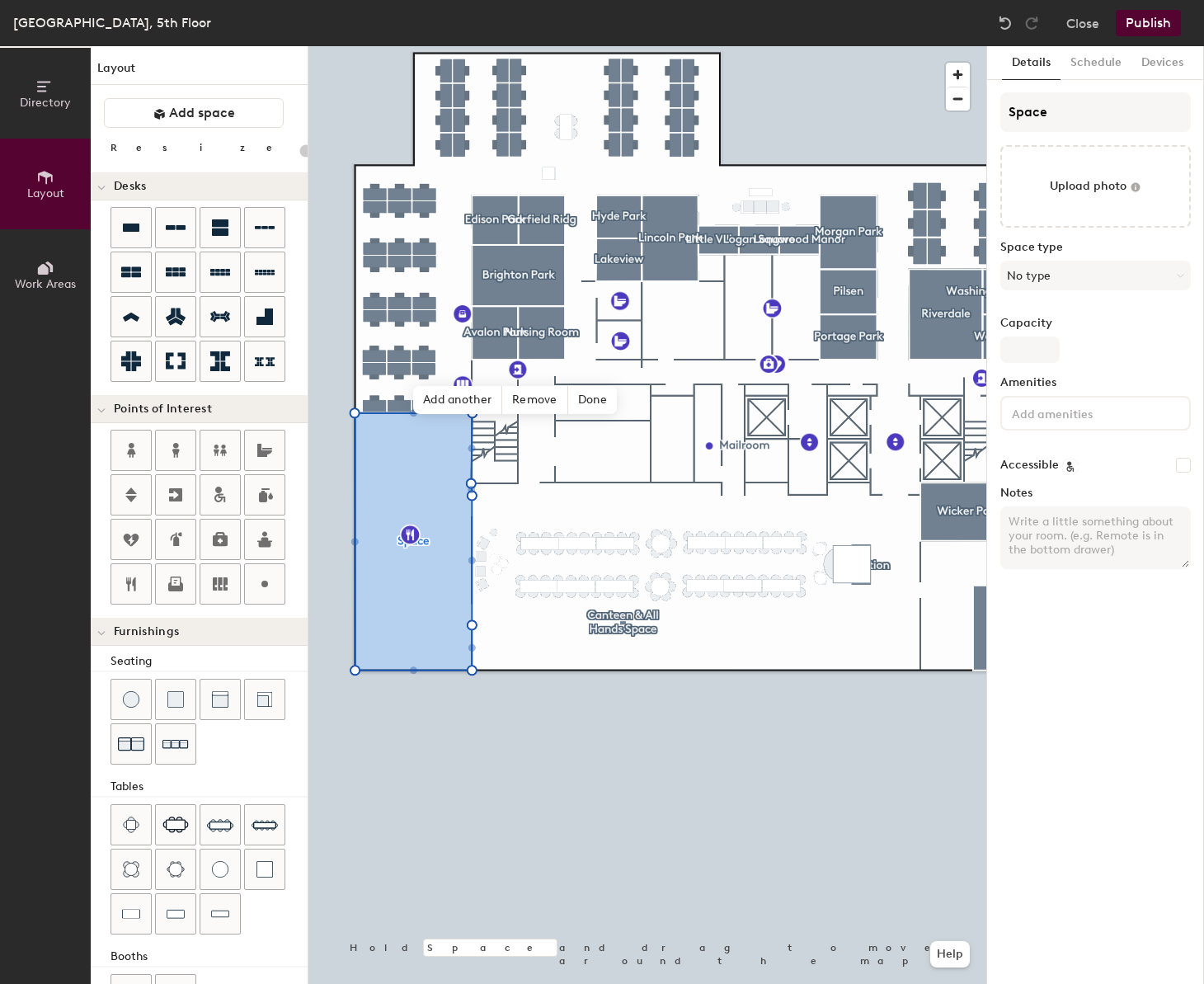
type input "20"
click at [1090, 120] on input "Space" at bounding box center [1095, 112] width 191 height 39
type input "K"
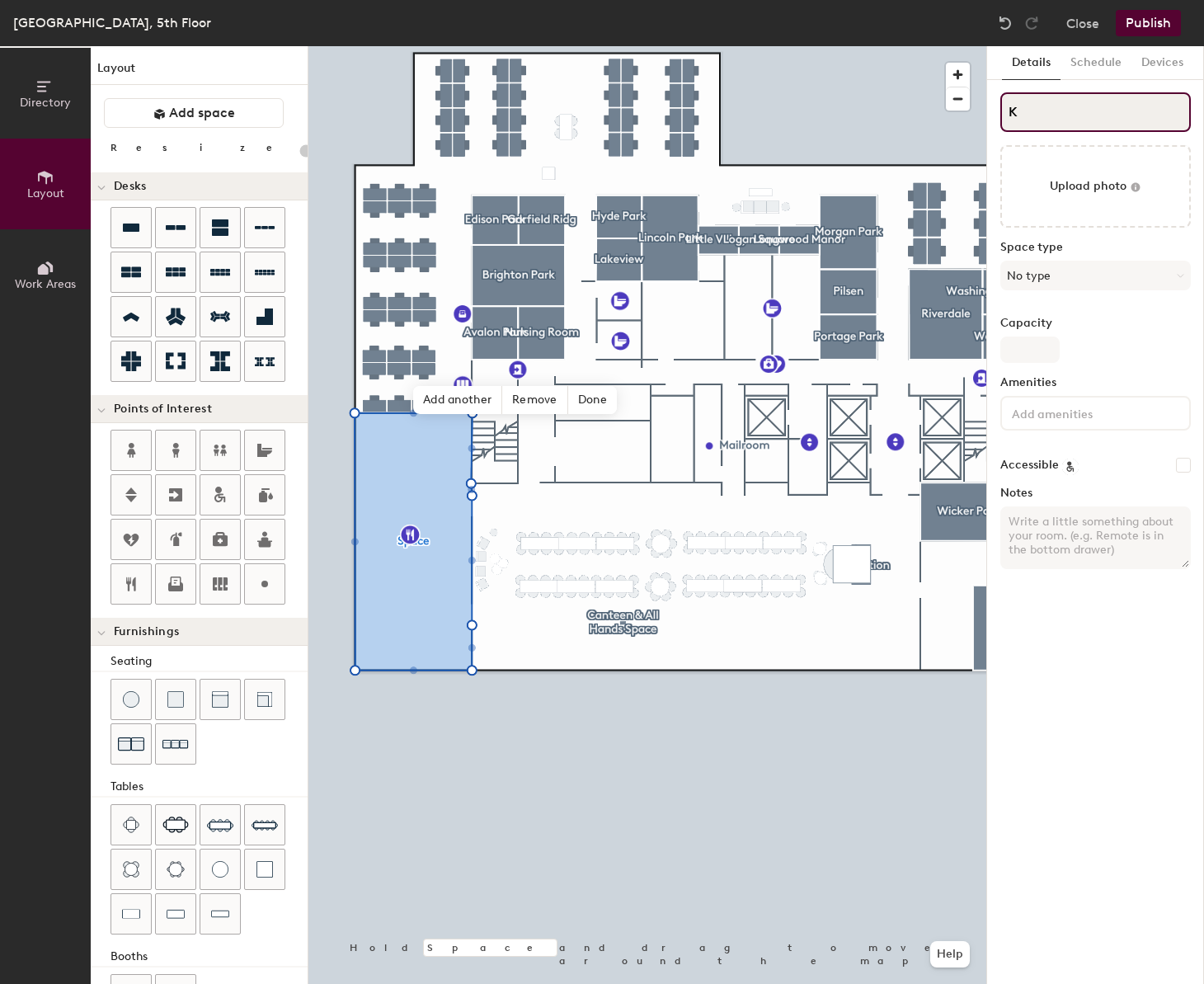
type input "20"
type input "Kit"
type input "20"
type input "Kitchen"
type input "20"
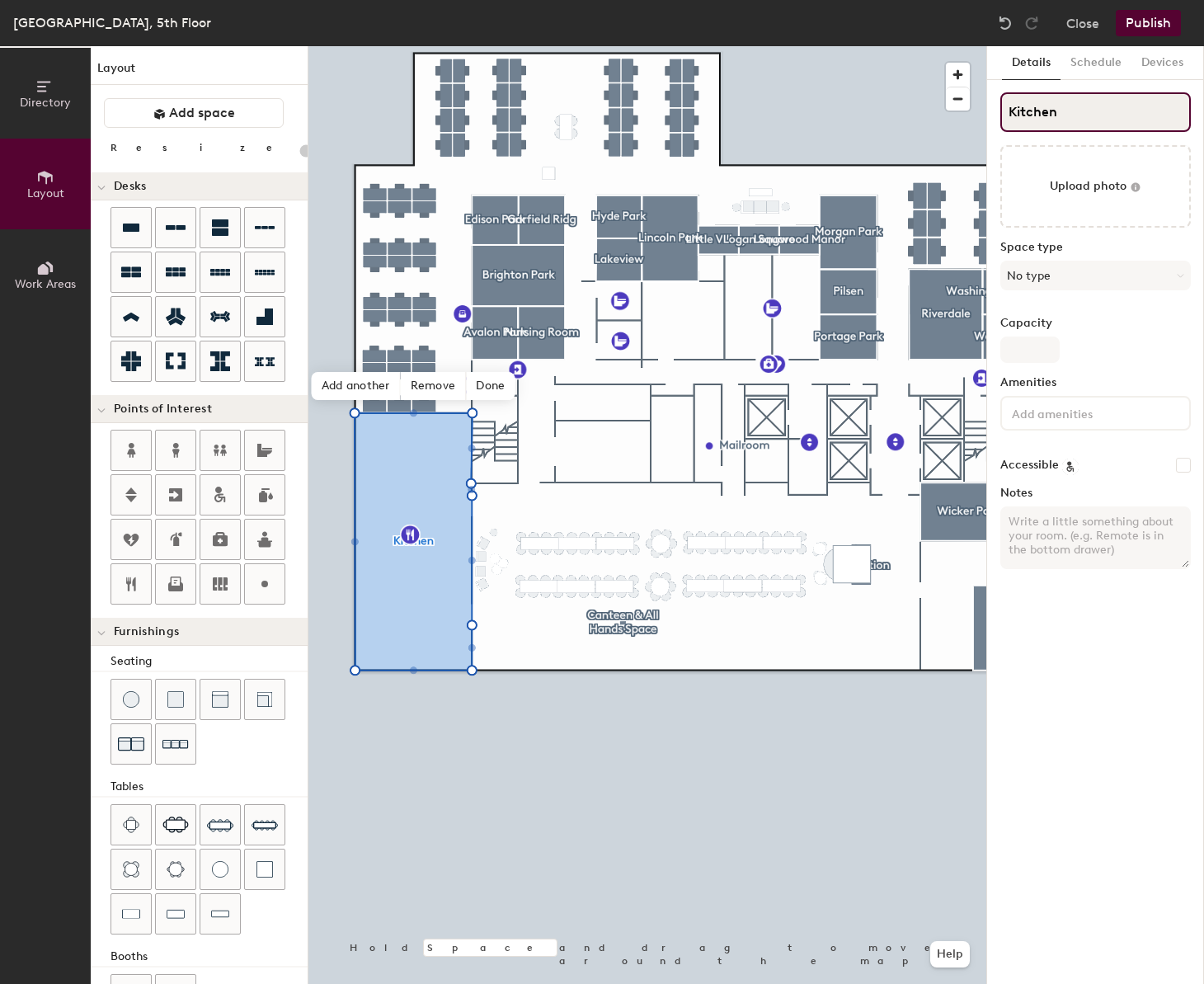
type input "Kitchen"
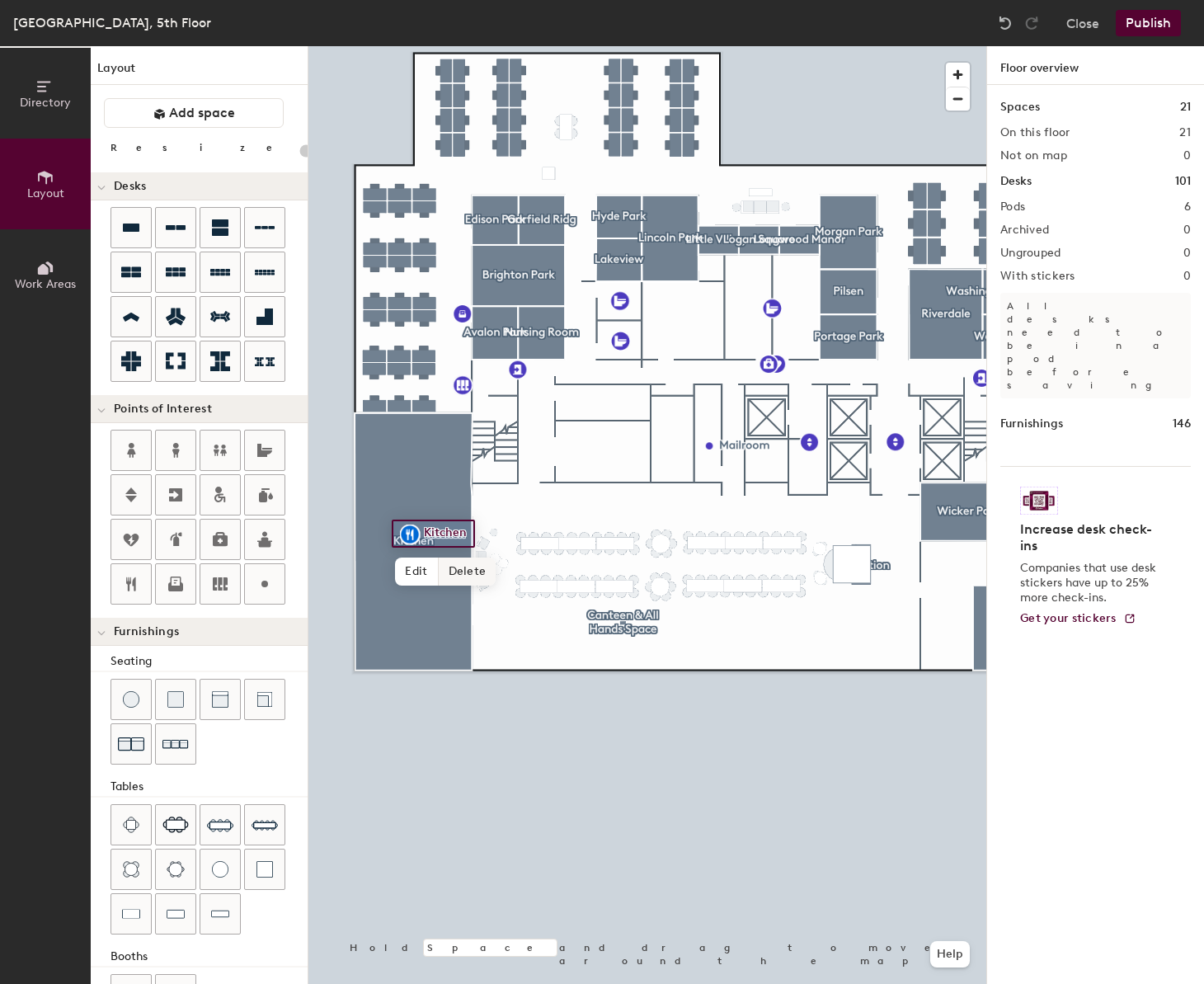
click at [466, 576] on span "Delete" at bounding box center [468, 571] width 58 height 28
click at [498, 46] on div at bounding box center [648, 46] width 678 height 0
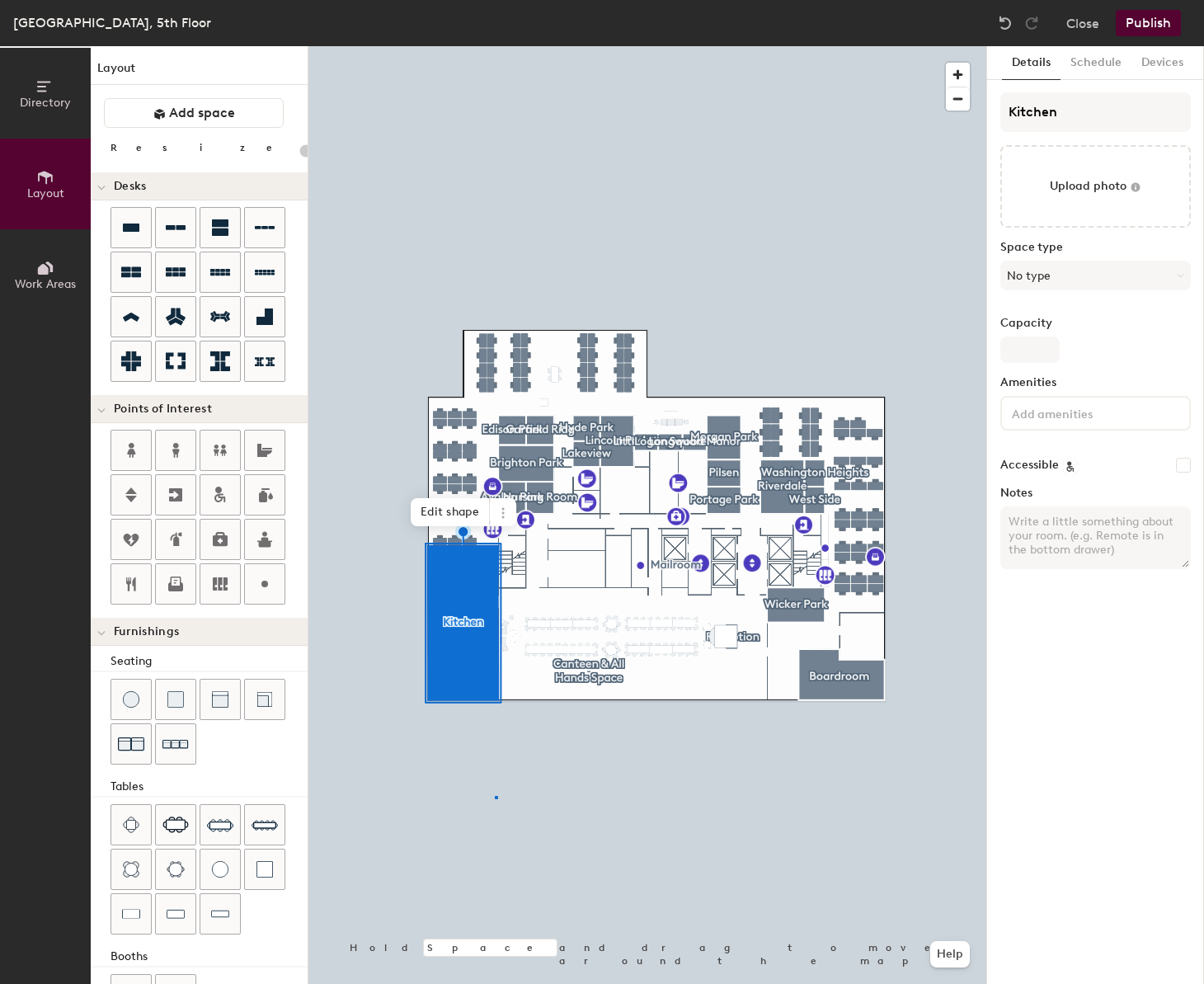
click at [495, 46] on div at bounding box center [648, 46] width 678 height 0
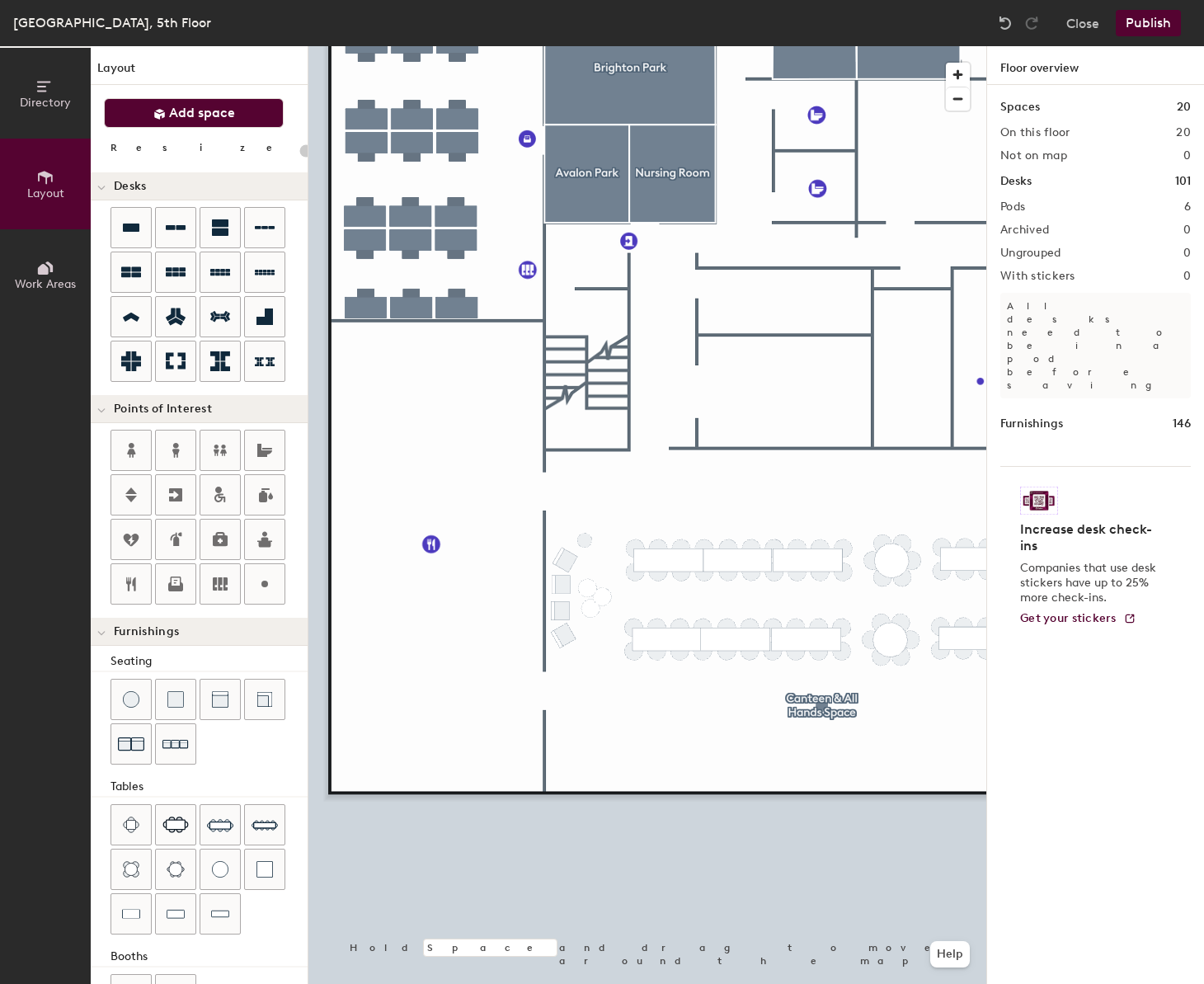
click at [232, 115] on span "Add space" at bounding box center [202, 114] width 66 height 17
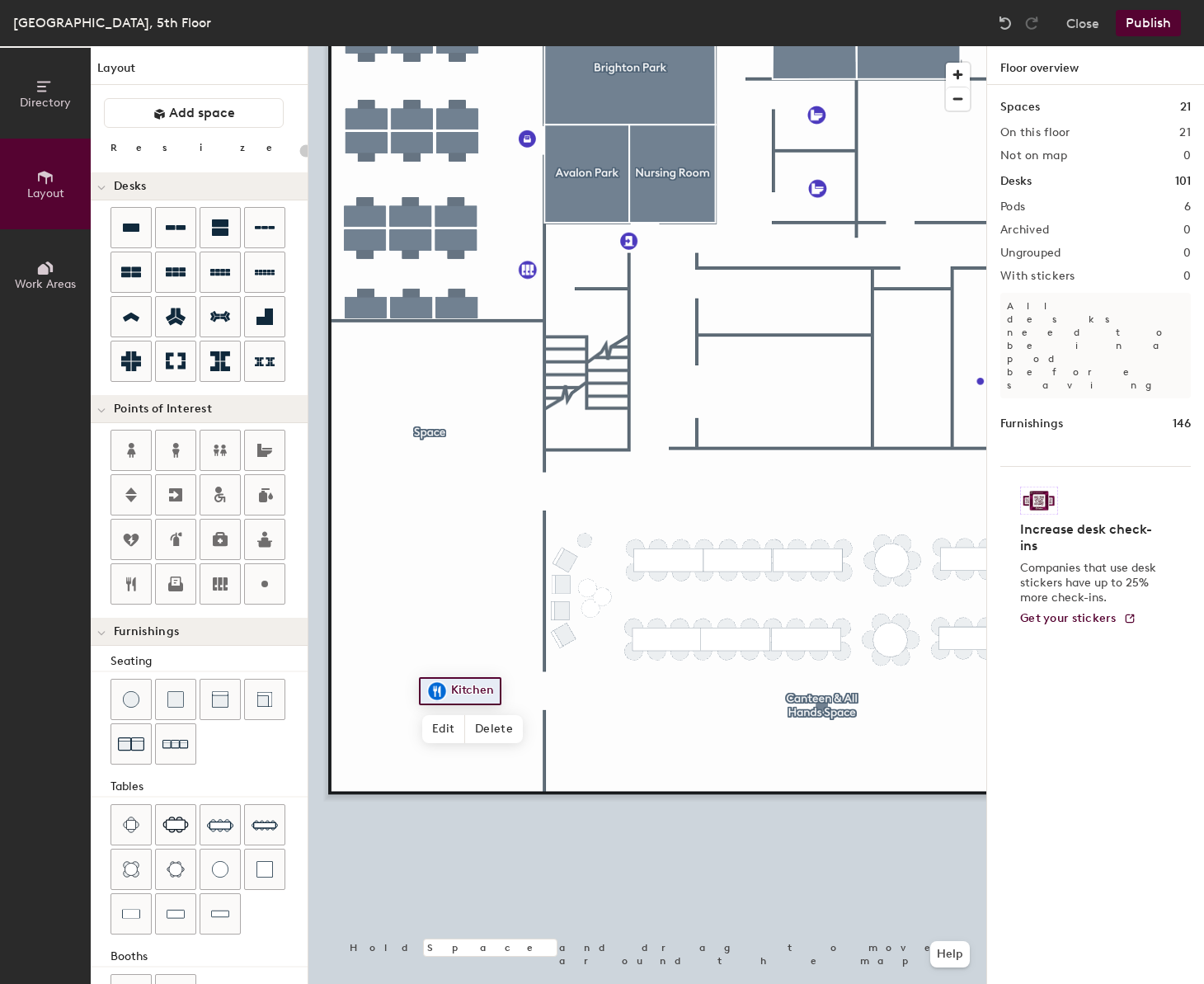
click at [423, 46] on div at bounding box center [648, 46] width 678 height 0
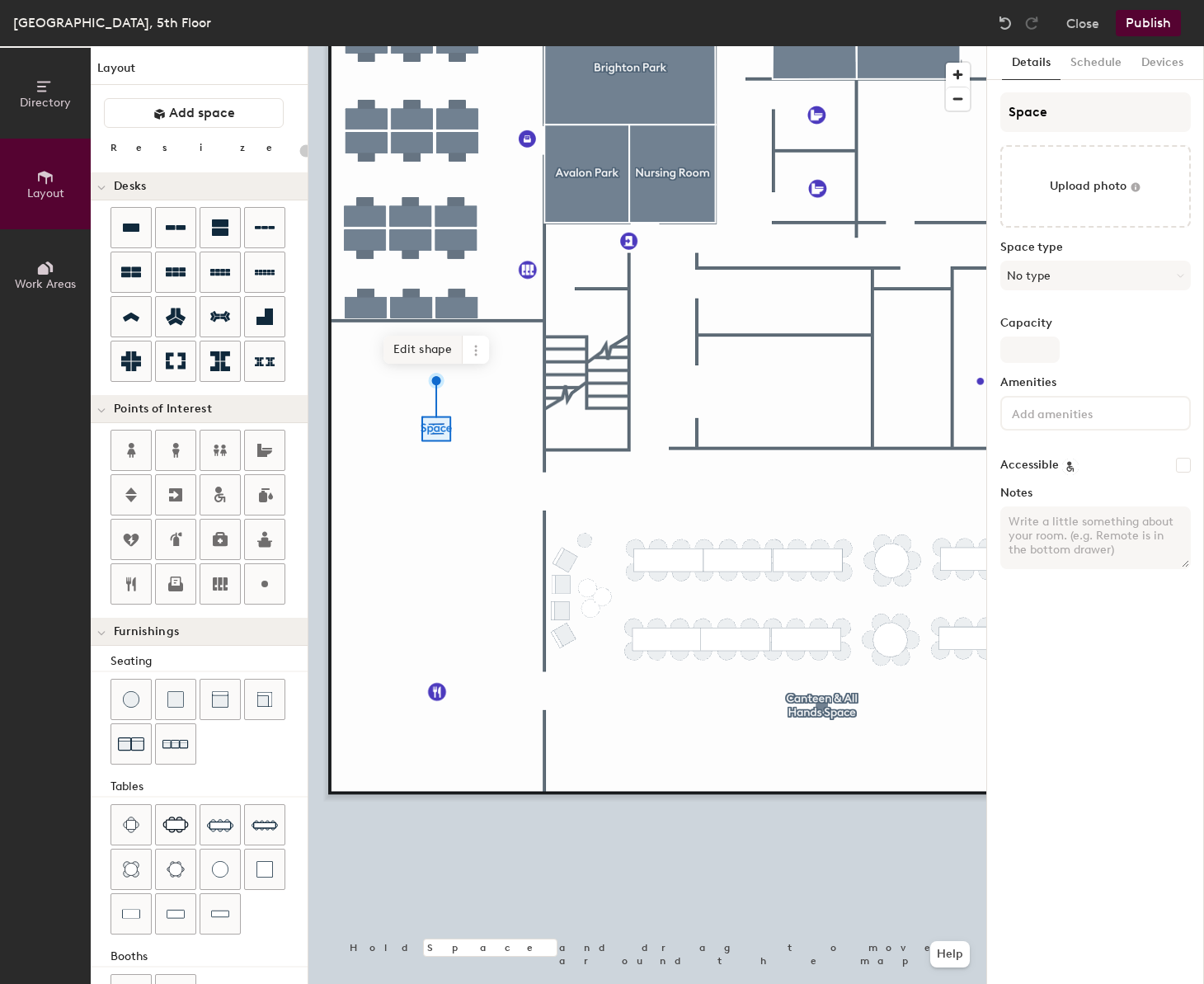
type input "20"
click at [427, 356] on span "Edit shape" at bounding box center [423, 350] width 79 height 28
click at [1091, 99] on input "Space" at bounding box center [1095, 112] width 191 height 39
click at [1091, 100] on input "Space" at bounding box center [1095, 112] width 191 height 39
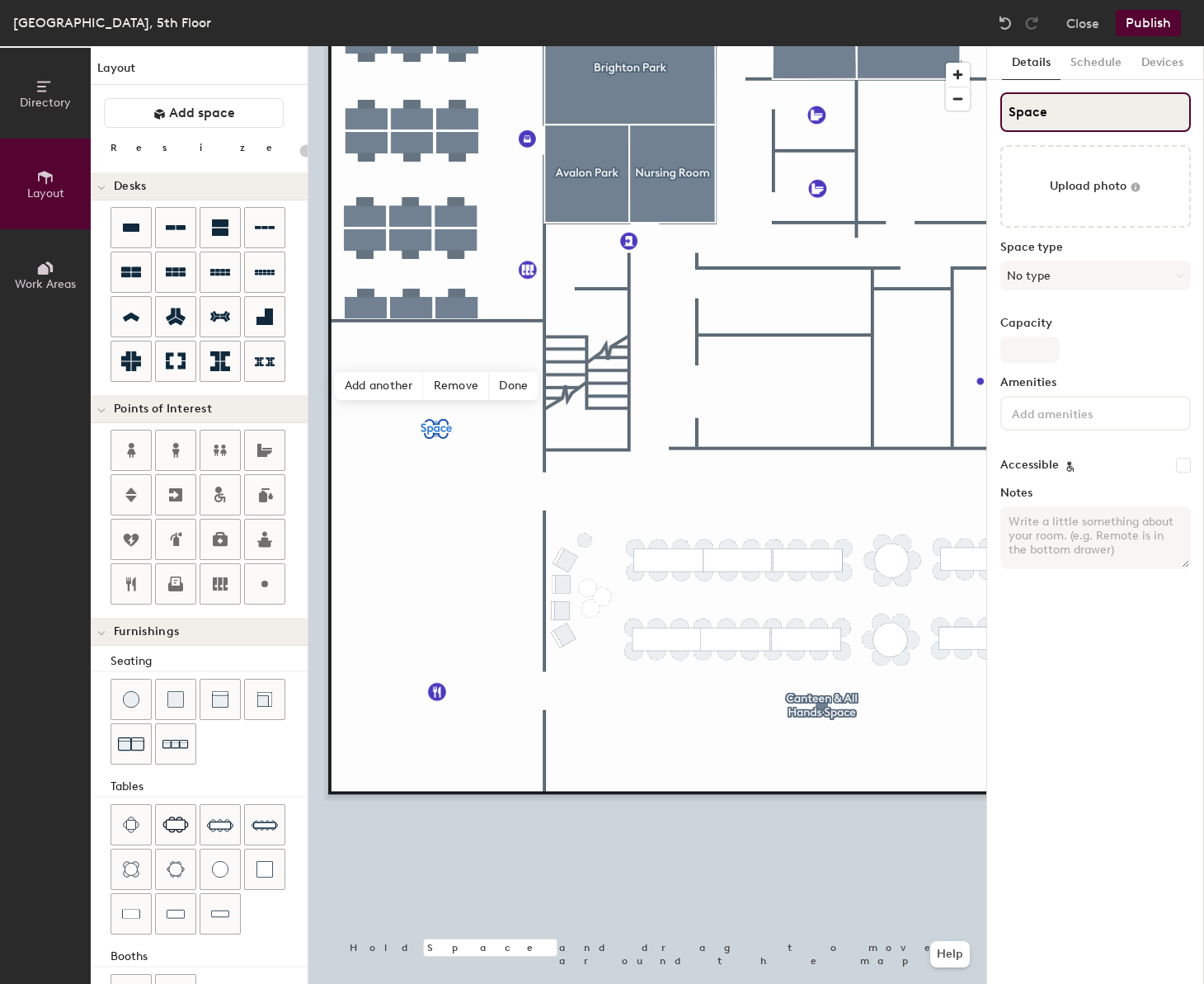
type input "P"
type input "20"
type input "Pa"
type input "20"
type input "P"
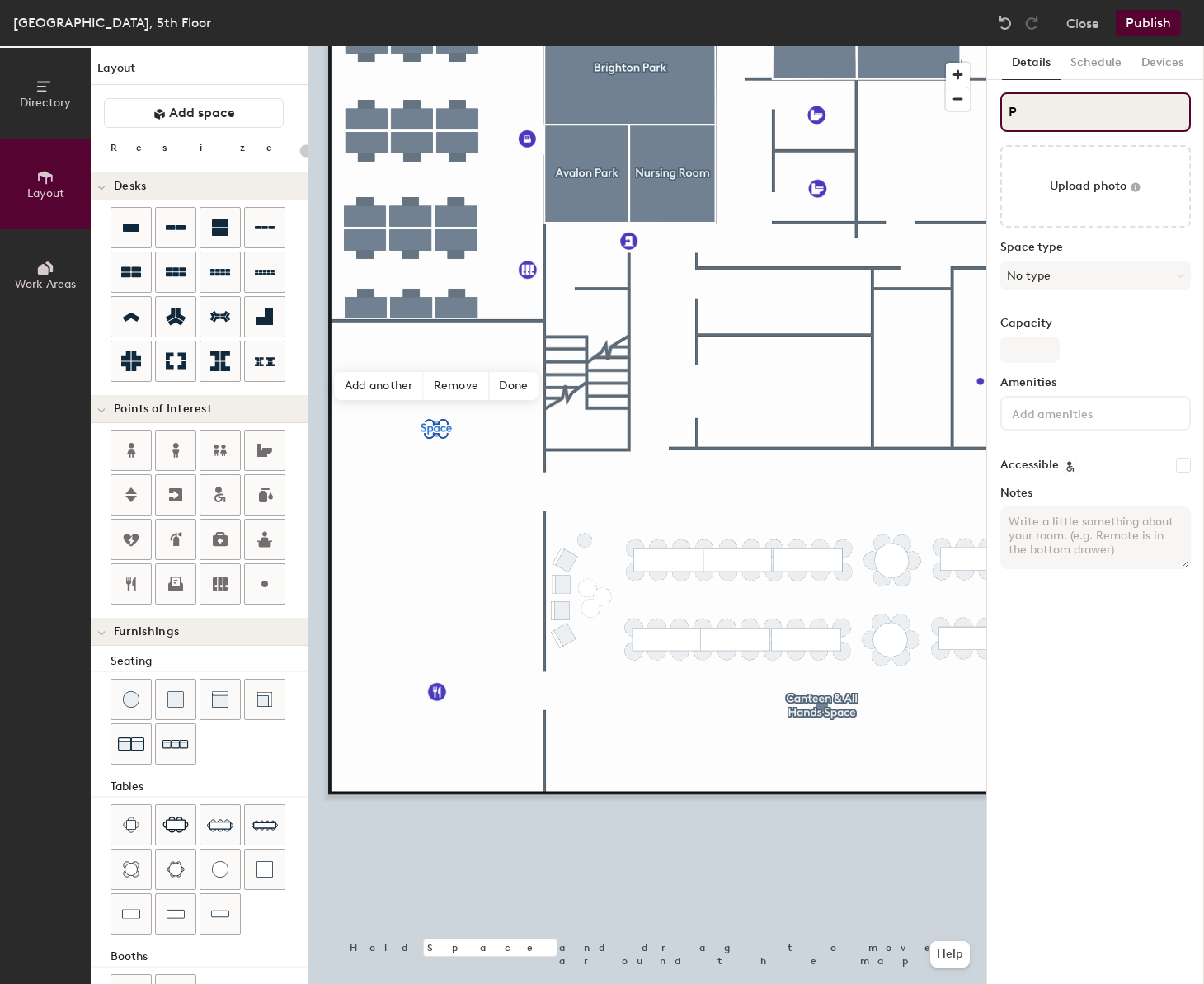
type input "20"
type input "PK"
type input "20"
type input "P"
type input "20"
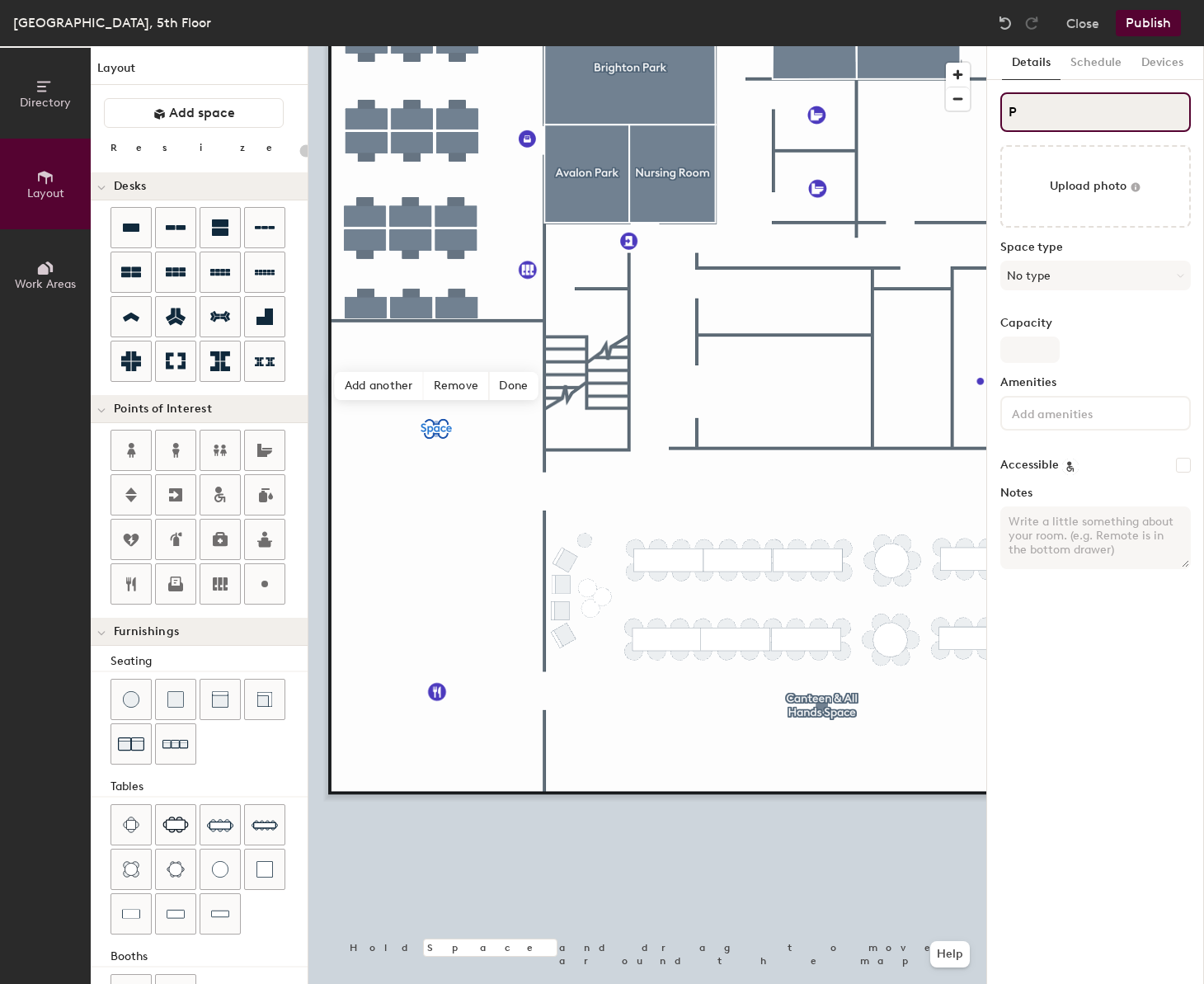
type input "P"
type input "20"
type input "P"
type input "20"
type input "PP"
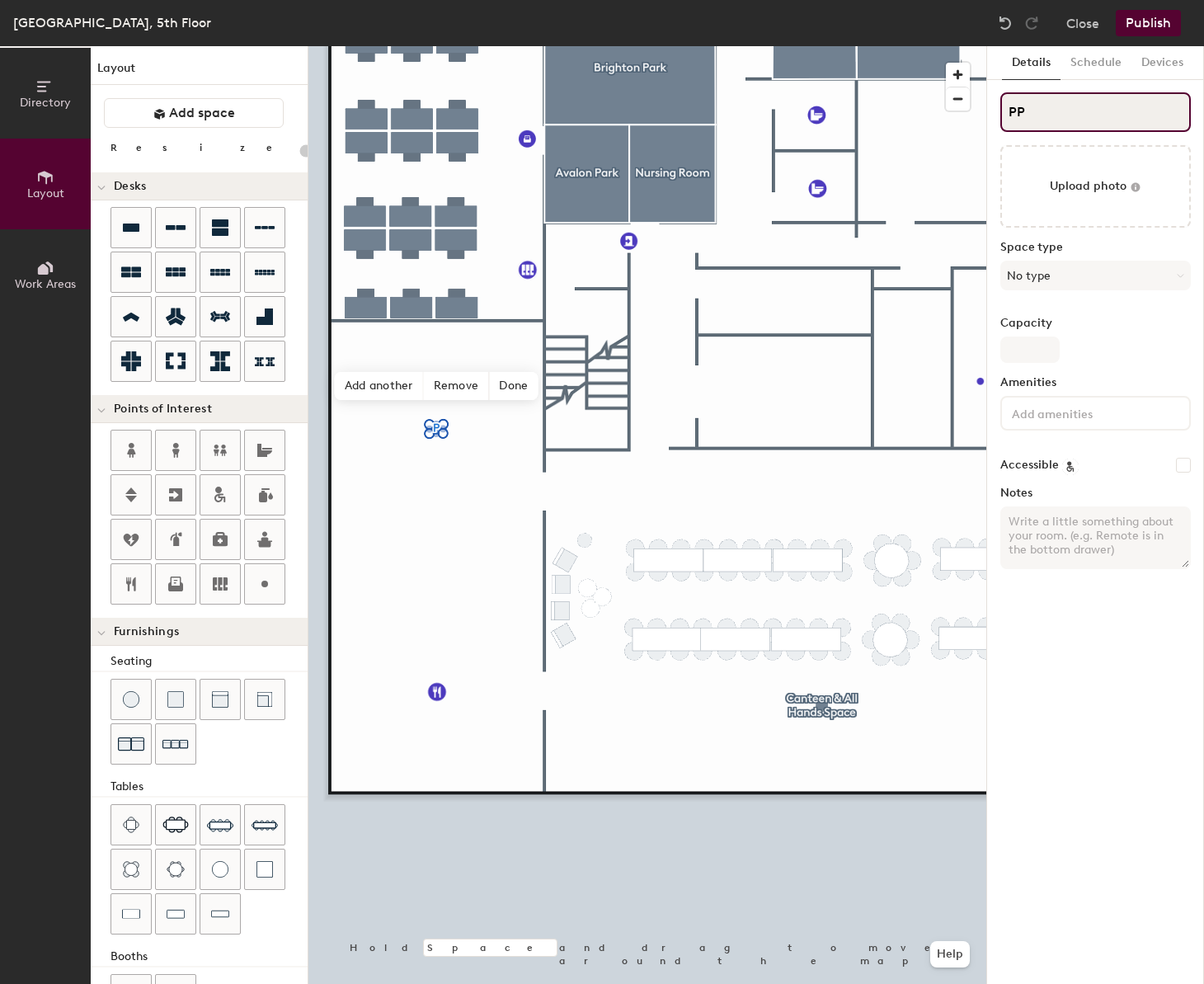
type input "20"
type input "P"
type input "20"
type input "Pa"
type input "20"
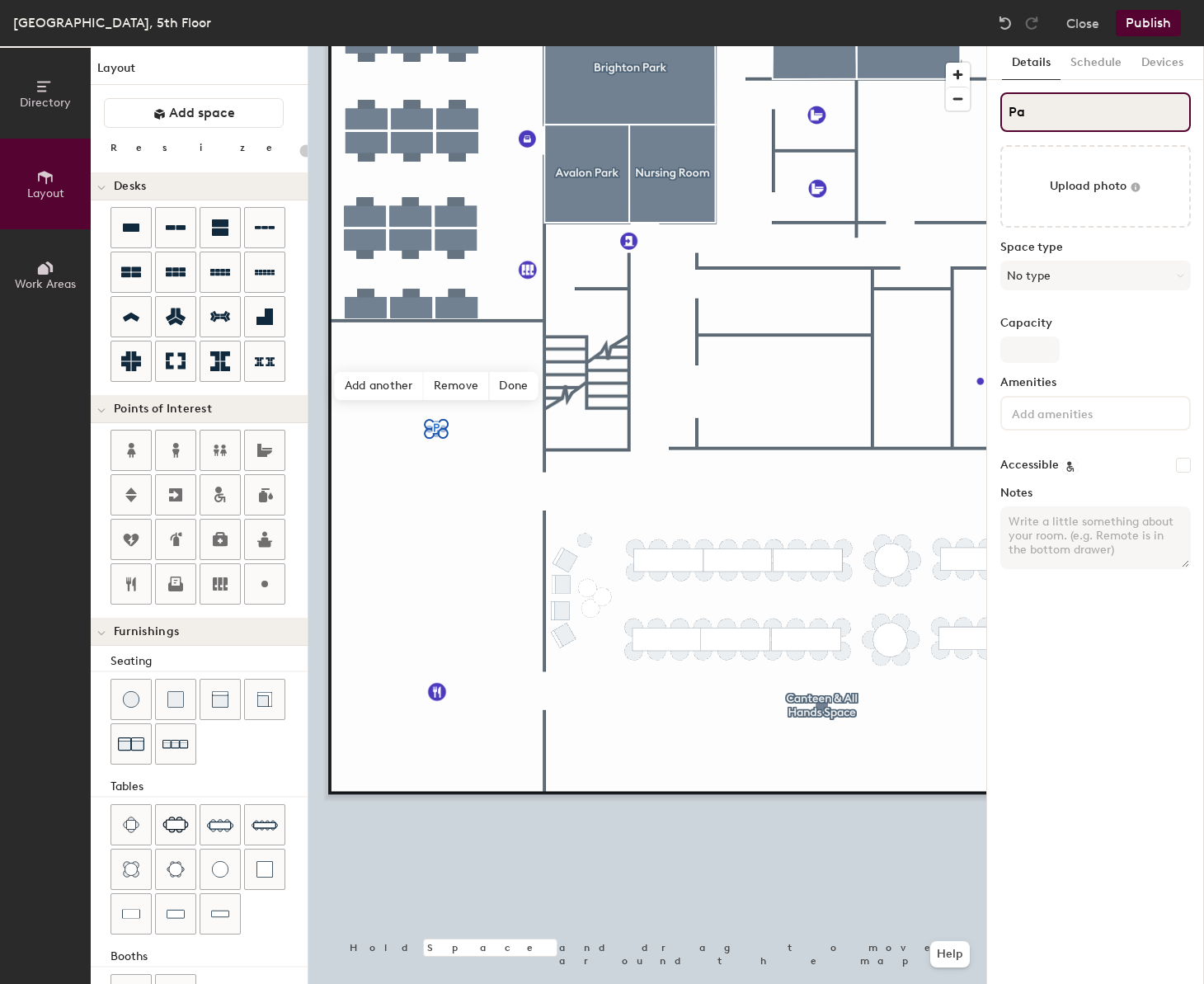
type input "Pan"
type input "20"
type input "Pant"
type input "20"
type input "Pantery"
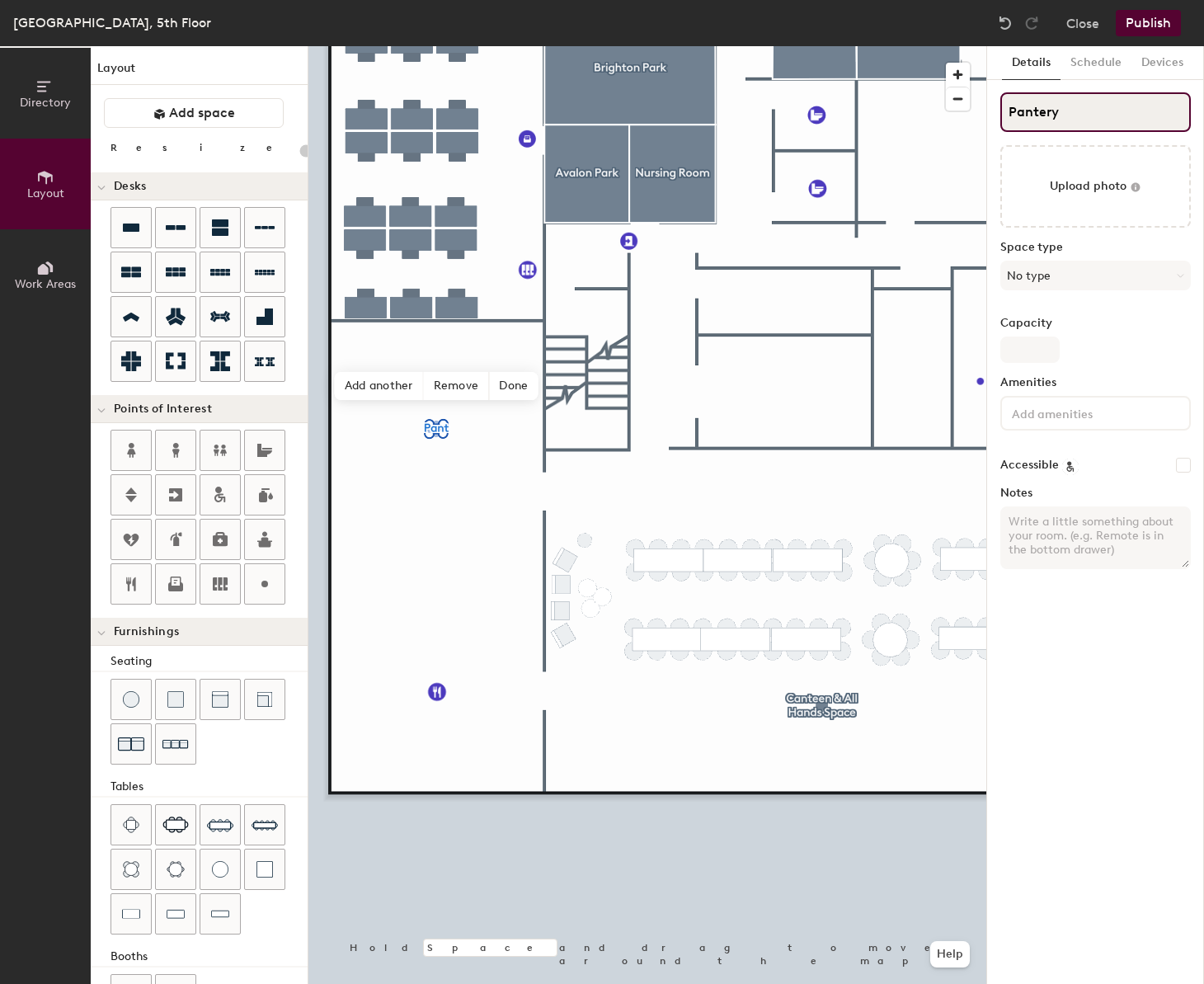
type input "20"
type input "Pantery"
type input "20"
type input "Pantery"
type input "20"
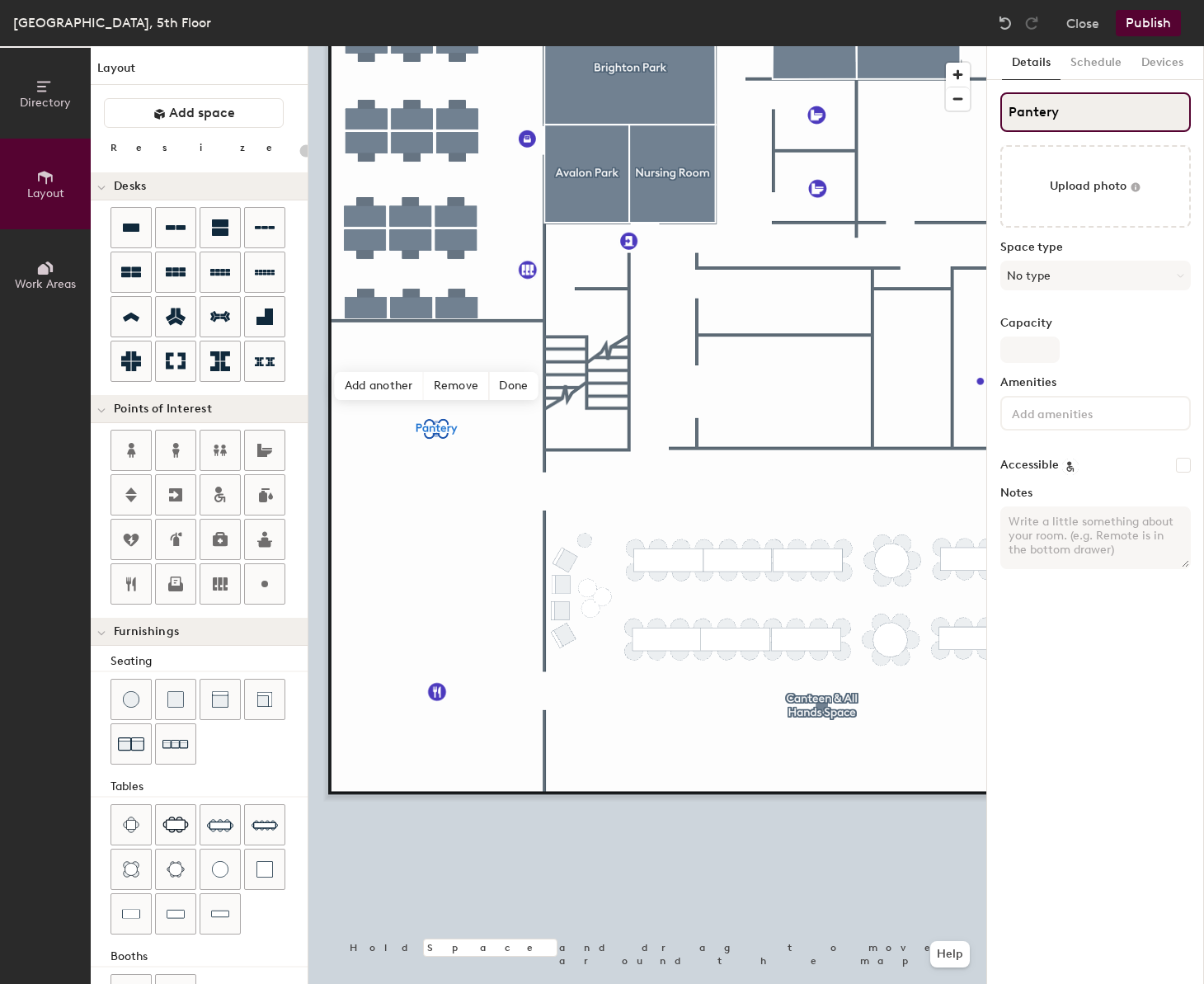
type input "Panter"
type input "20"
type input "Pante"
type input "20"
type input "Pant"
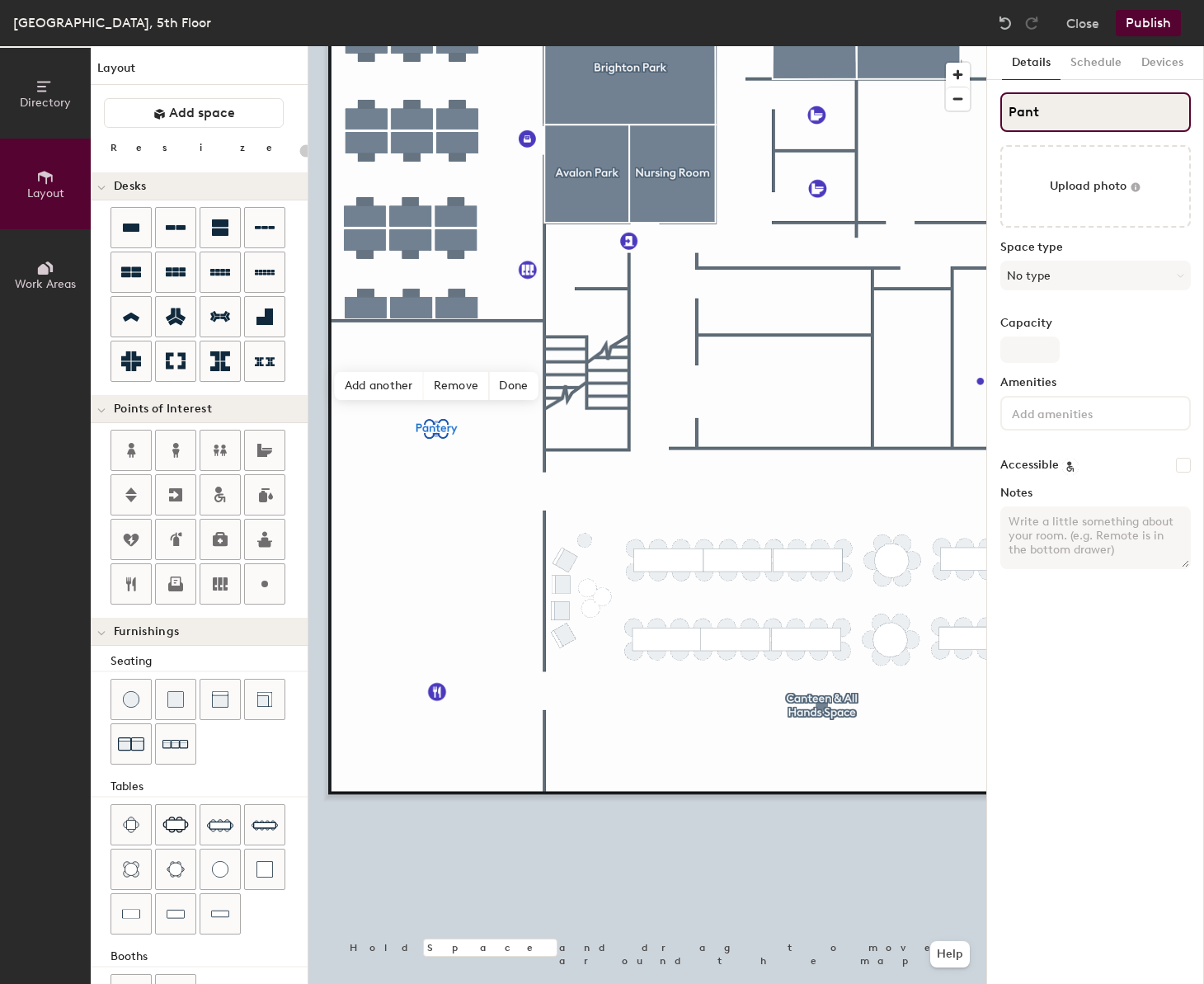
type input "20"
type input "Pan"
type input "20"
type input "Pa"
type input "20"
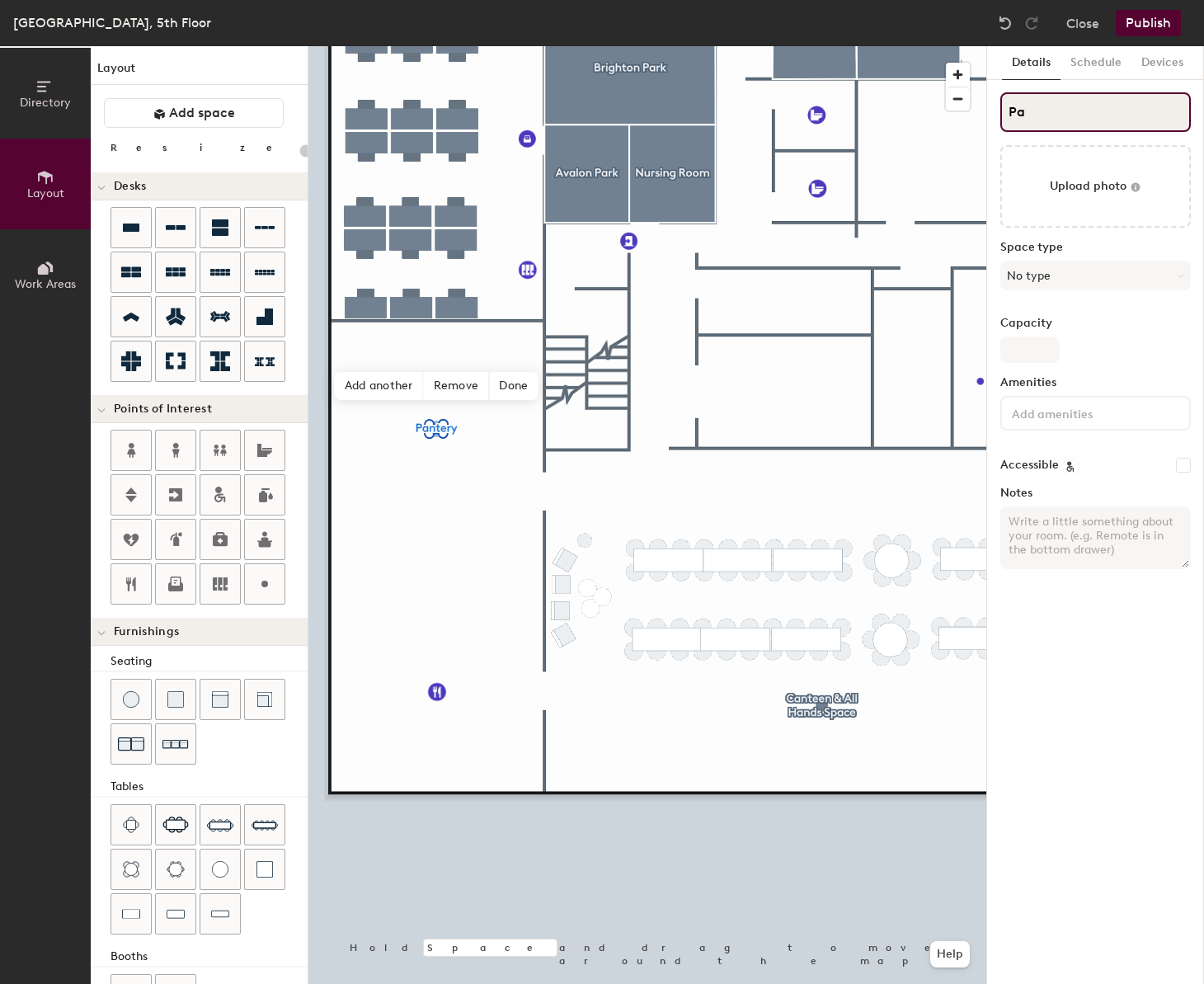
type input "P"
type input "20"
type input "P"
type input "20"
type input "PF"
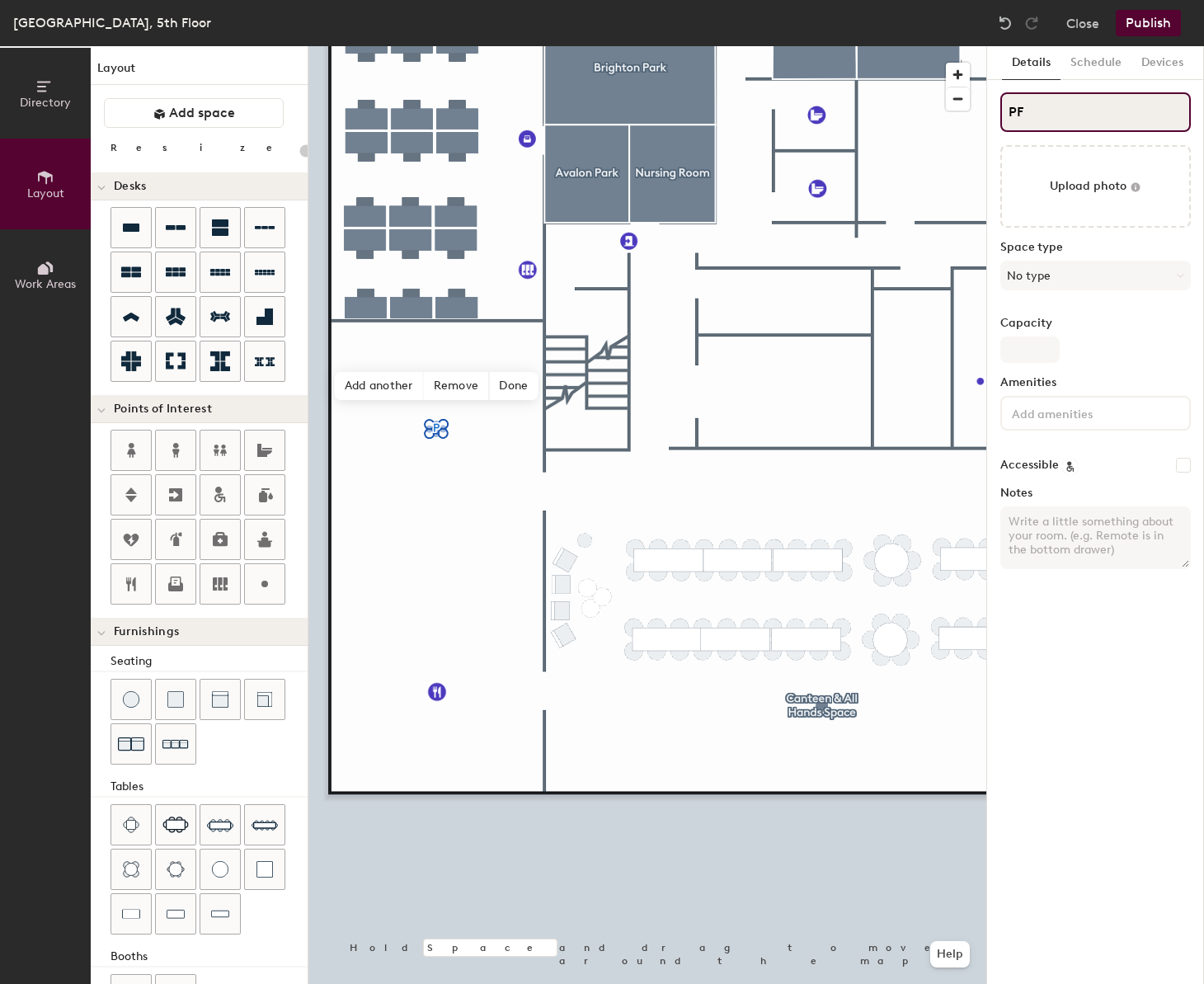
type input "20"
type input "PFo"
type input "20"
type input "PFood"
type input "20"
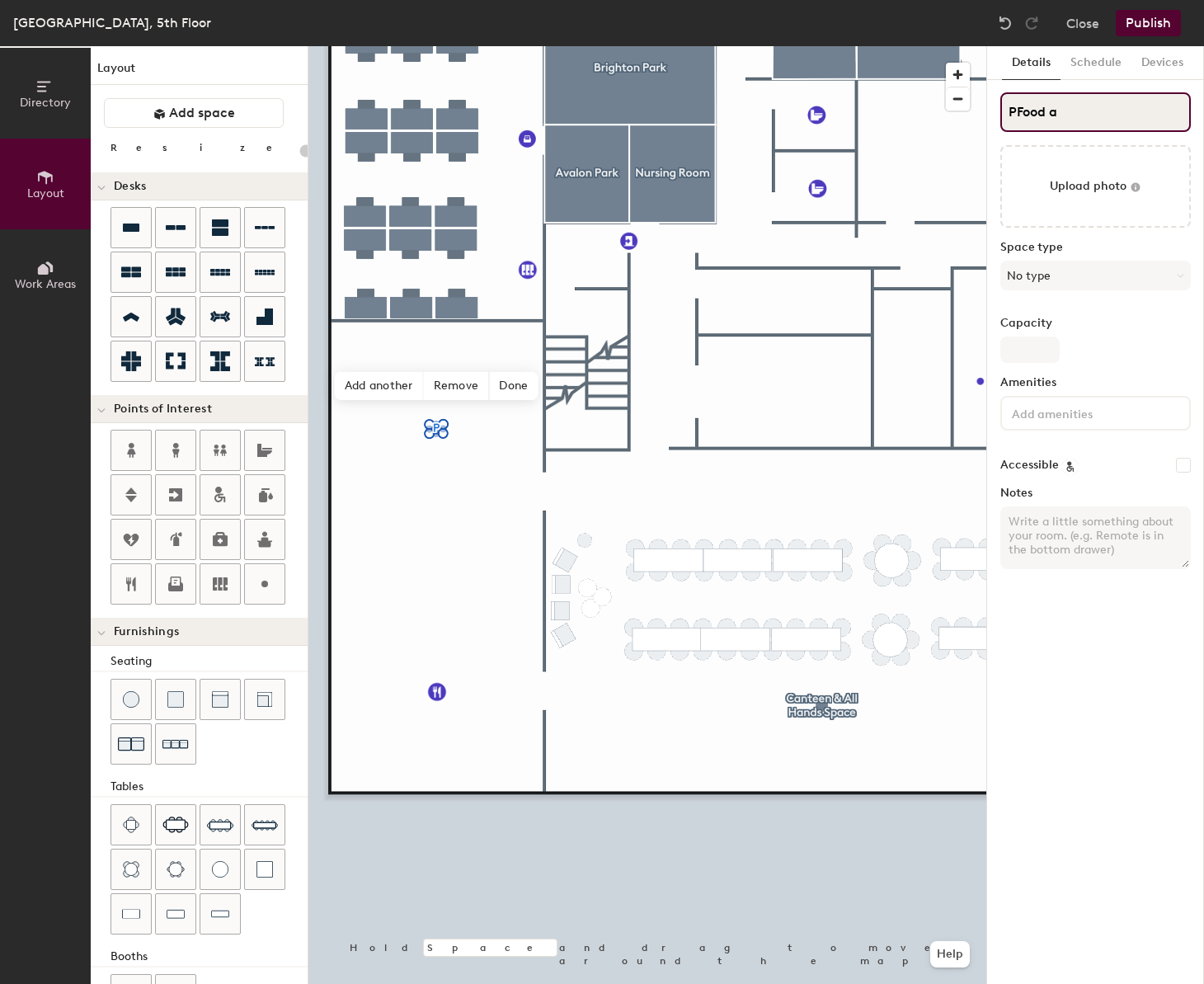
type input "PFood an"
type input "20"
type input "PFood a"
type input "20"
type input "PFood"
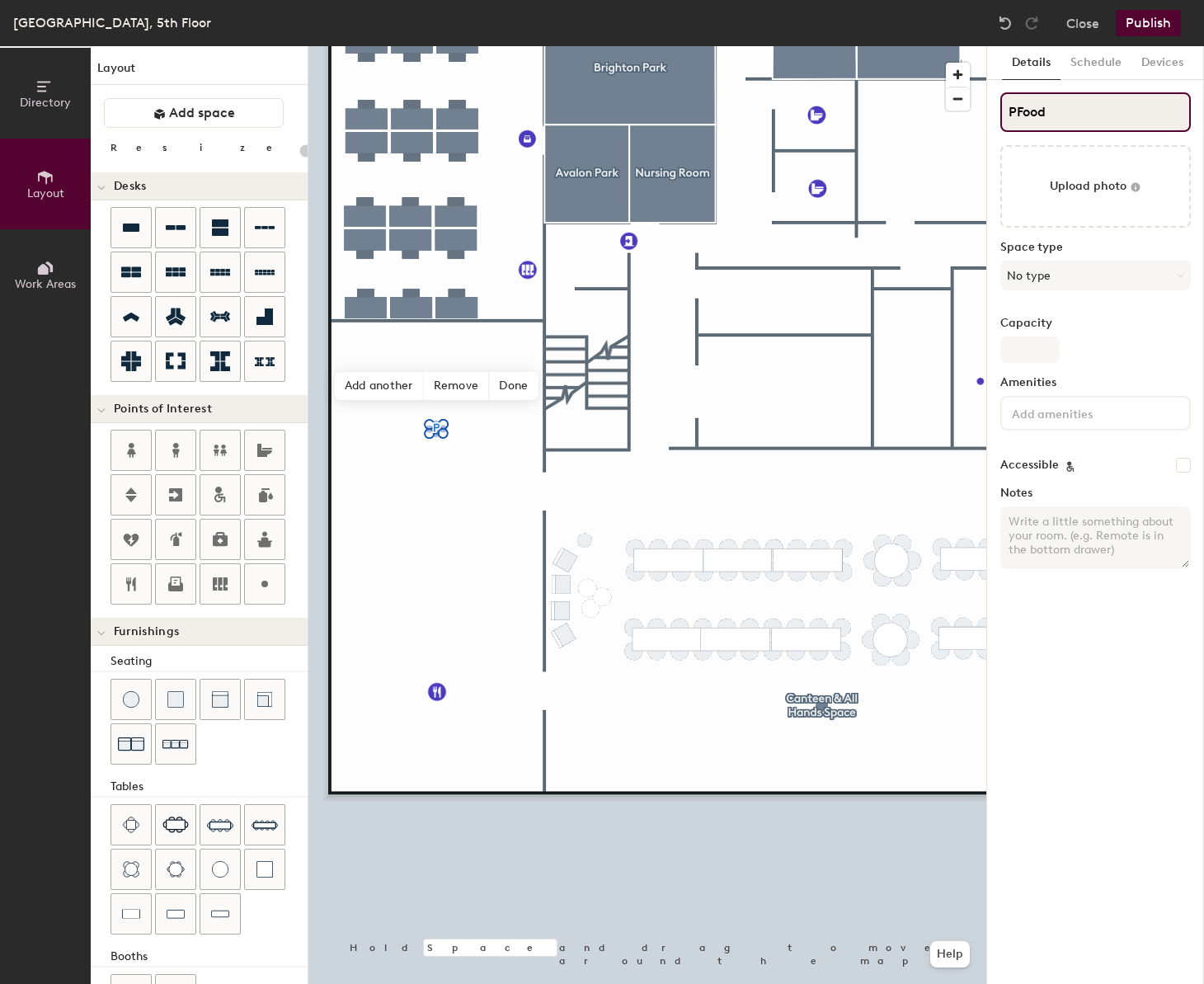
type input "20"
type input "PFood &"
type input "20"
type input "PFood &"
type input "20"
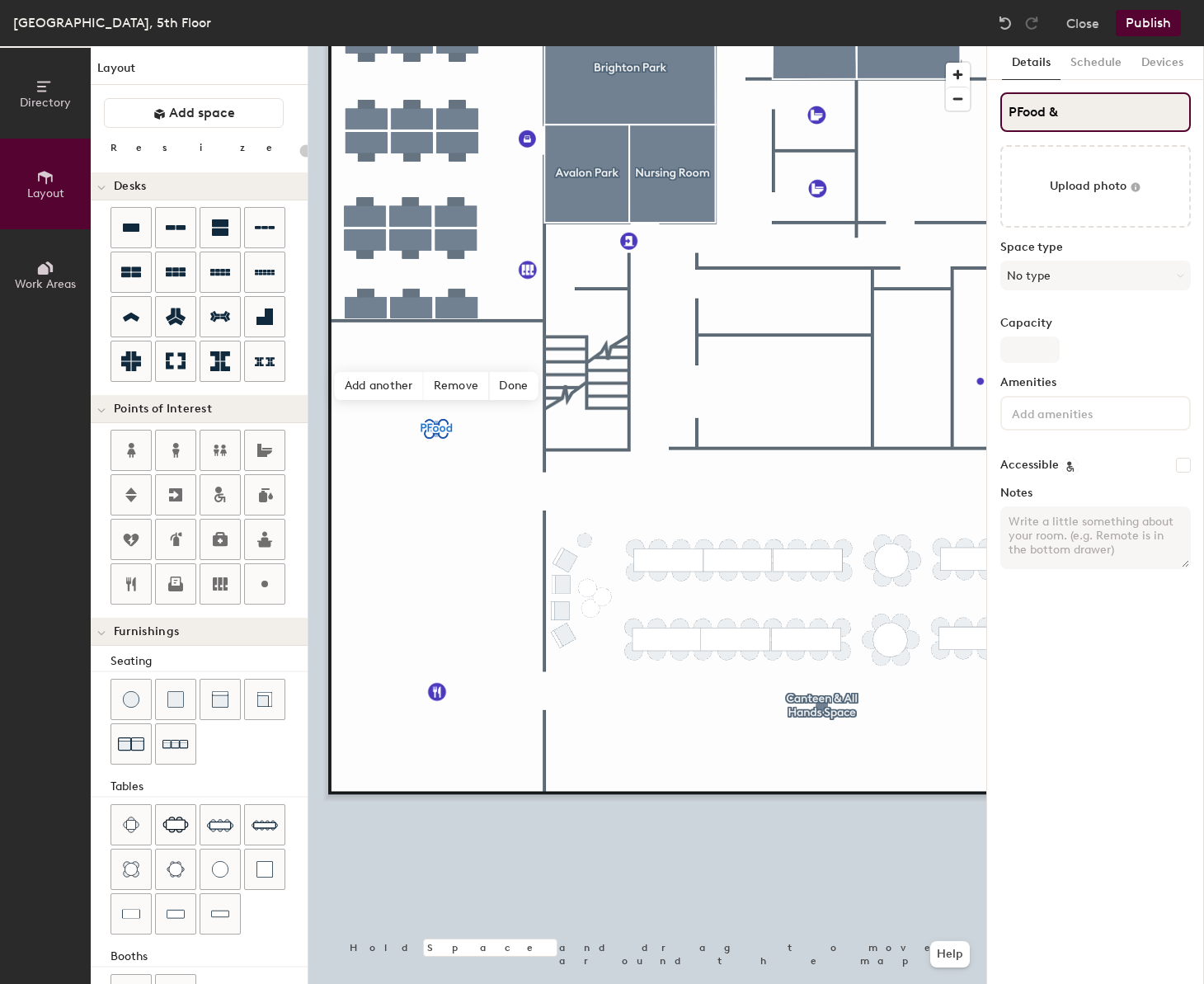
type input "PFood & D"
type input "20"
type input "PFood & Drink"
type input "20"
type input "PFood & Drinks"
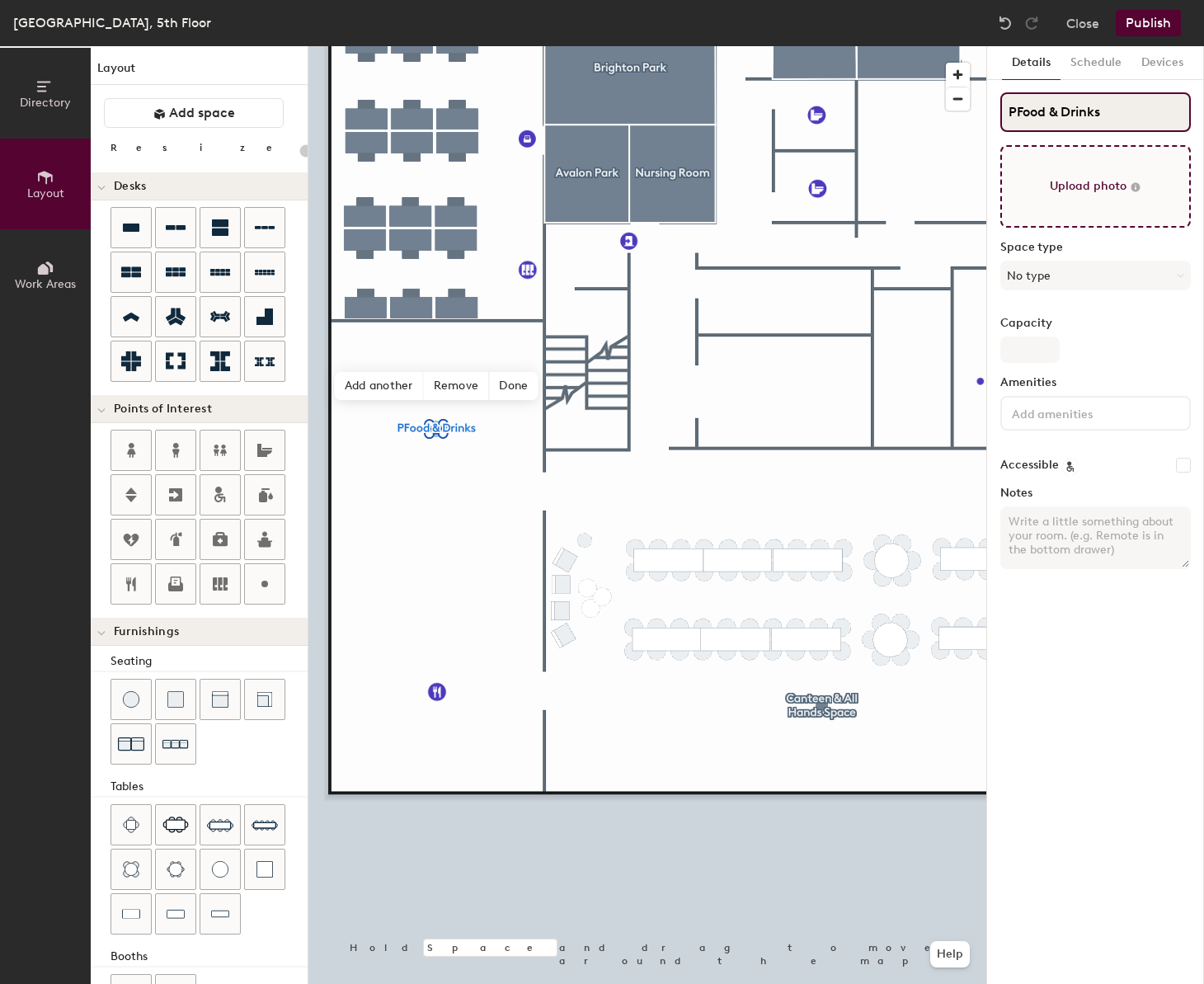
type input "20"
drag, startPoint x: 1061, startPoint y: 111, endPoint x: 1173, endPoint y: 107, distance: 112.1
click at [1173, 107] on input "PFood & Drinks" at bounding box center [1095, 112] width 191 height 39
type input "PFood & B"
type input "20"
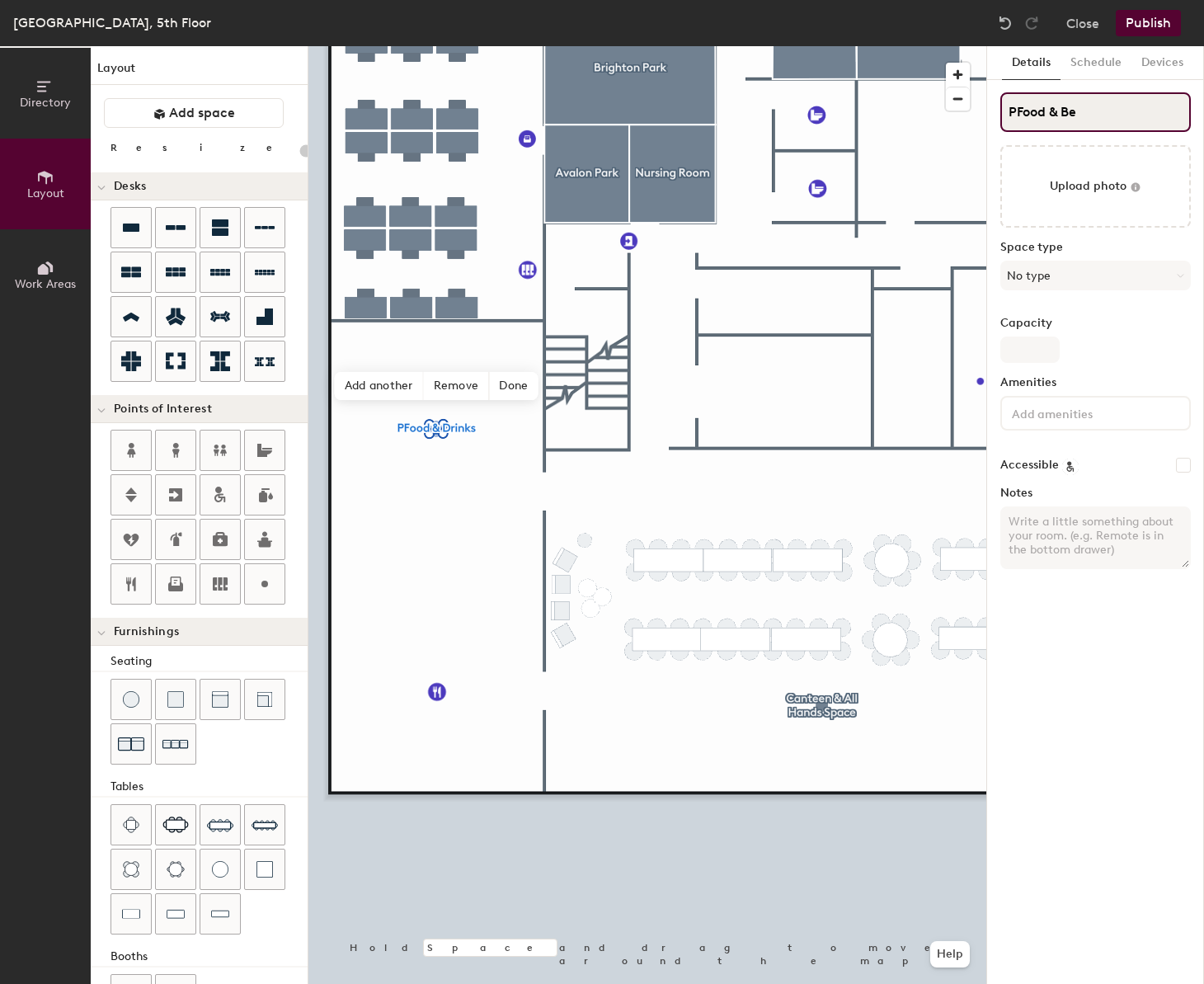
type input "PFood & Bev"
type input "20"
type input "PFood & Beverage"
type input "20"
type input "PFood & Beverage"
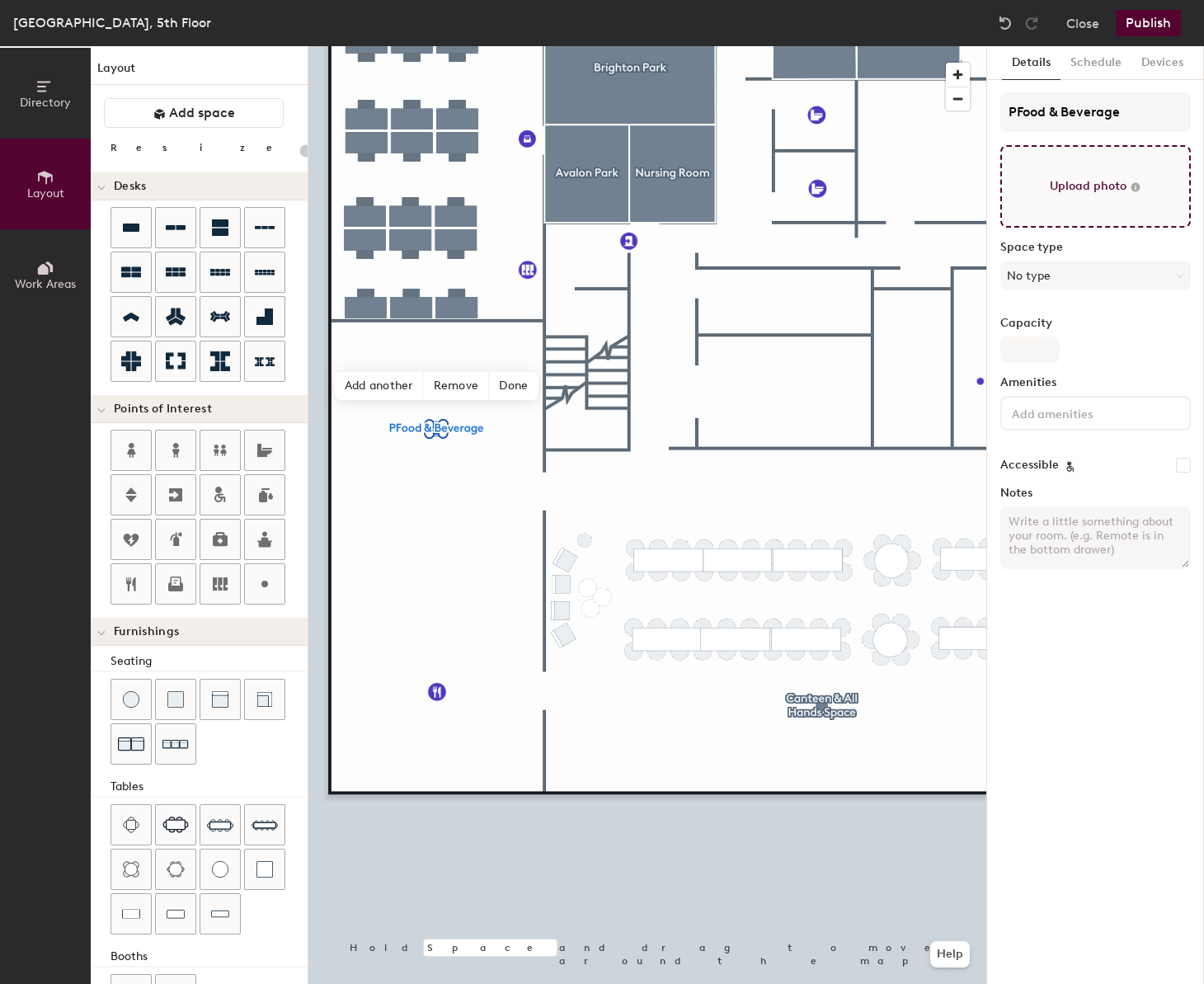
click at [1092, 193] on input "file" at bounding box center [1095, 187] width 191 height 83
click at [1155, 26] on button "Publish" at bounding box center [1148, 23] width 65 height 26
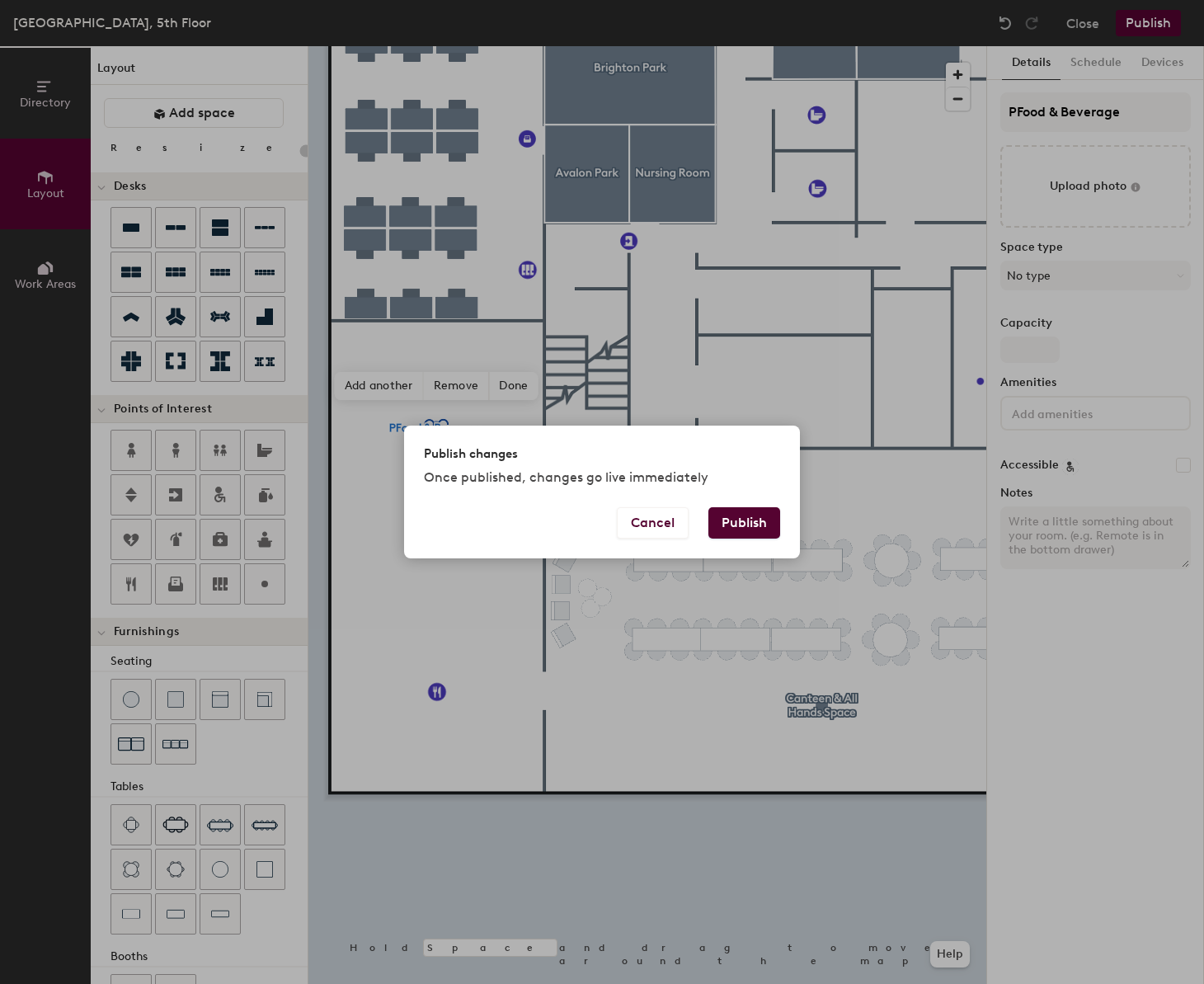
click at [747, 515] on button "Publish" at bounding box center [744, 522] width 71 height 31
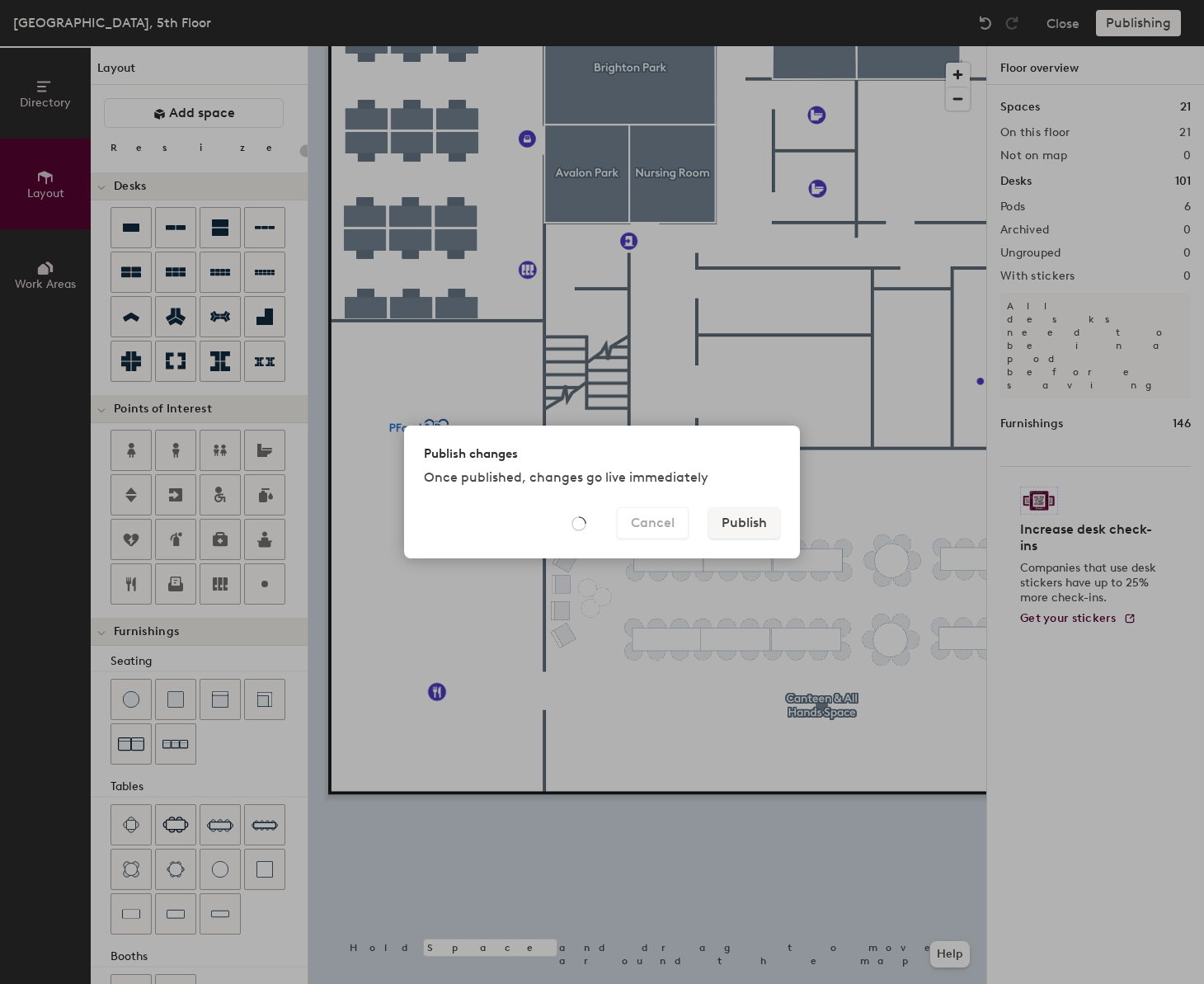
type input "20"
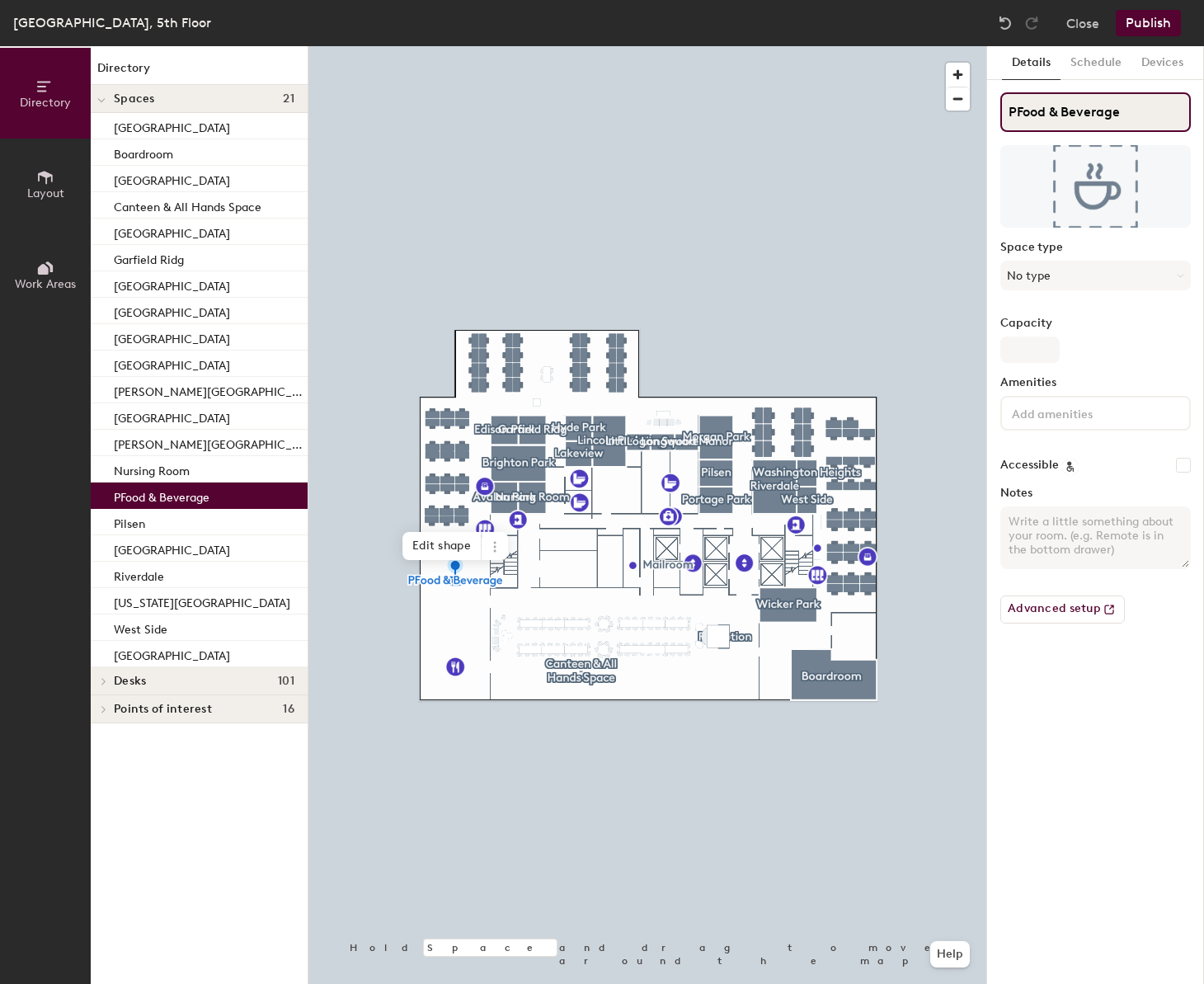
click at [1015, 110] on input "PFood & Beverage" at bounding box center [1095, 112] width 191 height 39
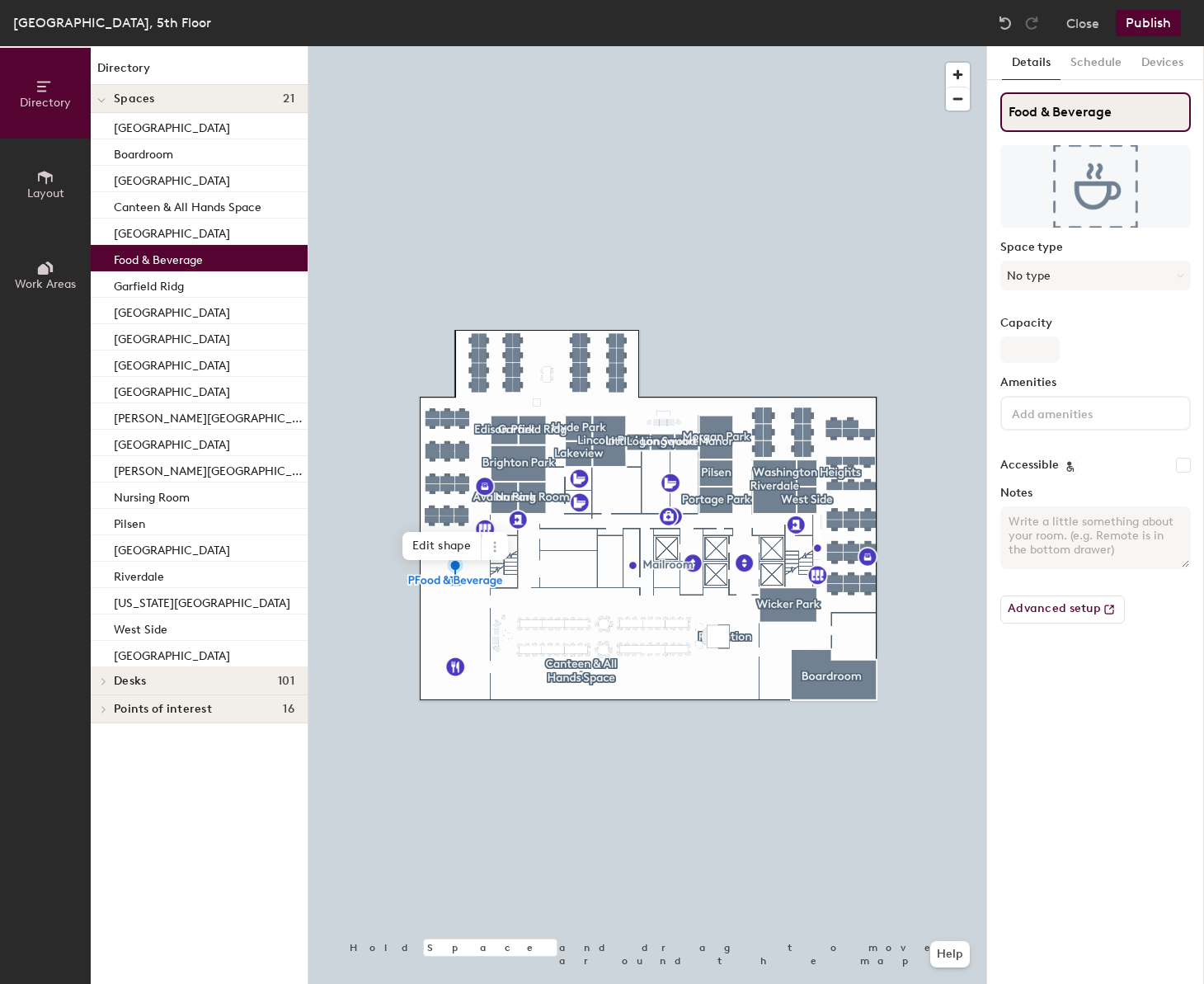
type input "Food & Beverage"
click at [1150, 17] on button "Publish" at bounding box center [1148, 23] width 65 height 26
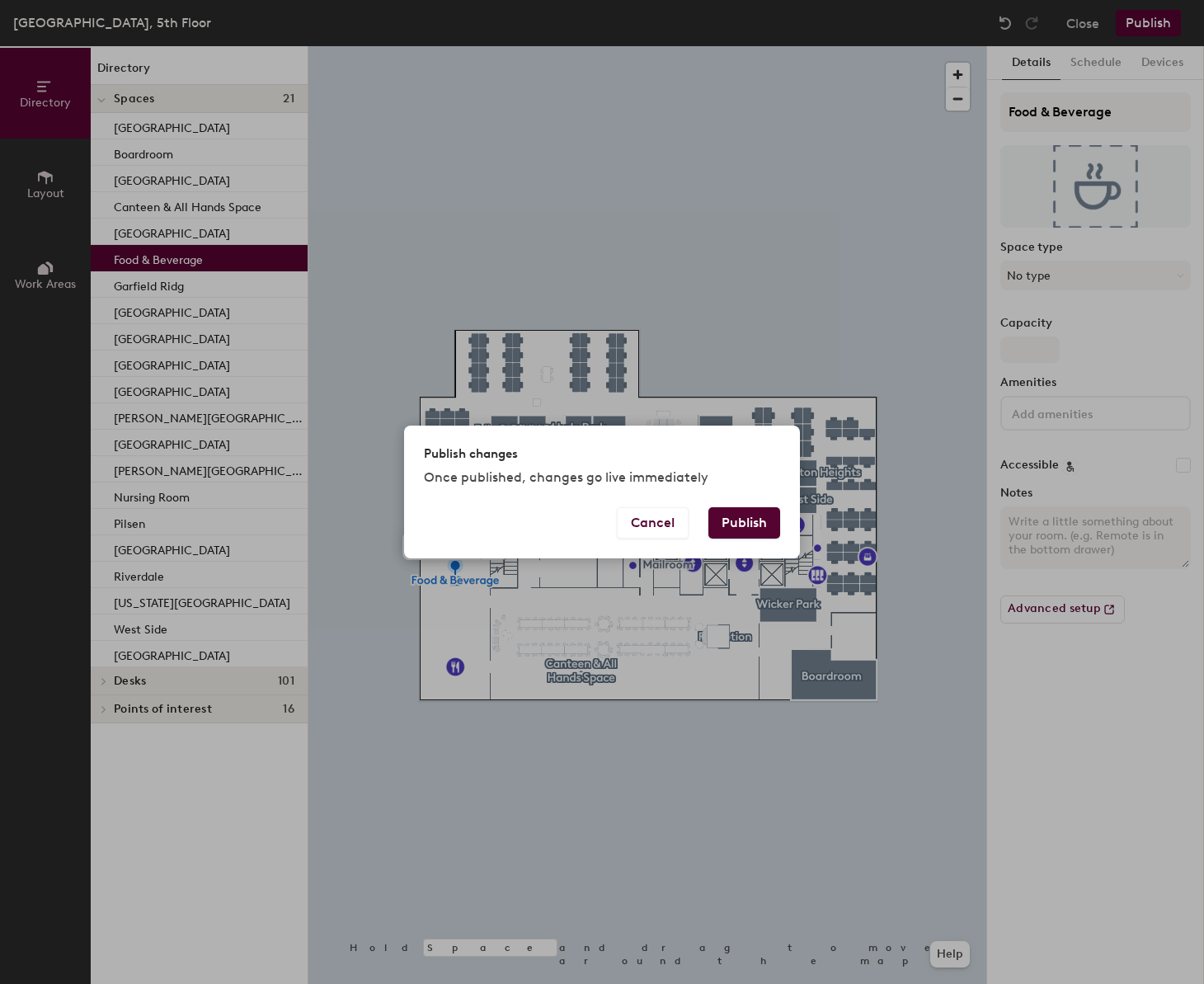
click at [740, 517] on button "Publish" at bounding box center [744, 522] width 71 height 31
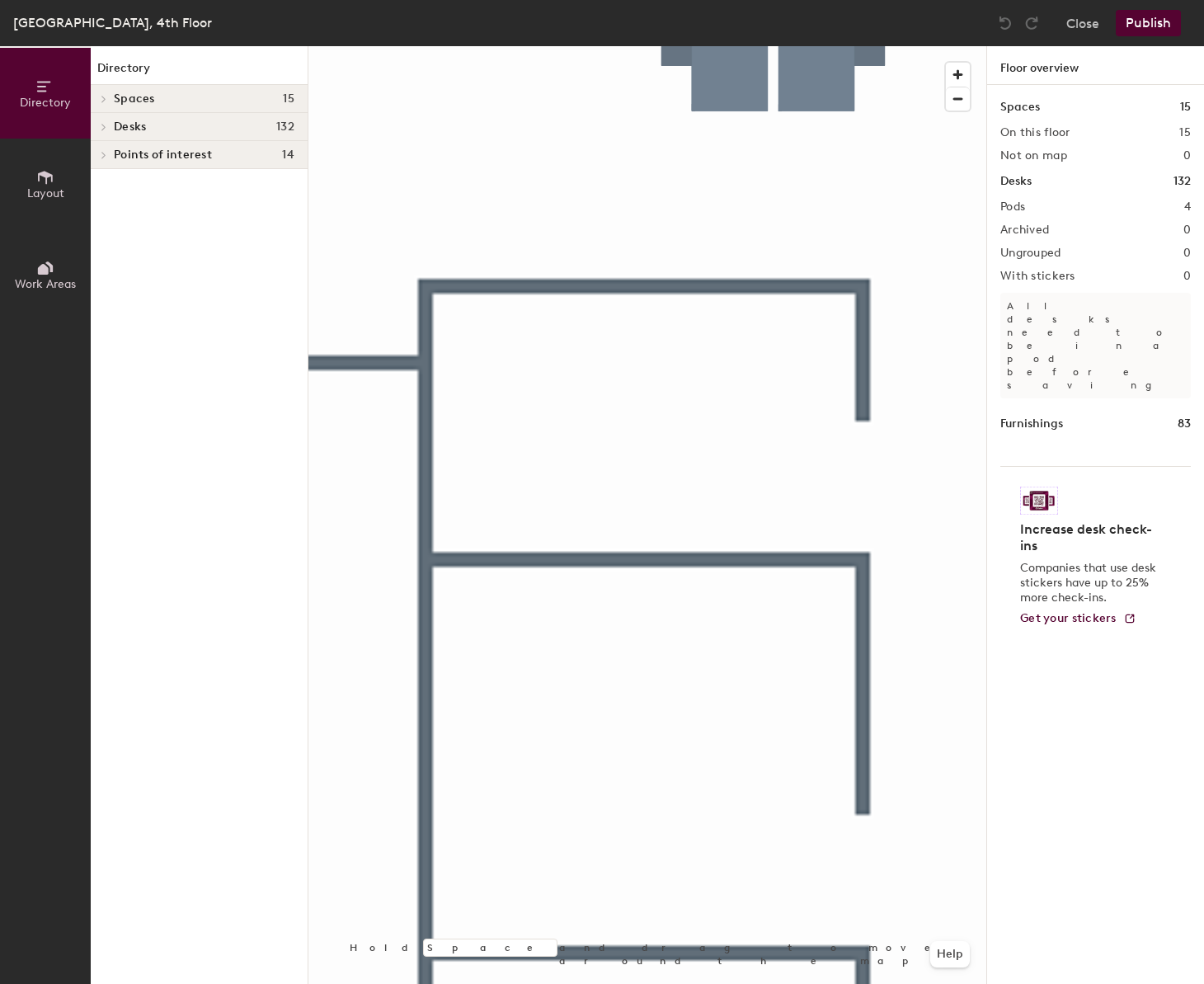
click at [50, 276] on icon at bounding box center [45, 267] width 18 height 18
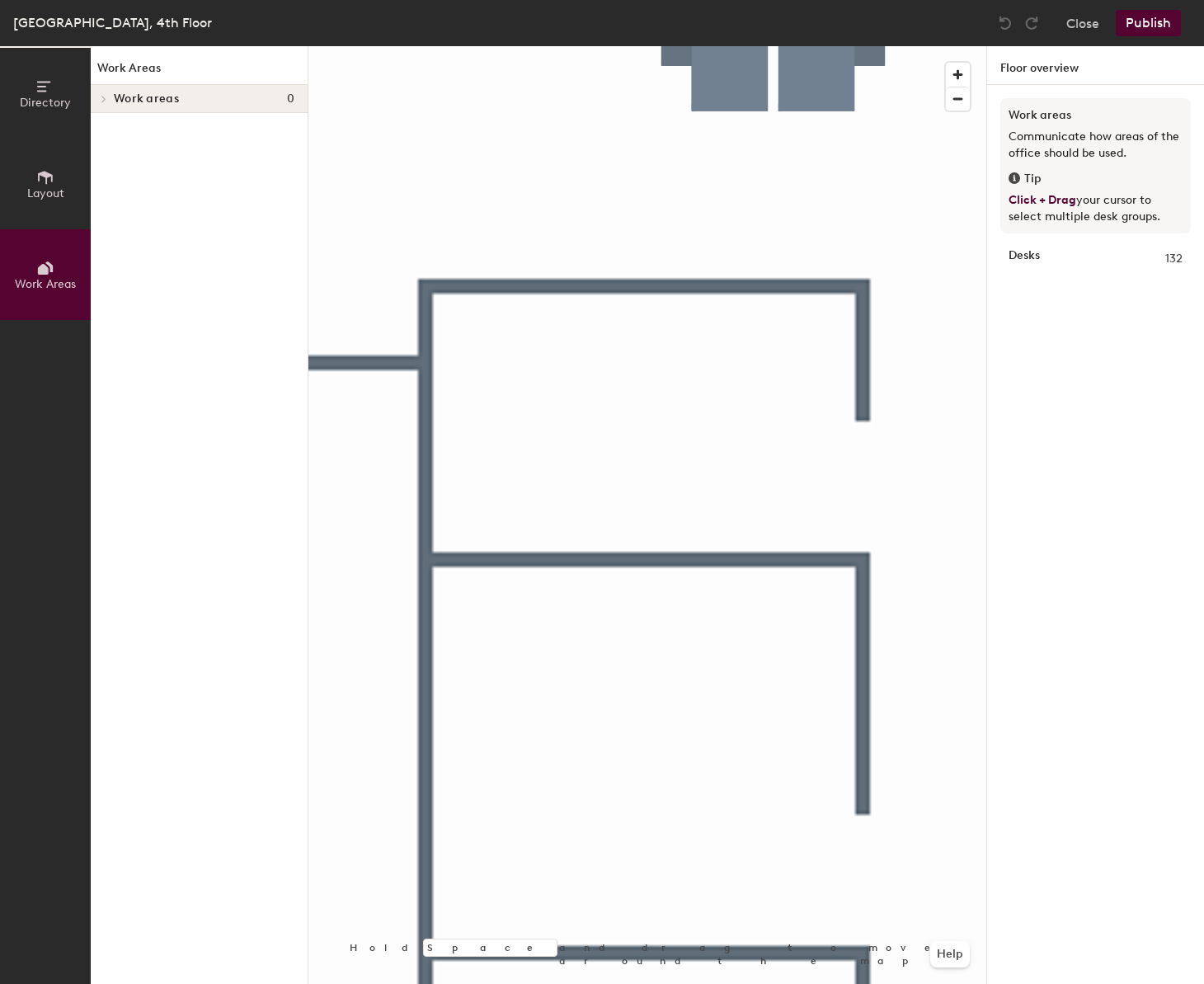
click at [30, 187] on span "Layout" at bounding box center [46, 193] width 38 height 14
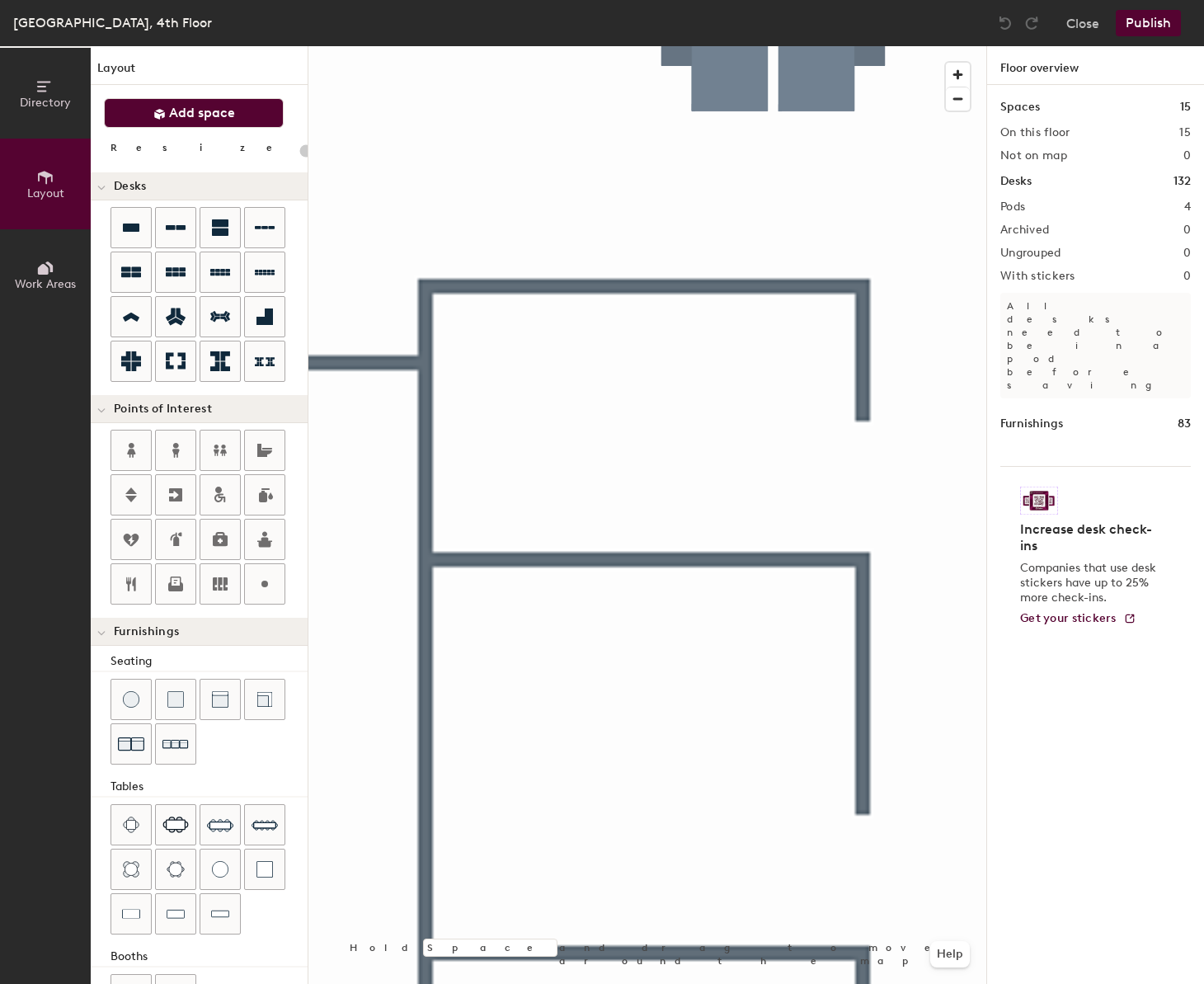
click at [165, 114] on icon at bounding box center [160, 114] width 12 height 12
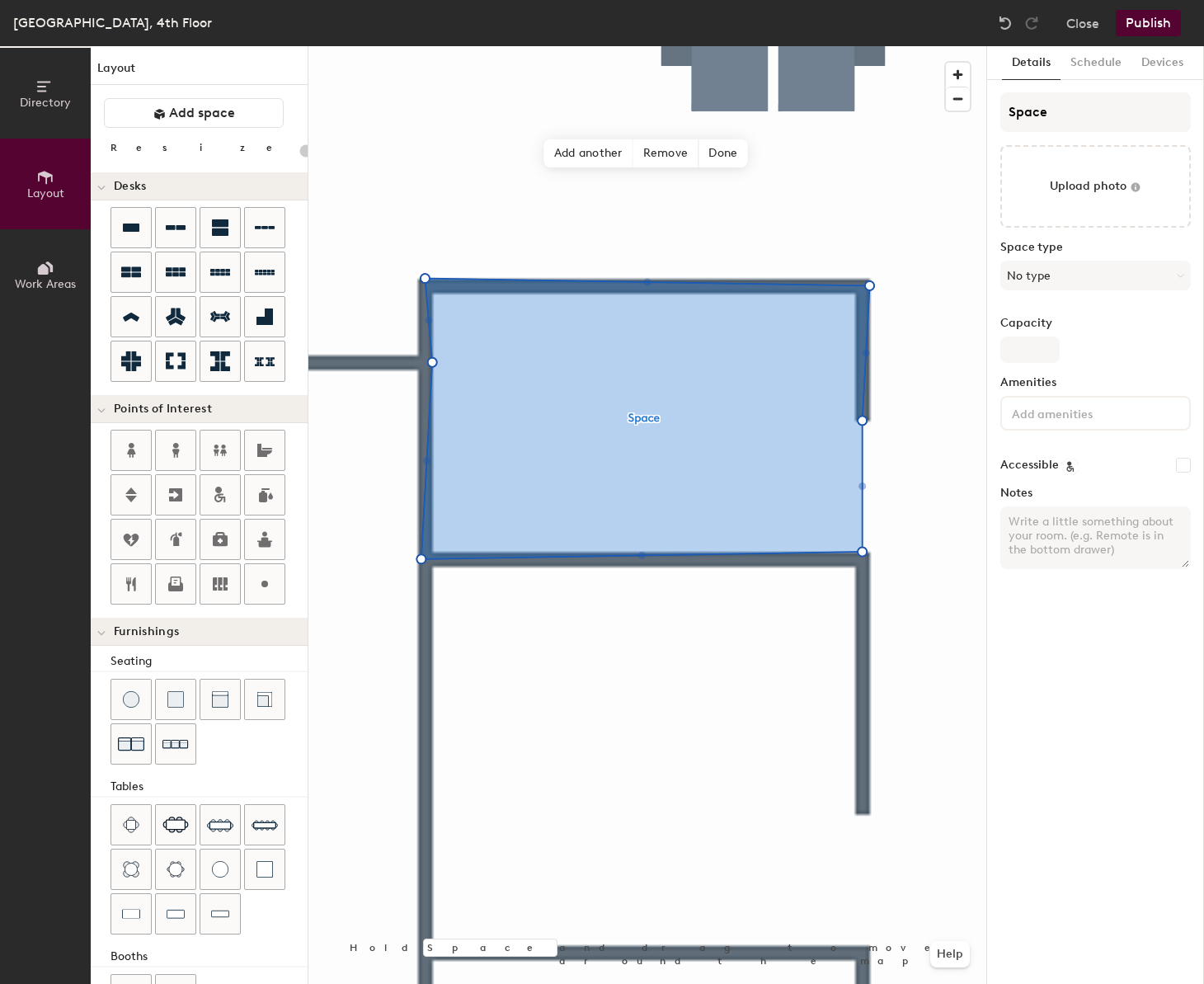
type input "20"
click at [1056, 118] on input "Space" at bounding box center [1095, 112] width 191 height 39
type input "Ser"
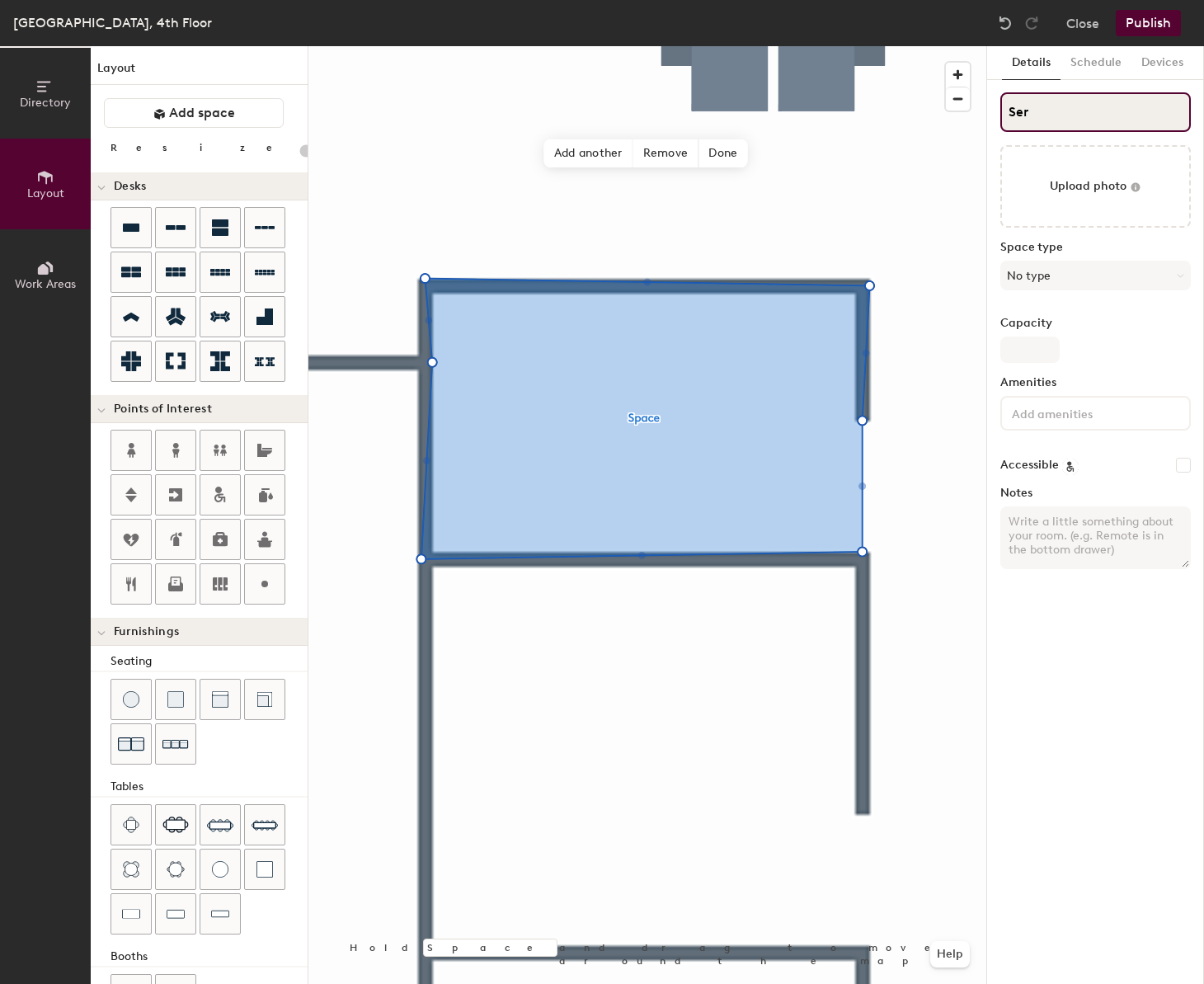
type input "20"
type input "Sere"
type input "20"
type input "Serena"
type input "20"
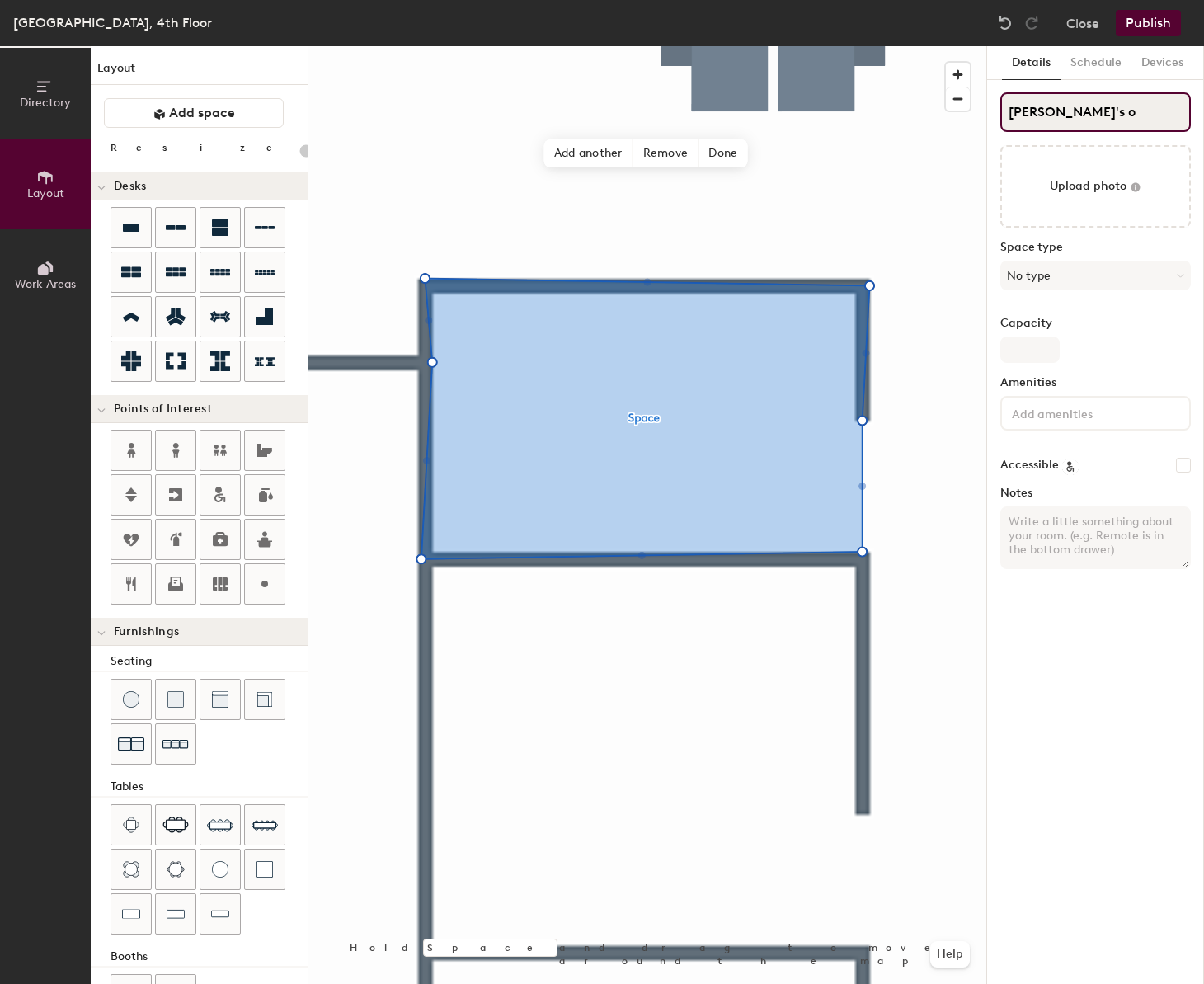
type input "Serena's of"
type input "20"
type input "Serena's office"
type input "20"
type input "Serena's office"
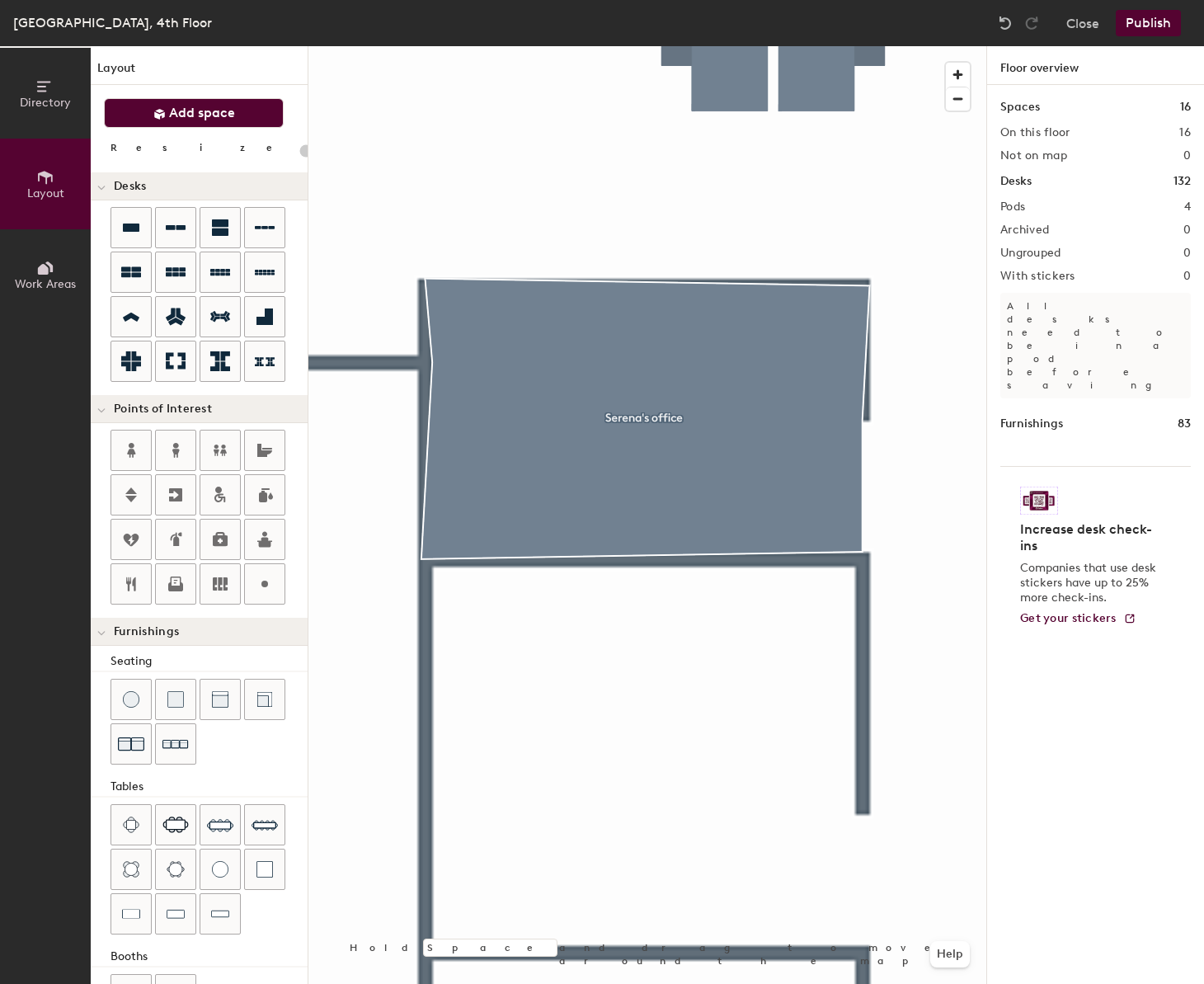
click at [258, 116] on button "Add space" at bounding box center [194, 114] width 180 height 30
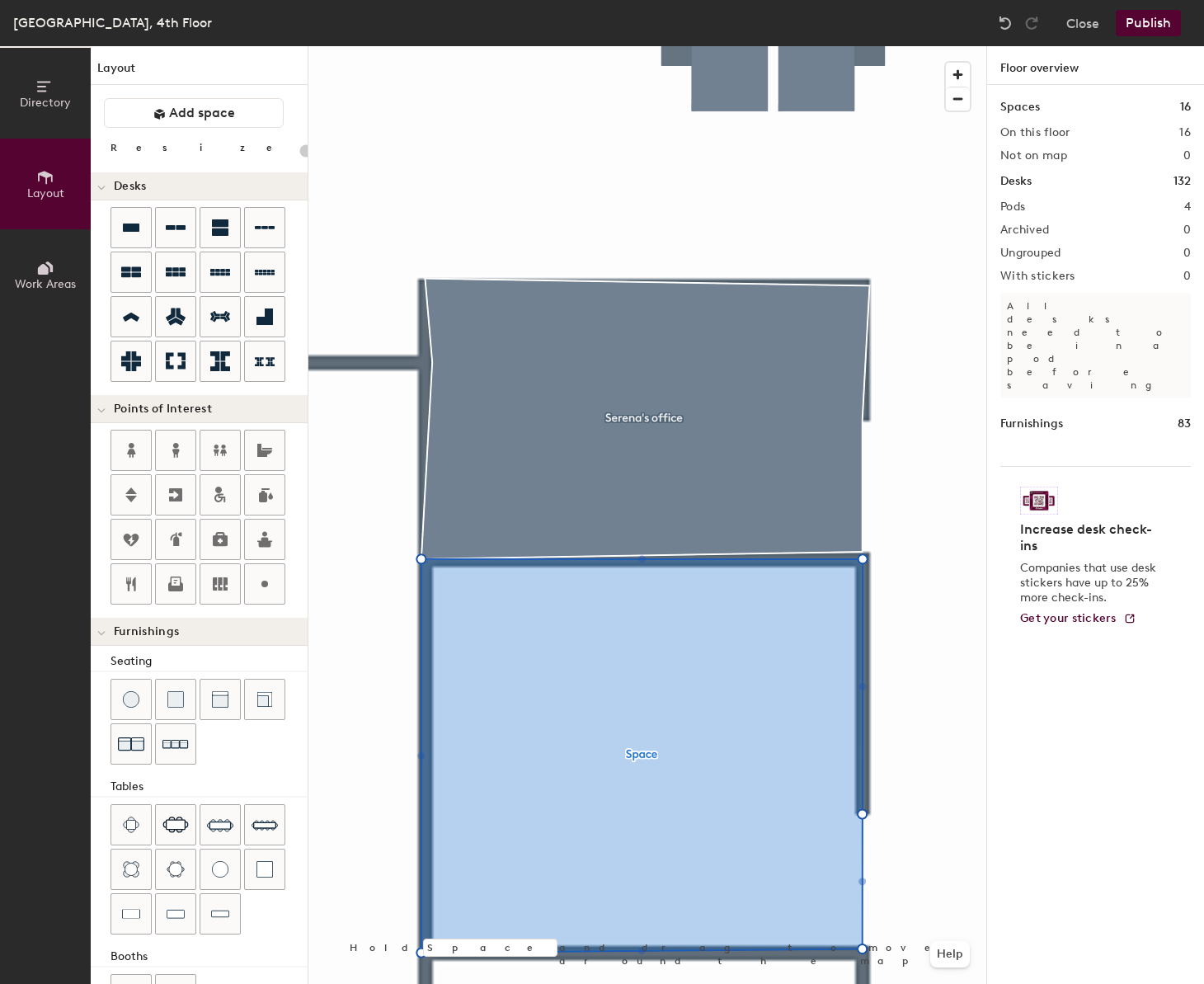
click at [699, 46] on div at bounding box center [648, 46] width 678 height 0
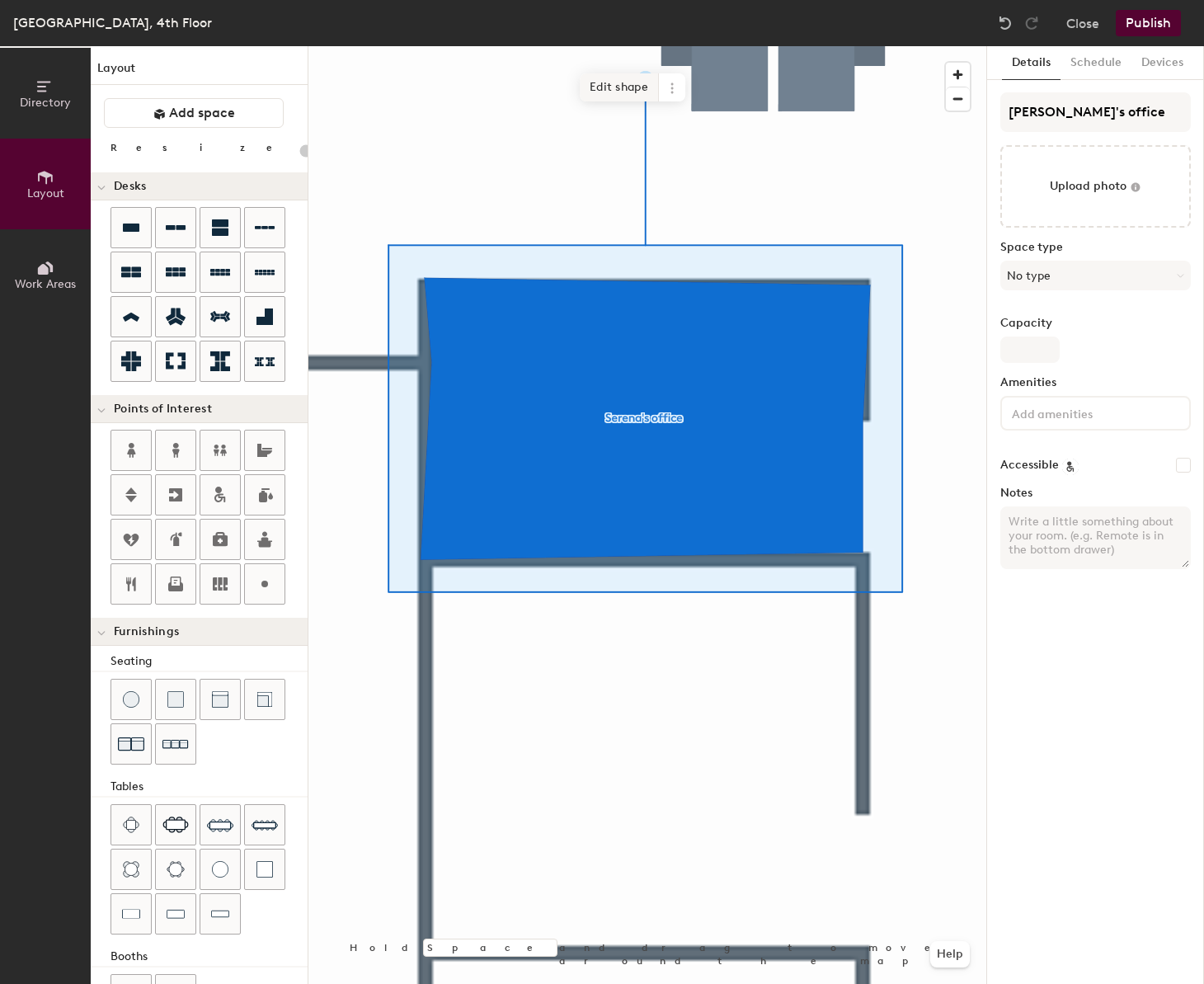
click at [632, 91] on span "Edit shape" at bounding box center [619, 87] width 79 height 28
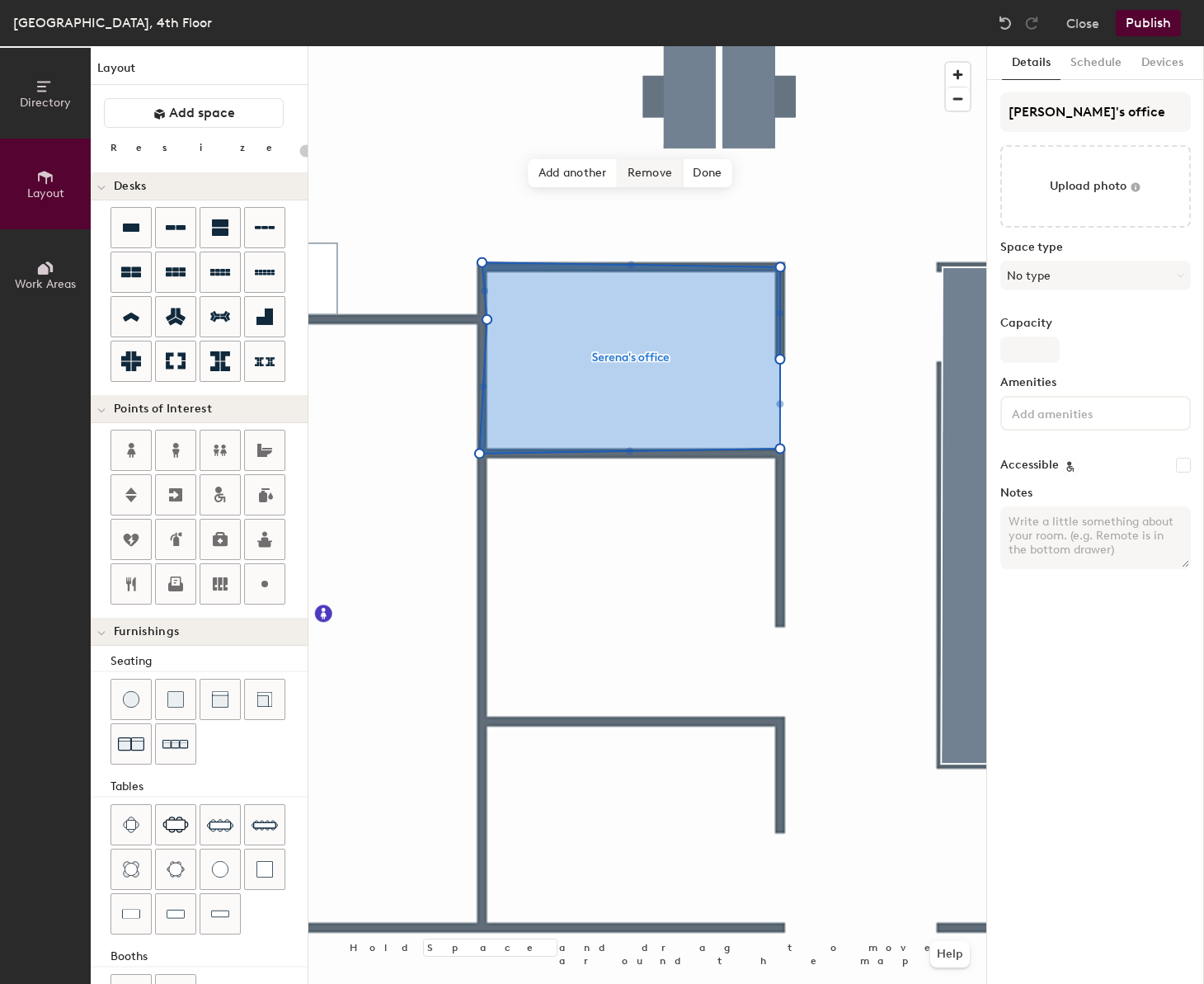
click at [651, 179] on span "Remove" at bounding box center [650, 174] width 66 height 28
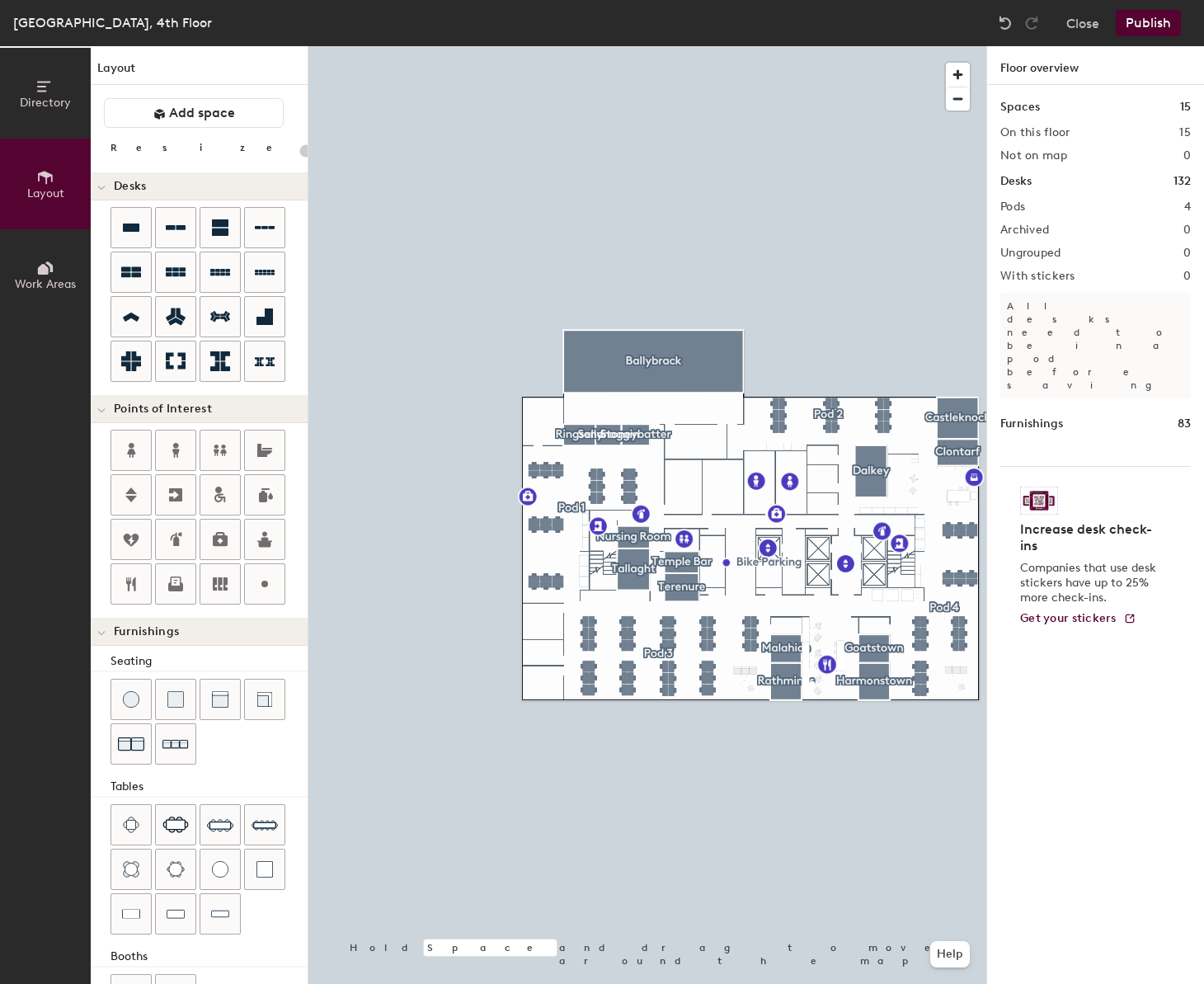
click at [1129, 22] on button "Publish" at bounding box center [1148, 23] width 65 height 26
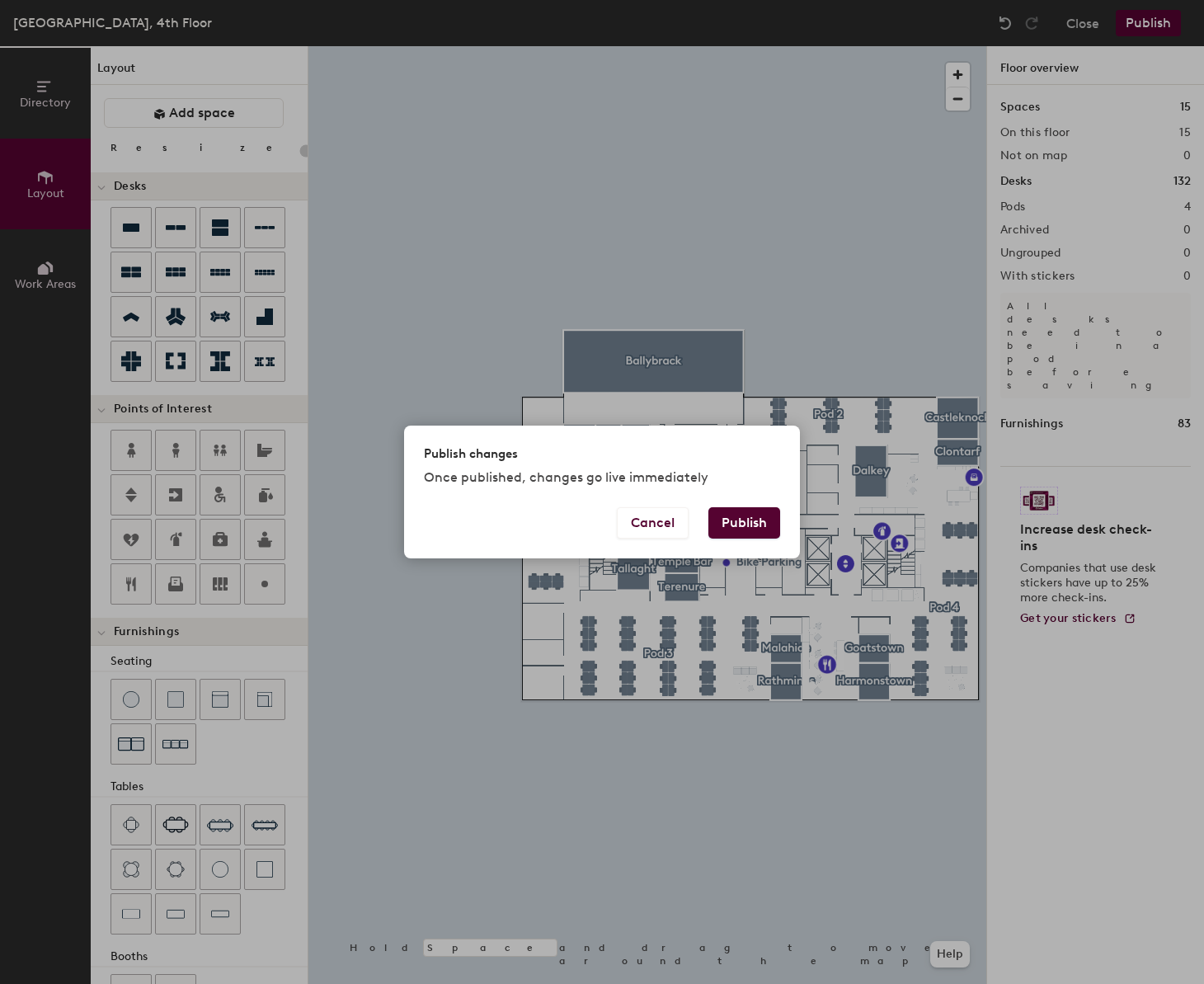
click at [758, 524] on button "Publish" at bounding box center [744, 522] width 71 height 31
type input "20"
